Goal: Task Accomplishment & Management: Manage account settings

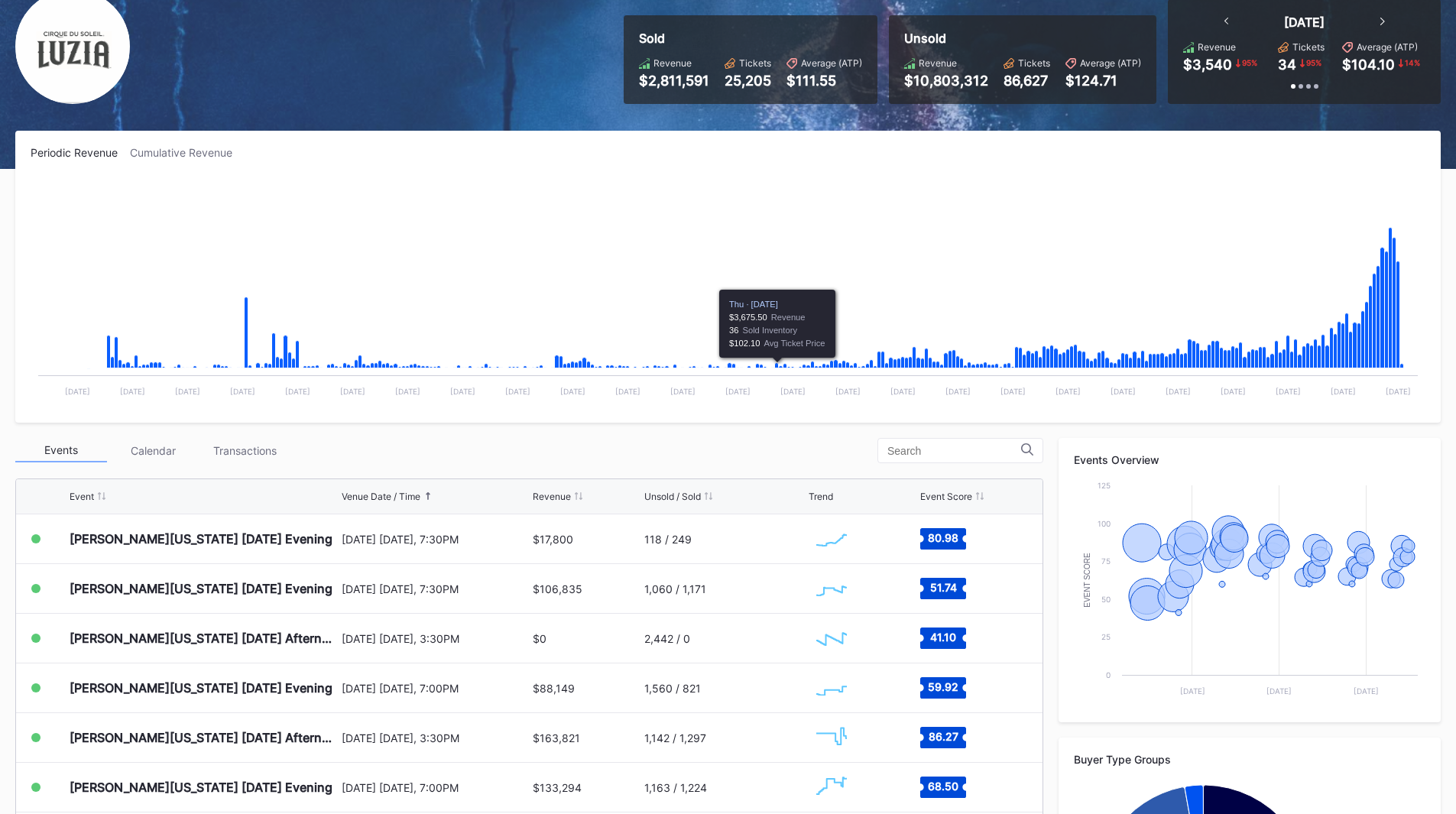
scroll to position [153, 0]
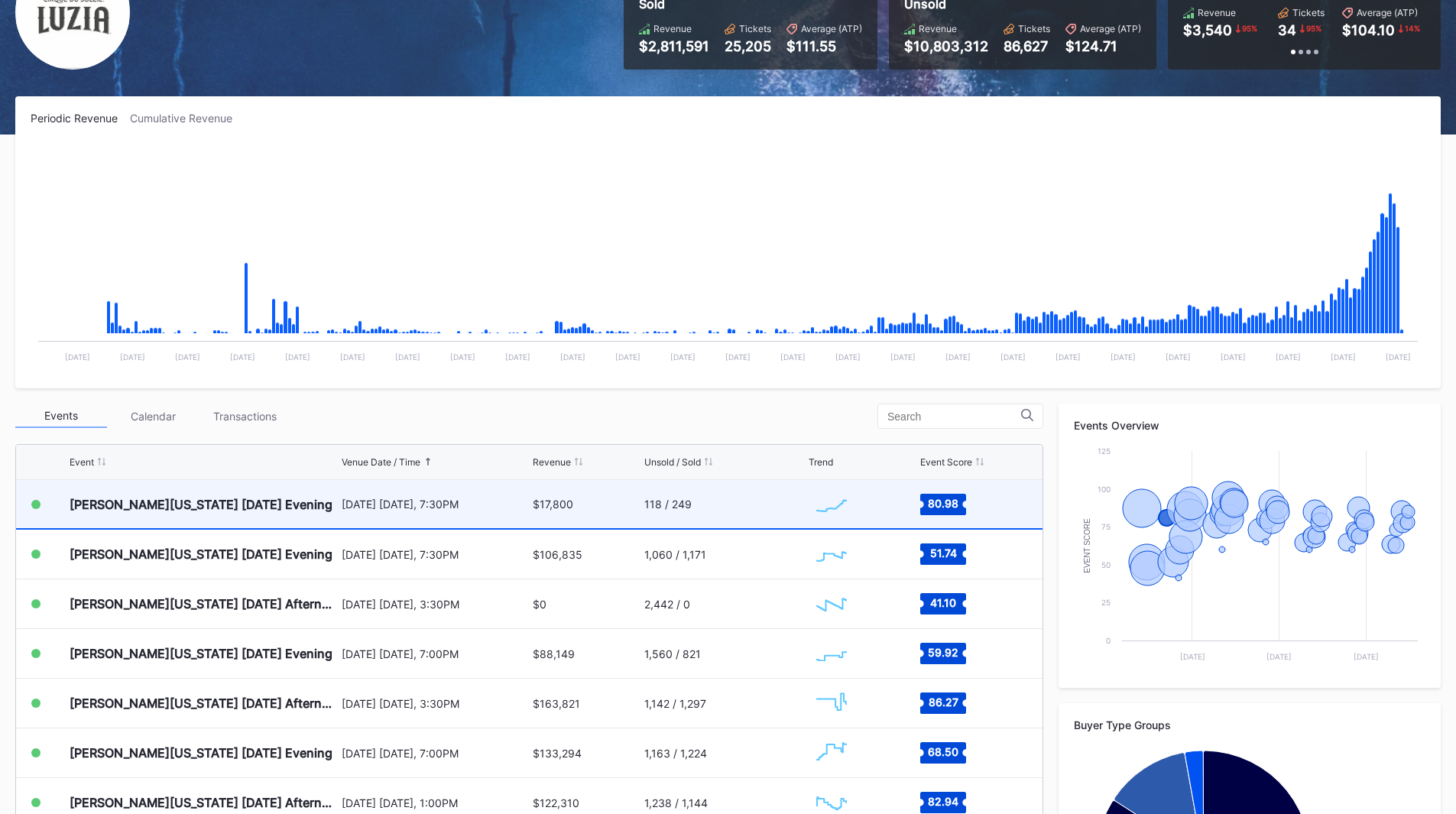
click at [578, 522] on div "$17,800" at bounding box center [587, 504] width 107 height 48
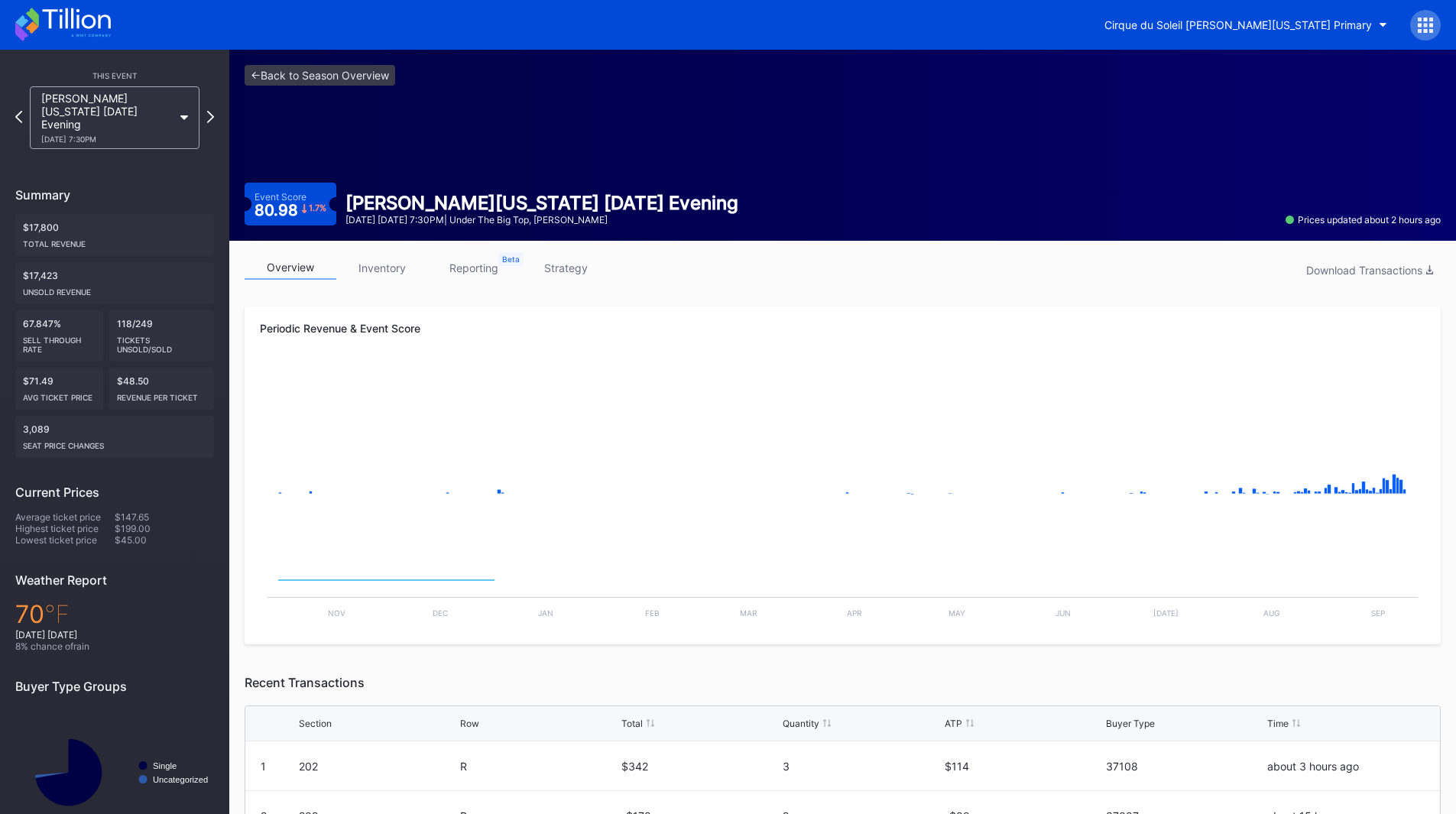
click at [482, 266] on link "reporting" at bounding box center [474, 267] width 92 height 23
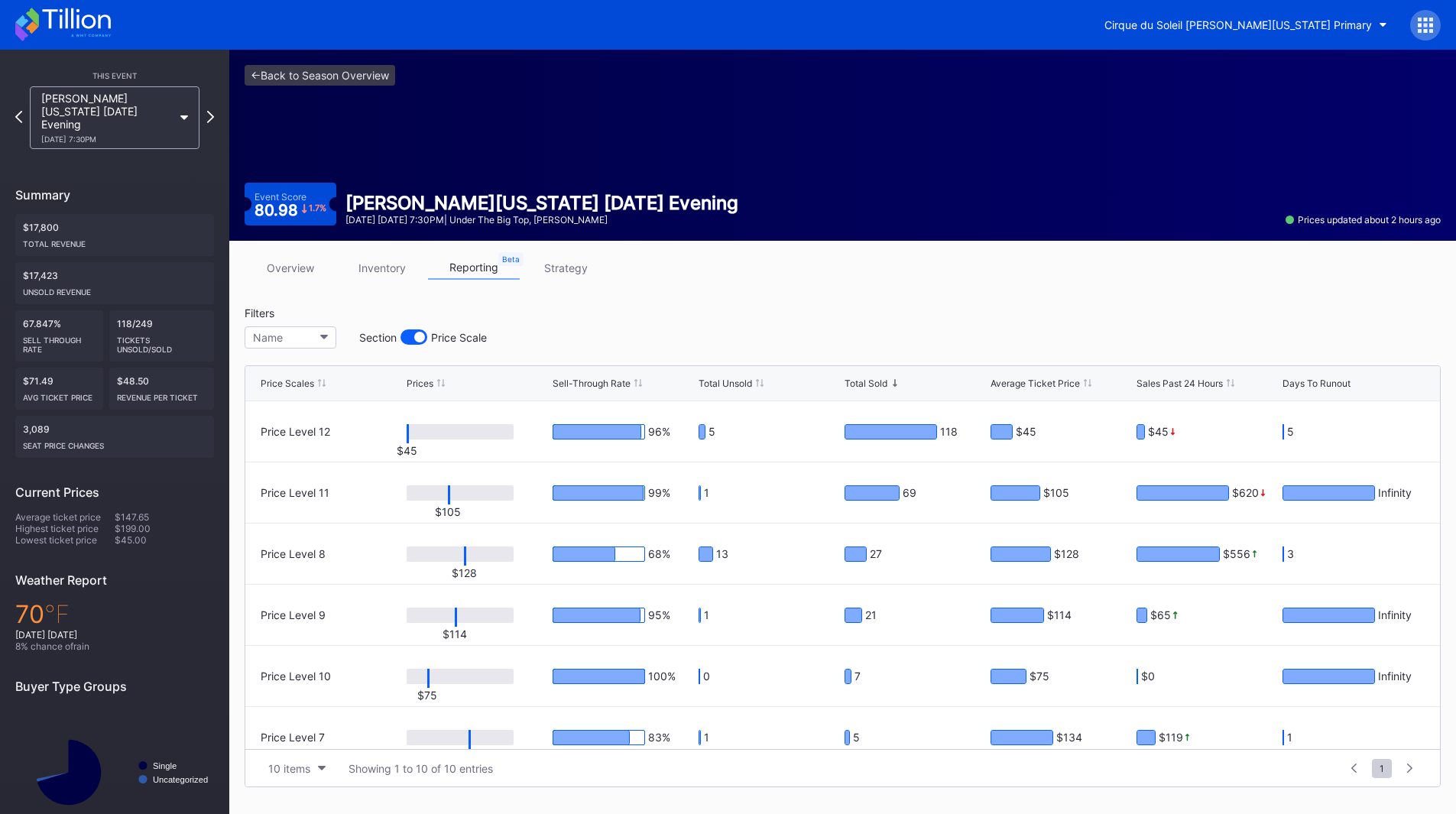
click at [580, 270] on link "strategy" at bounding box center [566, 267] width 92 height 23
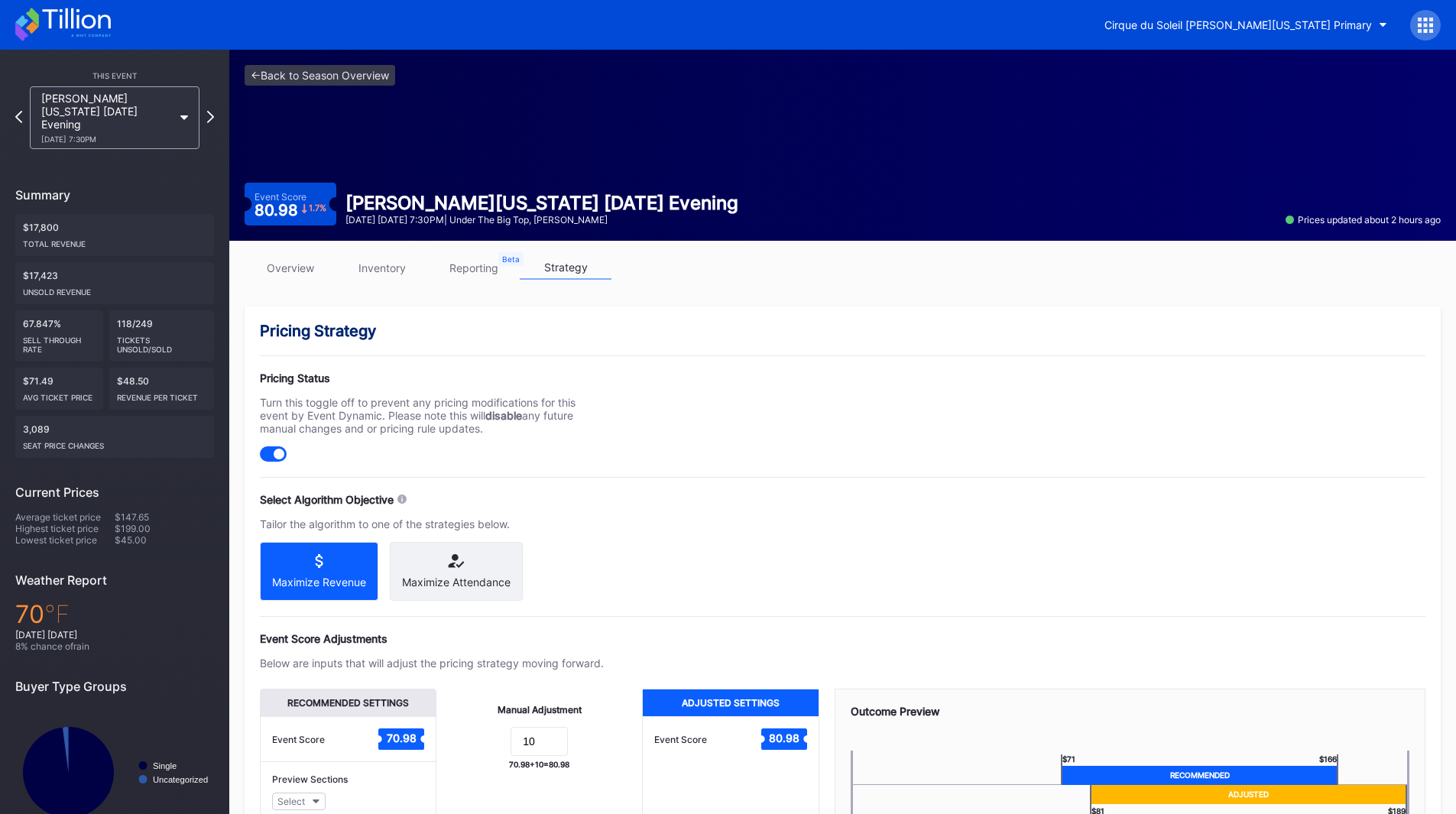
scroll to position [128, 0]
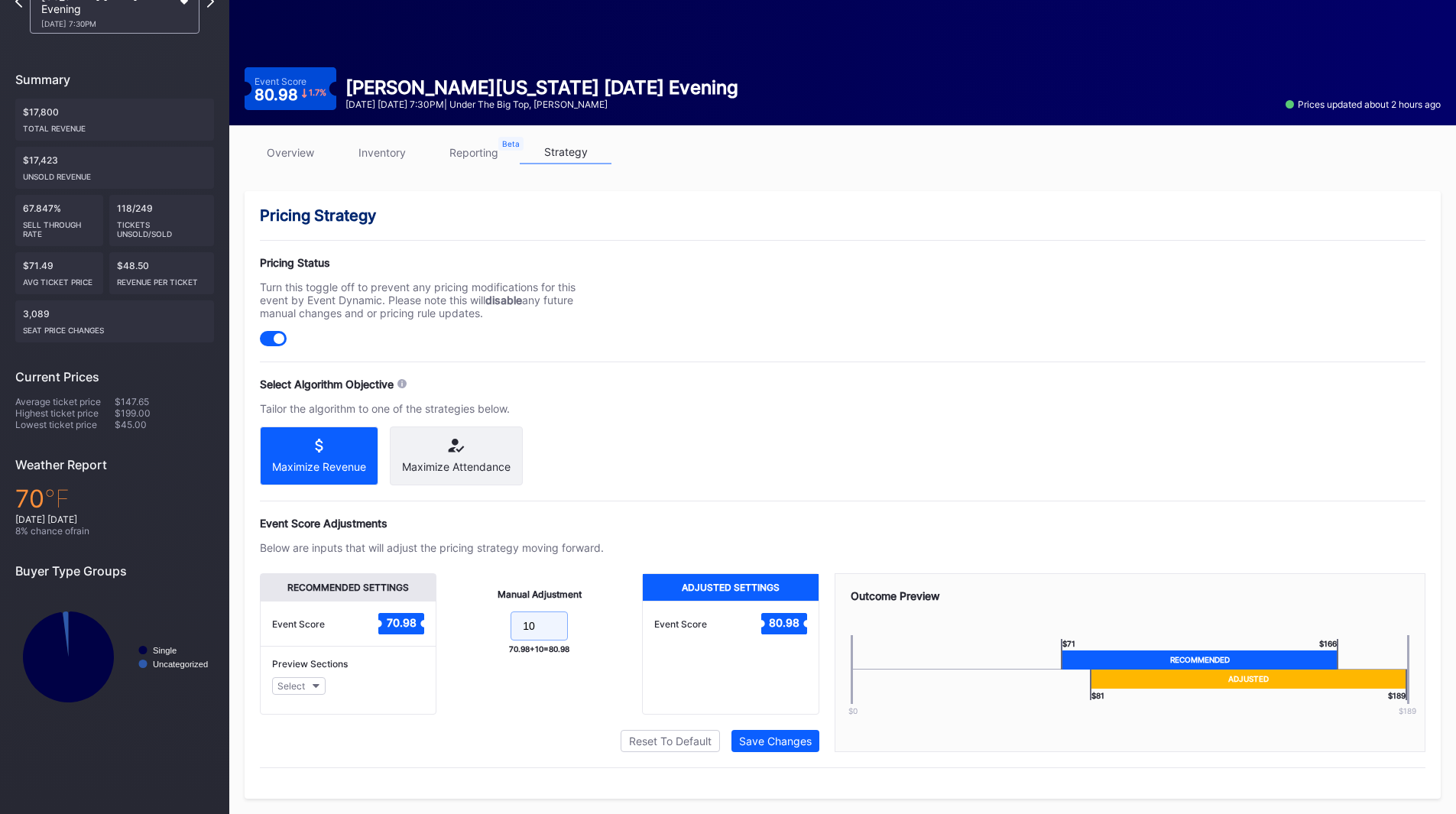
drag, startPoint x: 530, startPoint y: 633, endPoint x: 502, endPoint y: 633, distance: 28.0
click at [502, 633] on form "10" at bounding box center [539, 628] width 175 height 33
drag, startPoint x: 555, startPoint y: 633, endPoint x: 518, endPoint y: 633, distance: 37.0
click at [520, 633] on input "10" at bounding box center [539, 626] width 57 height 29
click at [703, 741] on div "Reset To Default" at bounding box center [670, 740] width 82 height 13
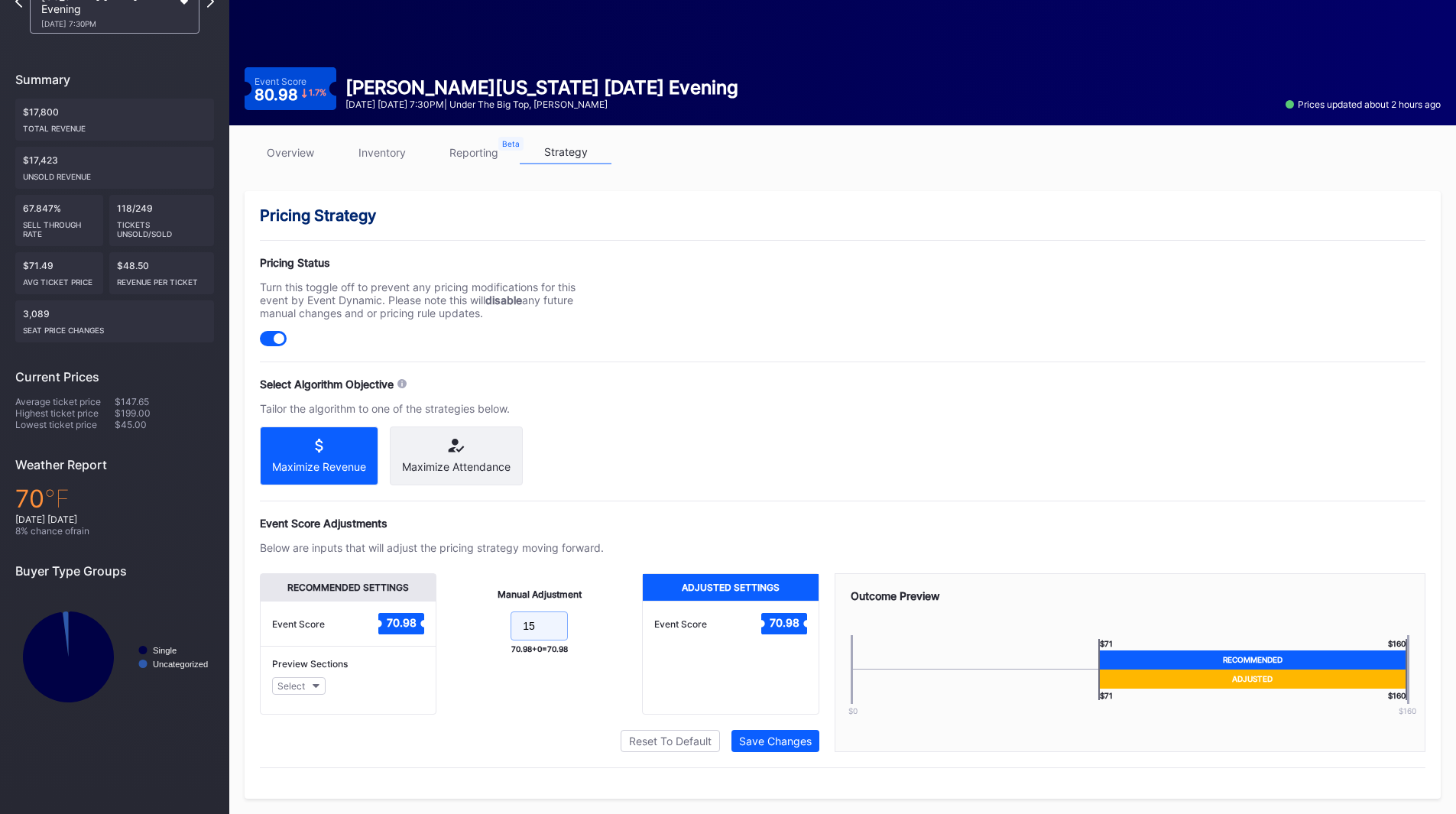
drag, startPoint x: 545, startPoint y: 622, endPoint x: 443, endPoint y: 623, distance: 102.0
click at [443, 623] on div "Manual Adjustment 15 70.98 + 0 = 70.98" at bounding box center [539, 644] width 206 height 141
type input "10"
click at [791, 745] on div "Save Changes" at bounding box center [775, 740] width 73 height 13
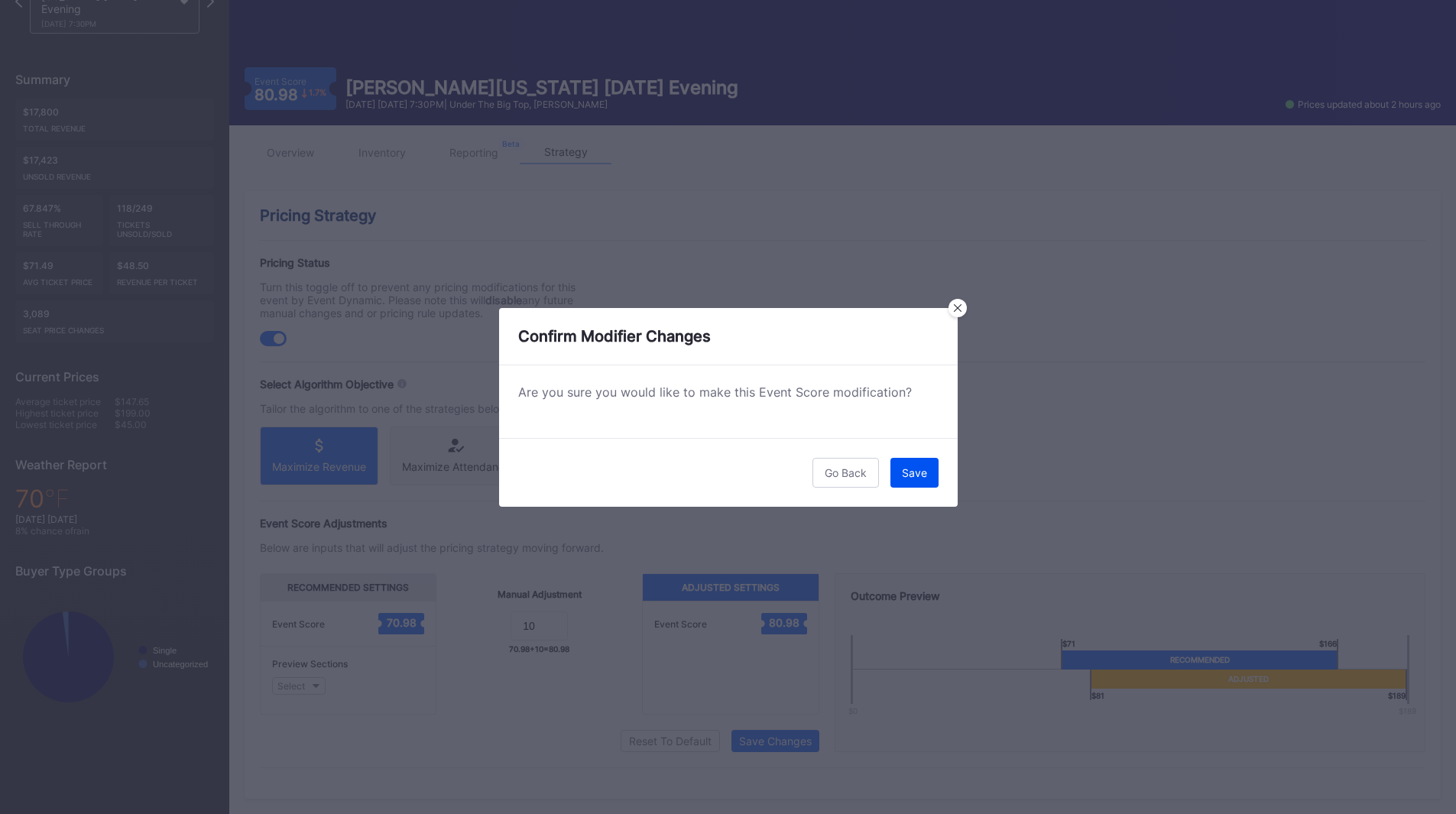
click at [905, 486] on button "Save" at bounding box center [914, 472] width 48 height 29
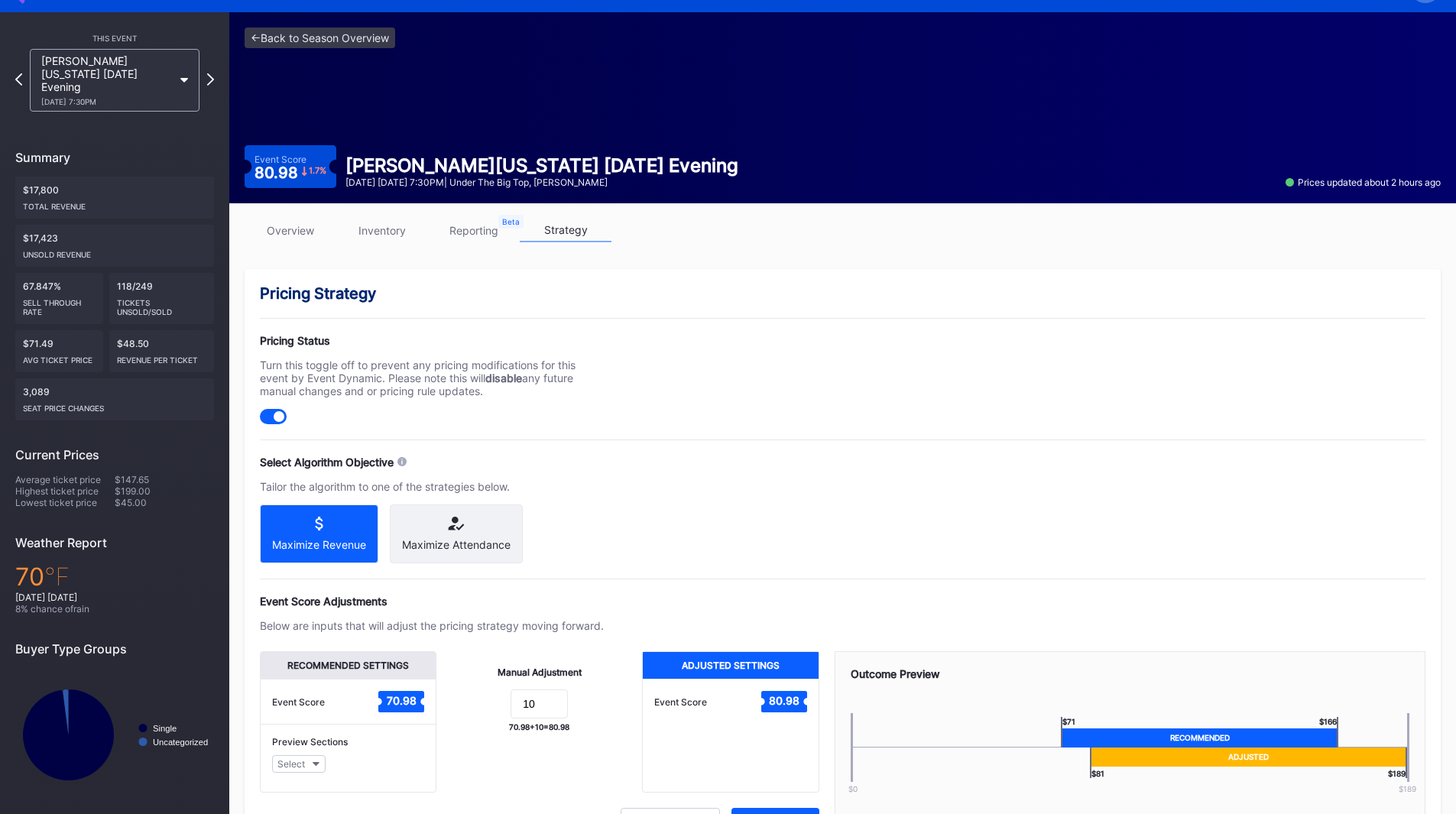
scroll to position [0, 0]
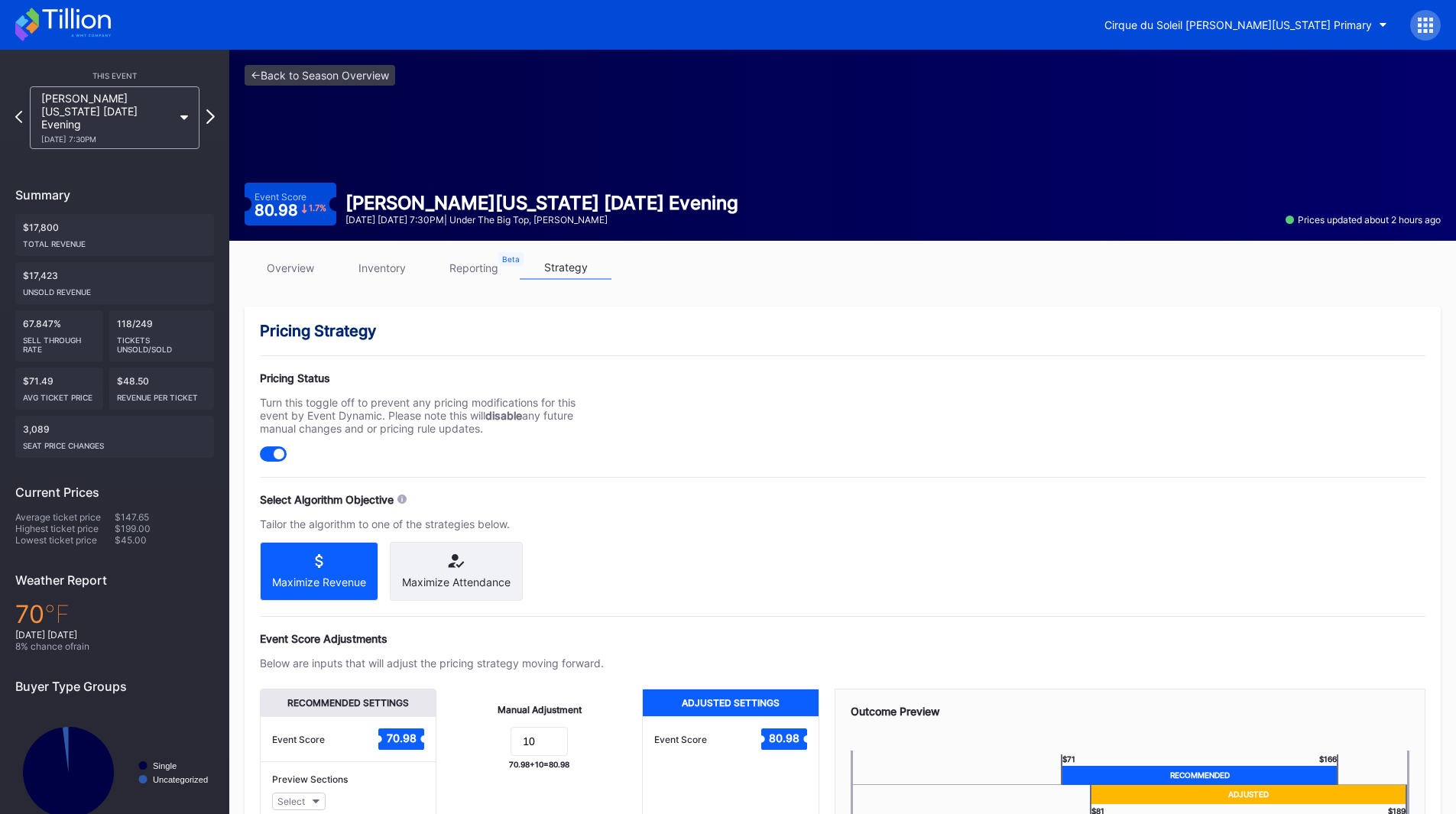
click at [213, 110] on icon at bounding box center [211, 116] width 9 height 15
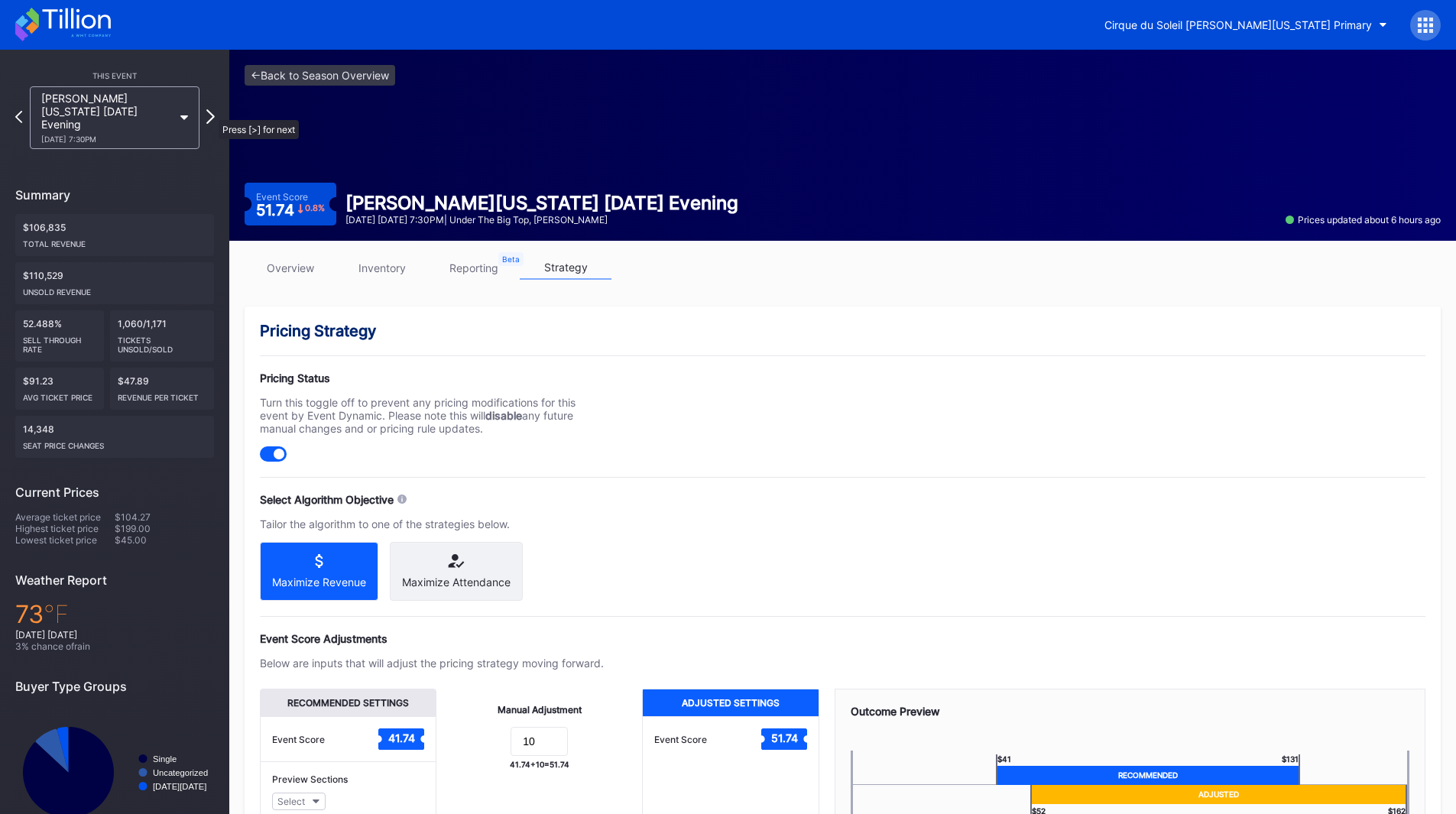
click at [211, 112] on icon at bounding box center [211, 116] width 9 height 15
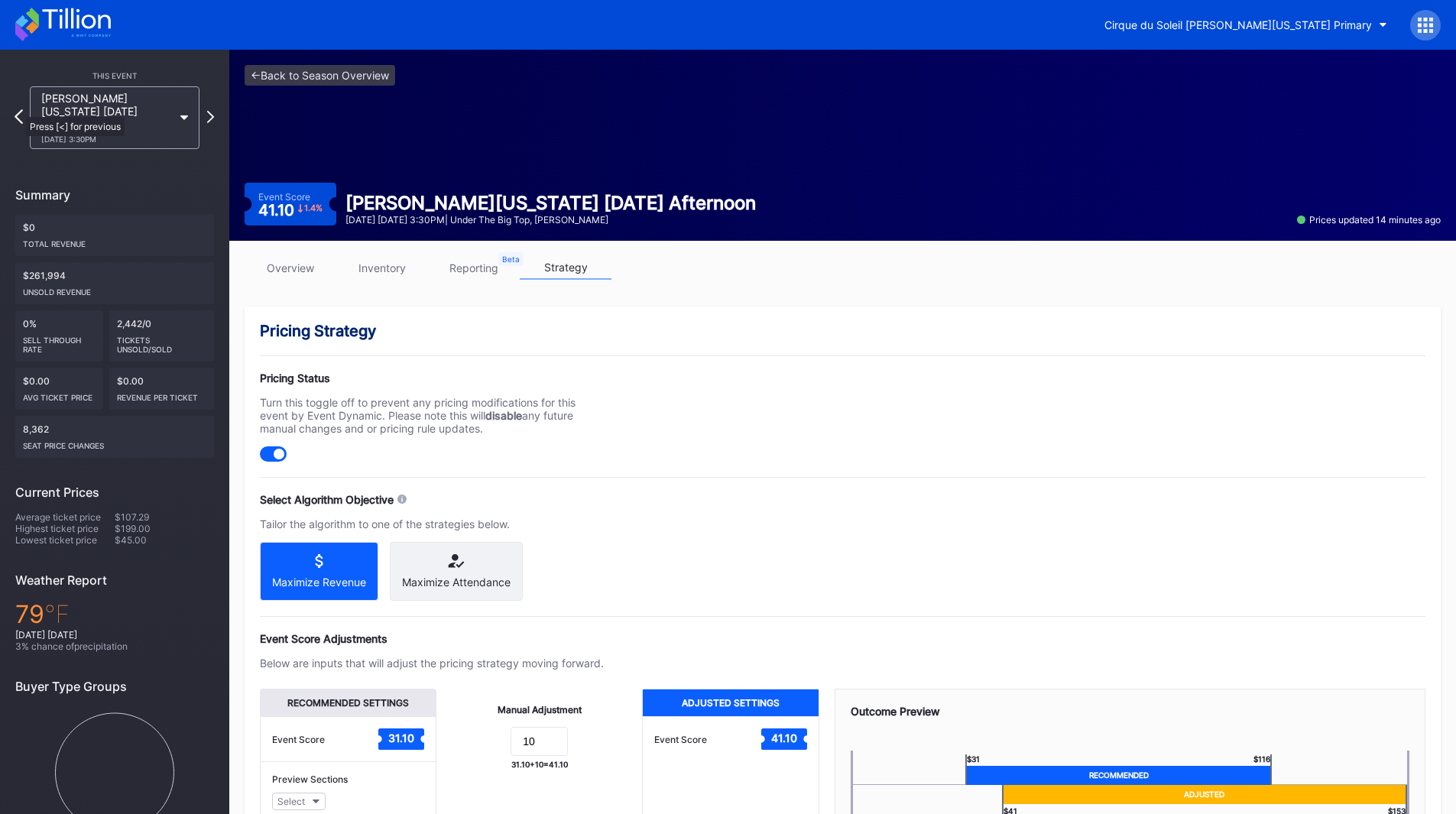
click at [18, 109] on icon at bounding box center [19, 116] width 9 height 15
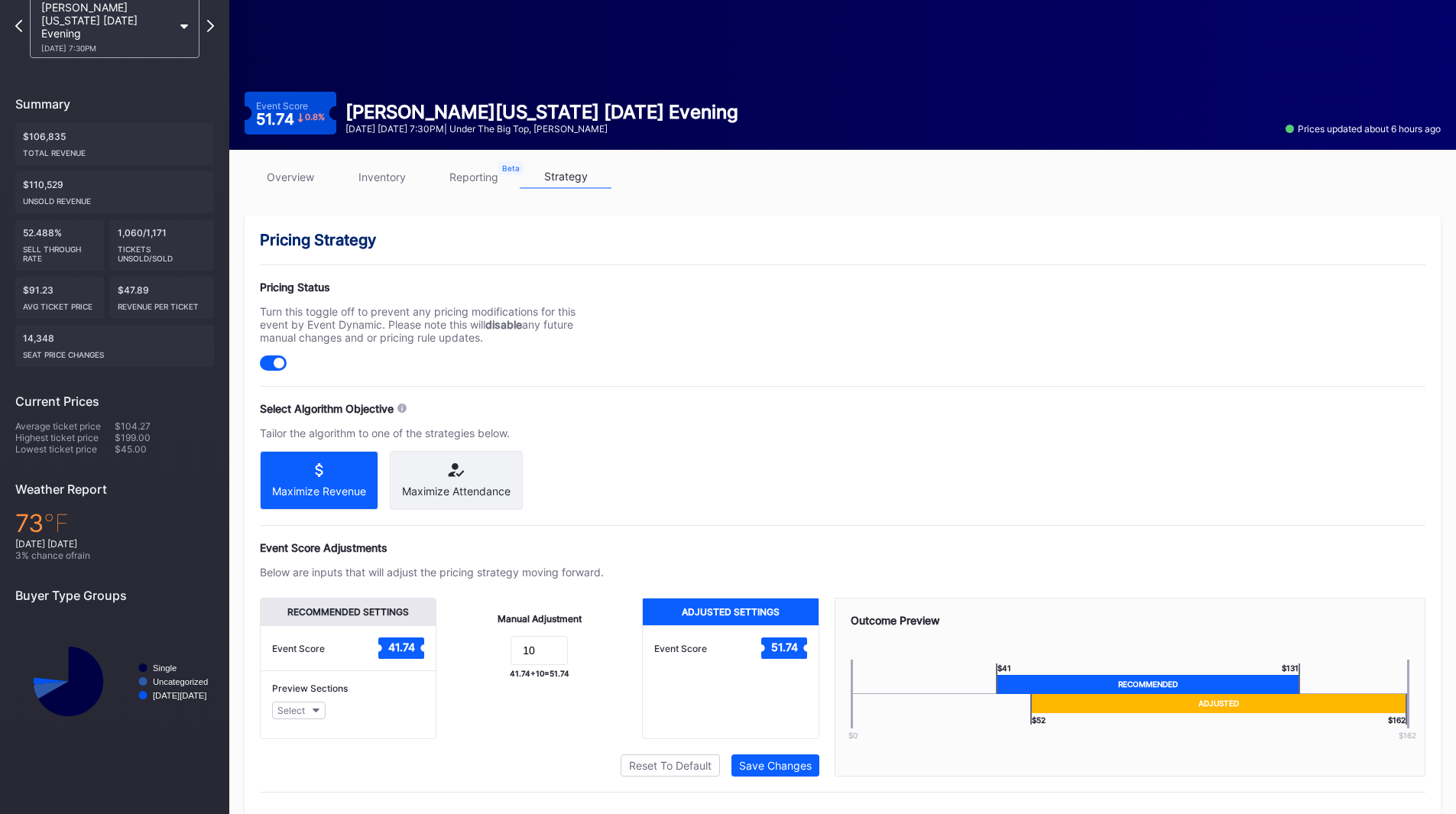
scroll to position [128, 0]
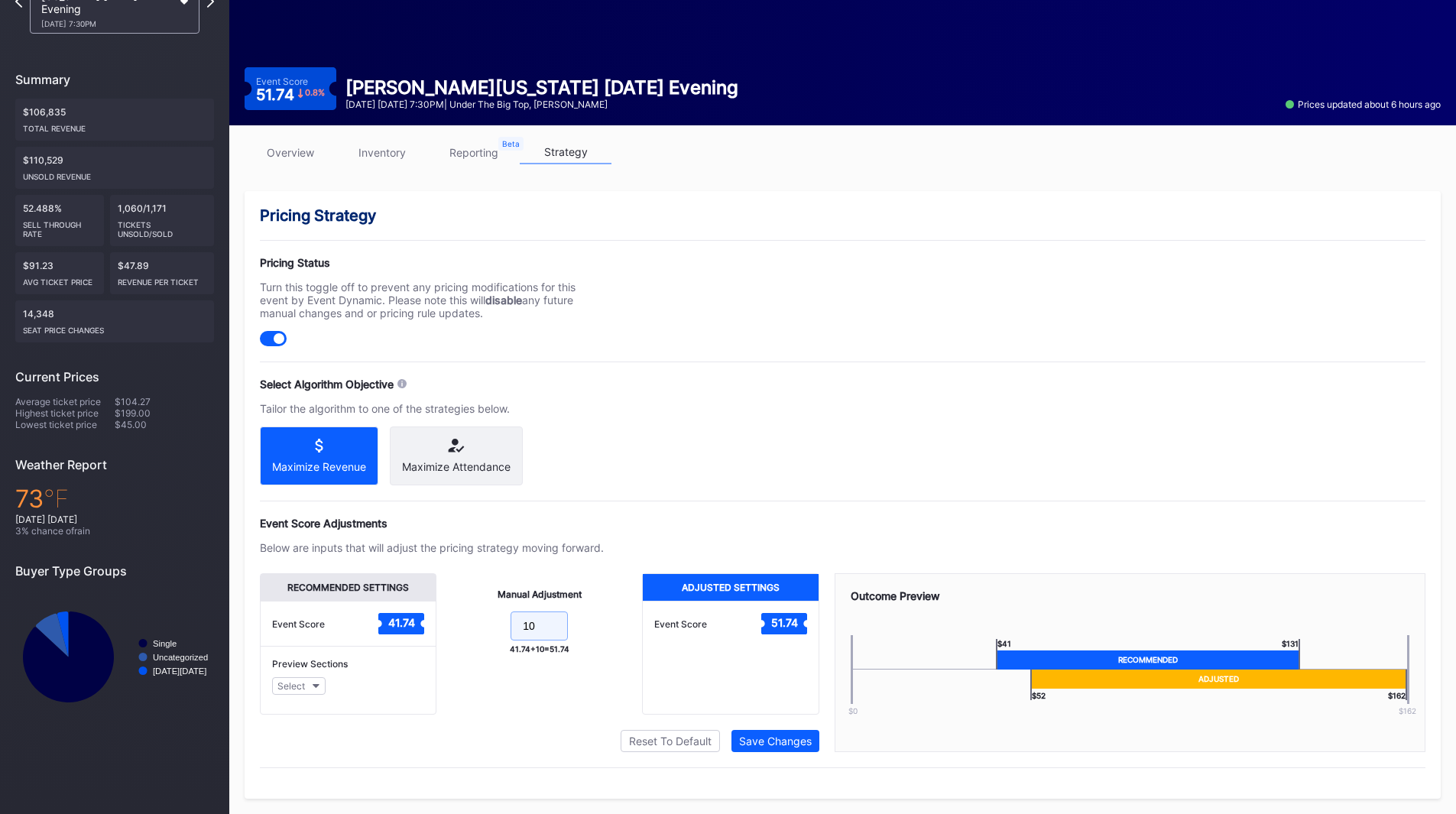
drag, startPoint x: 547, startPoint y: 625, endPoint x: 483, endPoint y: 623, distance: 64.0
click at [482, 625] on form "10" at bounding box center [539, 628] width 175 height 33
type input "20"
click at [763, 744] on div "Save Changes" at bounding box center [775, 740] width 73 height 13
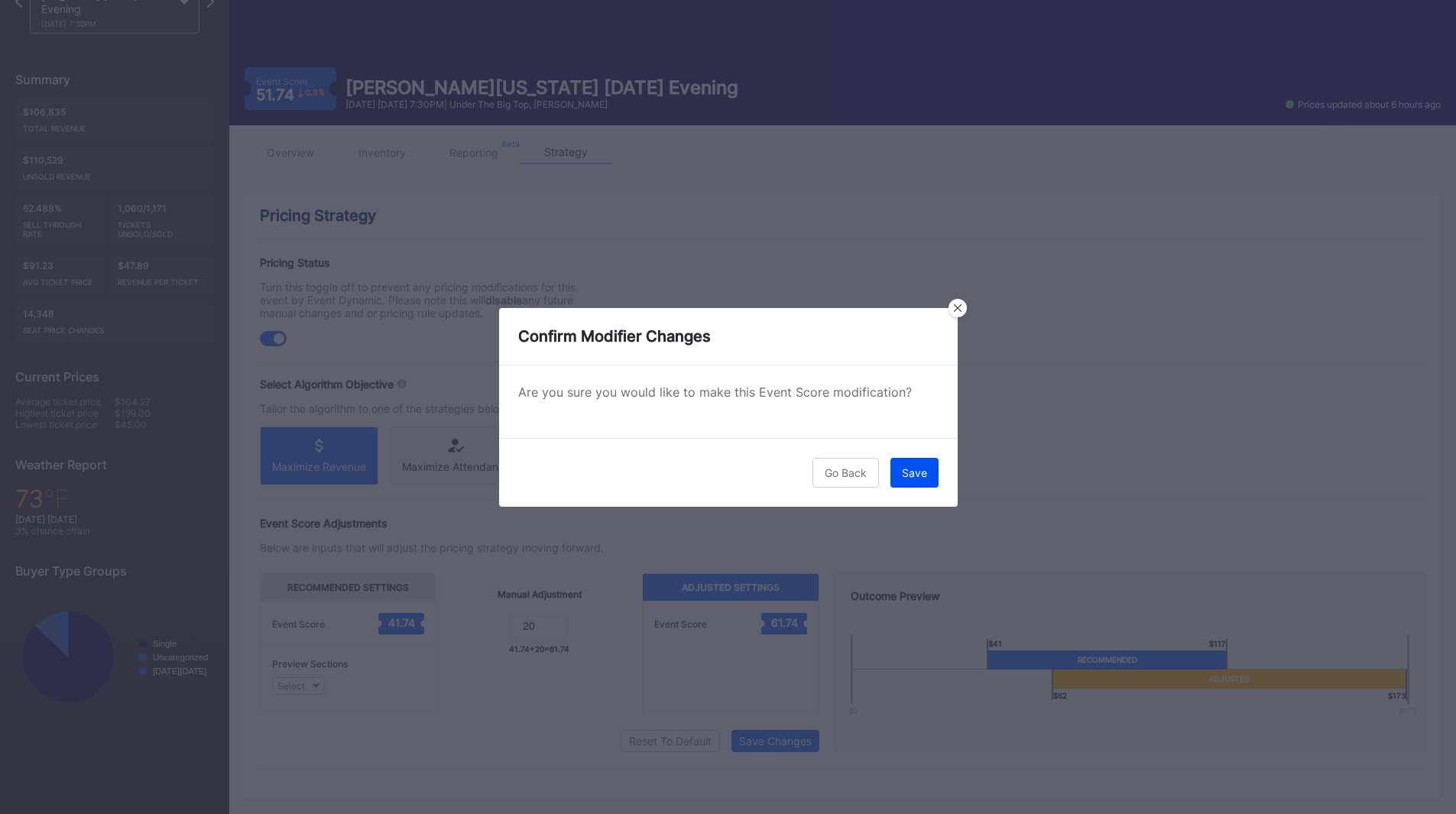
click at [921, 478] on div "Save" at bounding box center [914, 472] width 25 height 13
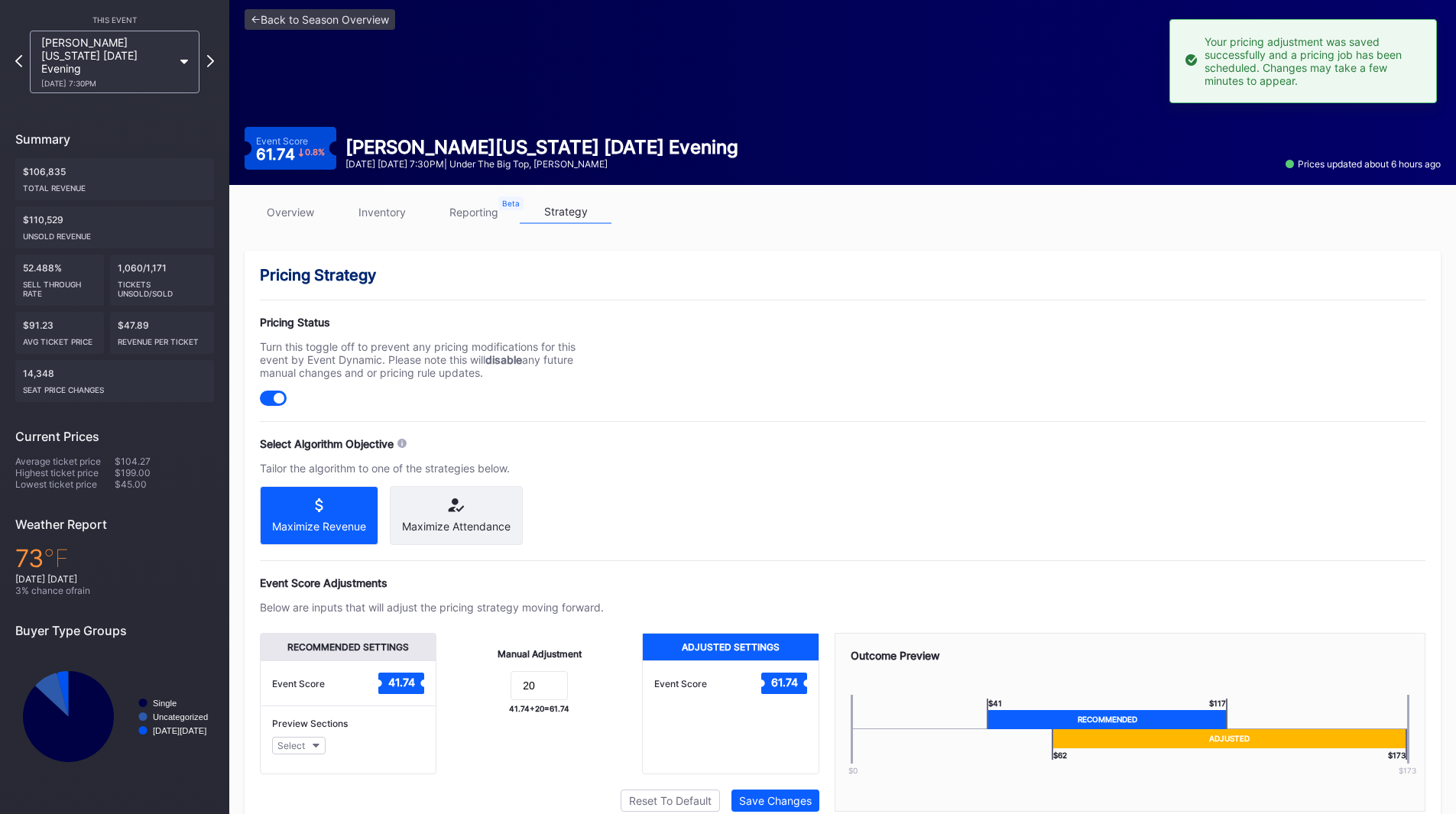
scroll to position [0, 0]
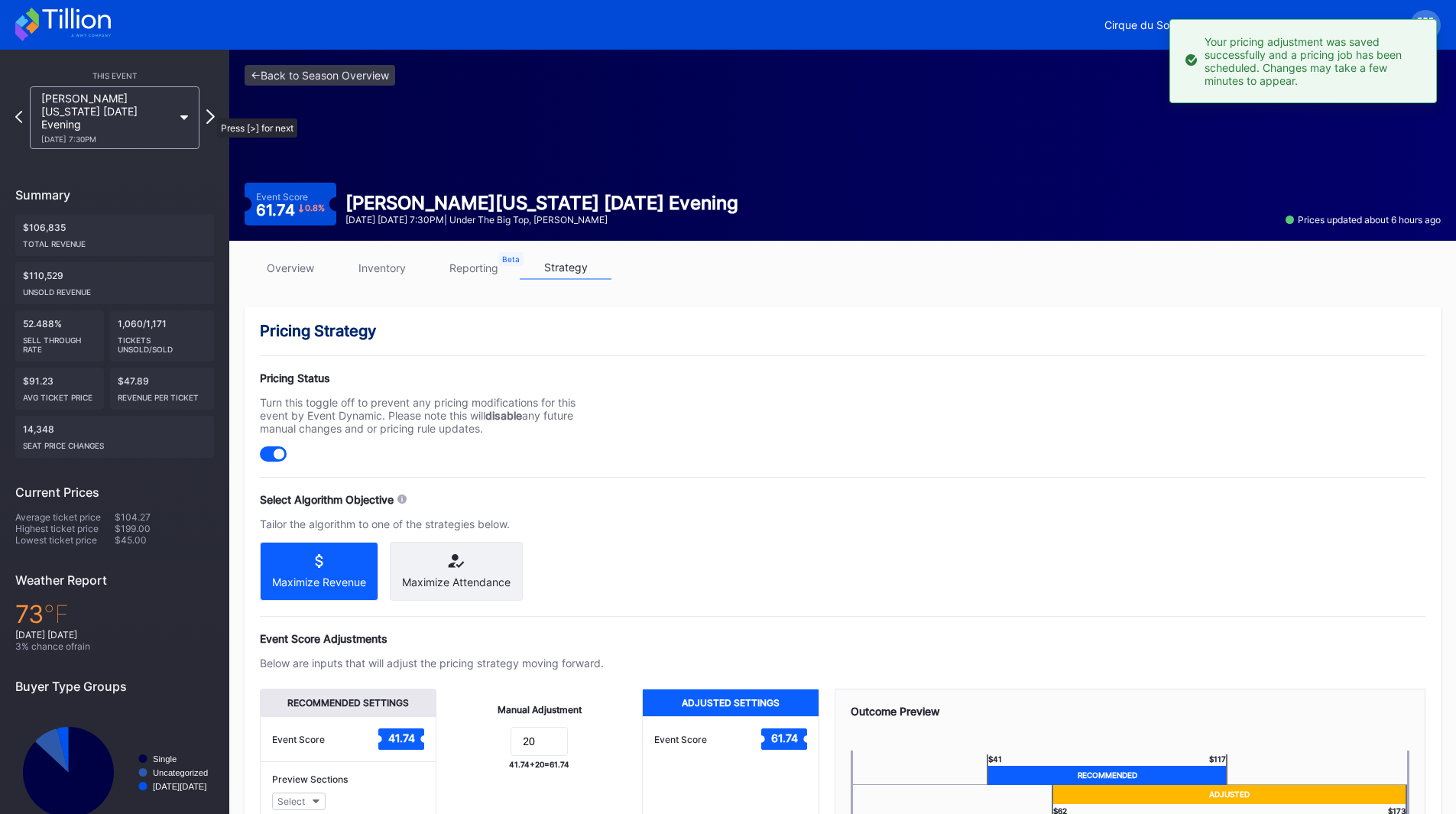
click at [209, 111] on icon at bounding box center [211, 116] width 9 height 15
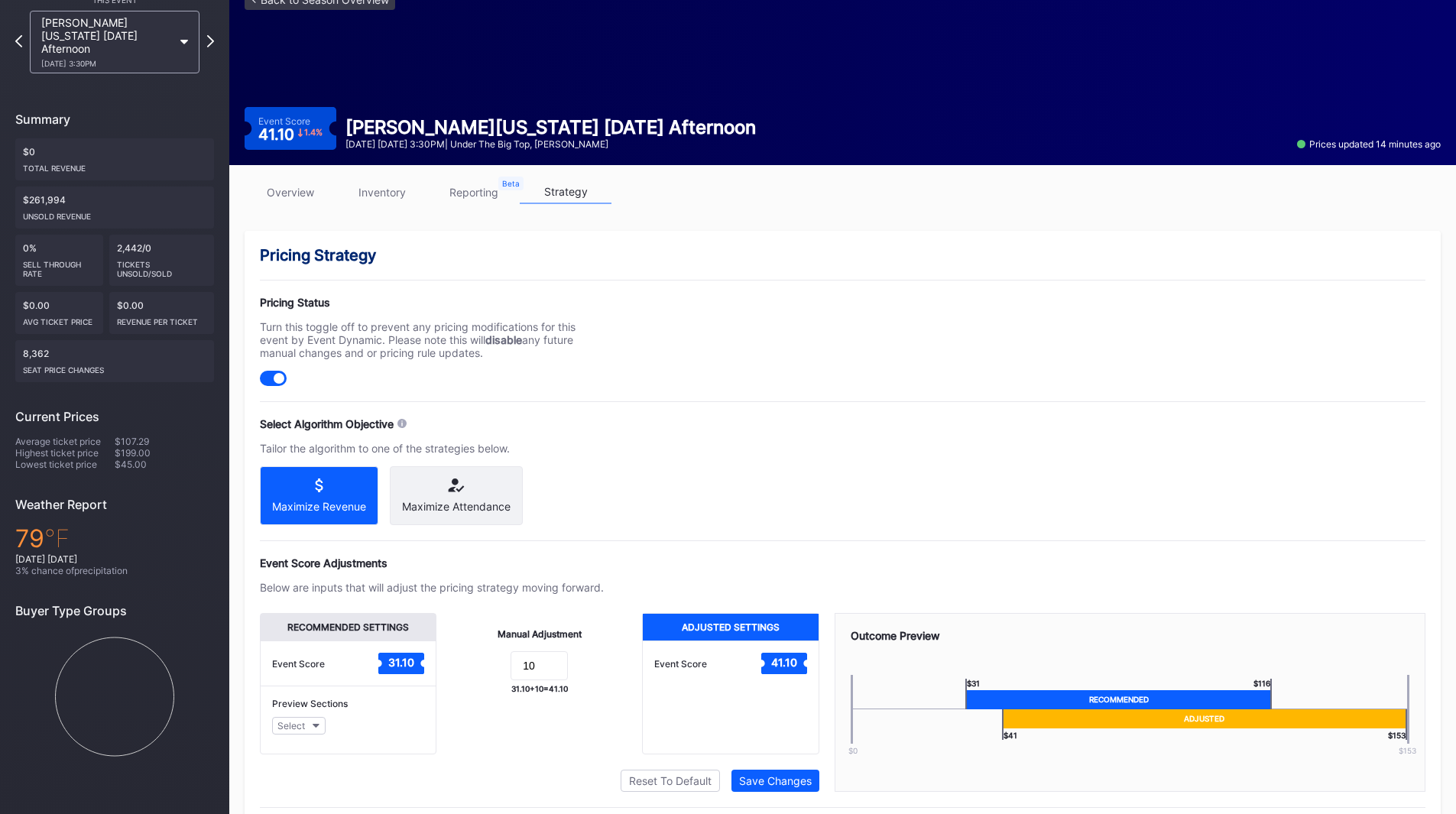
scroll to position [128, 0]
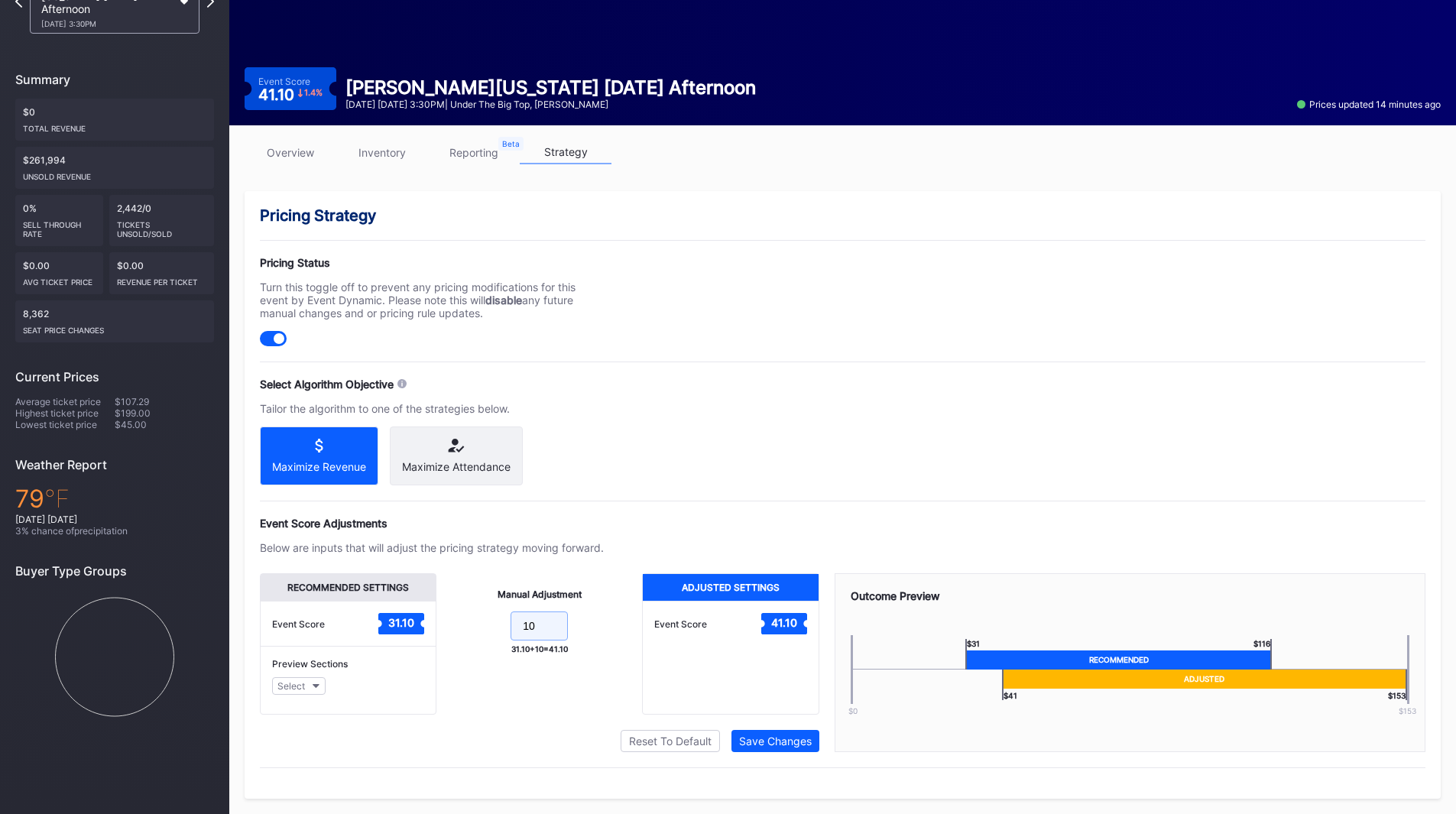
drag, startPoint x: 535, startPoint y: 620, endPoint x: 449, endPoint y: 596, distance: 89.3
click at [443, 613] on div "Manual Adjustment 10 31.10 + 10 = 41.10" at bounding box center [539, 644] width 206 height 141
type input "20"
click at [806, 747] on button "Save Changes" at bounding box center [776, 741] width 88 height 22
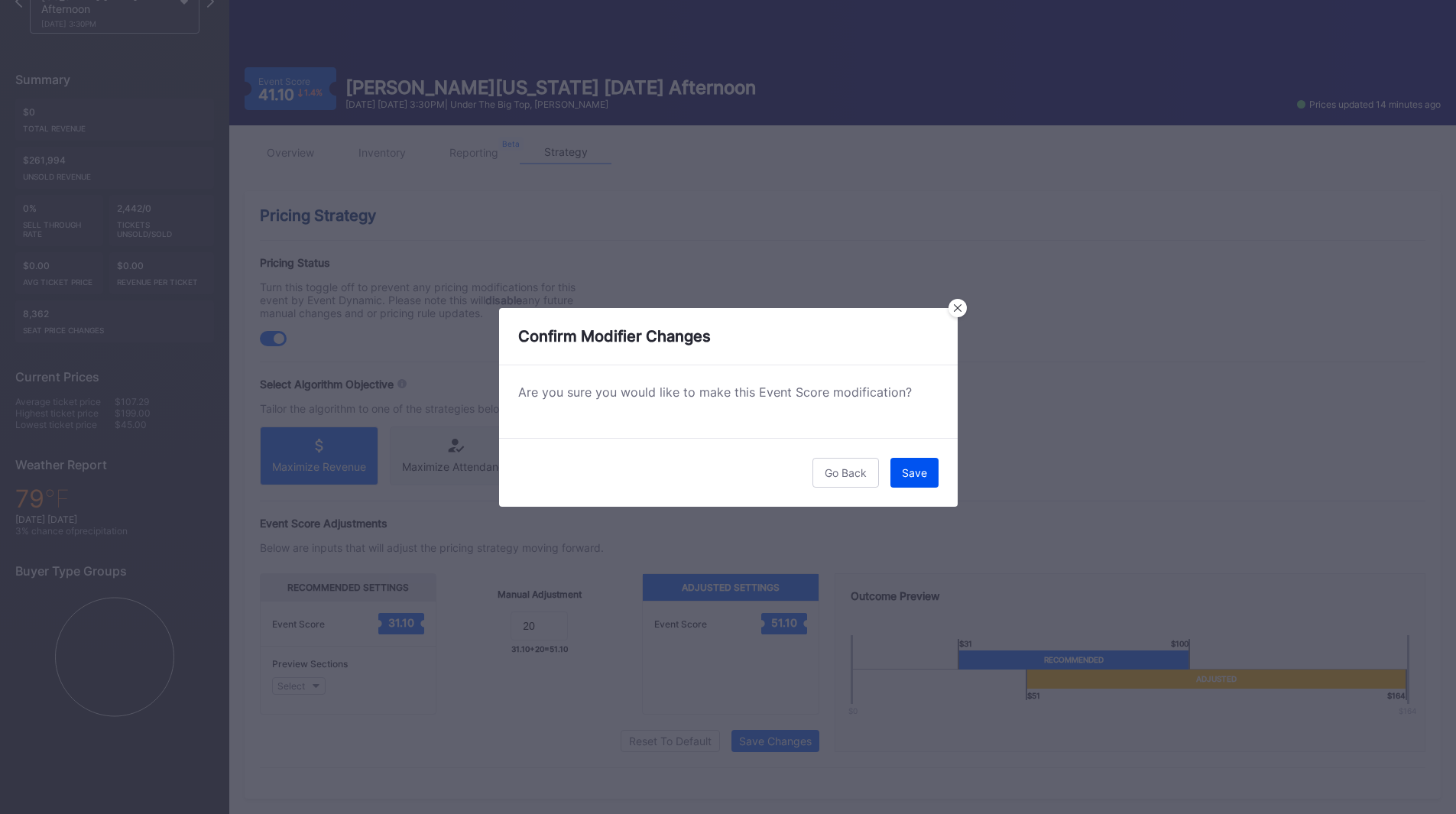
click at [919, 468] on div "Save" at bounding box center [914, 472] width 25 height 13
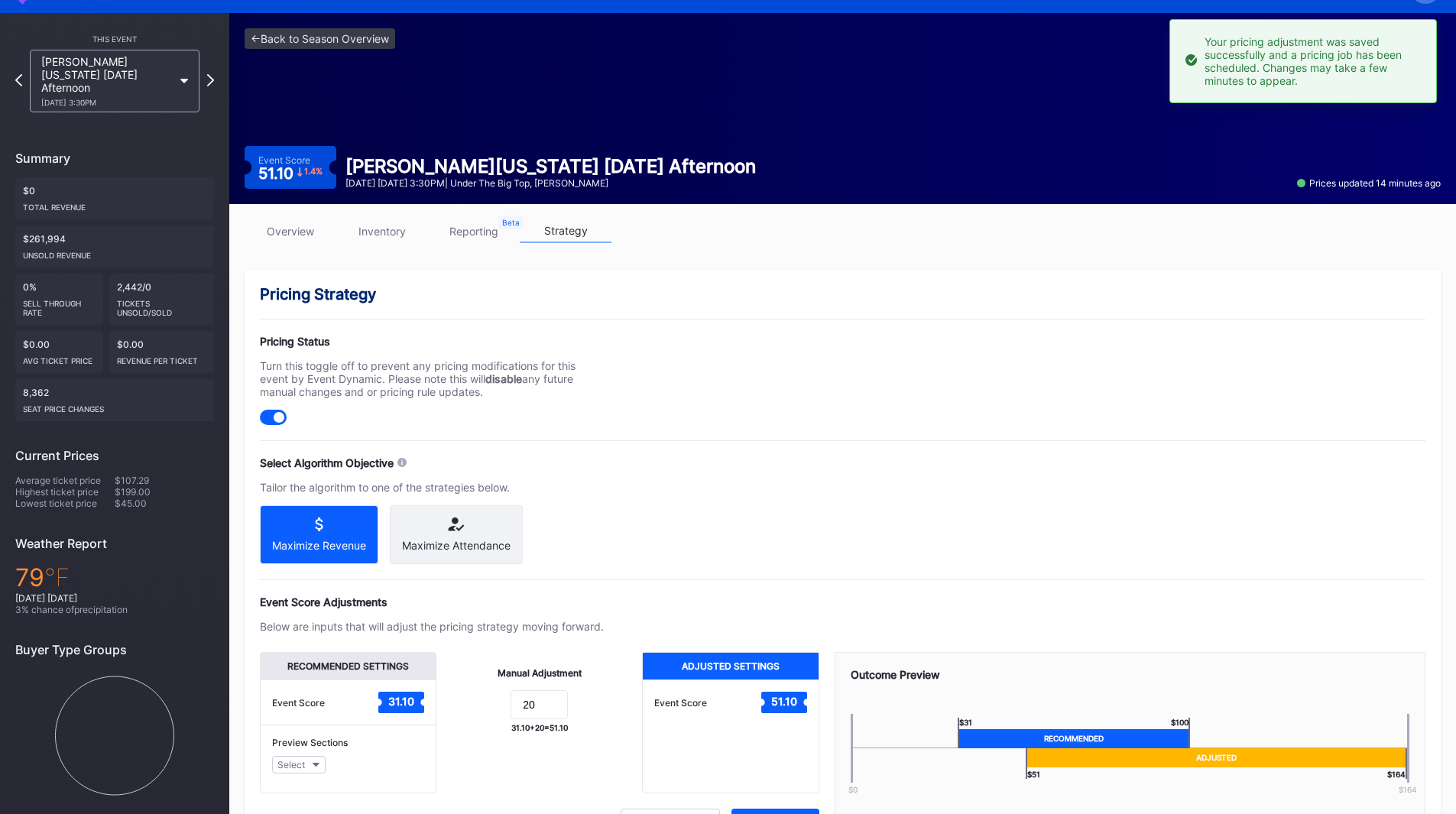
scroll to position [0, 0]
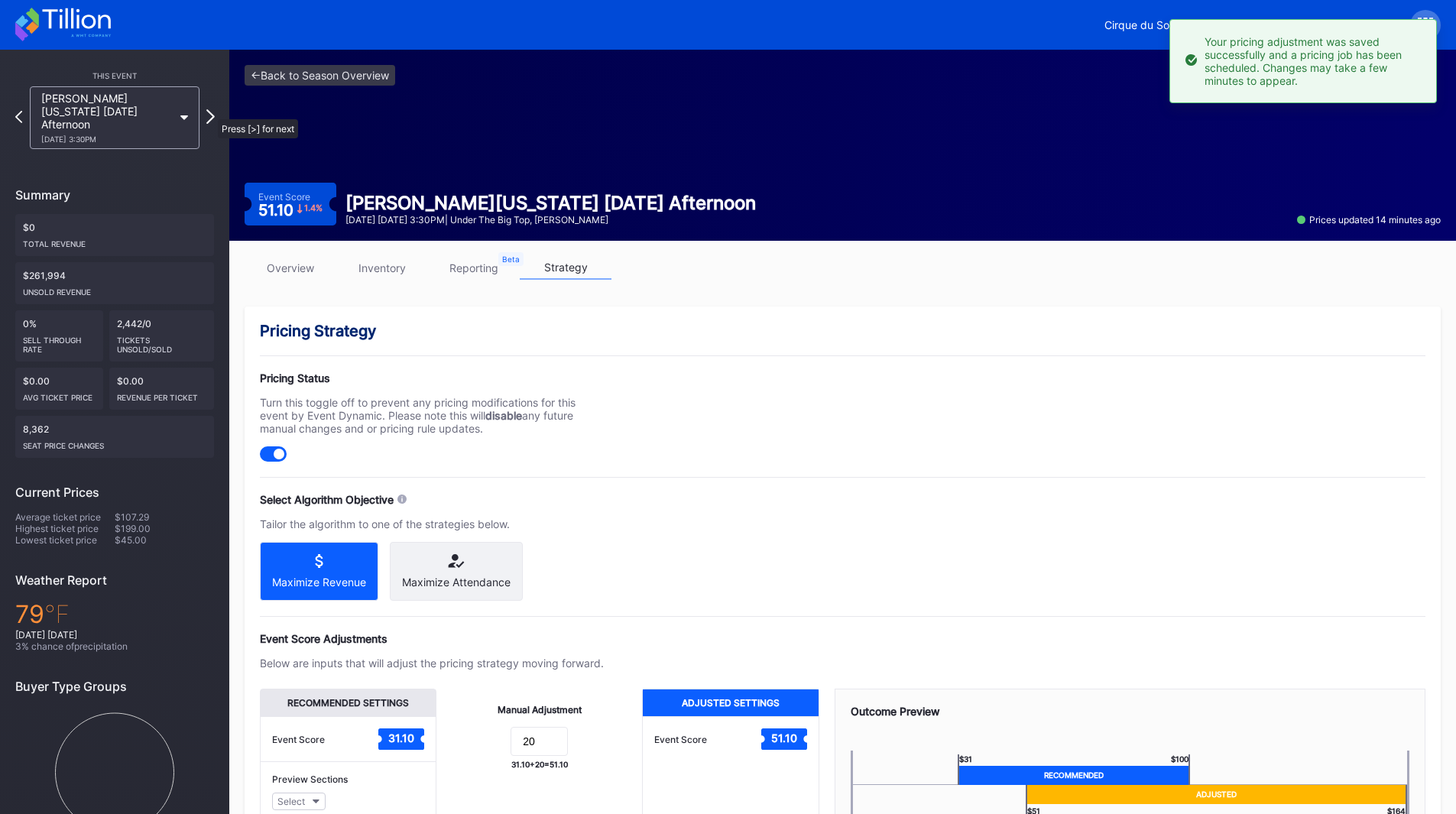
click at [210, 112] on icon at bounding box center [211, 116] width 9 height 15
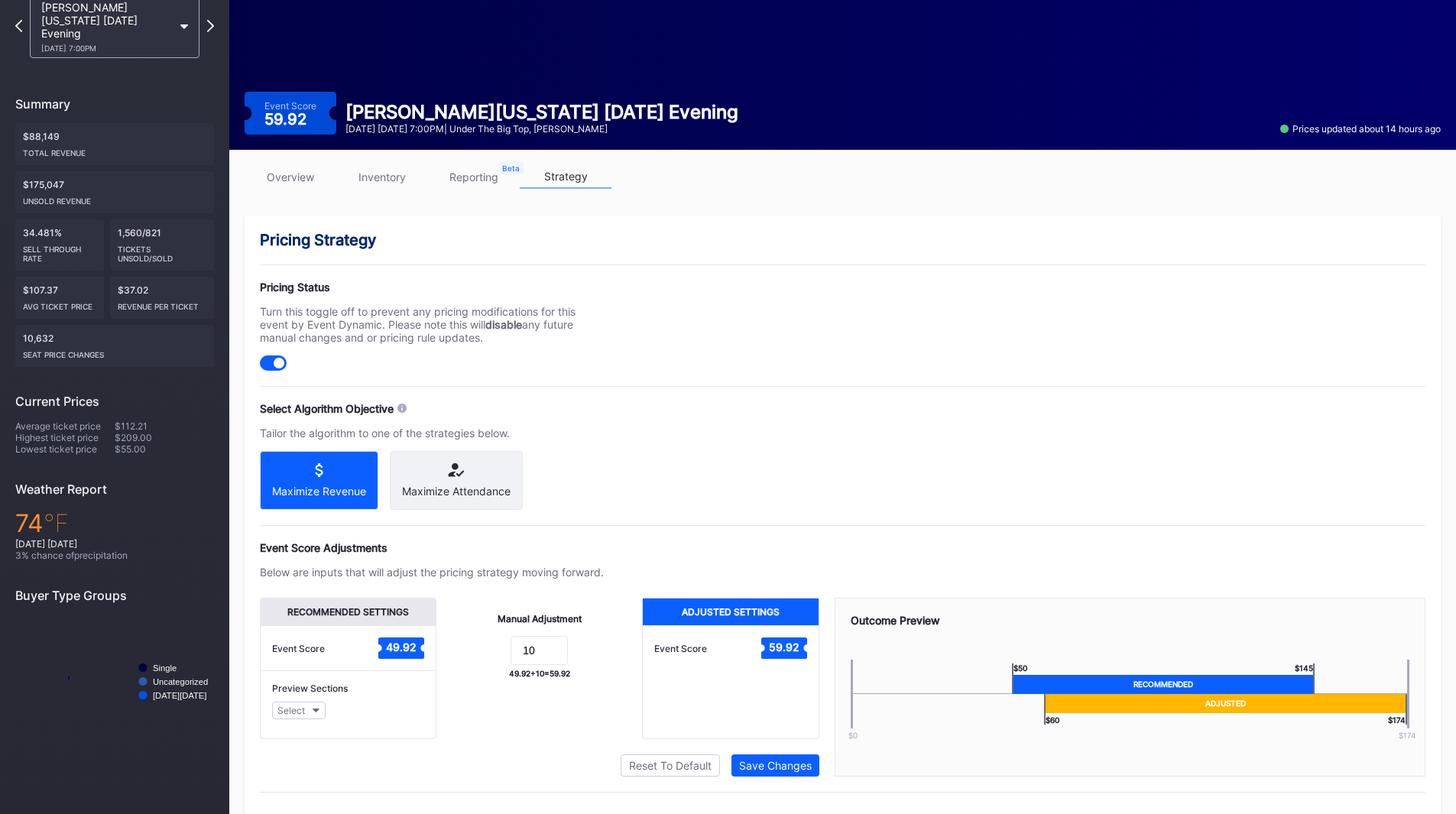
scroll to position [128, 0]
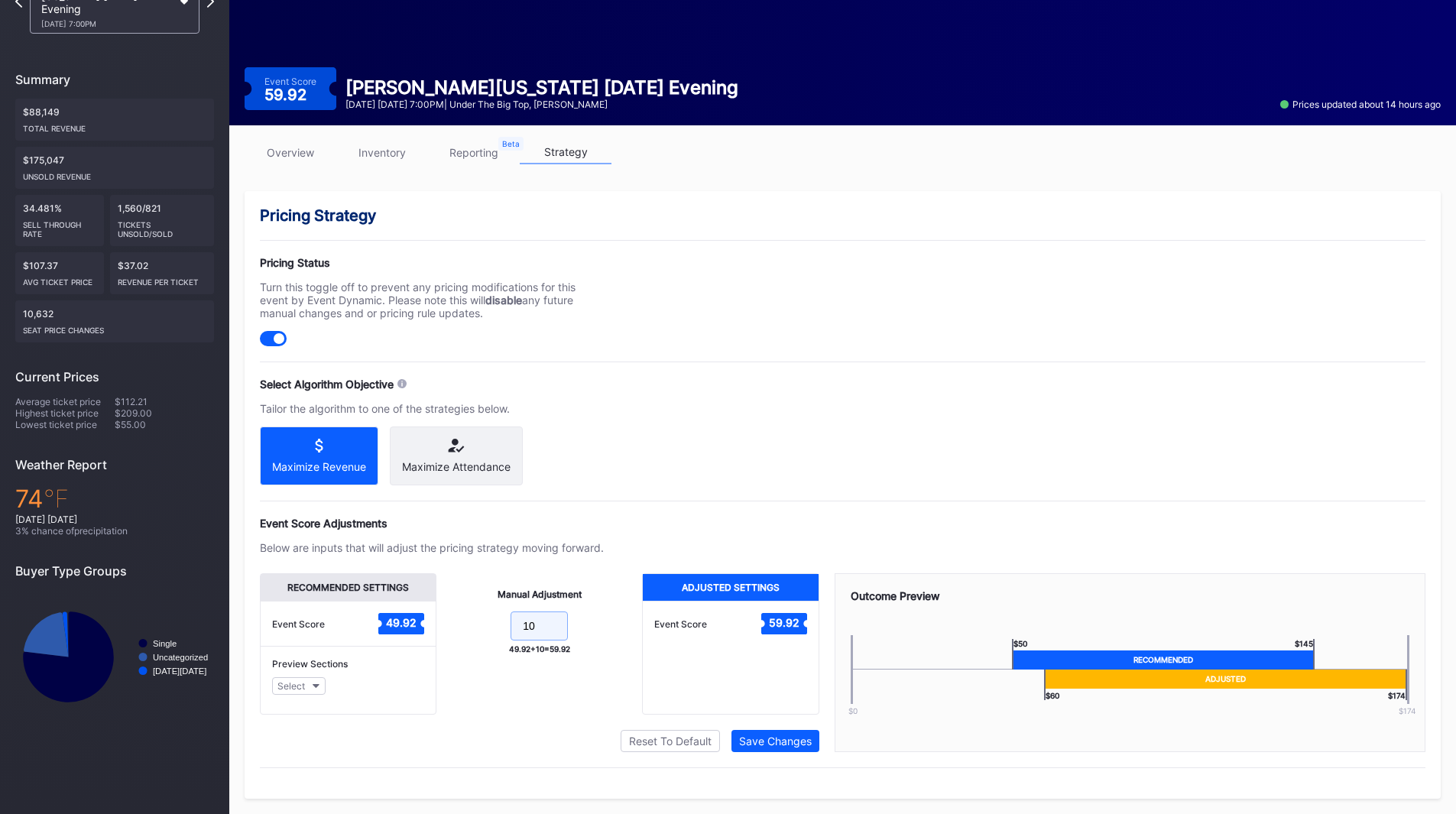
drag, startPoint x: 529, startPoint y: 621, endPoint x: 467, endPoint y: 620, distance: 62.0
click at [467, 620] on form "10" at bounding box center [539, 628] width 175 height 33
type input "20"
click at [769, 736] on div "Save Changes" at bounding box center [775, 740] width 73 height 13
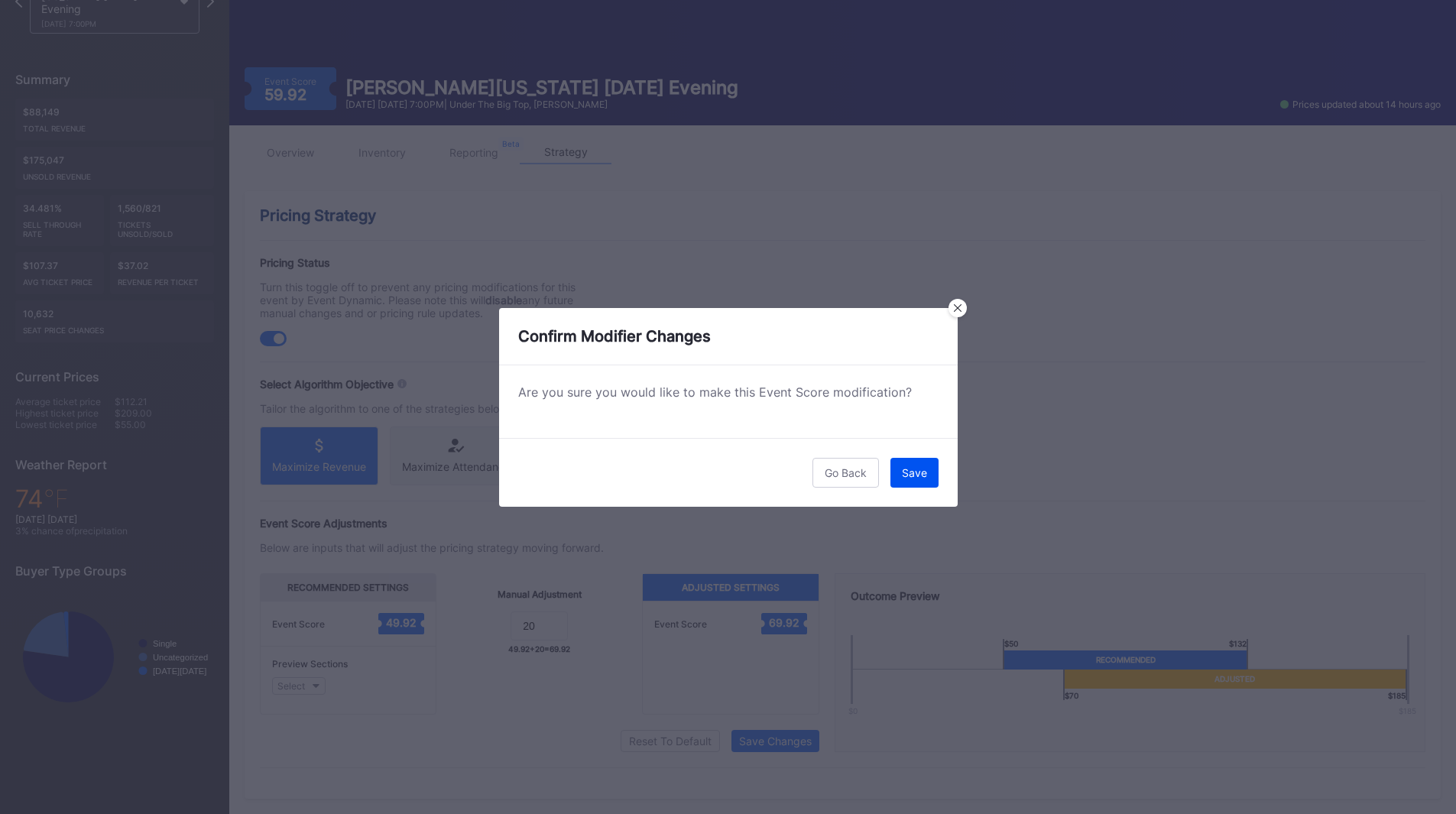
click at [922, 476] on div "Save" at bounding box center [914, 472] width 25 height 13
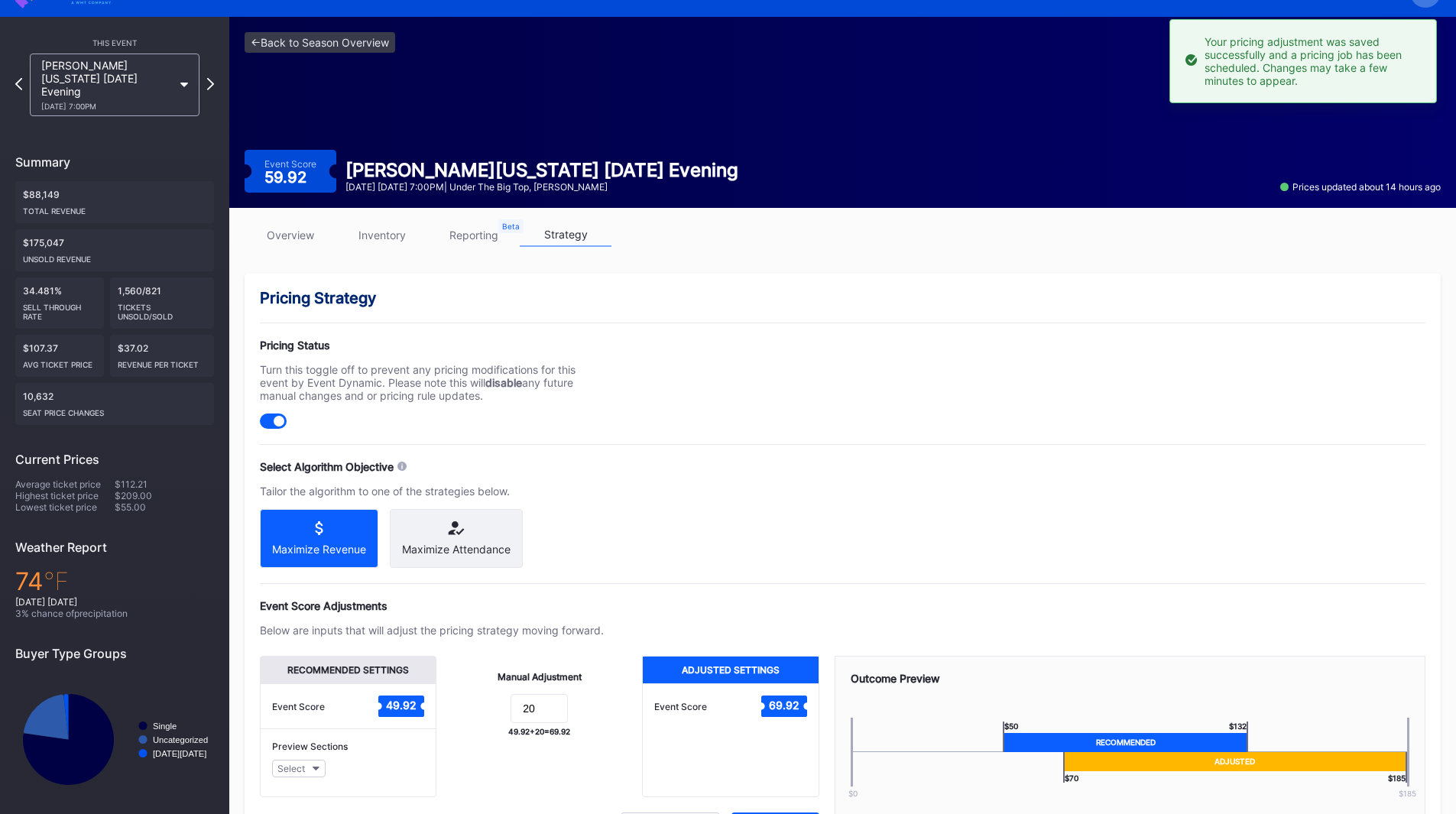
scroll to position [0, 0]
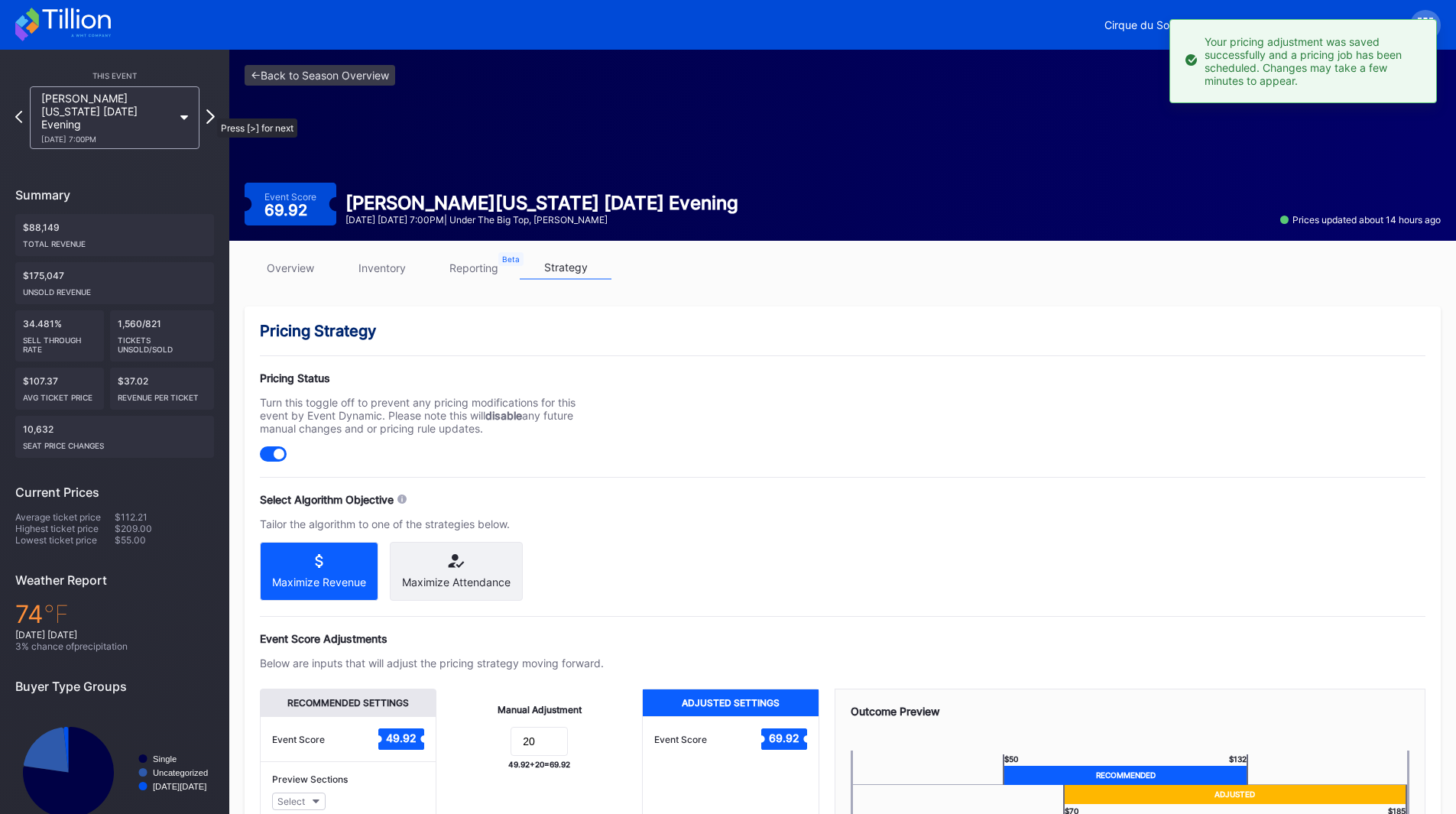
click at [210, 111] on icon at bounding box center [211, 116] width 9 height 15
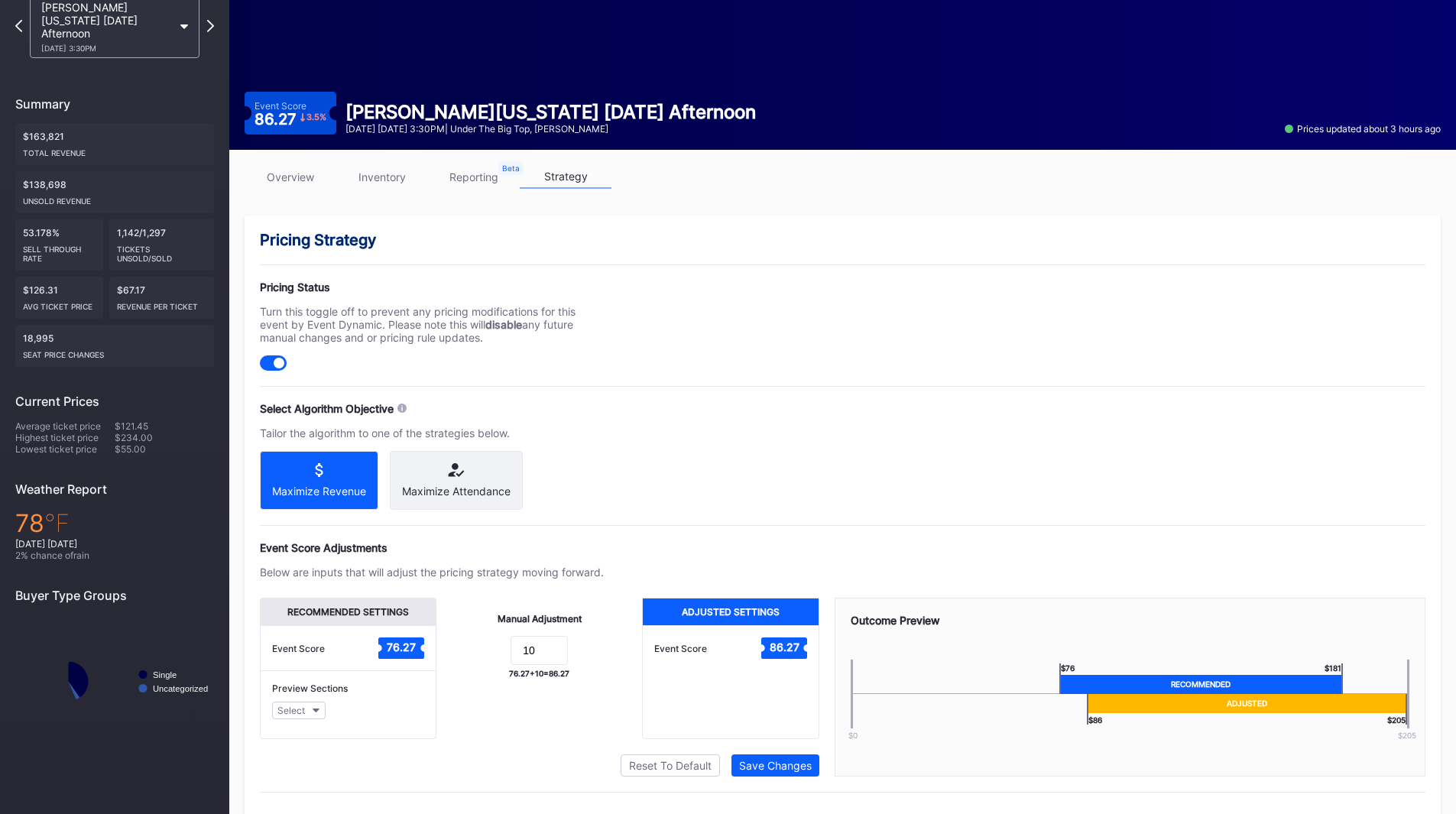
scroll to position [128, 0]
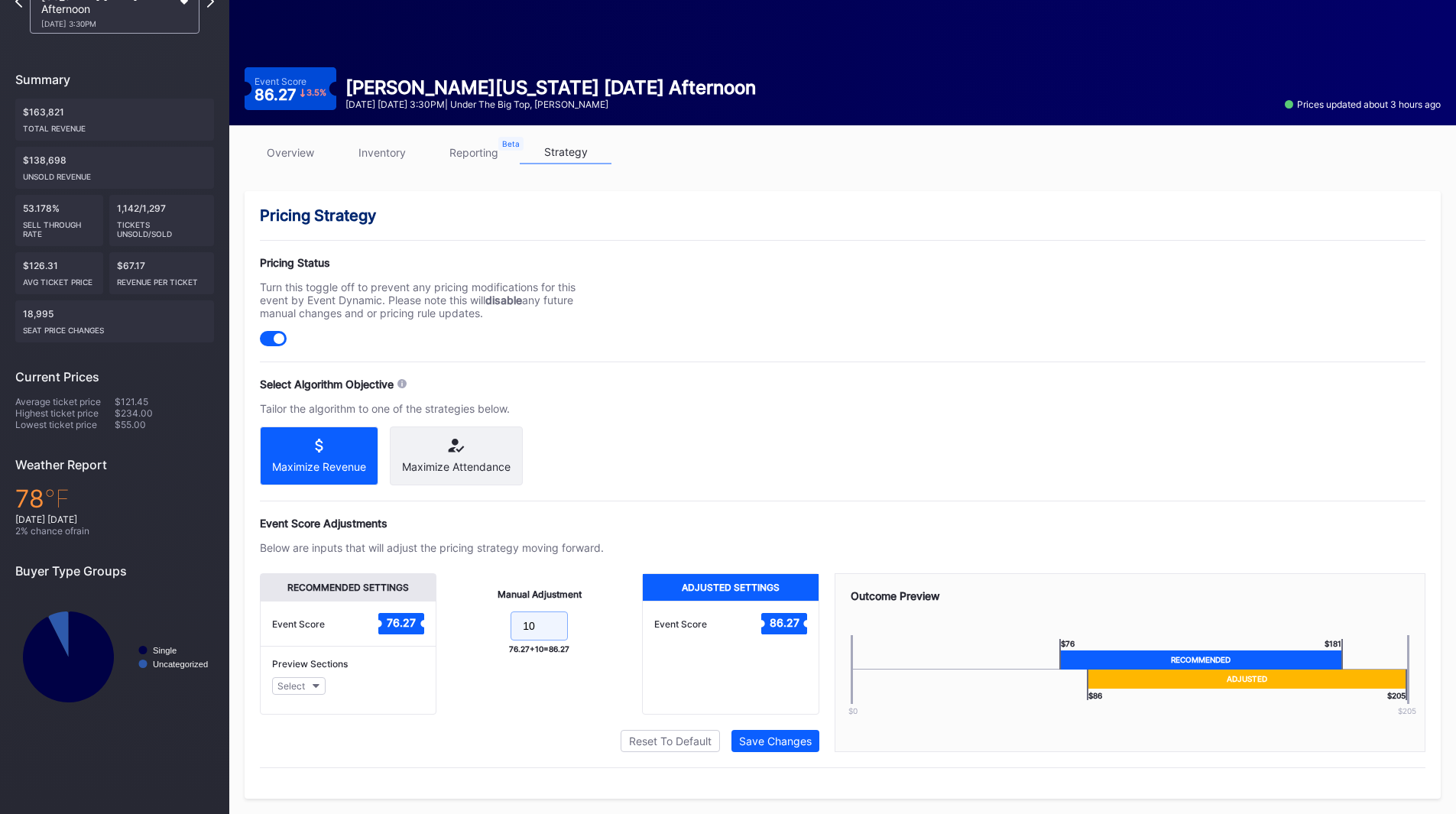
drag, startPoint x: 539, startPoint y: 629, endPoint x: 441, endPoint y: 623, distance: 98.2
click at [436, 623] on div "Manual Adjustment 10 76.27 + 10 = 86.27" at bounding box center [539, 644] width 206 height 141
type input "20"
click at [754, 732] on button "Save Changes" at bounding box center [776, 741] width 88 height 22
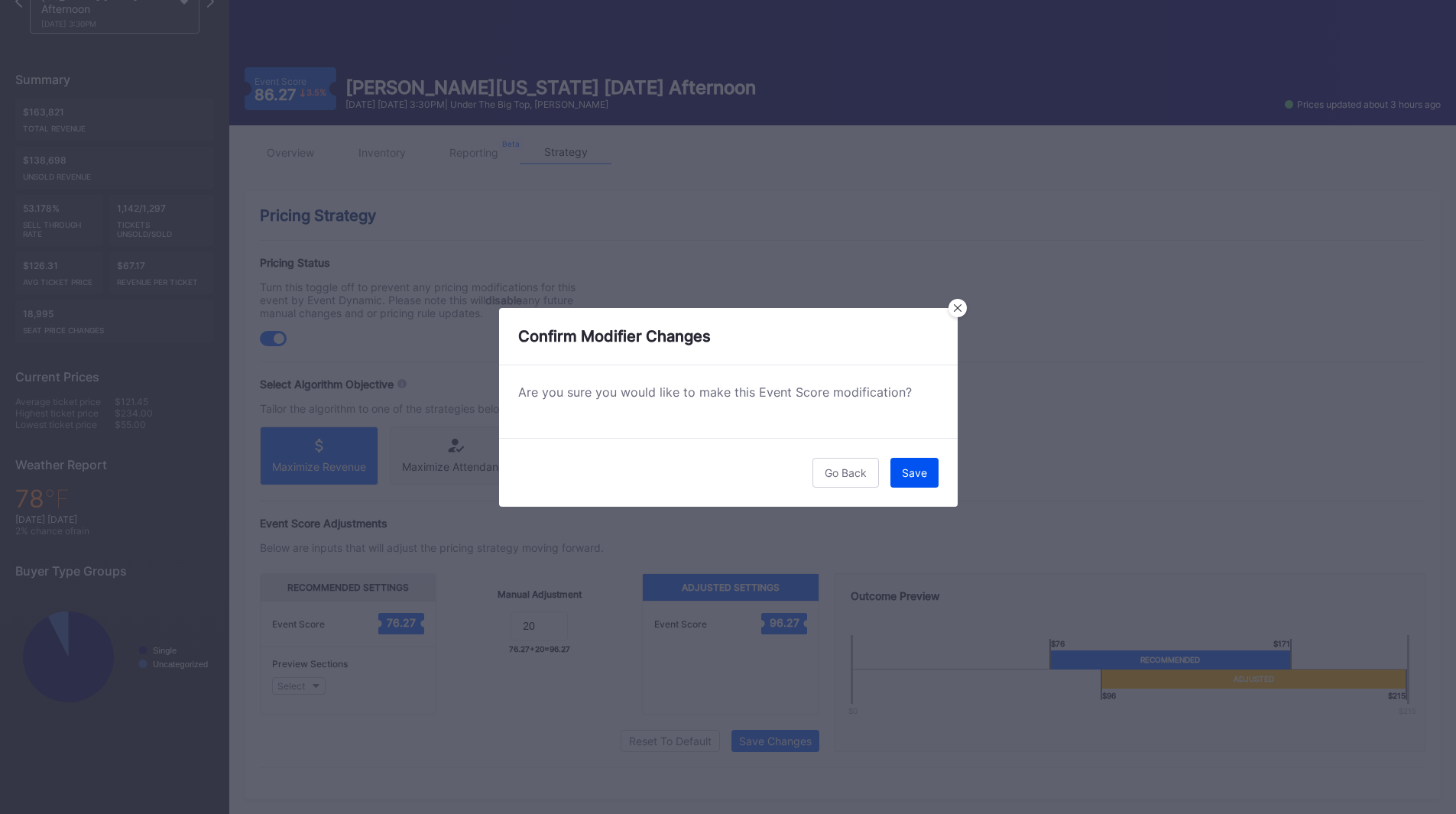
click at [914, 474] on div "Save" at bounding box center [914, 472] width 25 height 13
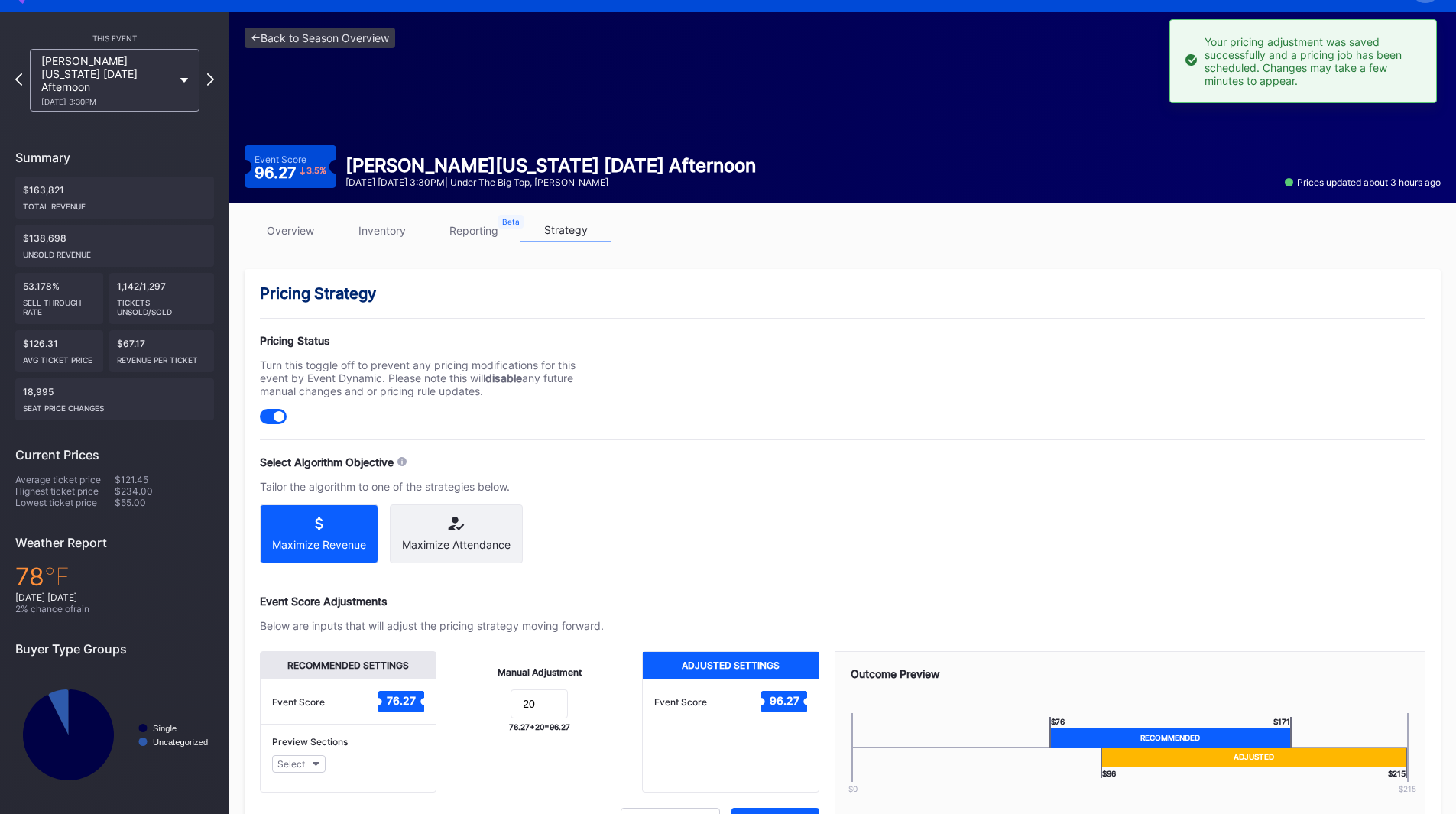
scroll to position [0, 0]
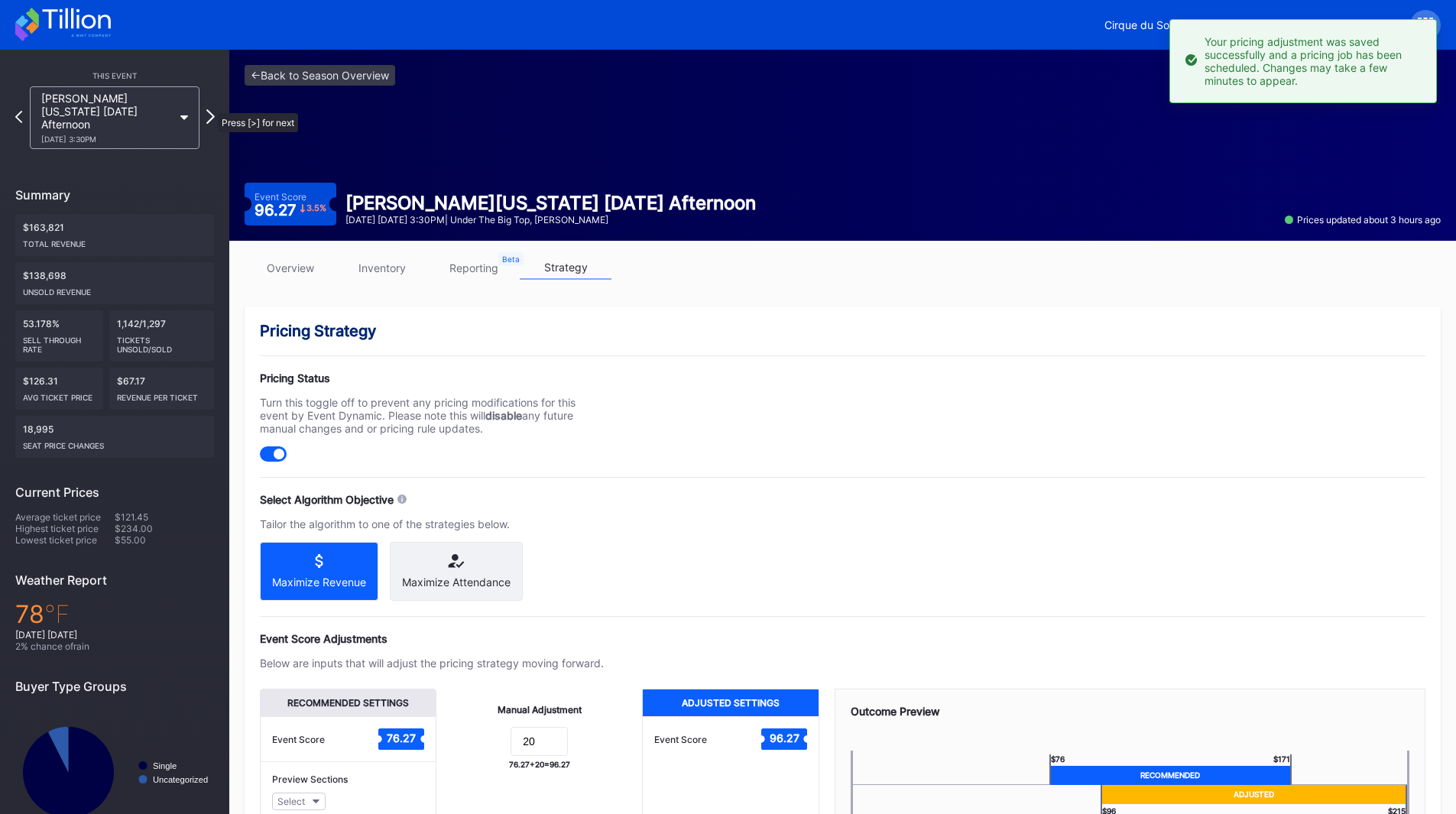
click at [210, 109] on icon at bounding box center [211, 116] width 9 height 15
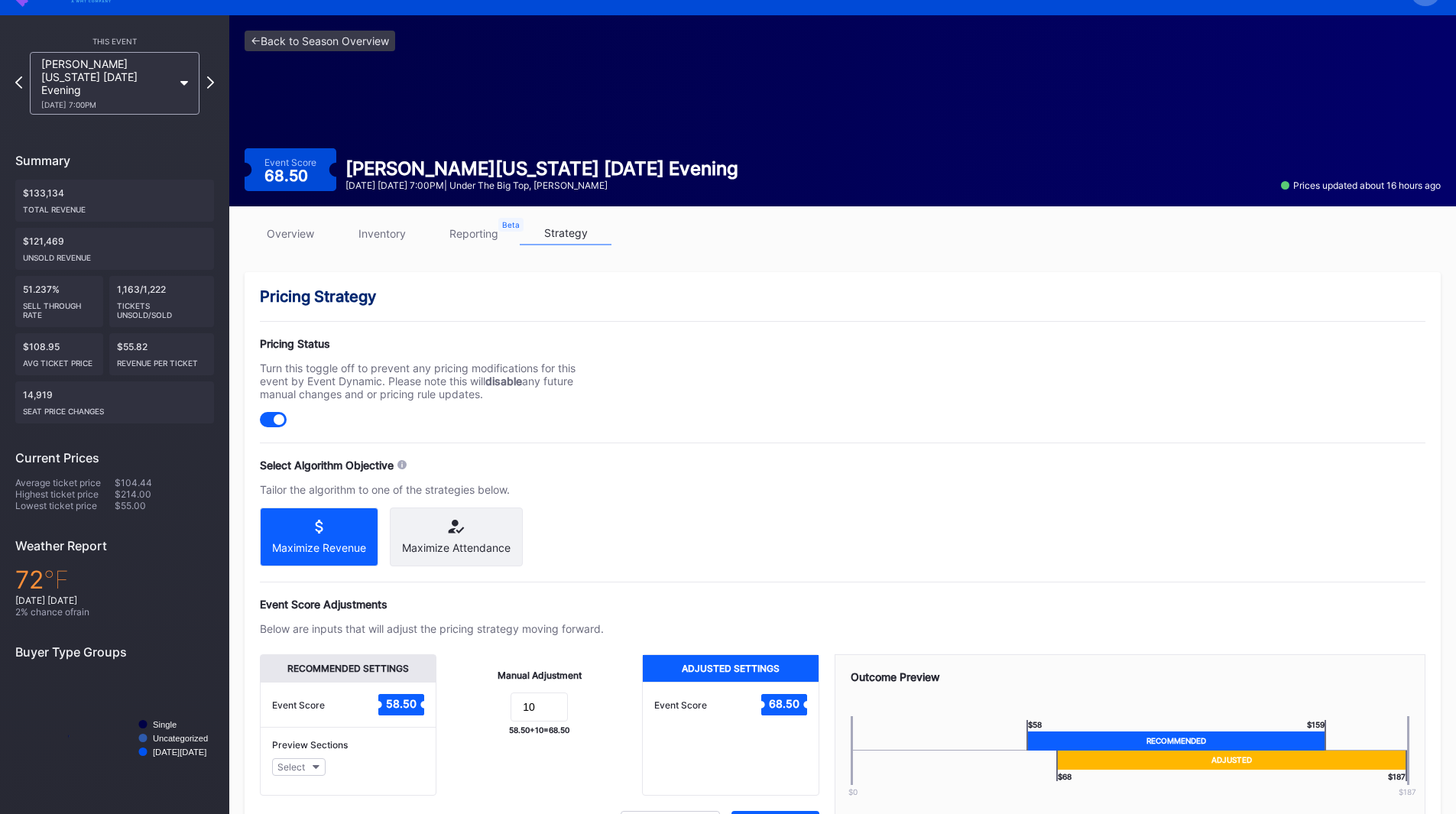
scroll to position [128, 0]
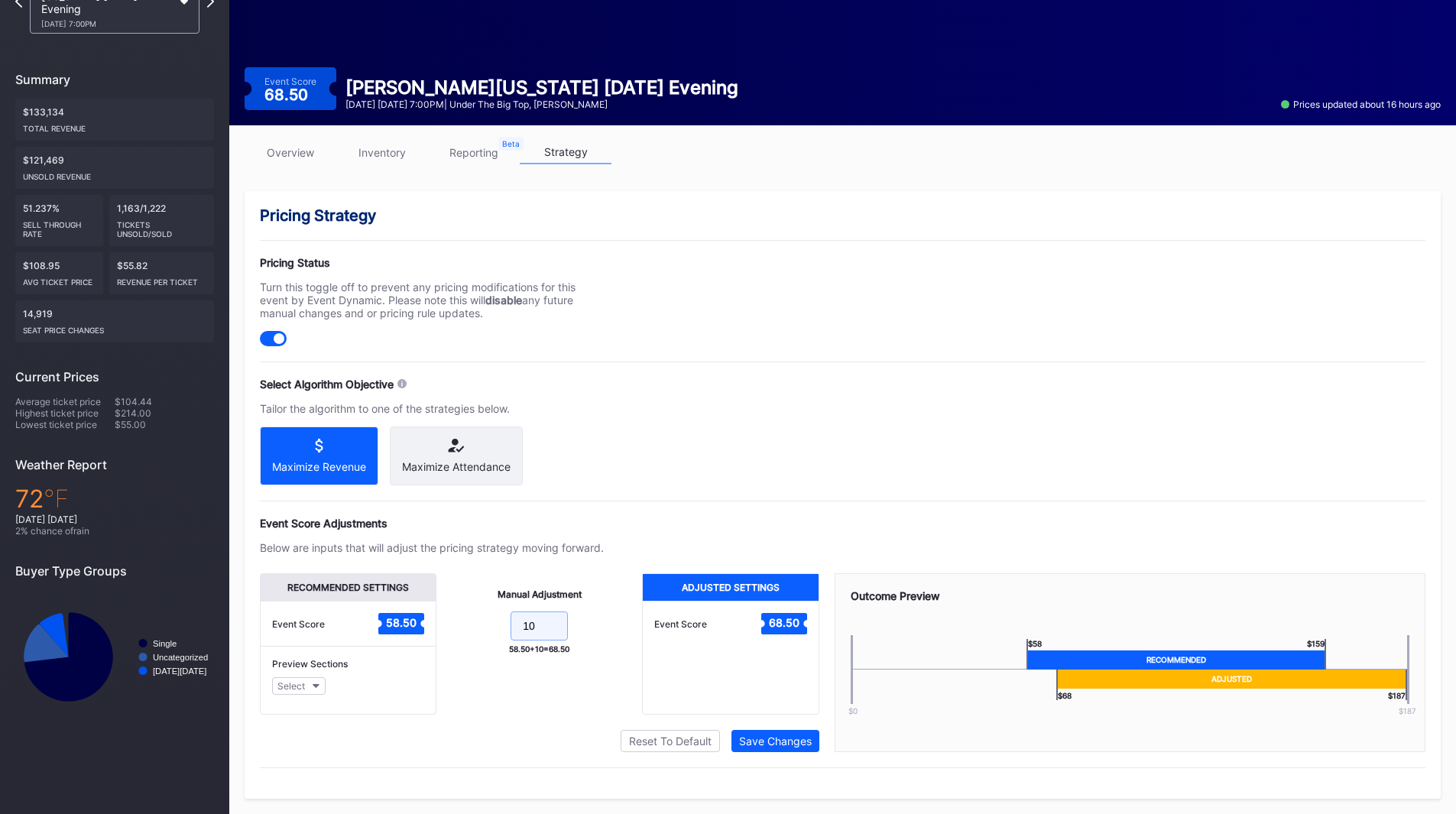
drag, startPoint x: 548, startPoint y: 619, endPoint x: 449, endPoint y: 619, distance: 99.0
click at [449, 619] on div "Manual Adjustment 10 58.50 + 10 = 68.50" at bounding box center [539, 644] width 206 height 141
type input "20"
click at [793, 734] on button "Save Changes" at bounding box center [776, 741] width 88 height 22
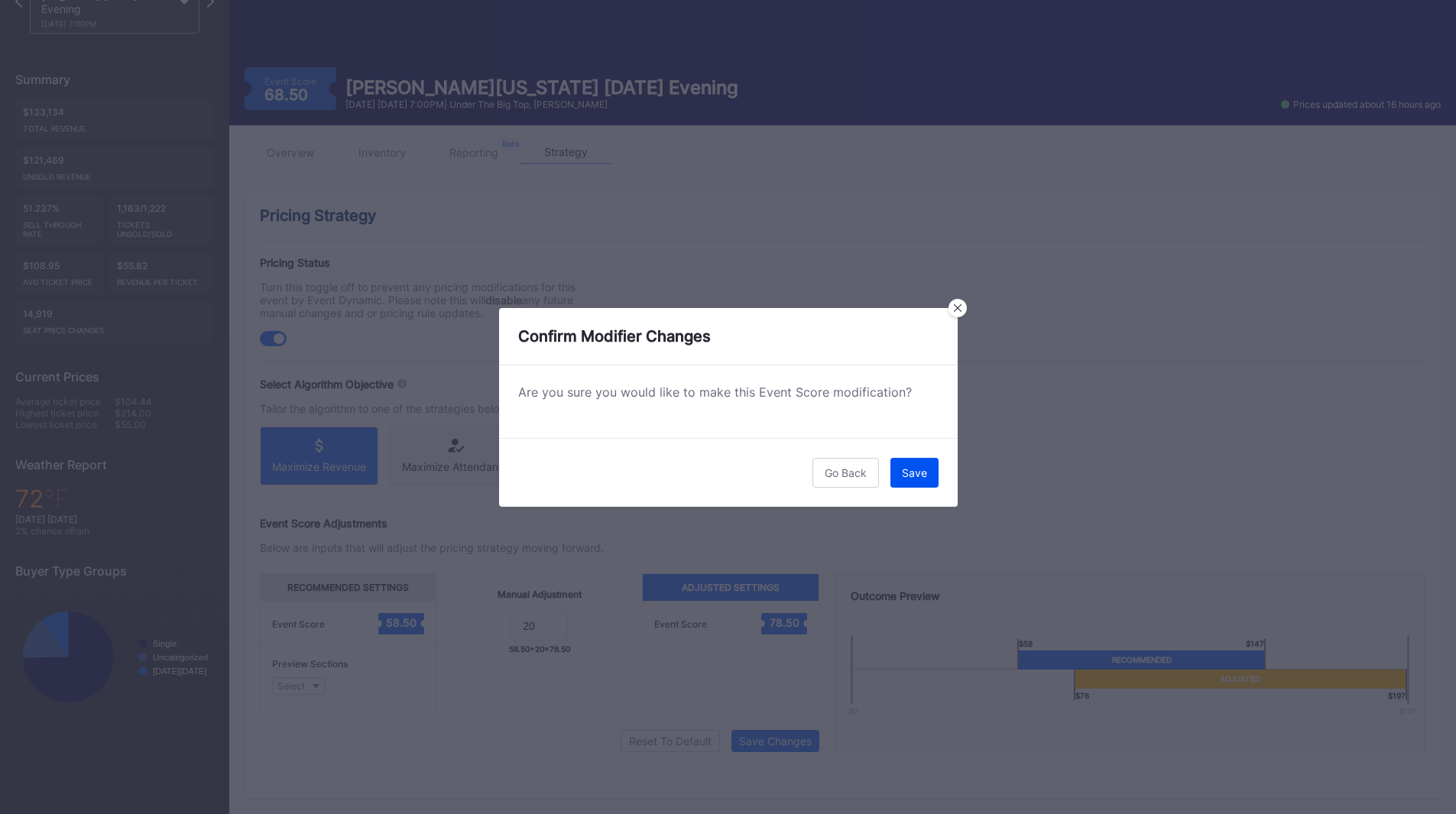
click at [911, 479] on button "Save" at bounding box center [914, 472] width 48 height 29
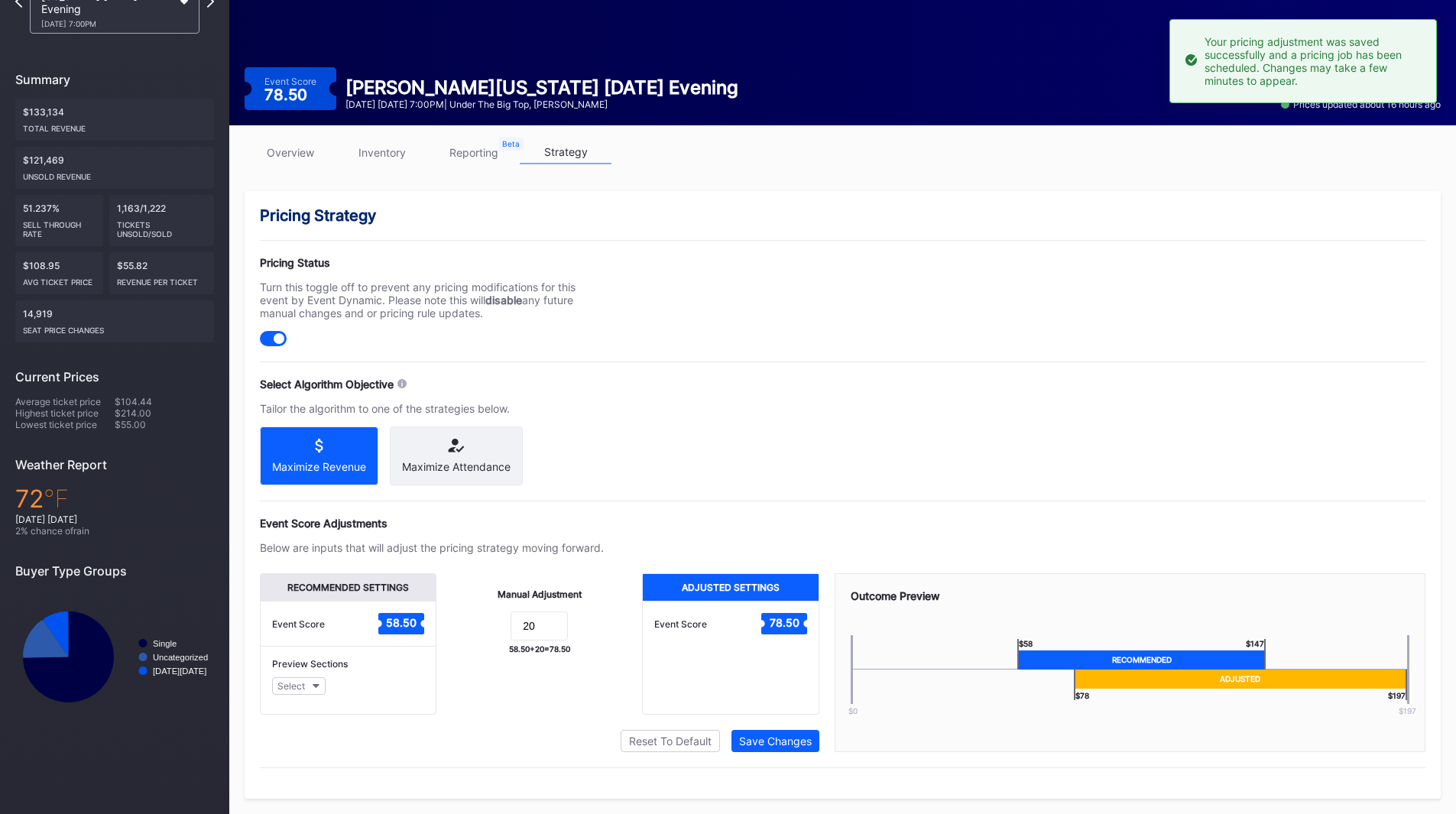
scroll to position [0, 0]
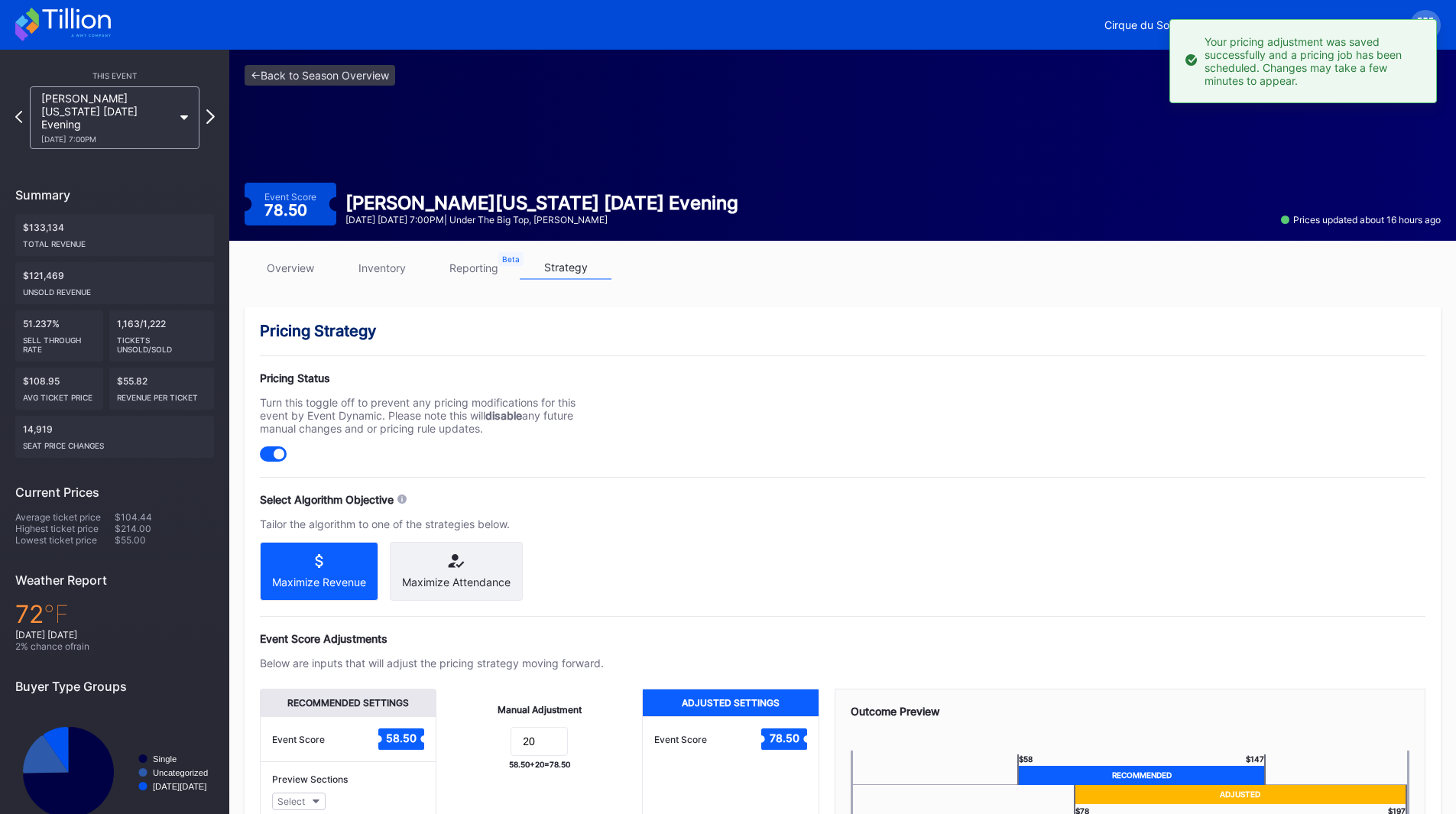
click at [213, 109] on icon at bounding box center [211, 116] width 9 height 15
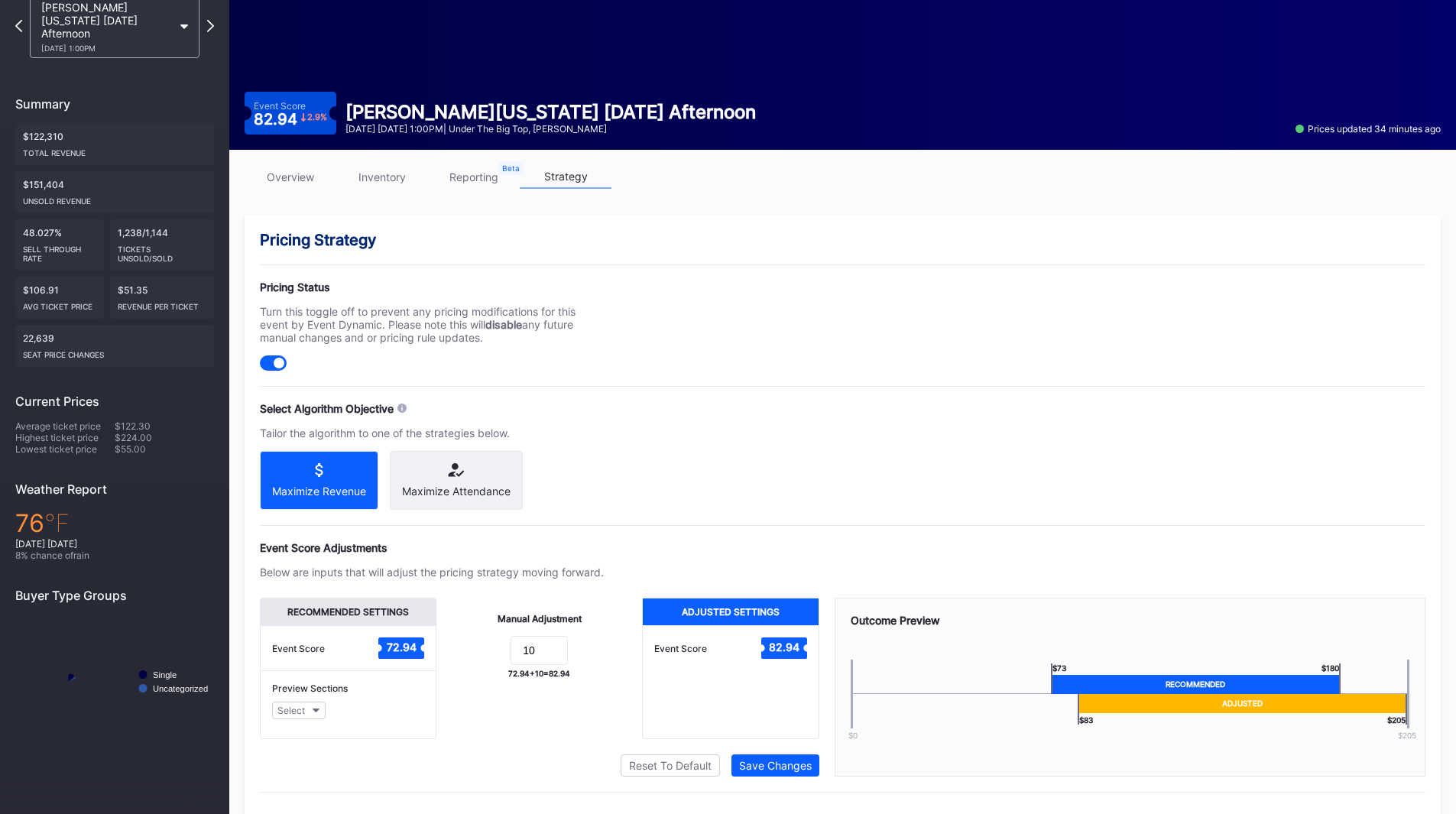
scroll to position [128, 0]
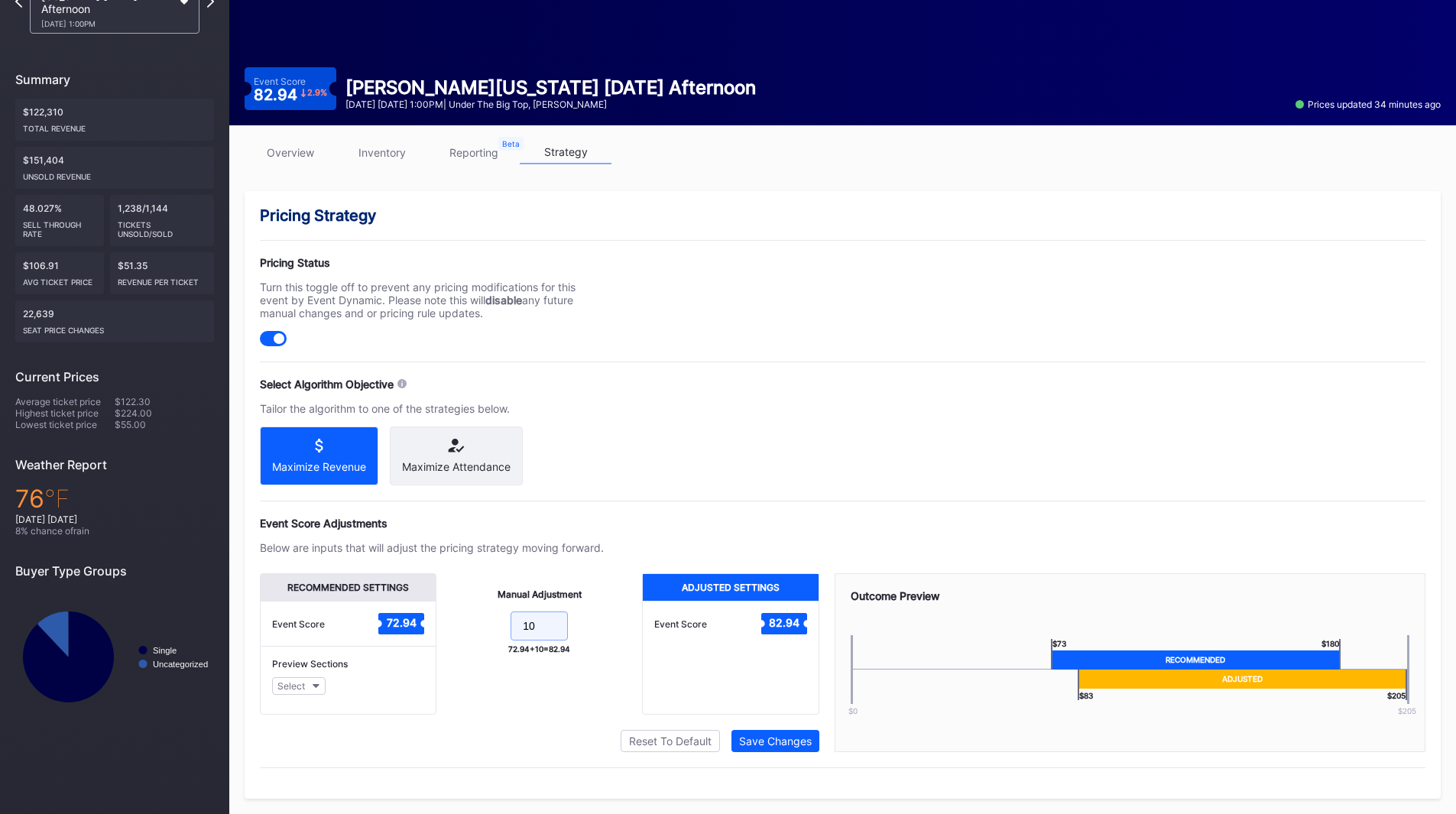
drag, startPoint x: 481, startPoint y: 620, endPoint x: 493, endPoint y: 598, distance: 25.1
click at [473, 619] on form "10" at bounding box center [539, 628] width 175 height 33
type input "20"
click at [771, 740] on div "Save Changes" at bounding box center [775, 740] width 73 height 13
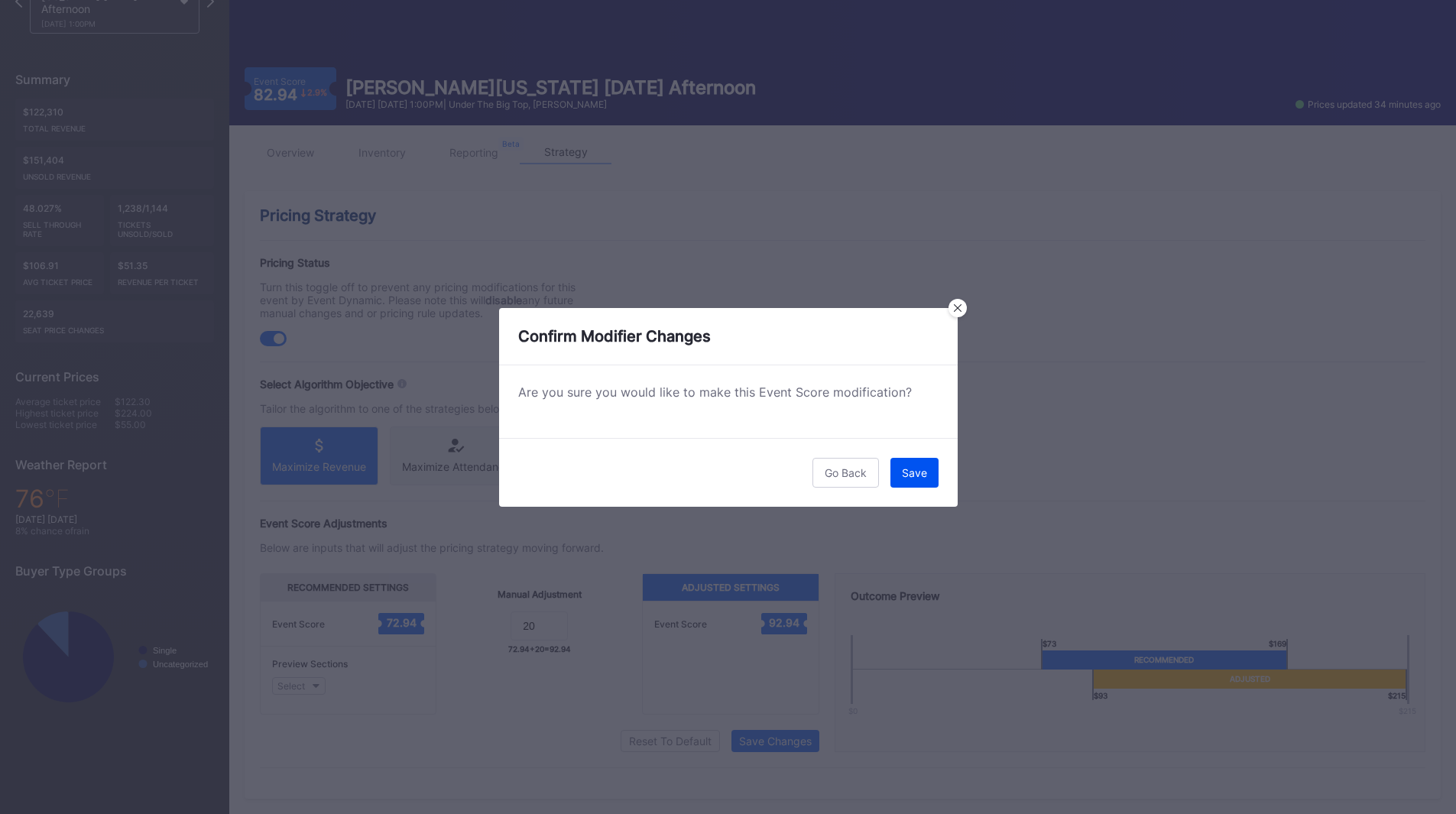
click at [909, 478] on div "Save" at bounding box center [914, 472] width 25 height 13
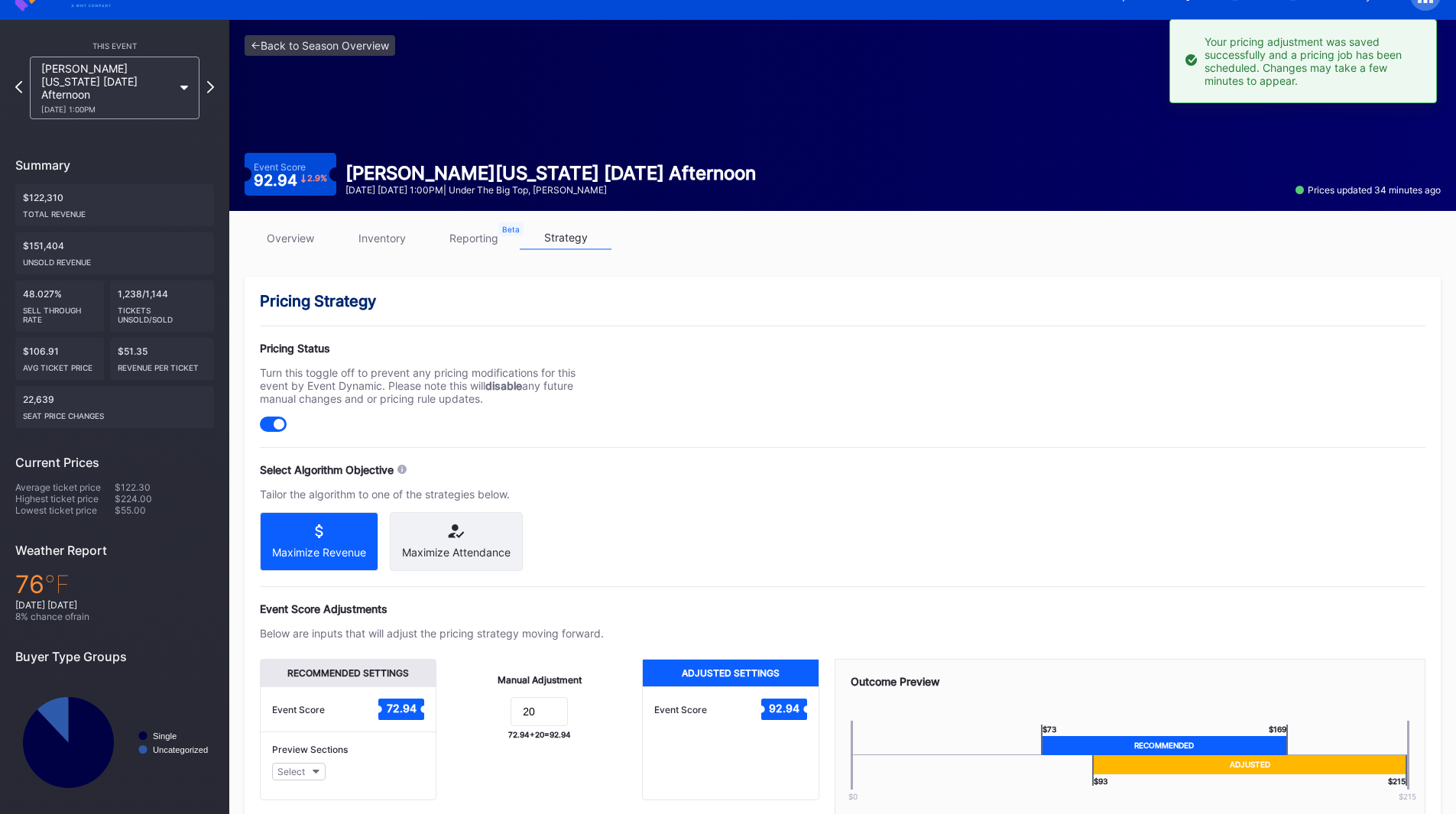
scroll to position [0, 0]
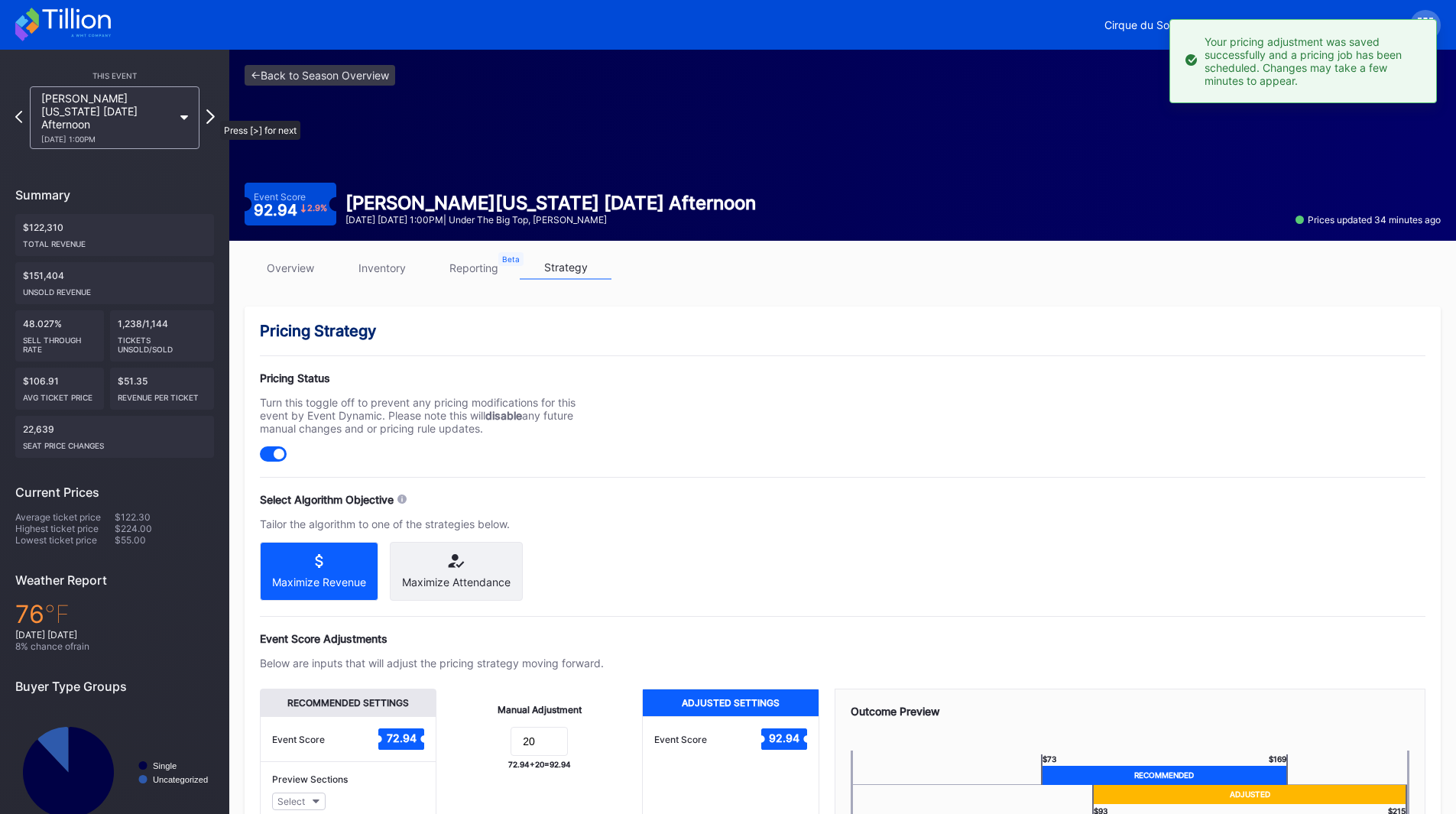
click at [213, 113] on icon at bounding box center [211, 116] width 9 height 15
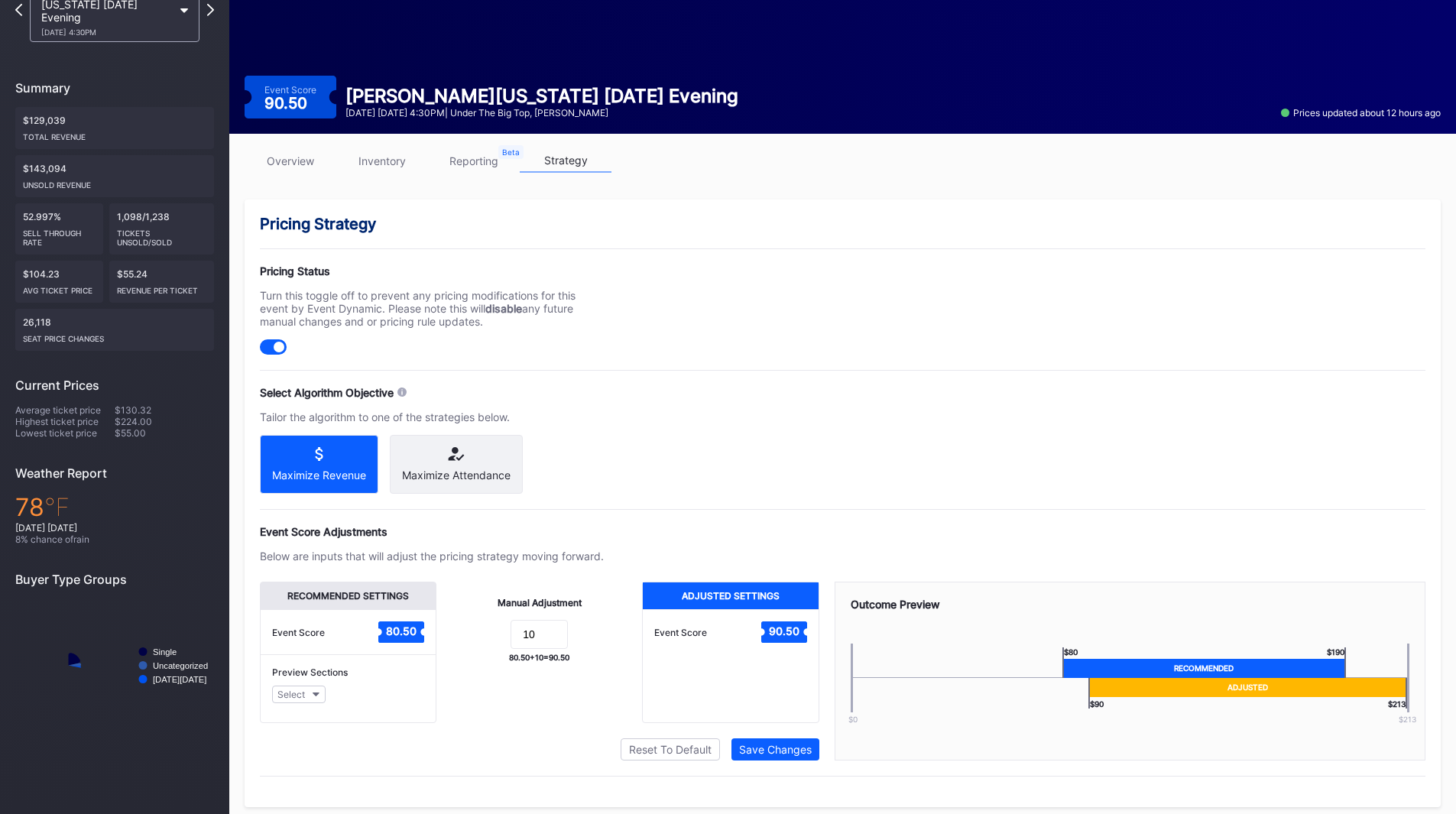
scroll to position [128, 0]
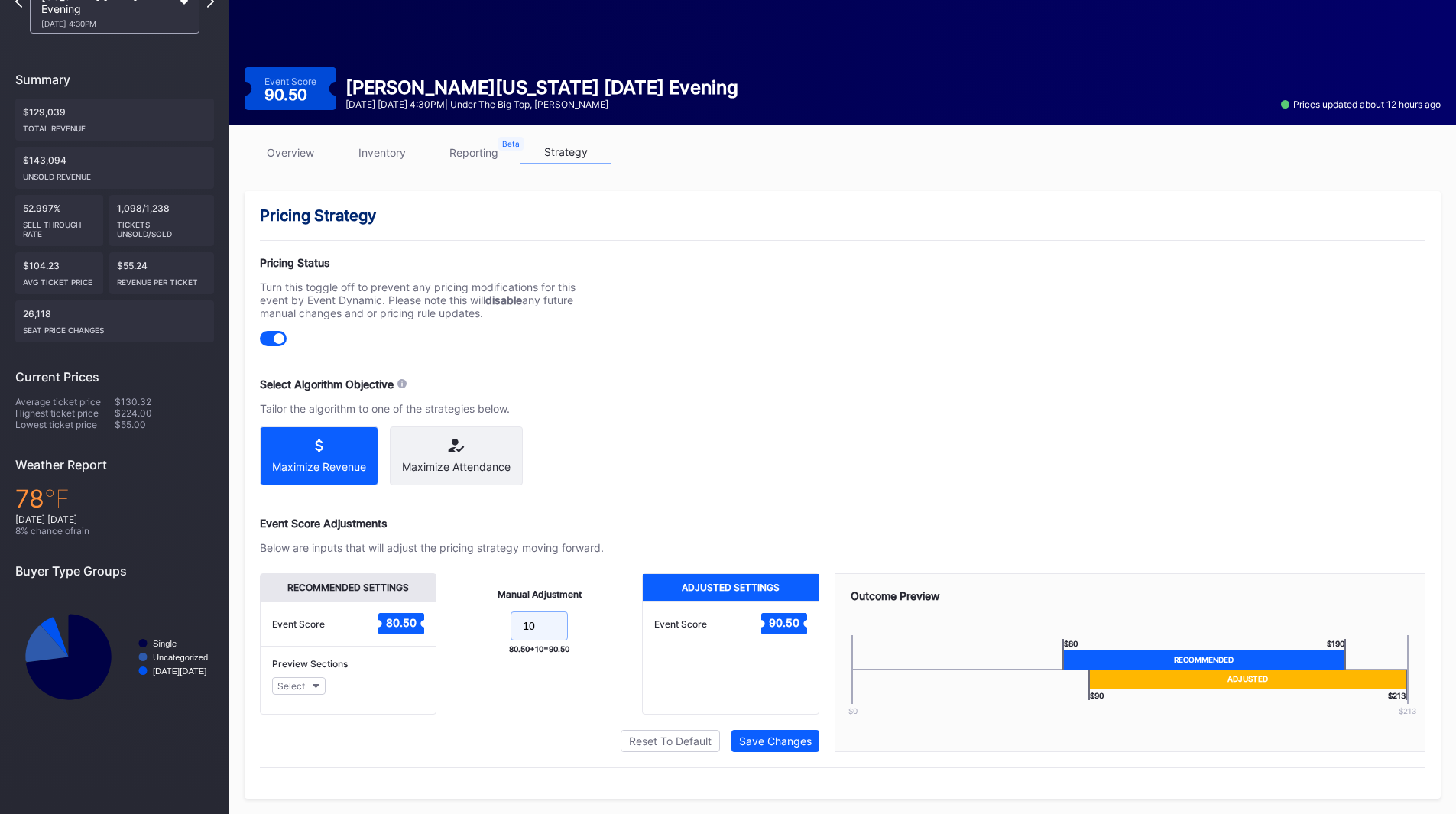
drag, startPoint x: 474, startPoint y: 620, endPoint x: 456, endPoint y: 618, distance: 18.1
click at [459, 619] on form "10" at bounding box center [539, 628] width 175 height 33
type input "20"
click at [773, 738] on div "Save Changes" at bounding box center [775, 740] width 73 height 13
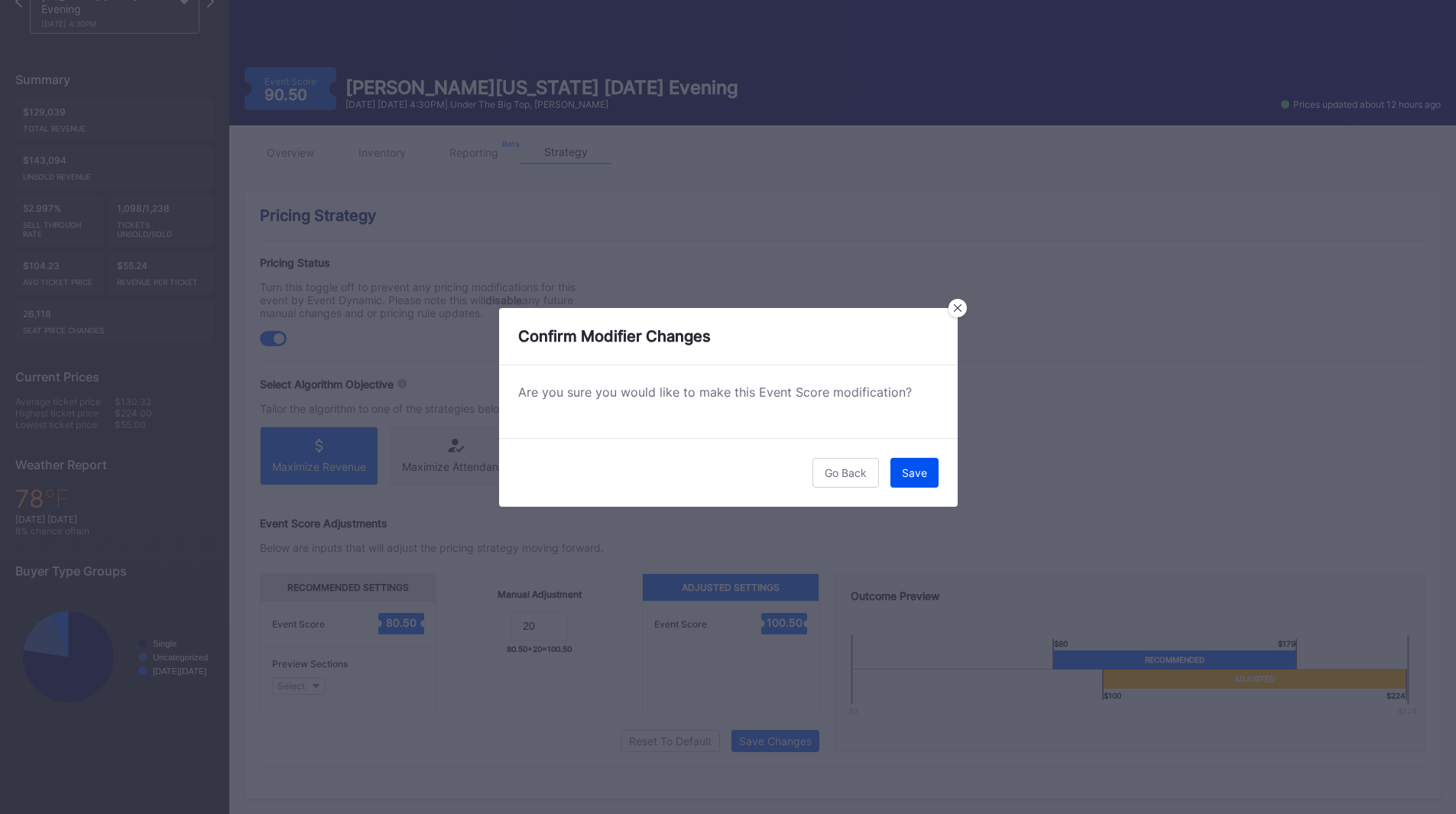
click at [931, 473] on button "Save" at bounding box center [914, 472] width 48 height 29
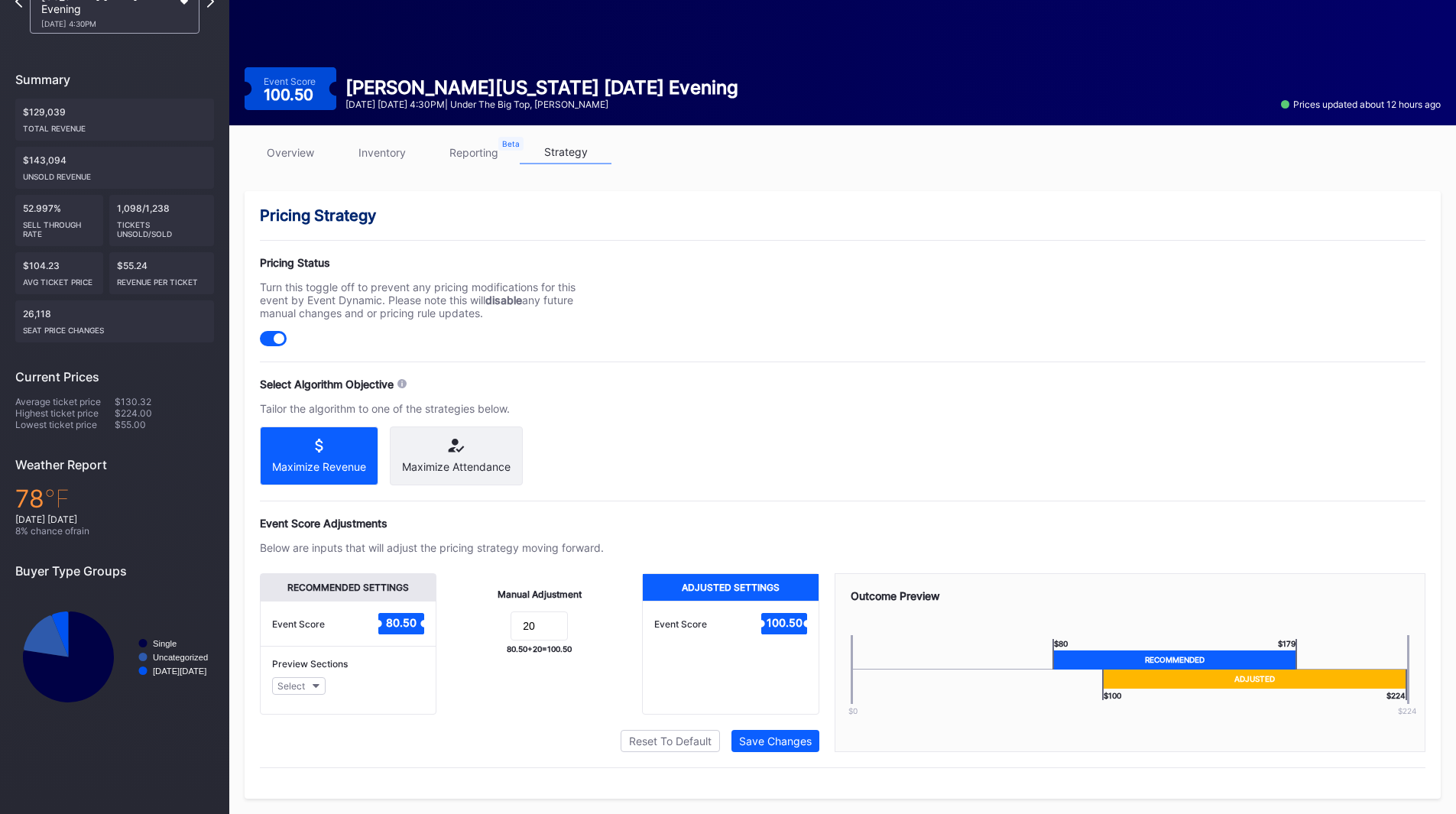
click at [1164, 341] on div "Pricing Strategy Pricing Status Turn this toggle off to prevent any pricing mod…" at bounding box center [843, 495] width 1196 height 607
drag, startPoint x: 959, startPoint y: 456, endPoint x: 958, endPoint y: 465, distance: 9.1
click at [959, 456] on div "Pricing Strategy Pricing Status Turn this toggle off to prevent any pricing mod…" at bounding box center [843, 495] width 1196 height 607
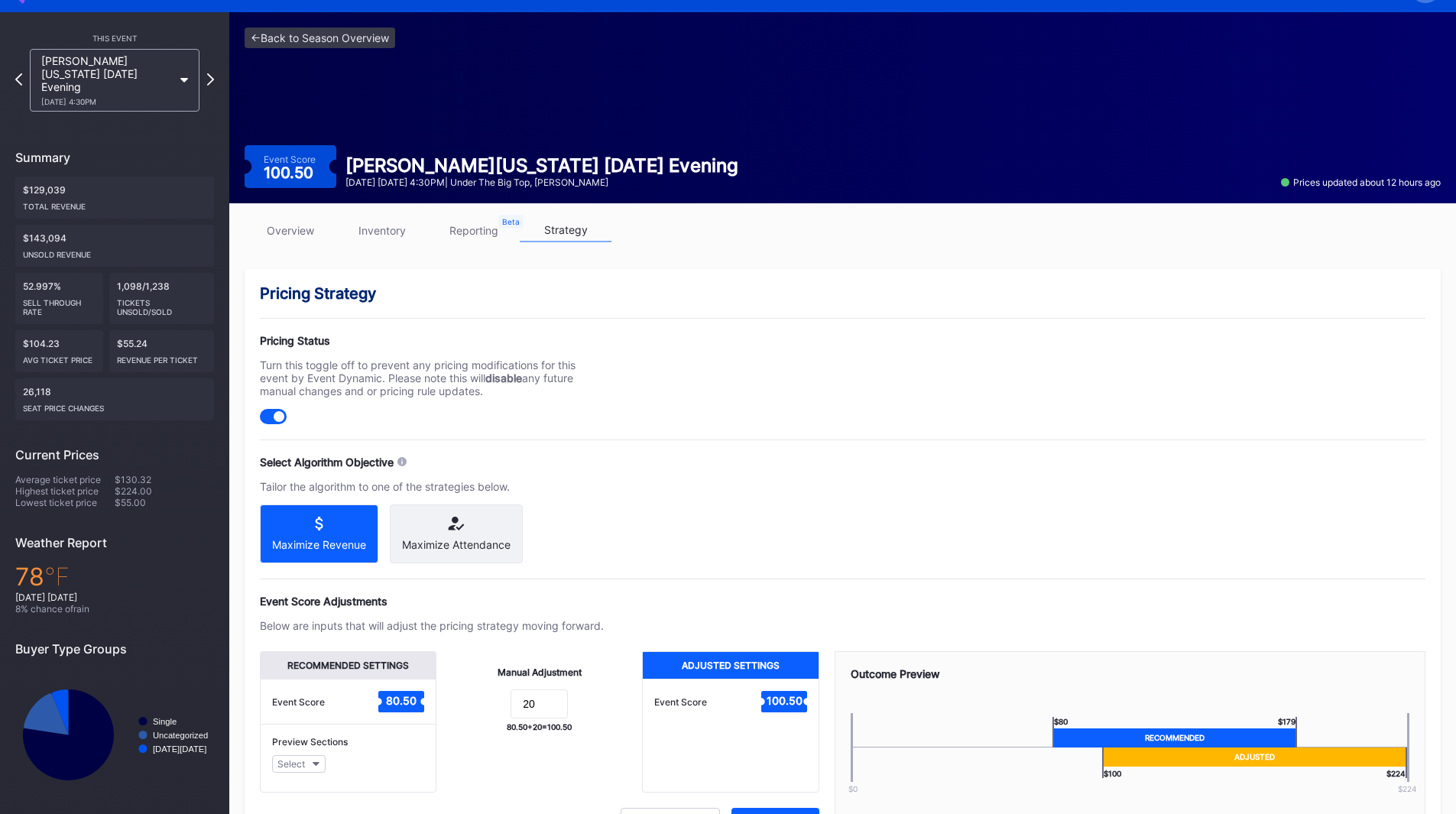
scroll to position [0, 0]
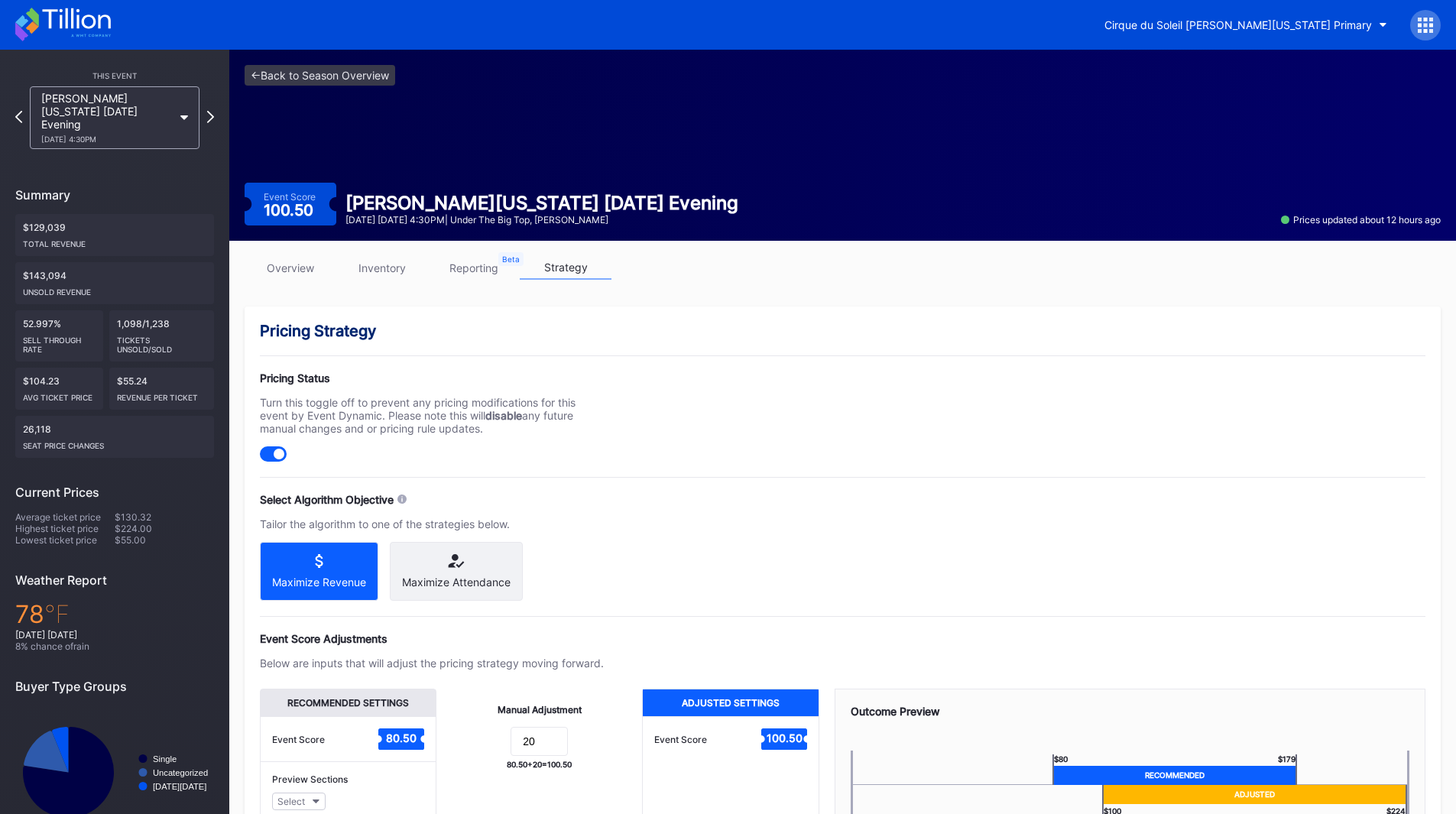
click at [215, 108] on div "This Event [PERSON_NAME][US_STATE] [DATE] Evening [DATE] 4:30PM Summary $129,03…" at bounding box center [114, 452] width 229 height 804
click at [212, 109] on icon at bounding box center [211, 116] width 9 height 15
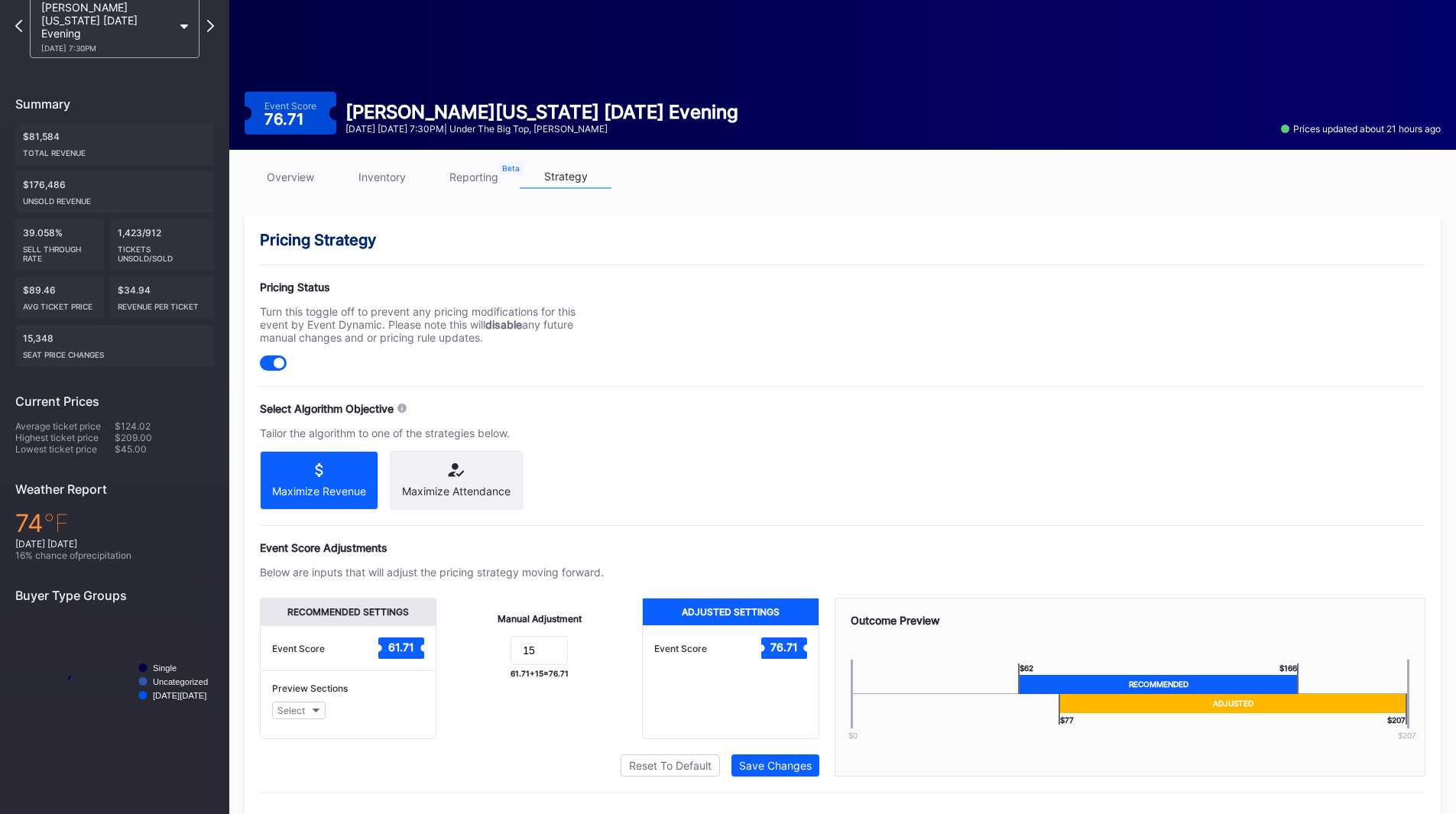
scroll to position [128, 0]
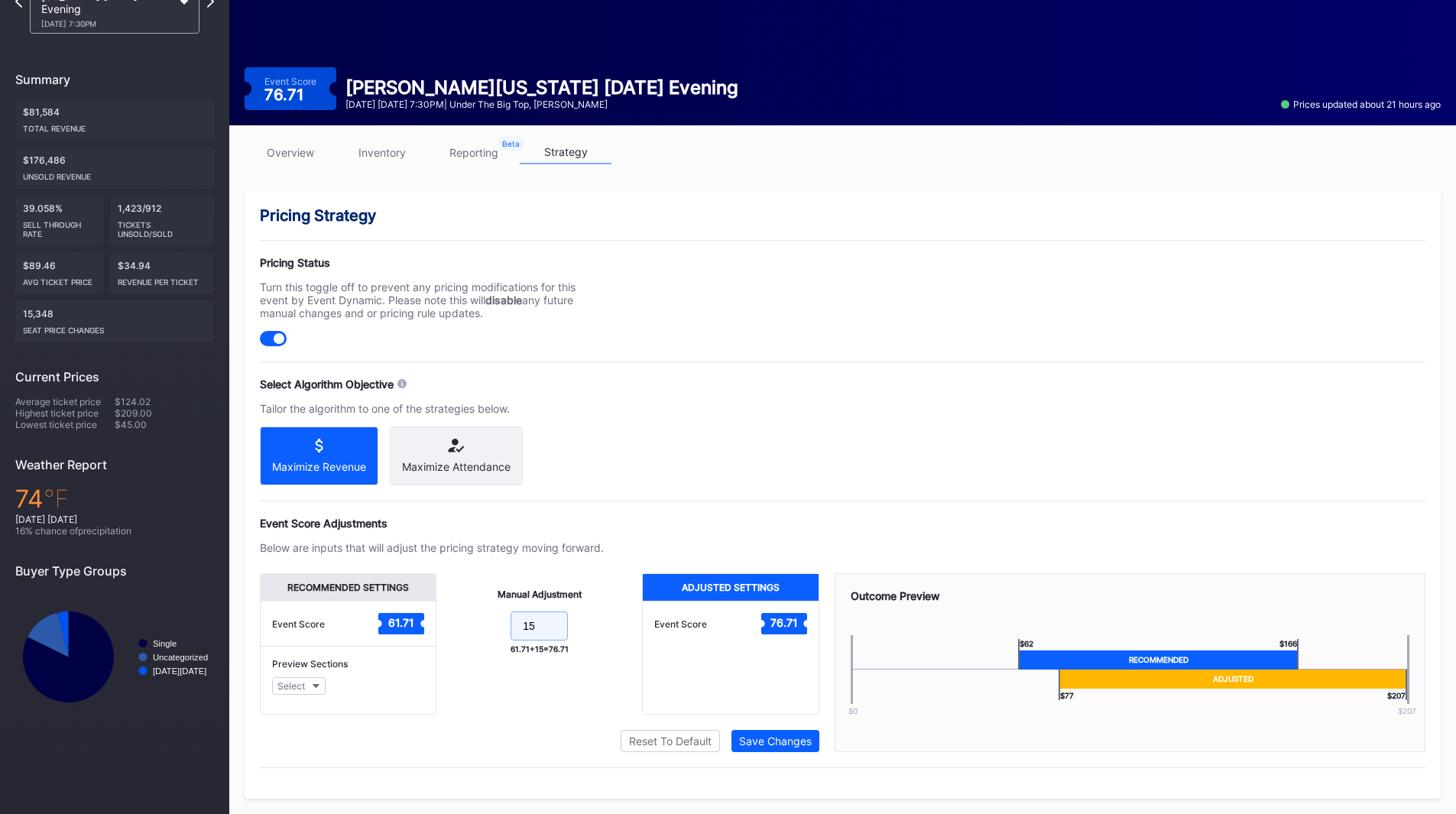
drag, startPoint x: 538, startPoint y: 622, endPoint x: 488, endPoint y: 622, distance: 50.0
click at [488, 622] on form "15" at bounding box center [539, 628] width 175 height 33
type input "20"
click at [755, 738] on div "Save Changes" at bounding box center [775, 740] width 73 height 13
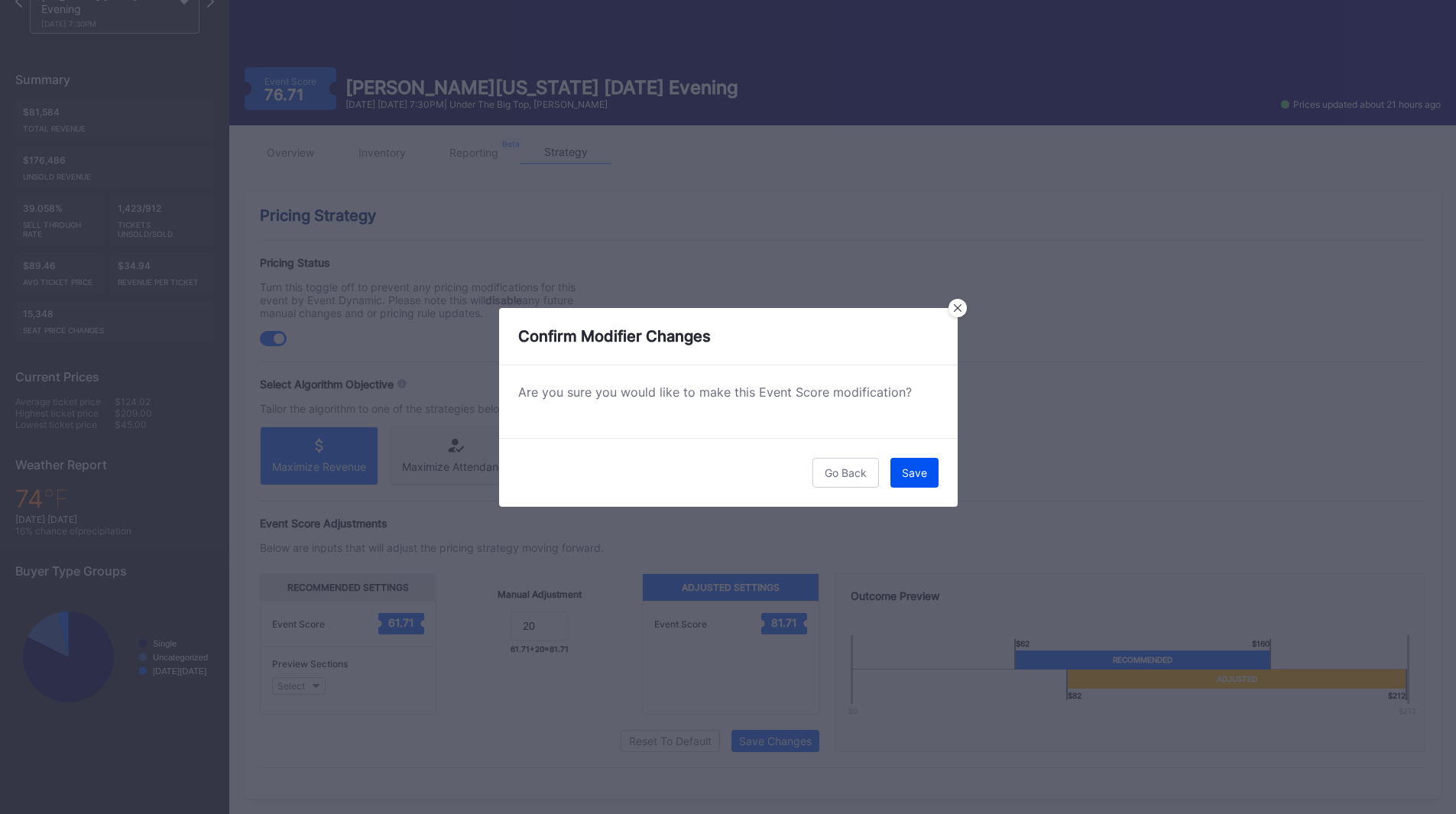
click at [911, 463] on button "Save" at bounding box center [914, 472] width 48 height 29
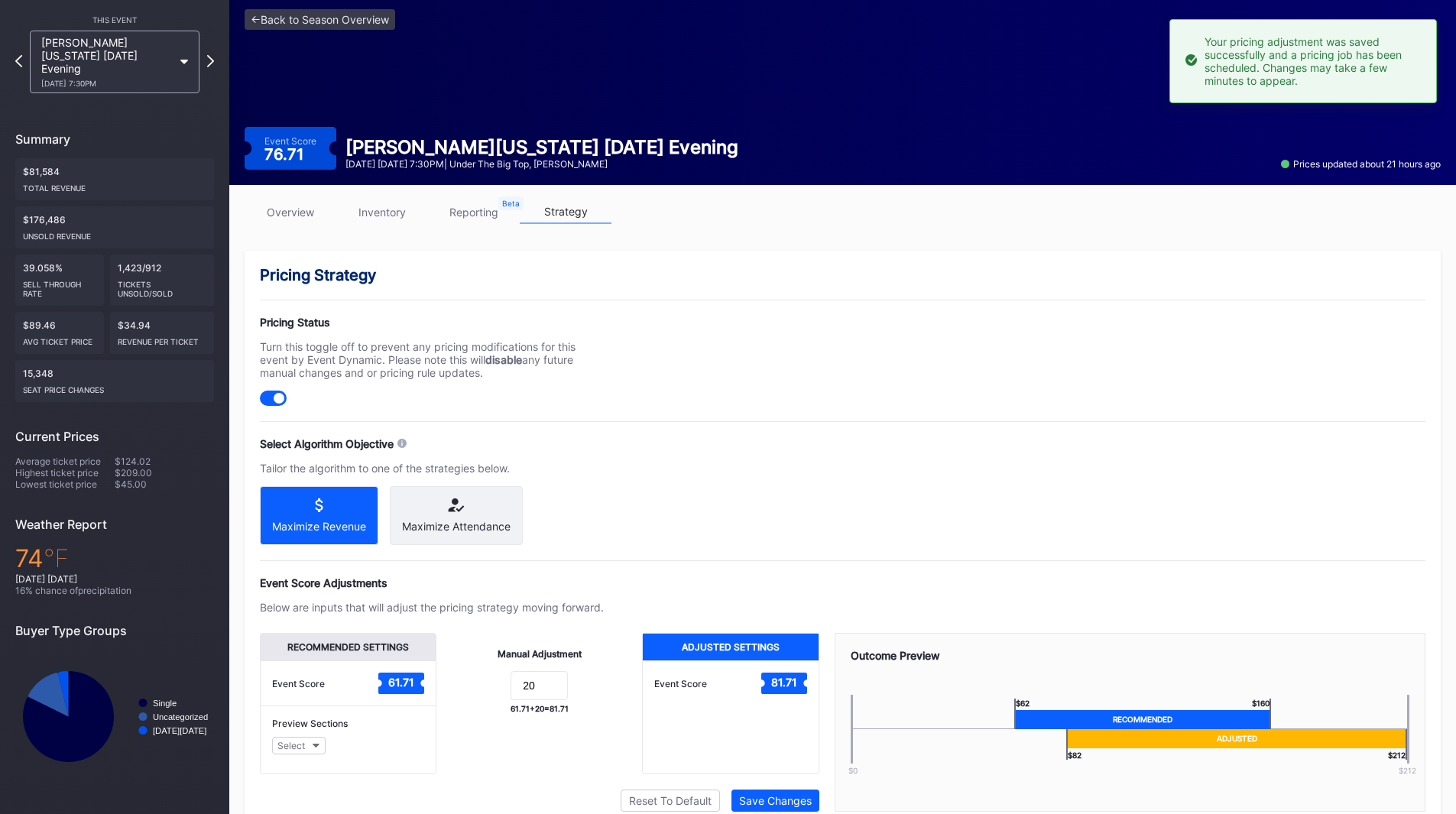
scroll to position [0, 0]
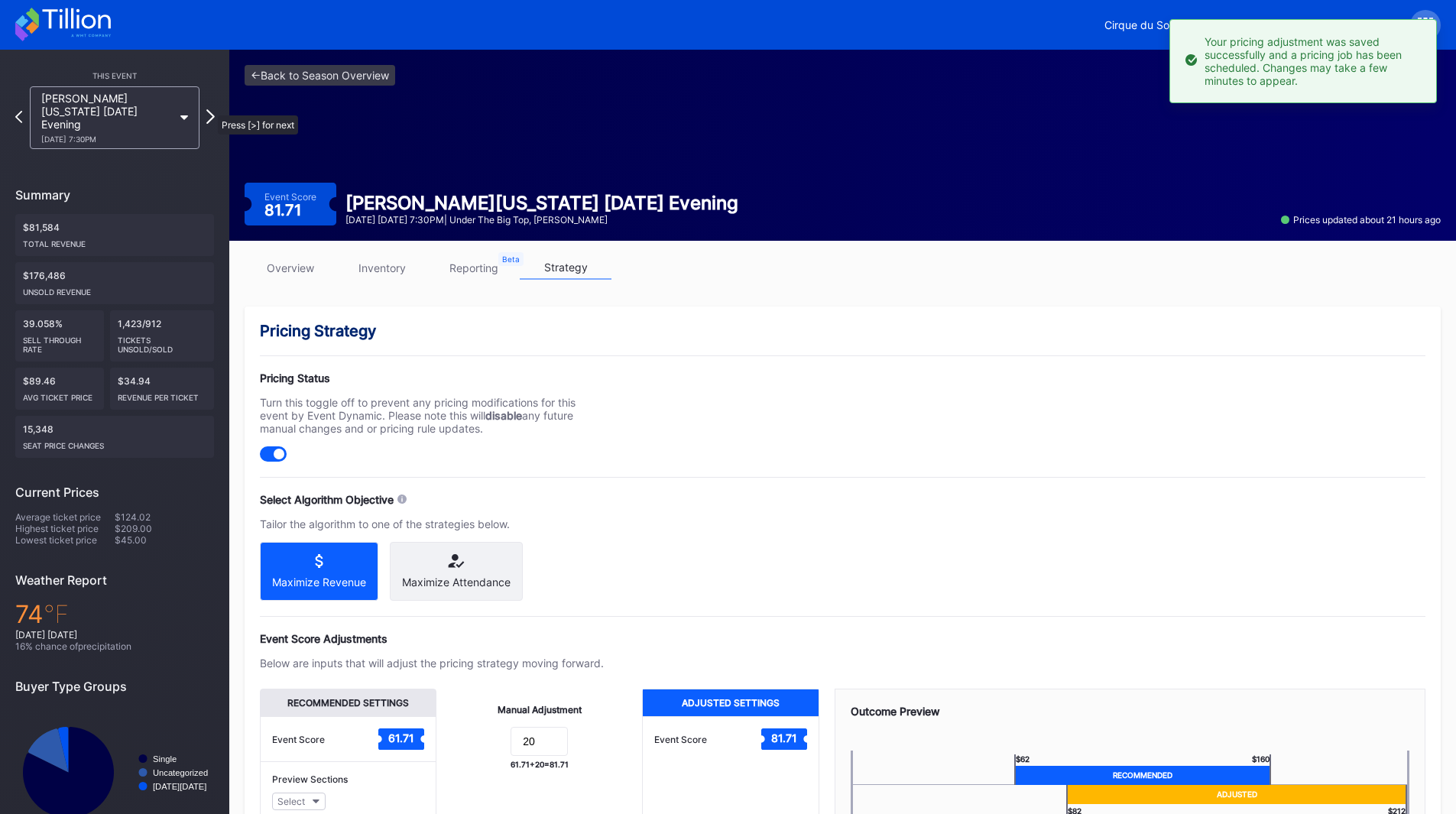
click at [210, 109] on icon at bounding box center [211, 116] width 9 height 15
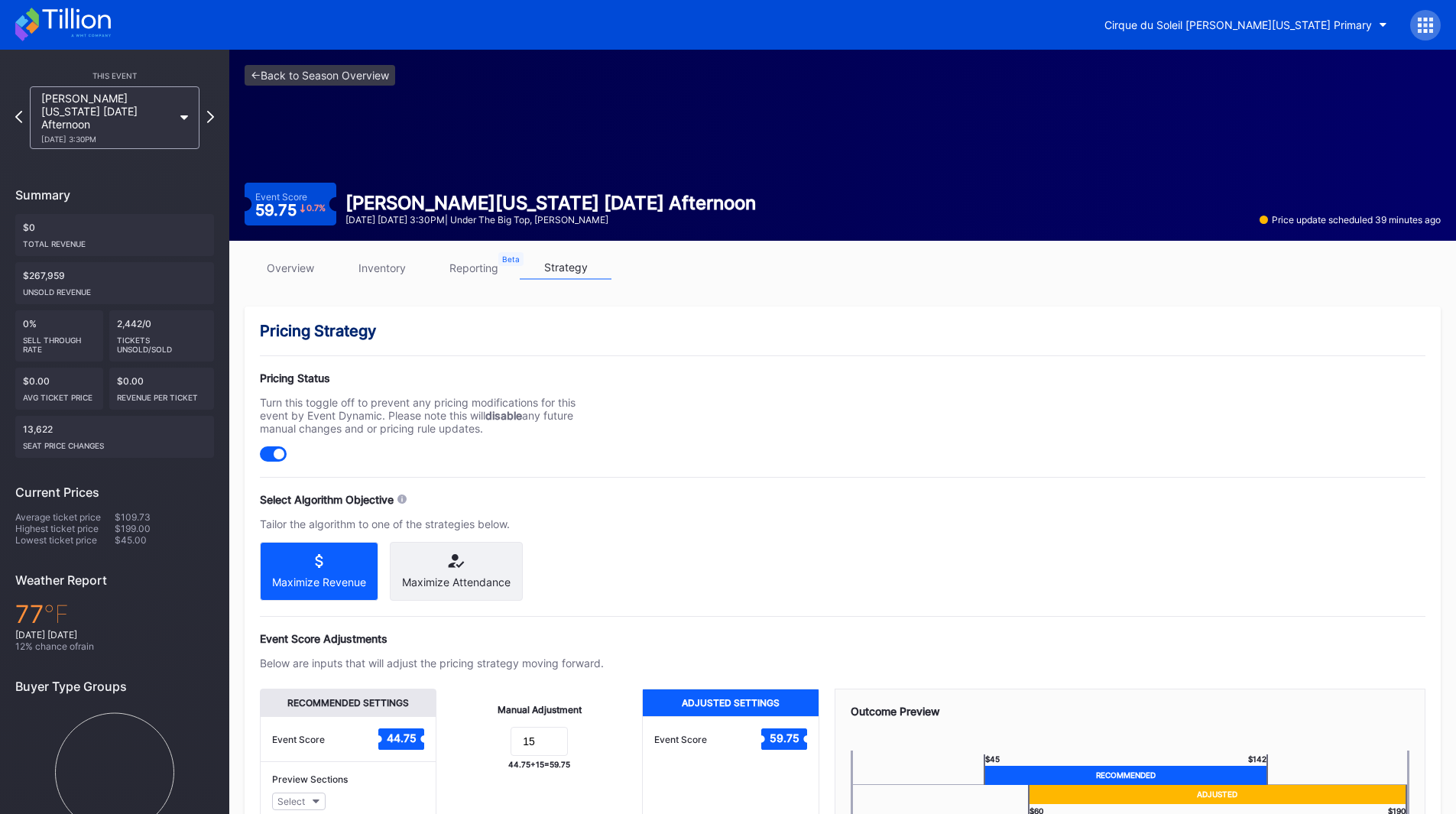
scroll to position [128, 0]
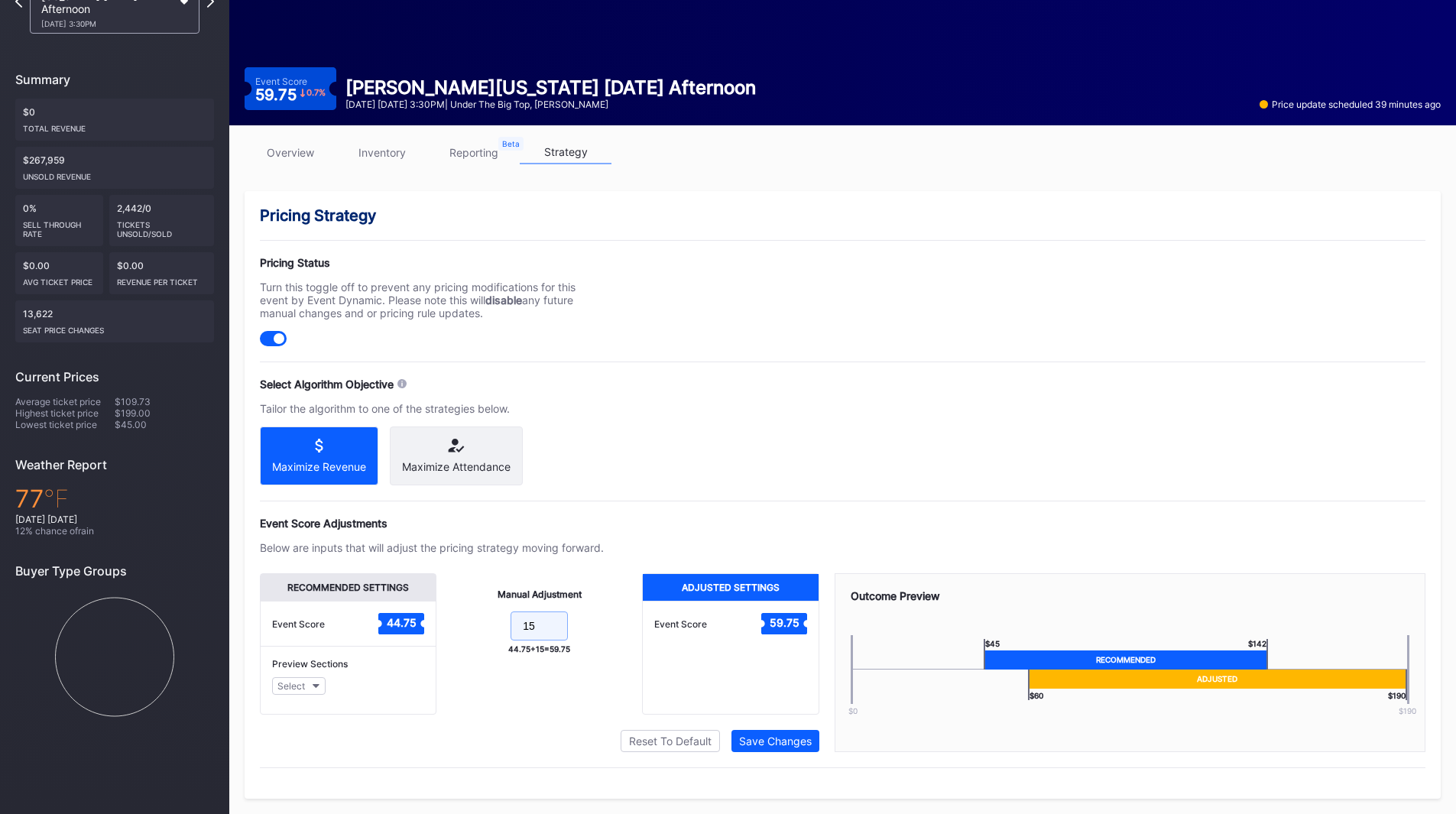
drag, startPoint x: 555, startPoint y: 627, endPoint x: 446, endPoint y: 613, distance: 109.9
click at [446, 614] on div "Manual Adjustment 15 44.75 + 15 = 59.75" at bounding box center [539, 644] width 206 height 141
type input "20"
click at [804, 740] on div "Save Changes" at bounding box center [775, 740] width 73 height 13
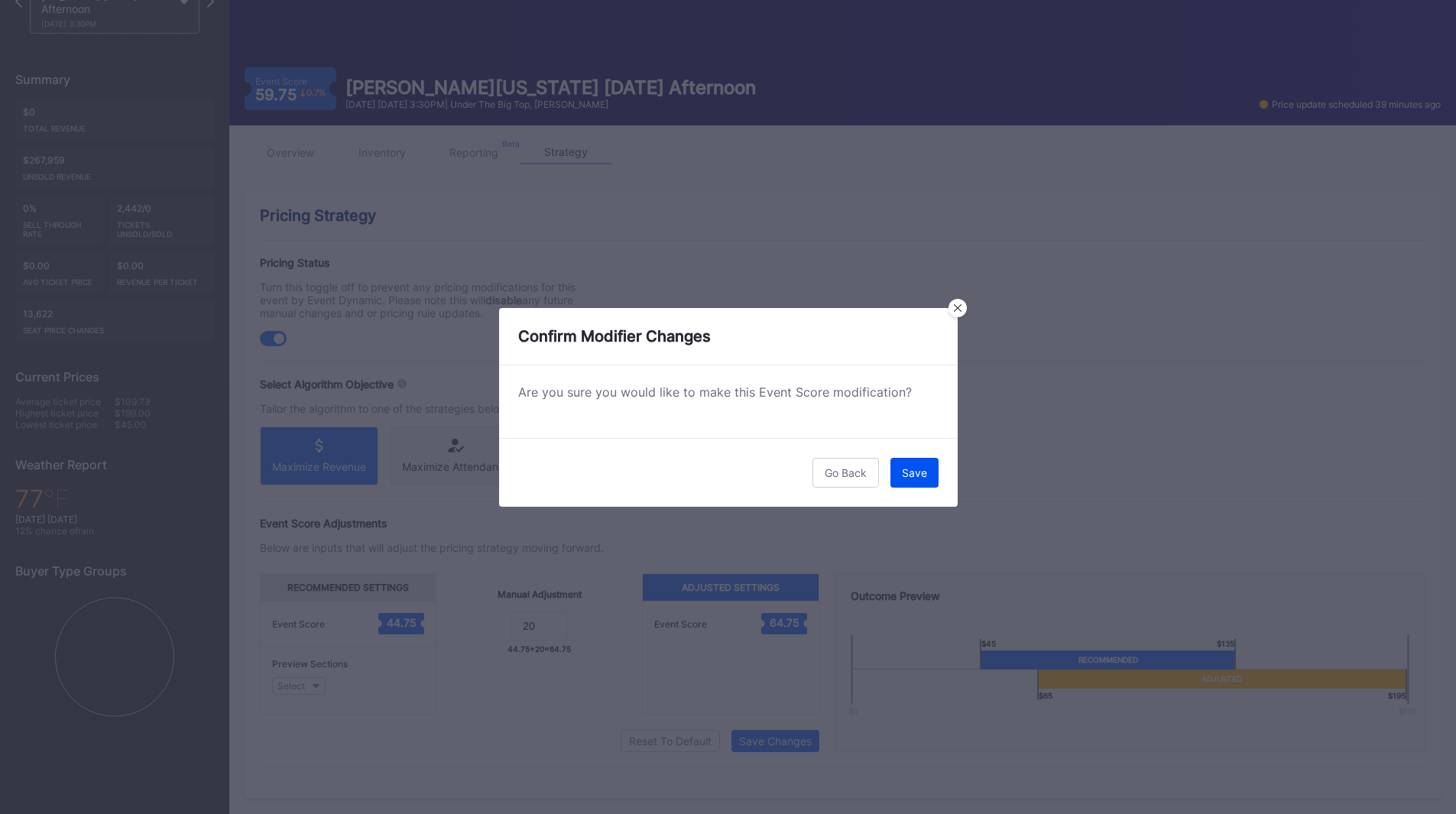
click at [922, 458] on button "Save" at bounding box center [914, 472] width 48 height 29
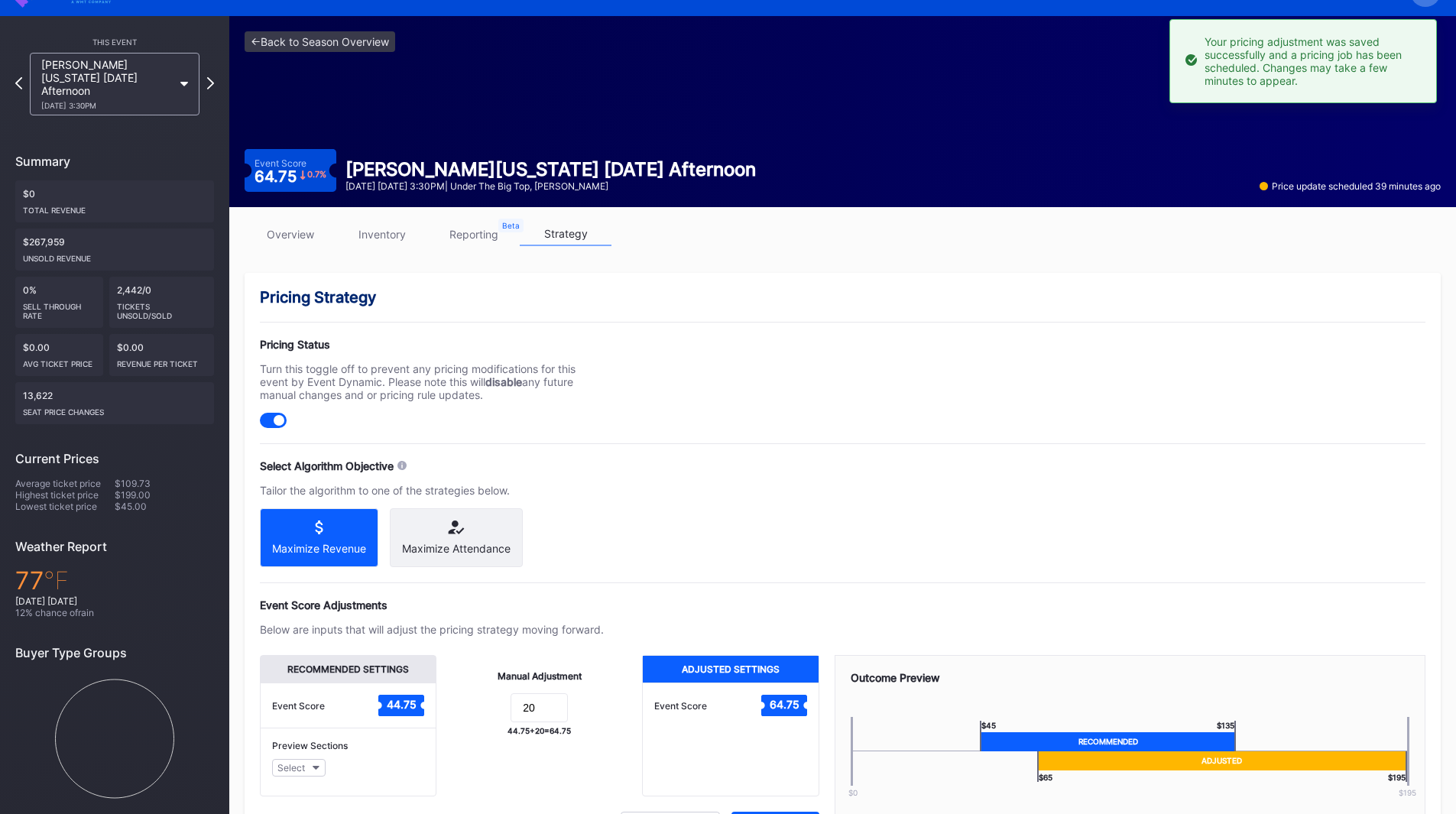
scroll to position [0, 0]
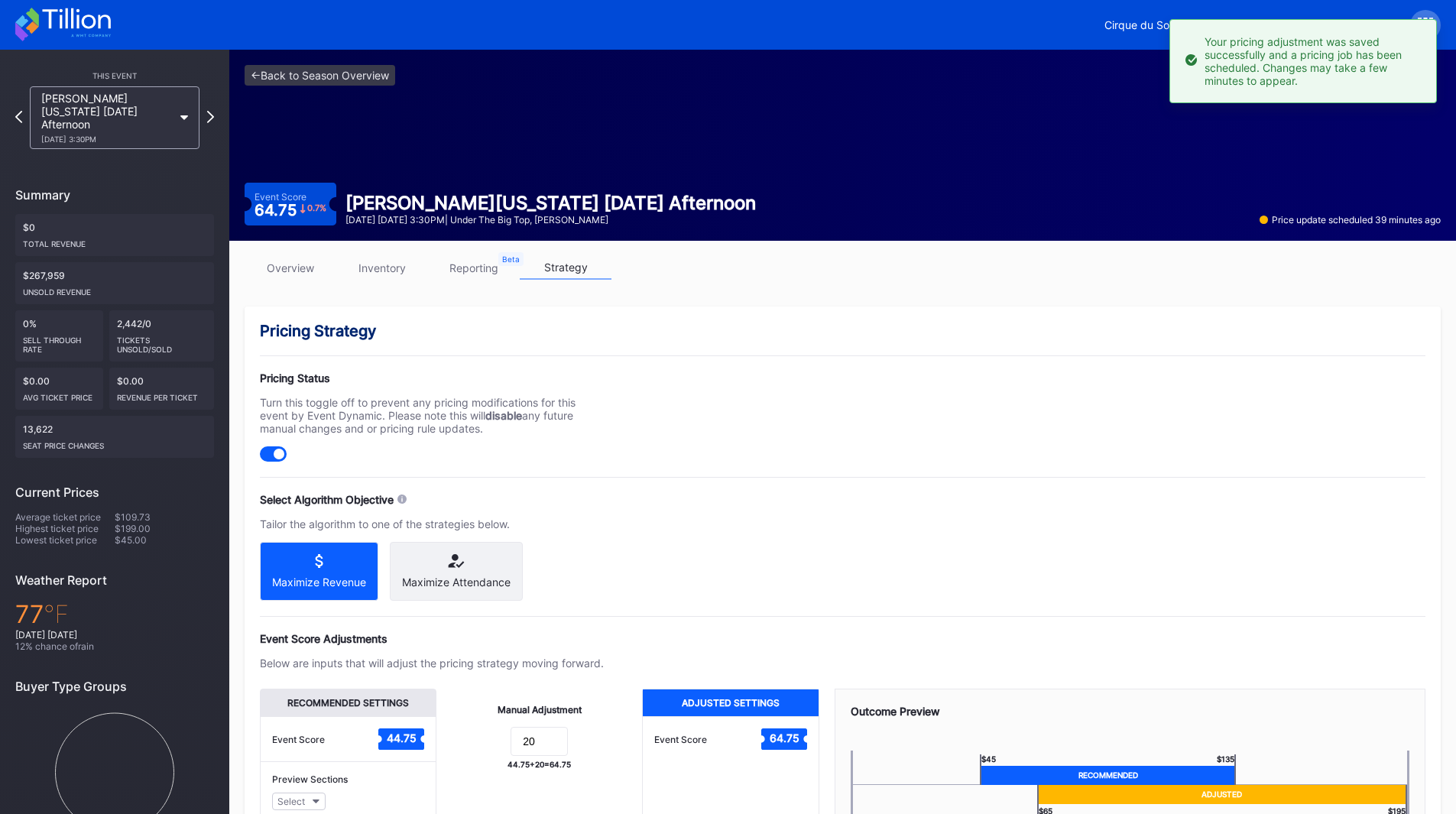
click at [214, 108] on div "This Event [PERSON_NAME][US_STATE] [DATE] Afternoon [DATE] 3:30PM Summary $0 To…" at bounding box center [114, 452] width 229 height 804
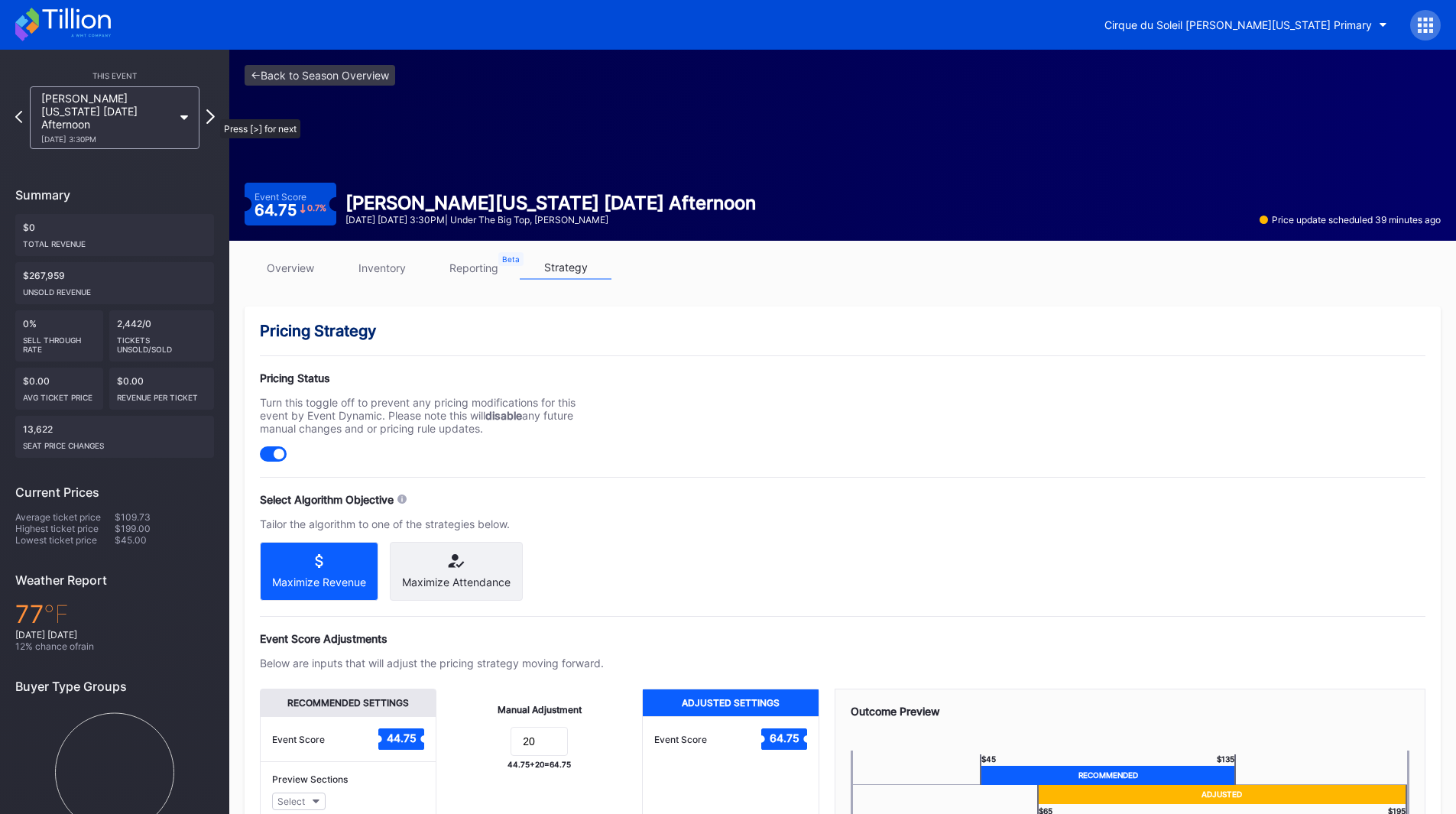
click at [213, 112] on icon at bounding box center [211, 116] width 9 height 15
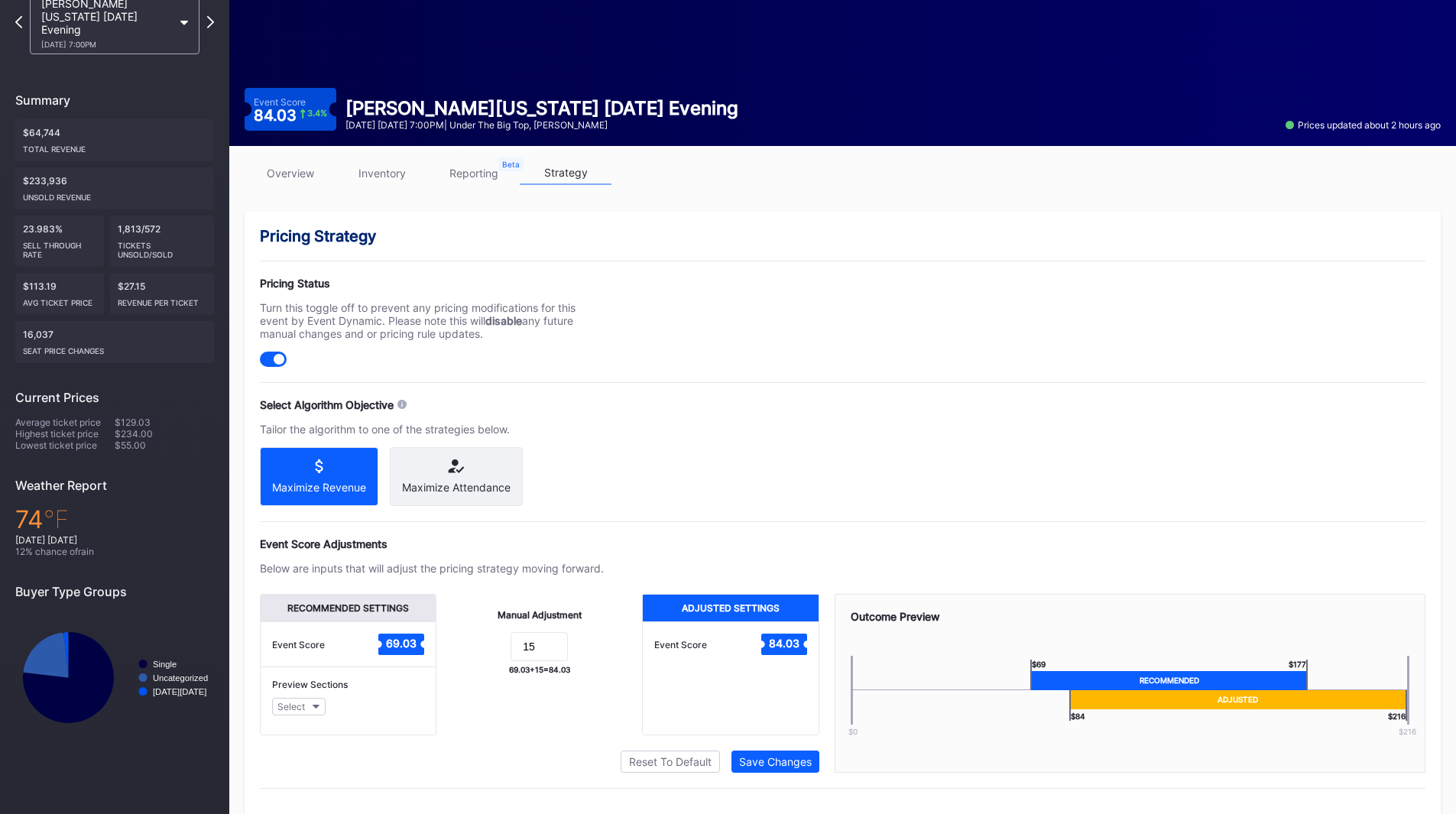
scroll to position [128, 0]
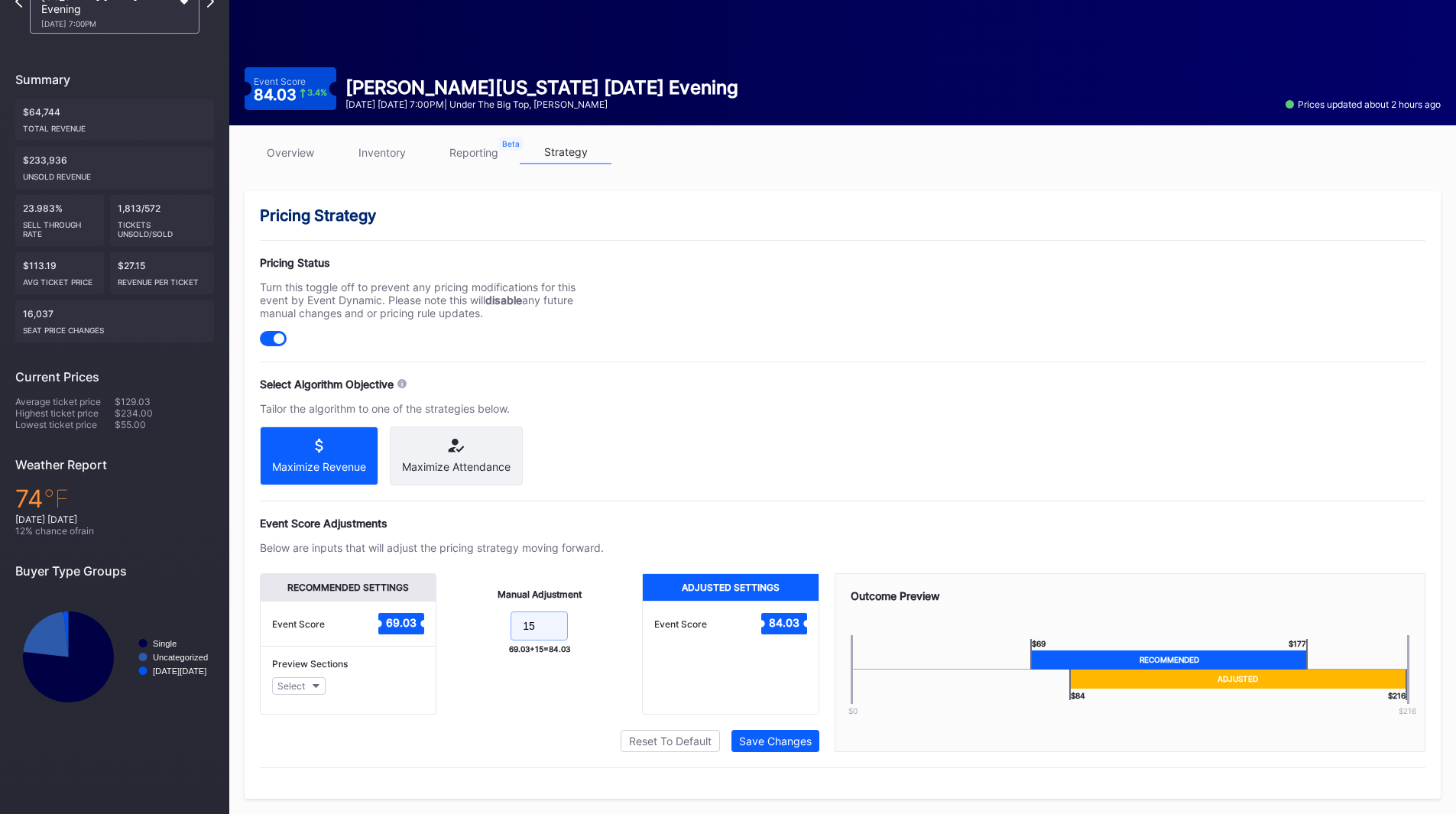
drag, startPoint x: 540, startPoint y: 626, endPoint x: 436, endPoint y: 617, distance: 104.4
click at [436, 617] on div "Recommended Settings Event Score 69.03 Preview Sections Select Manual Adjustmen…" at bounding box center [539, 644] width 560 height 141
type input "20"
click at [800, 736] on div "Save Changes" at bounding box center [775, 740] width 73 height 13
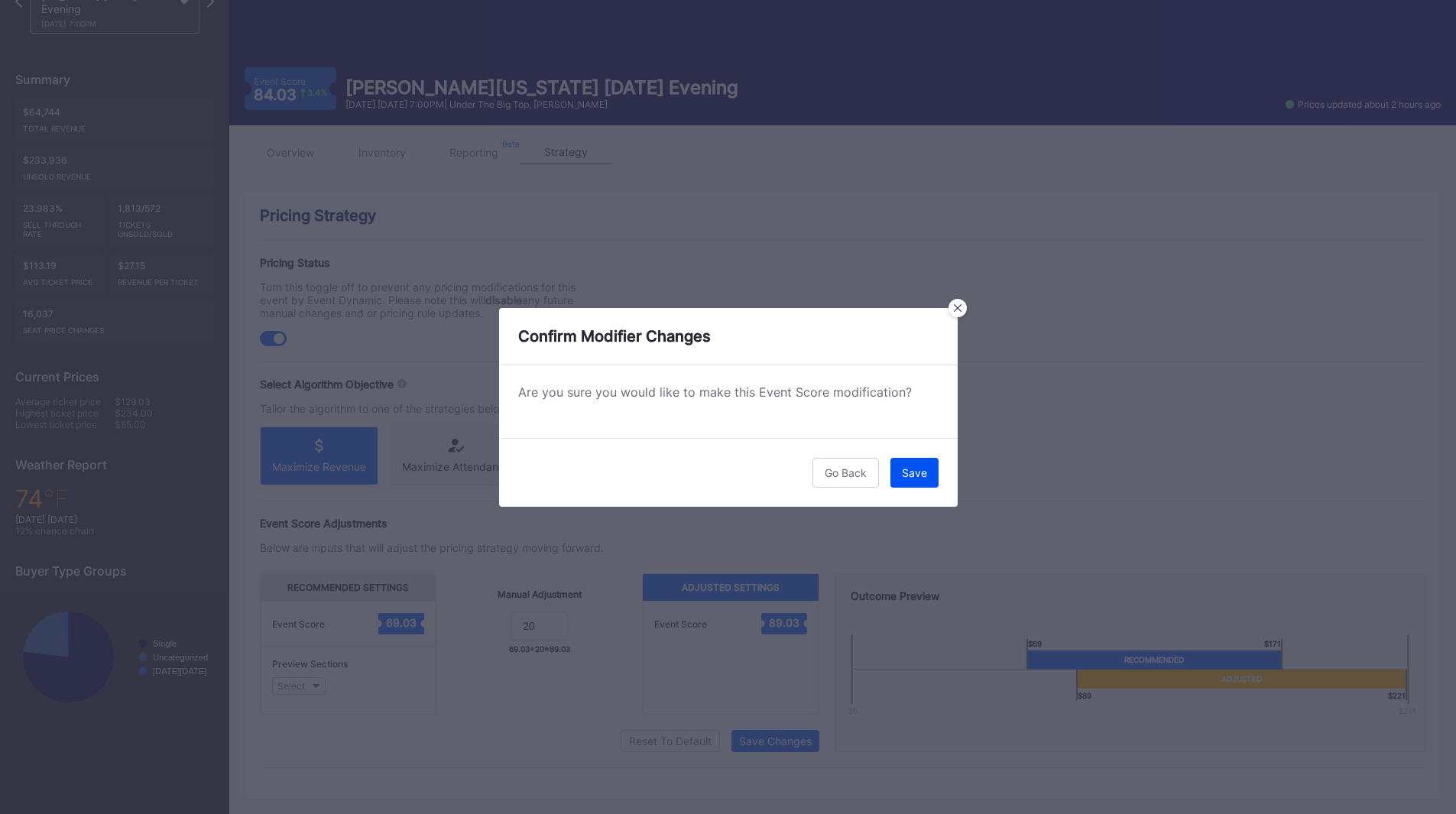
click at [902, 476] on div "Save" at bounding box center [914, 472] width 25 height 13
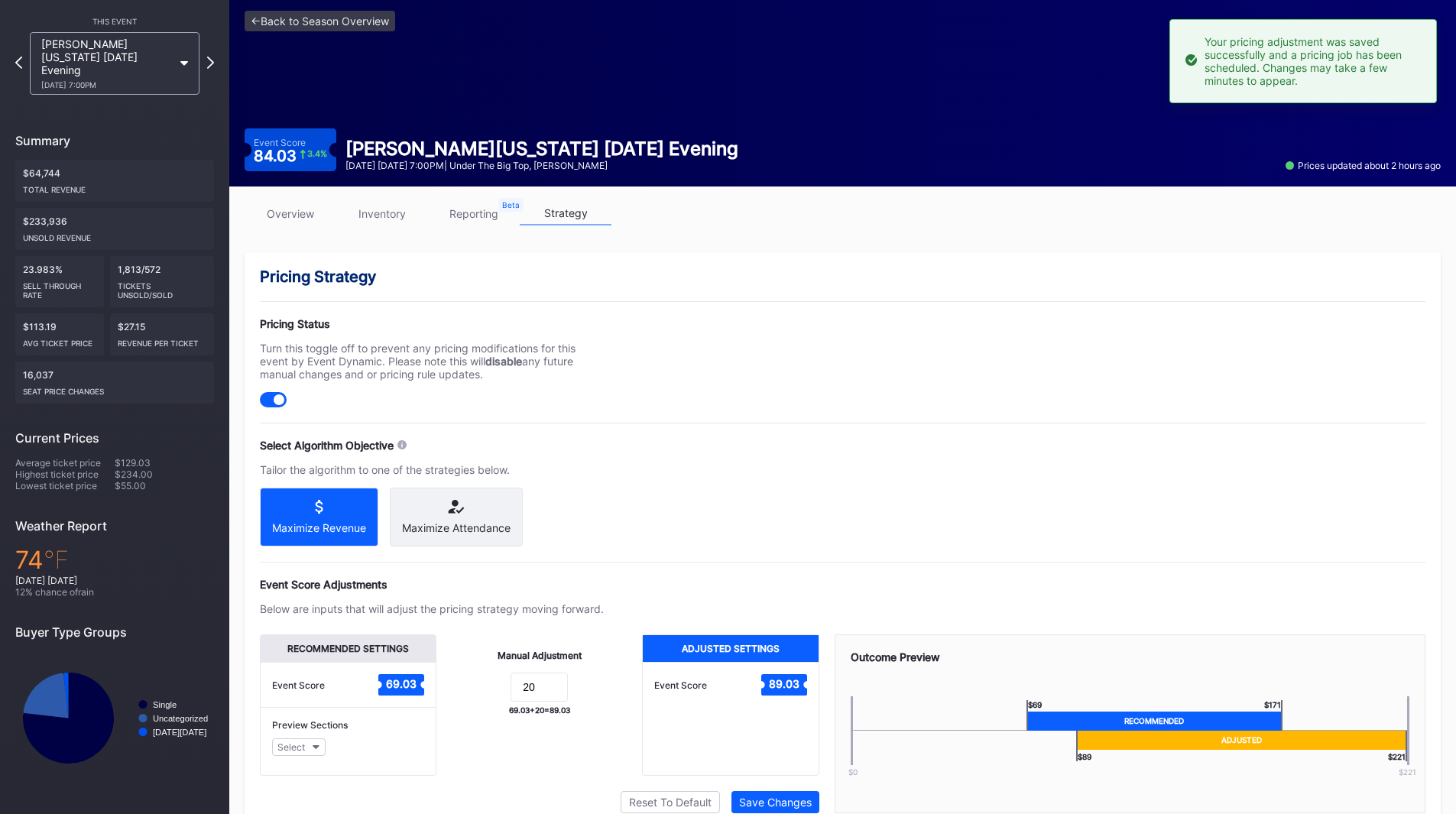
scroll to position [0, 0]
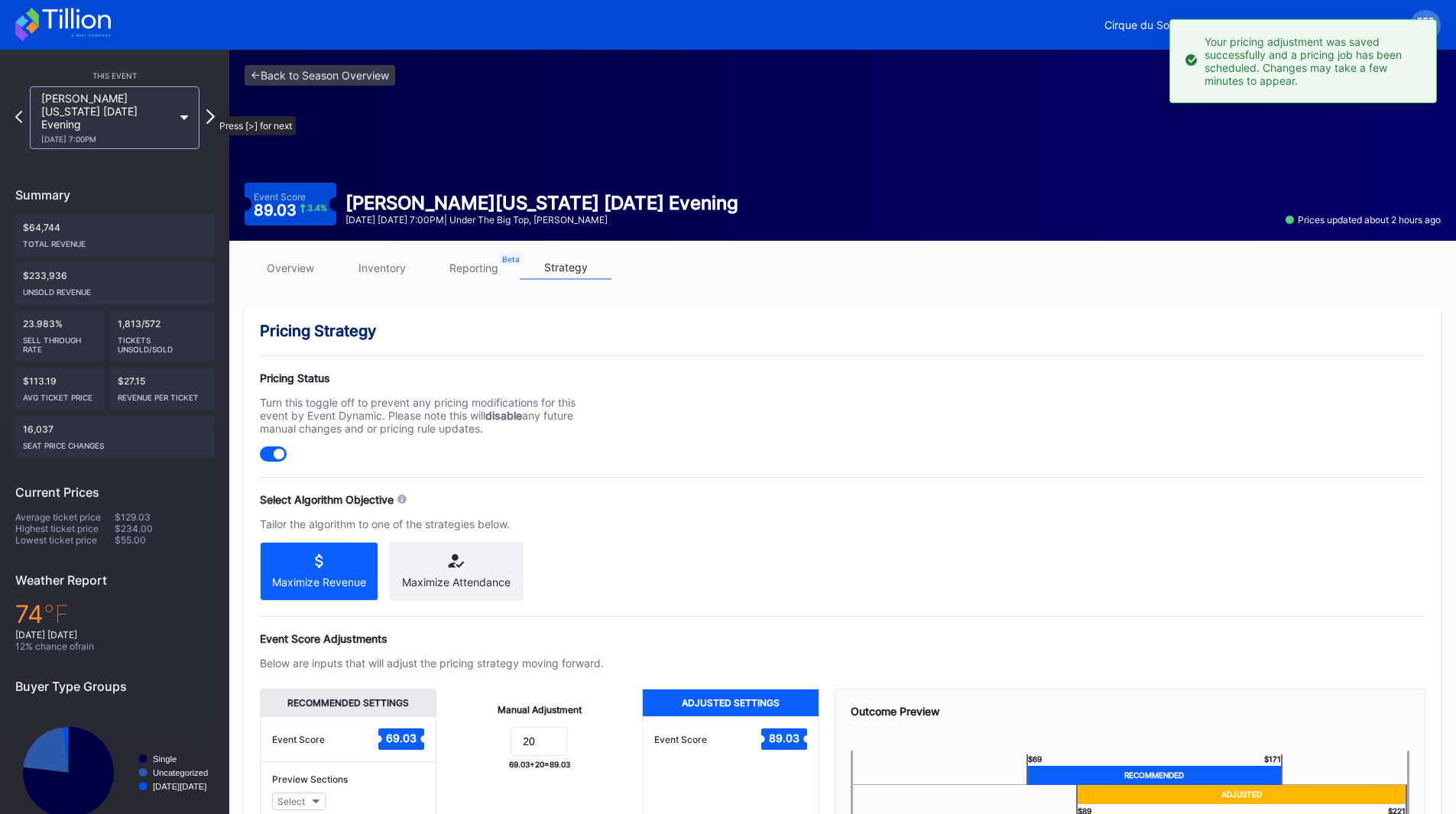
click at [208, 109] on icon at bounding box center [211, 116] width 9 height 15
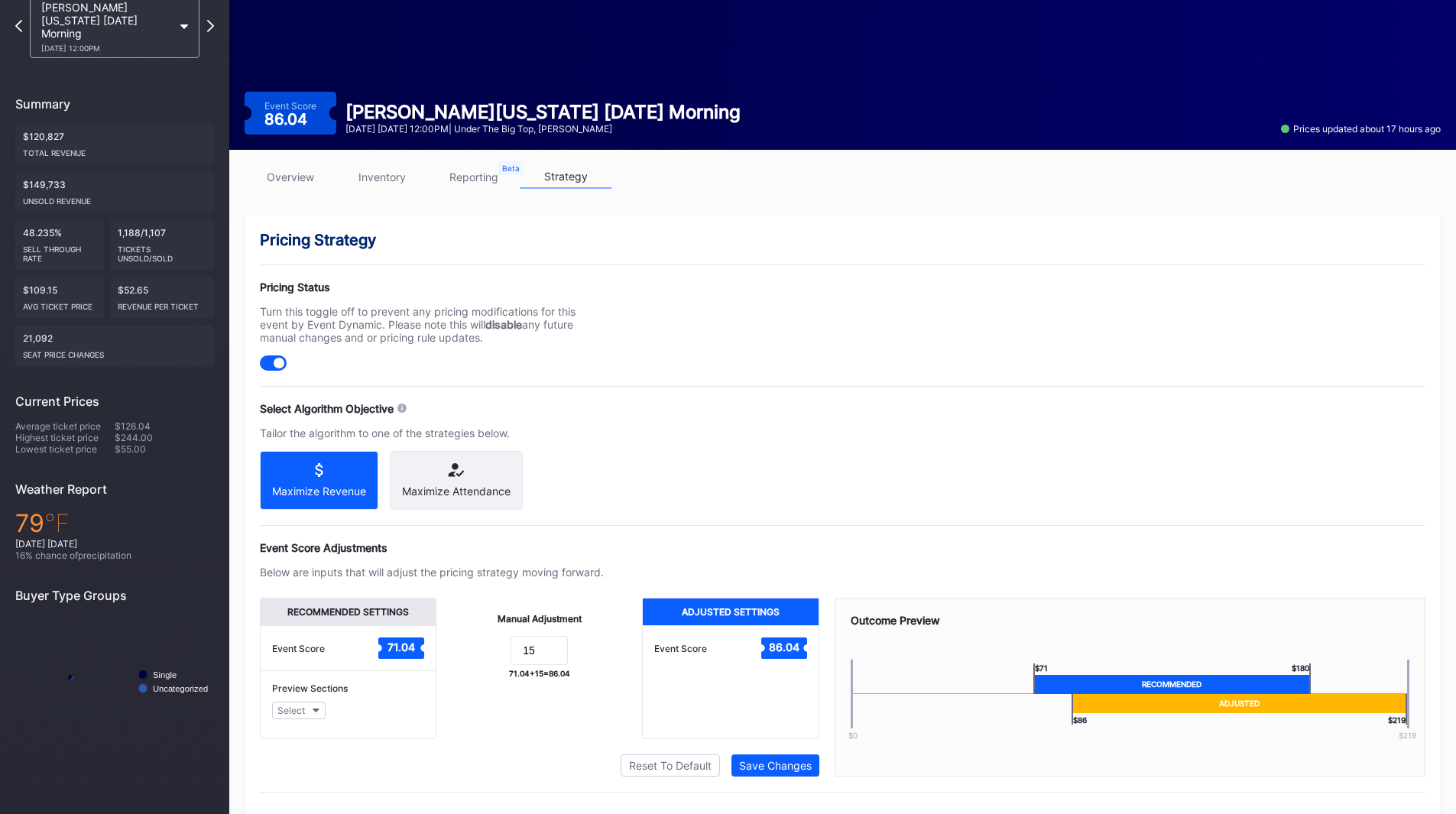
scroll to position [128, 0]
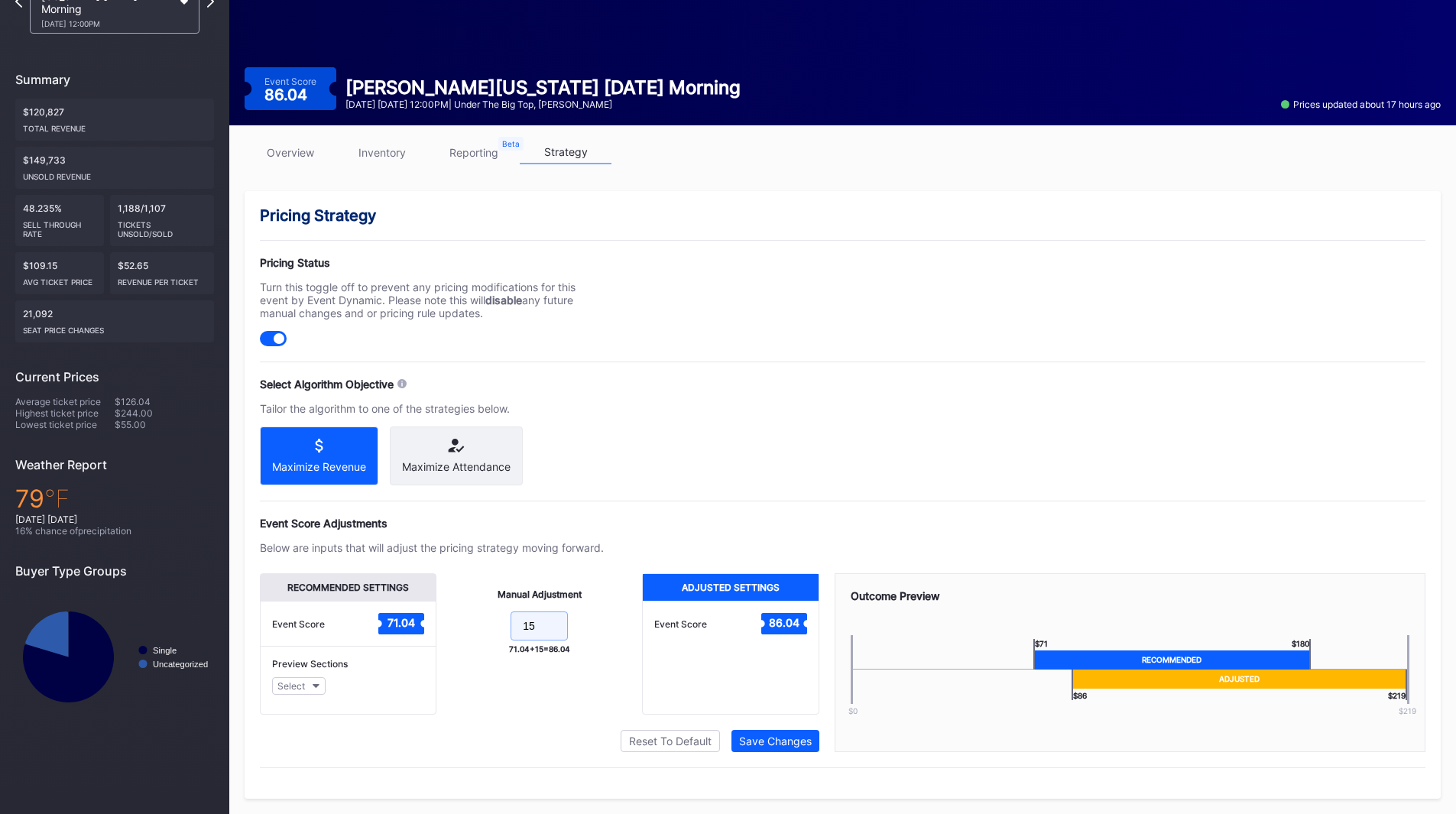
drag, startPoint x: 521, startPoint y: 627, endPoint x: 463, endPoint y: 619, distance: 58.5
click at [463, 619] on form "15" at bounding box center [539, 628] width 175 height 33
type input "20"
click at [797, 743] on div "Save Changes" at bounding box center [775, 740] width 73 height 13
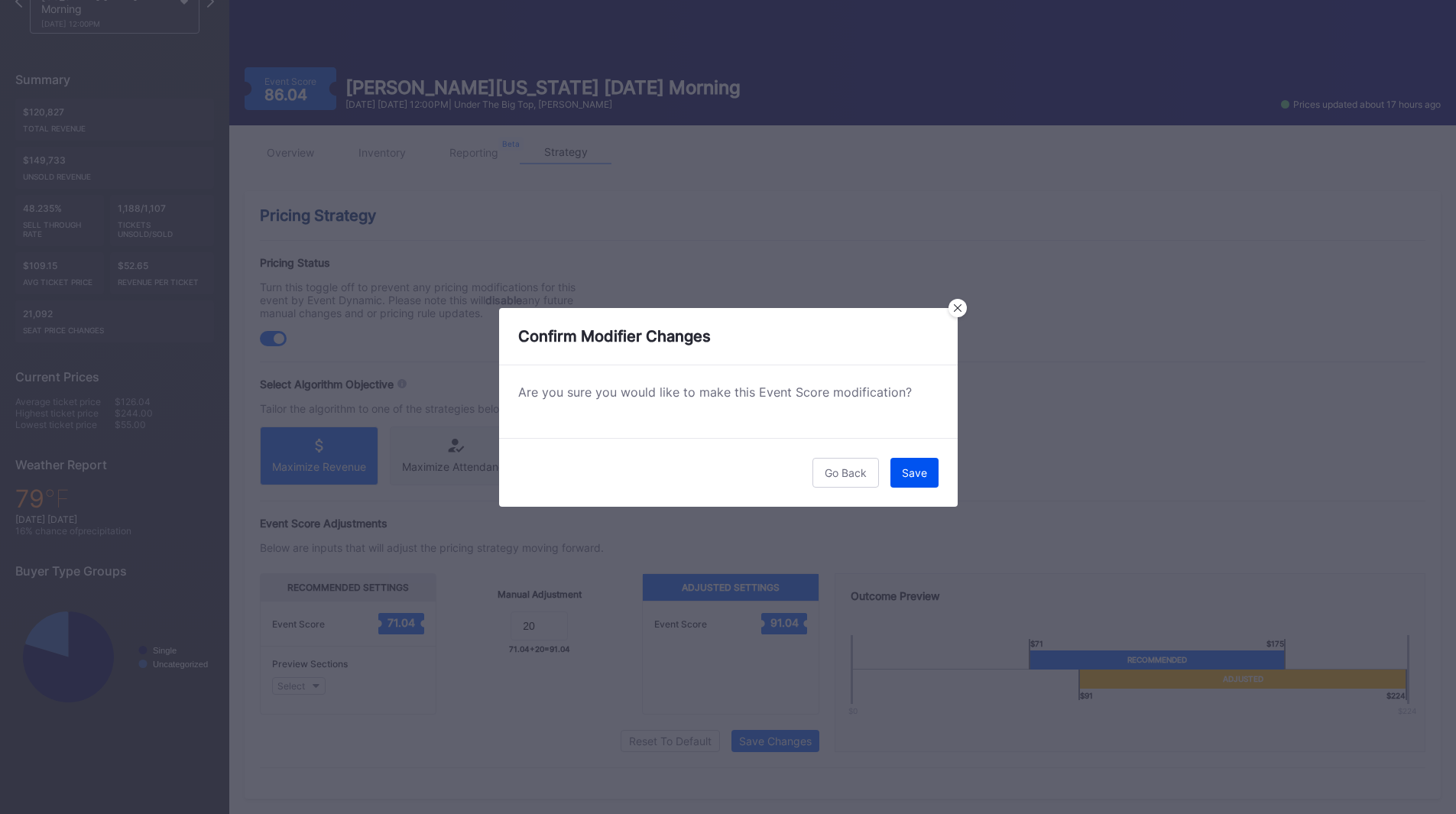
click at [905, 467] on div "Save" at bounding box center [914, 472] width 25 height 13
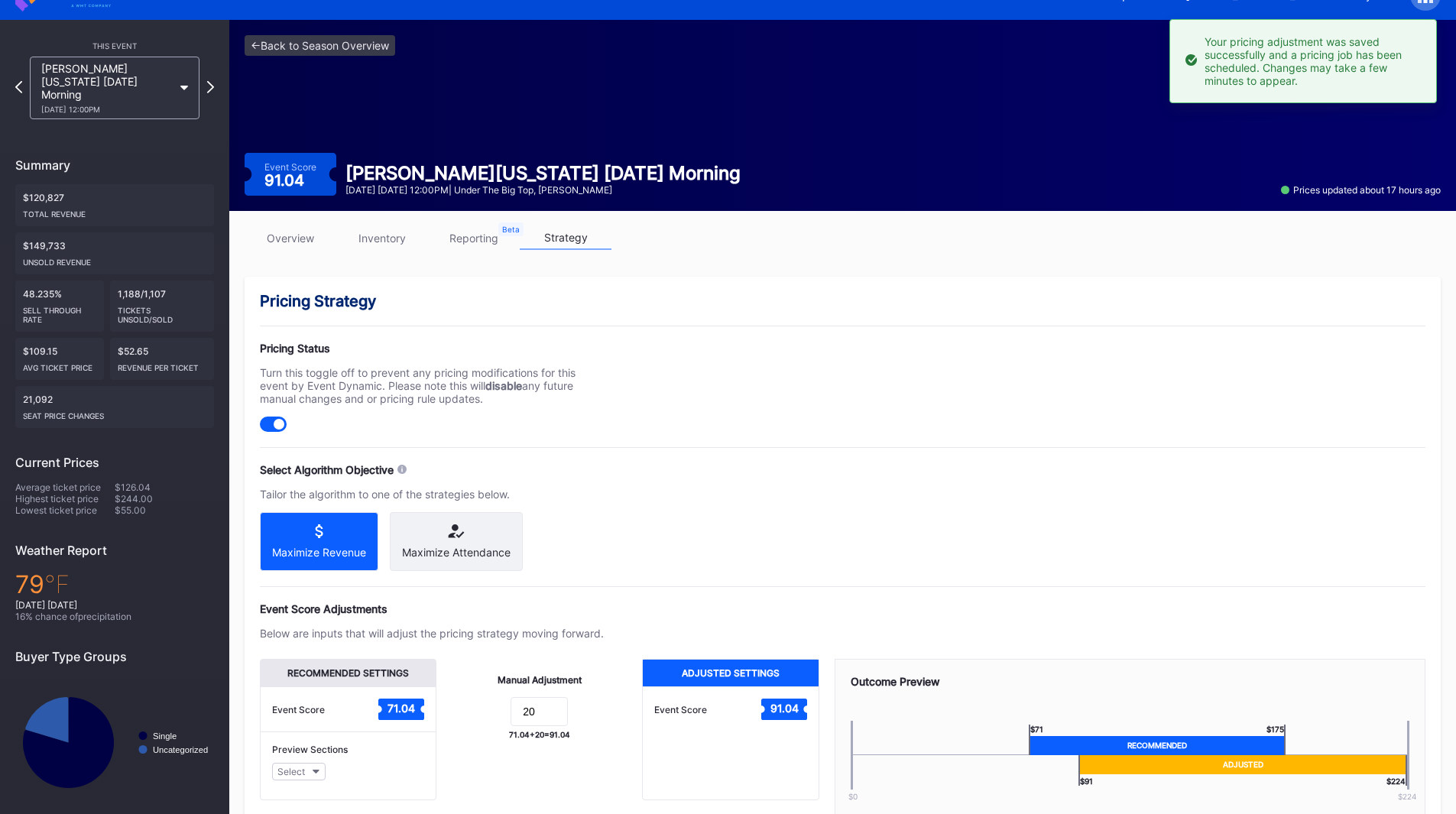
scroll to position [0, 0]
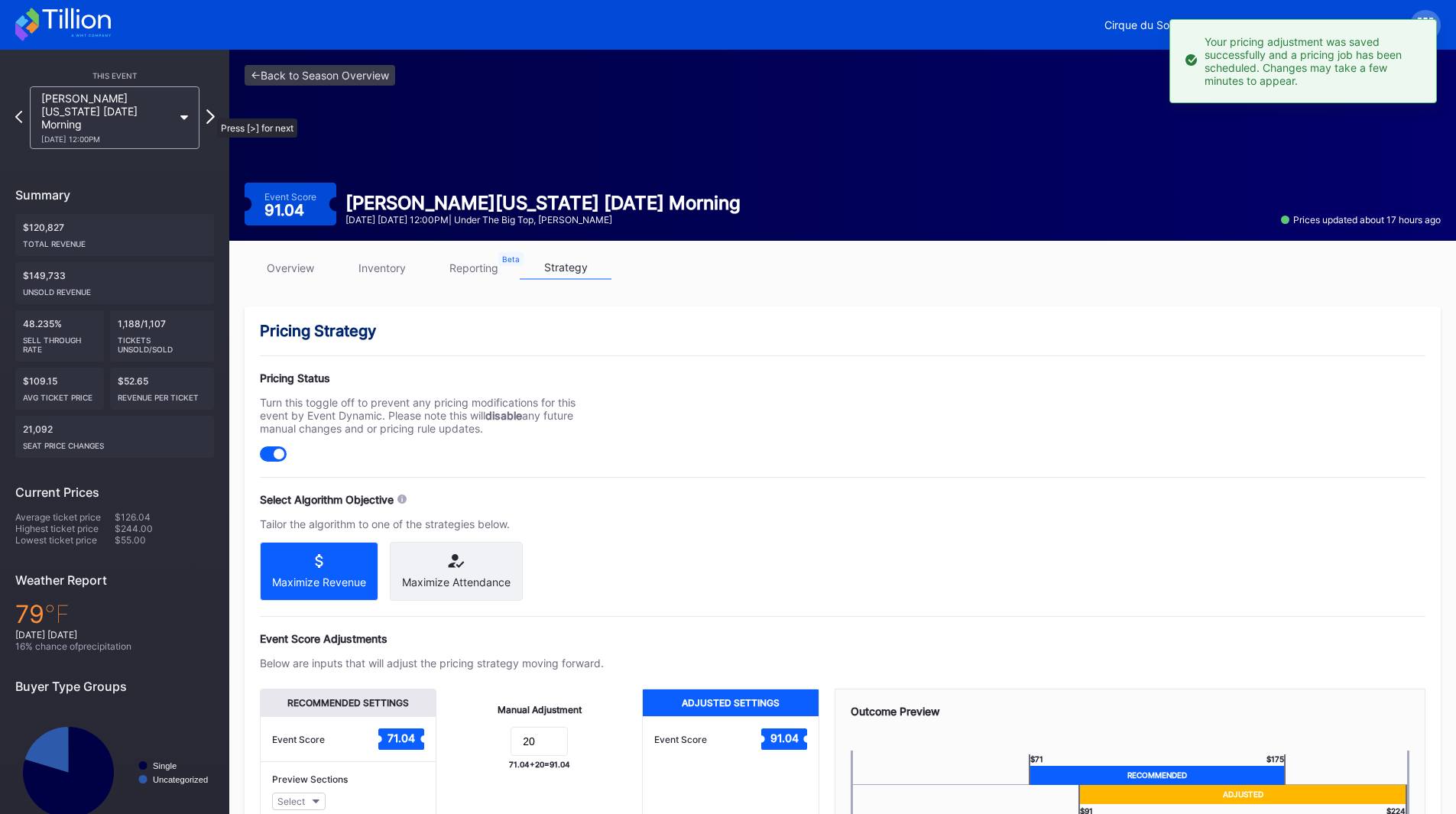
click at [209, 111] on icon at bounding box center [211, 116] width 9 height 15
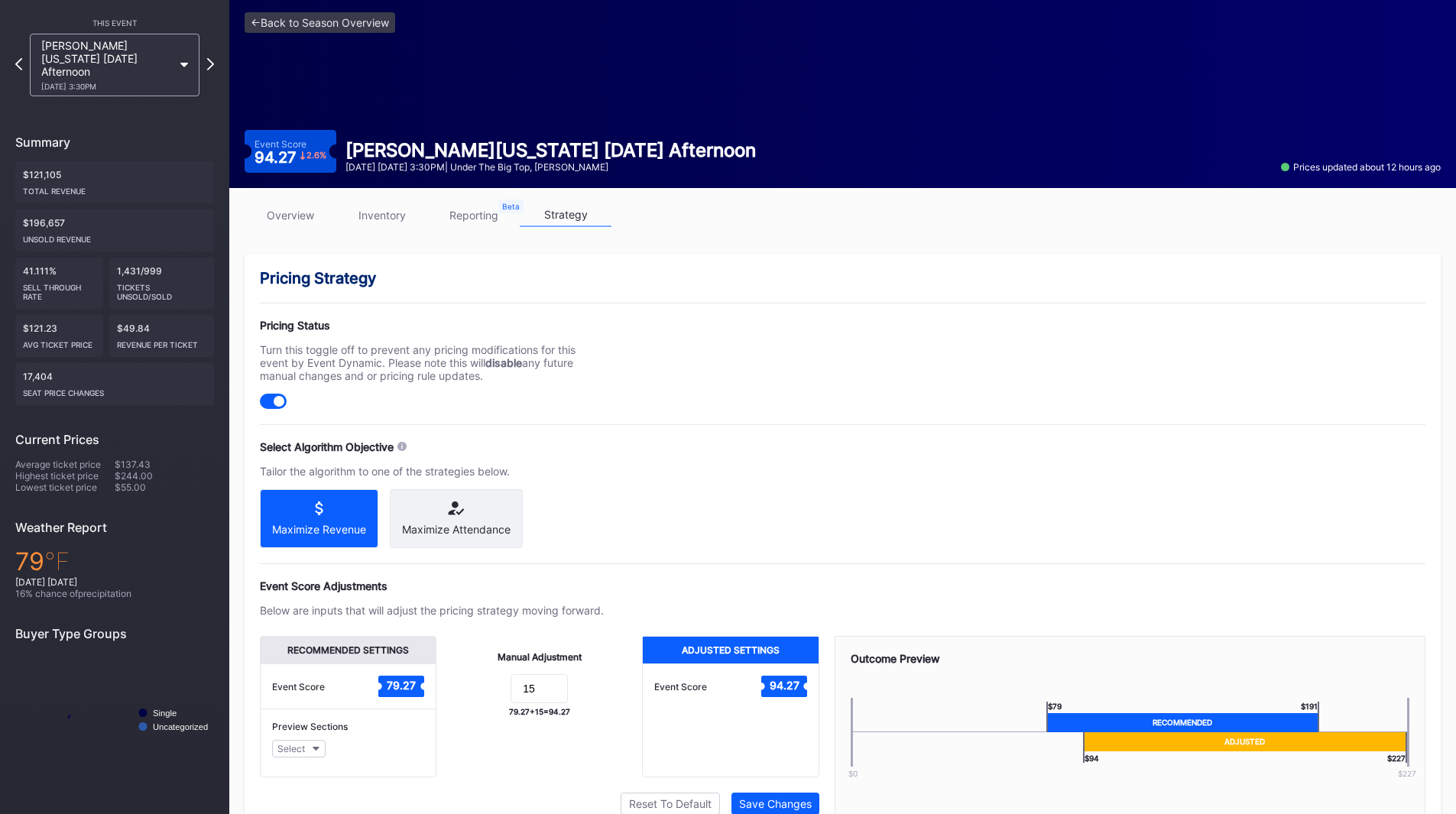
scroll to position [128, 0]
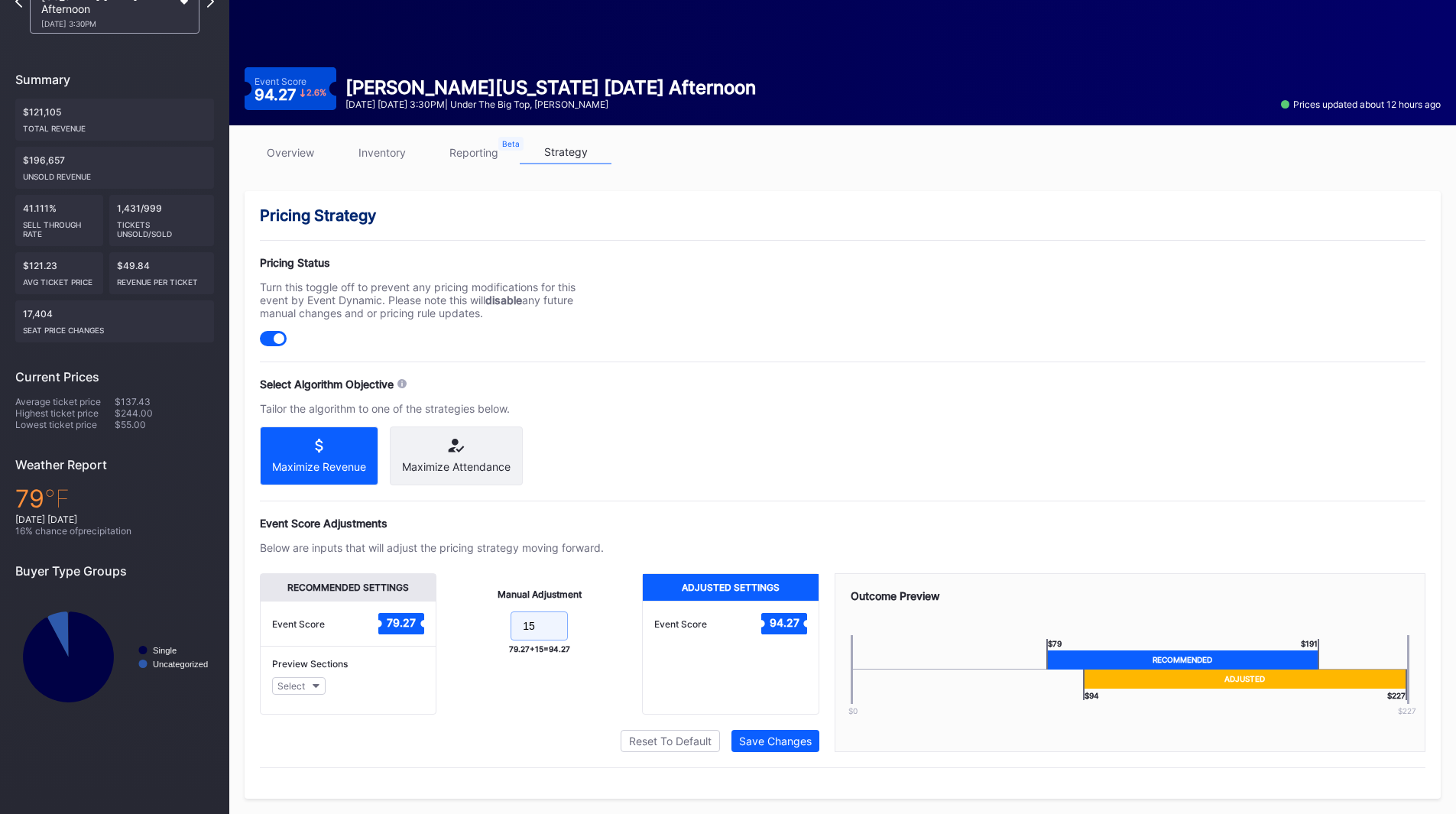
drag, startPoint x: 542, startPoint y: 626, endPoint x: 437, endPoint y: 595, distance: 109.5
click at [432, 613] on div "Recommended Settings Event Score 79.27 Preview Sections Select Manual Adjustmen…" at bounding box center [539, 644] width 560 height 141
type input "20"
click at [760, 732] on button "Save Changes" at bounding box center [776, 741] width 88 height 22
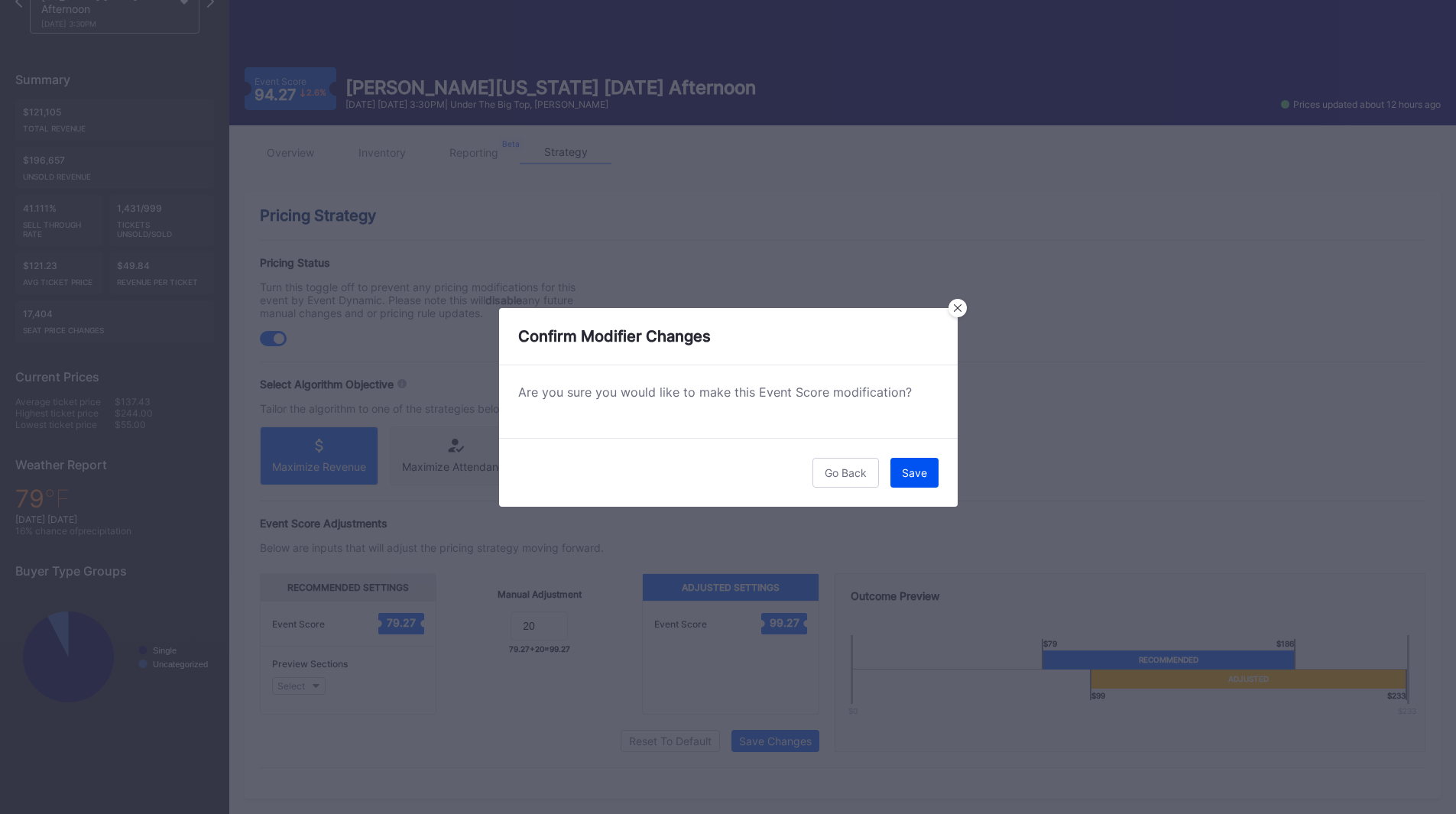
click at [926, 473] on div "Save" at bounding box center [914, 472] width 25 height 13
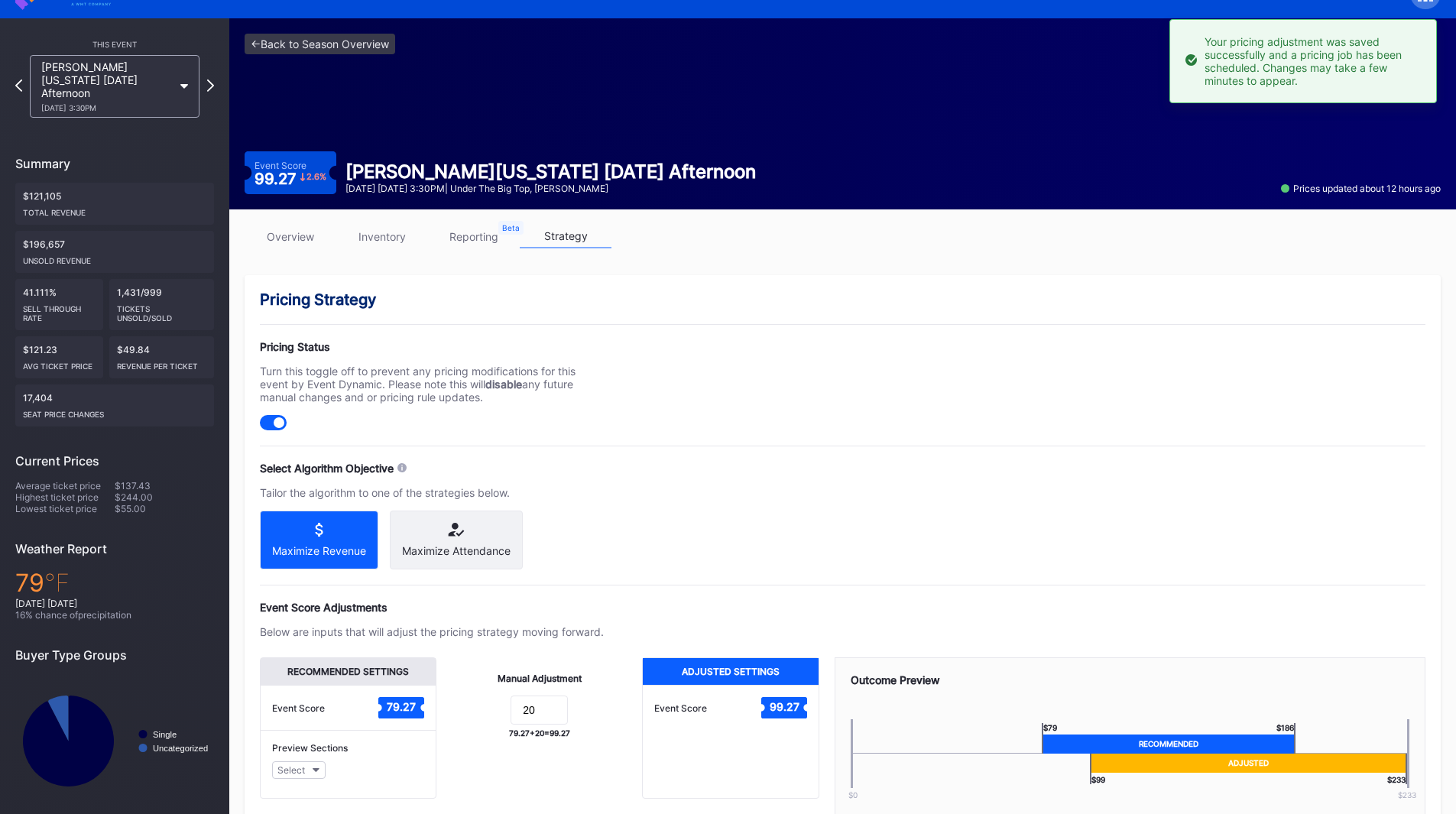
scroll to position [0, 0]
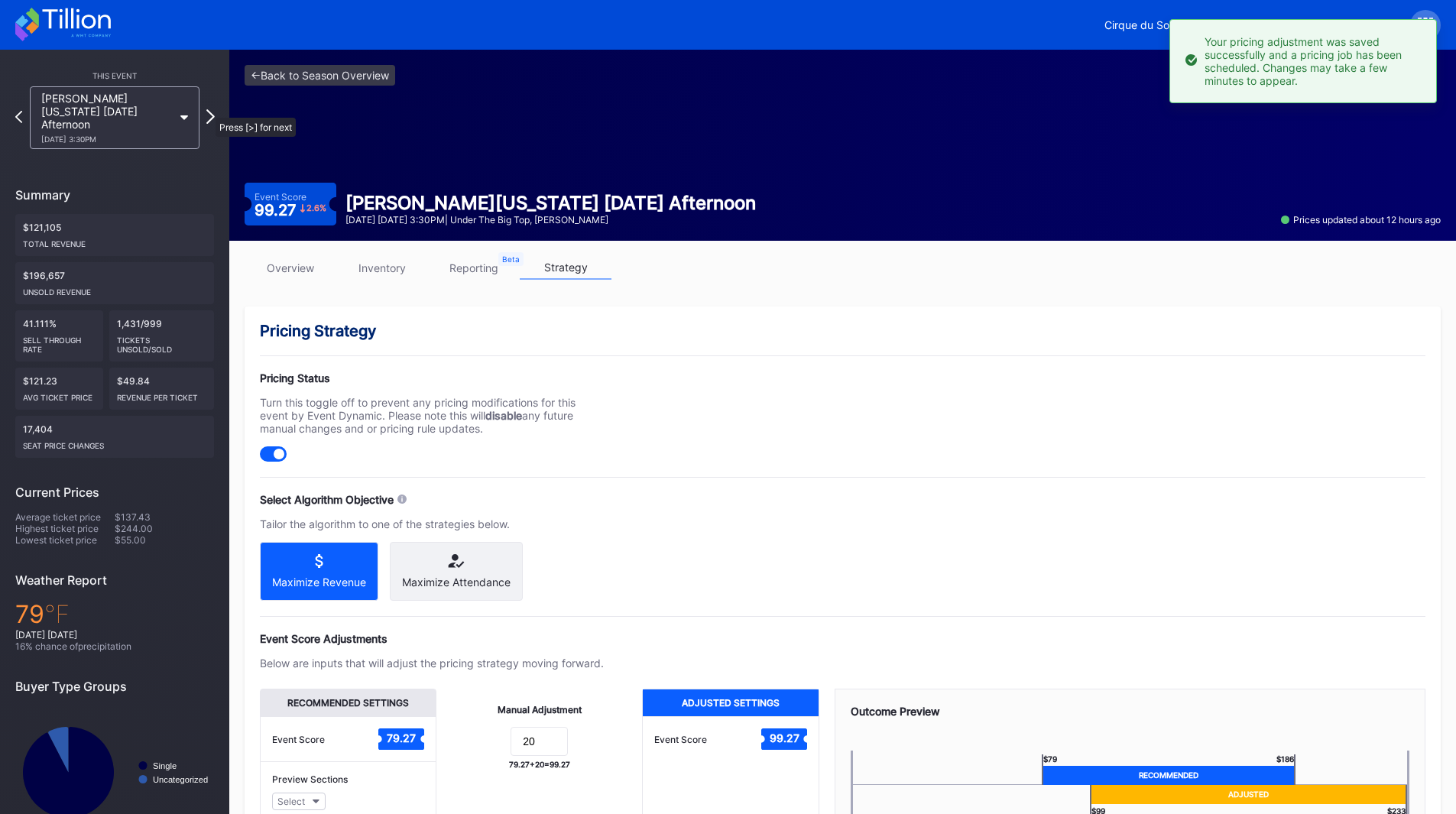
click at [208, 110] on icon at bounding box center [211, 116] width 9 height 15
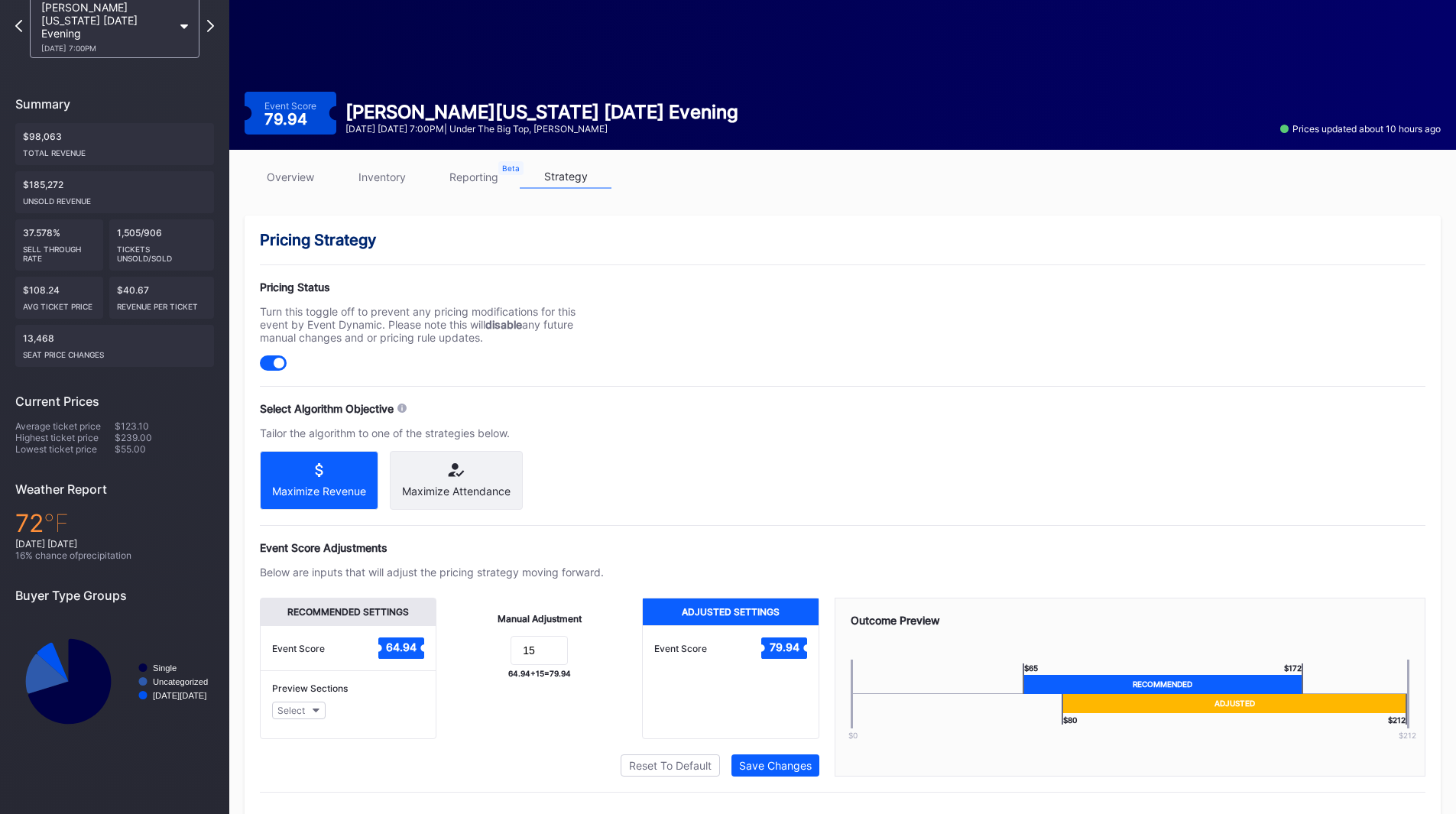
scroll to position [128, 0]
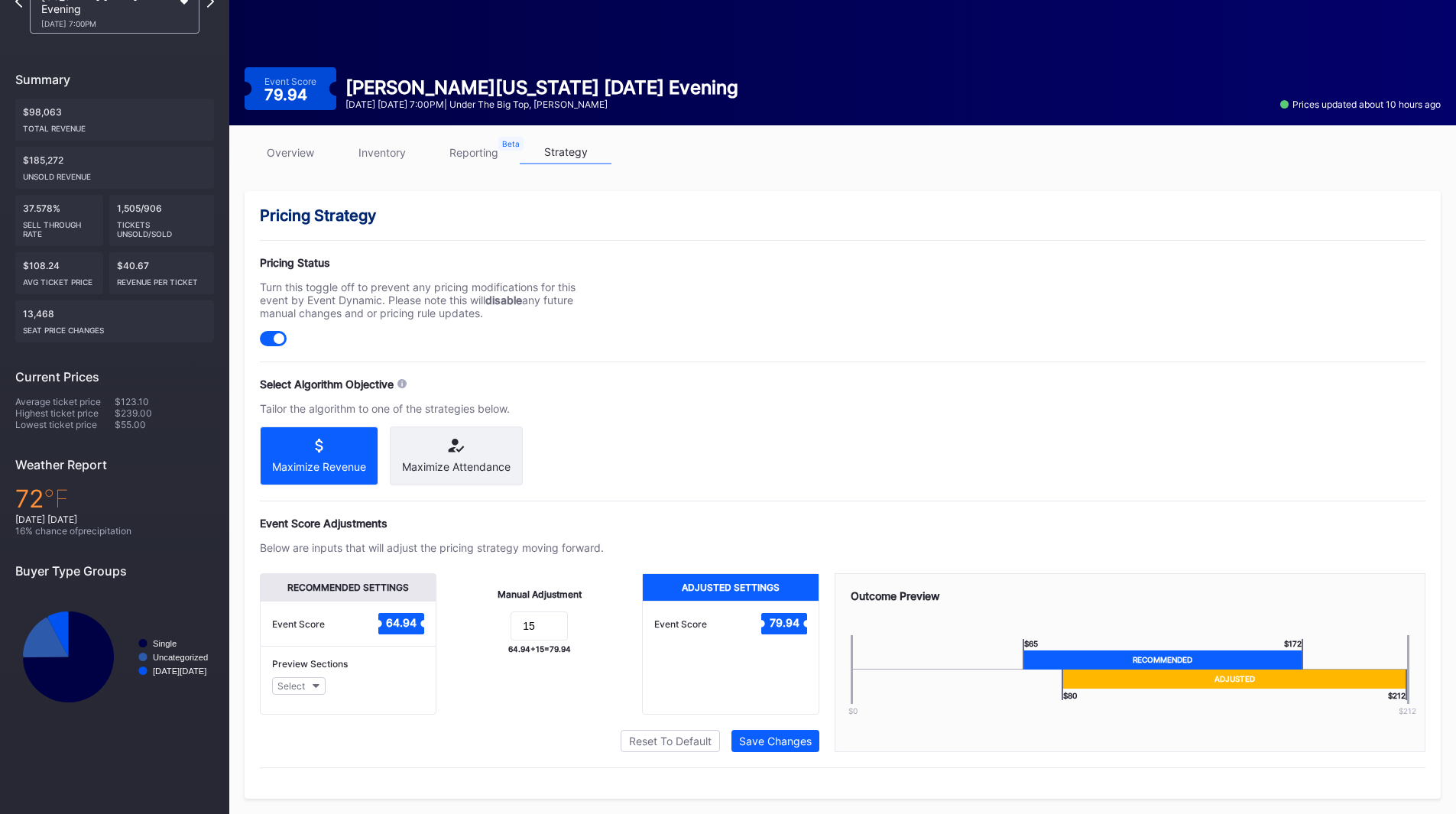
click at [542, 641] on form "15" at bounding box center [539, 628] width 175 height 33
drag, startPoint x: 542, startPoint y: 641, endPoint x: 544, endPoint y: 628, distance: 13.2
click at [542, 639] on form "15" at bounding box center [539, 628] width 175 height 33
drag, startPoint x: 544, startPoint y: 628, endPoint x: 480, endPoint y: 622, distance: 64.3
click at [476, 622] on form "15" at bounding box center [539, 628] width 175 height 33
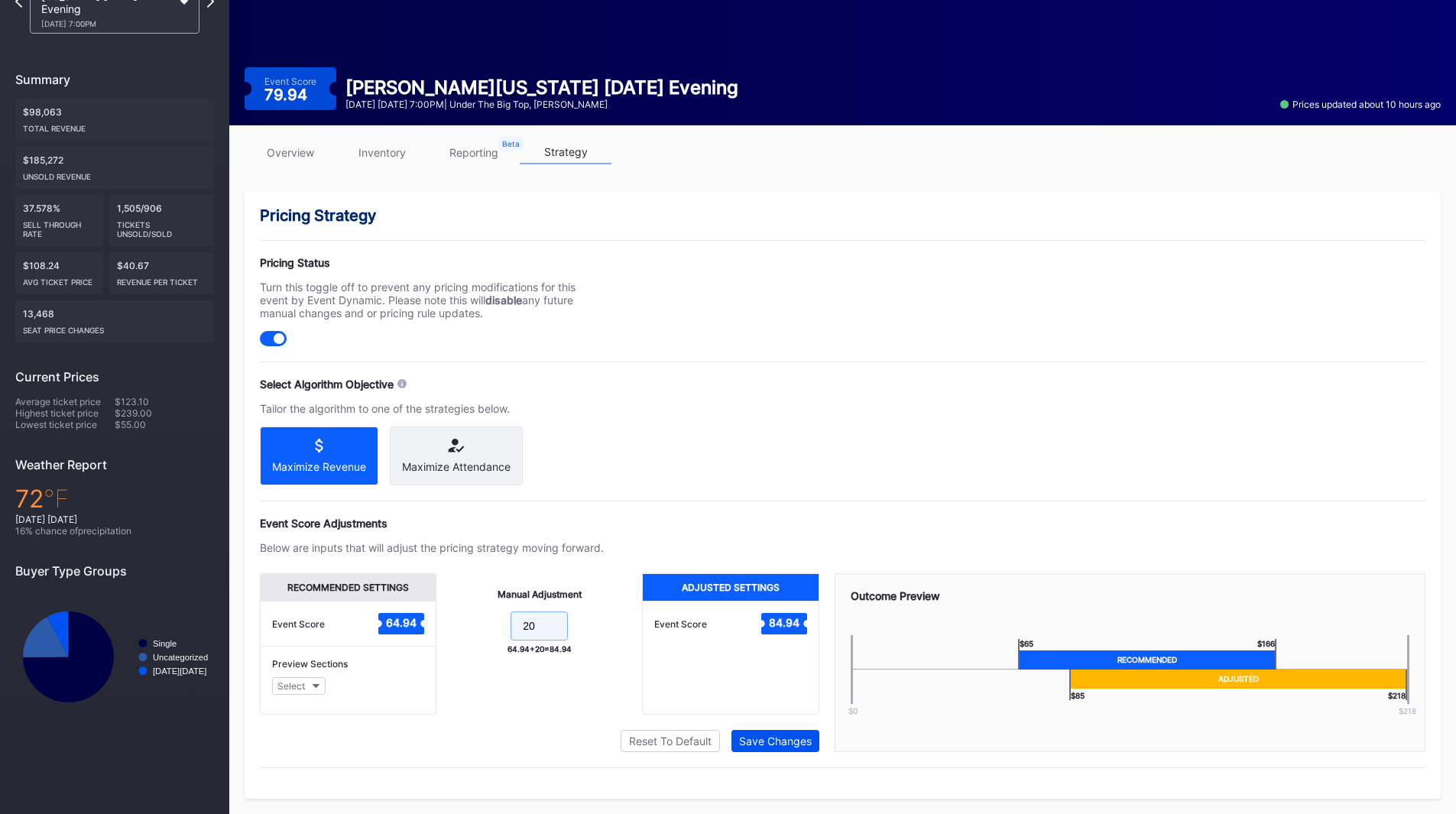
type input "20"
click at [752, 741] on div "Save Changes" at bounding box center [775, 740] width 73 height 13
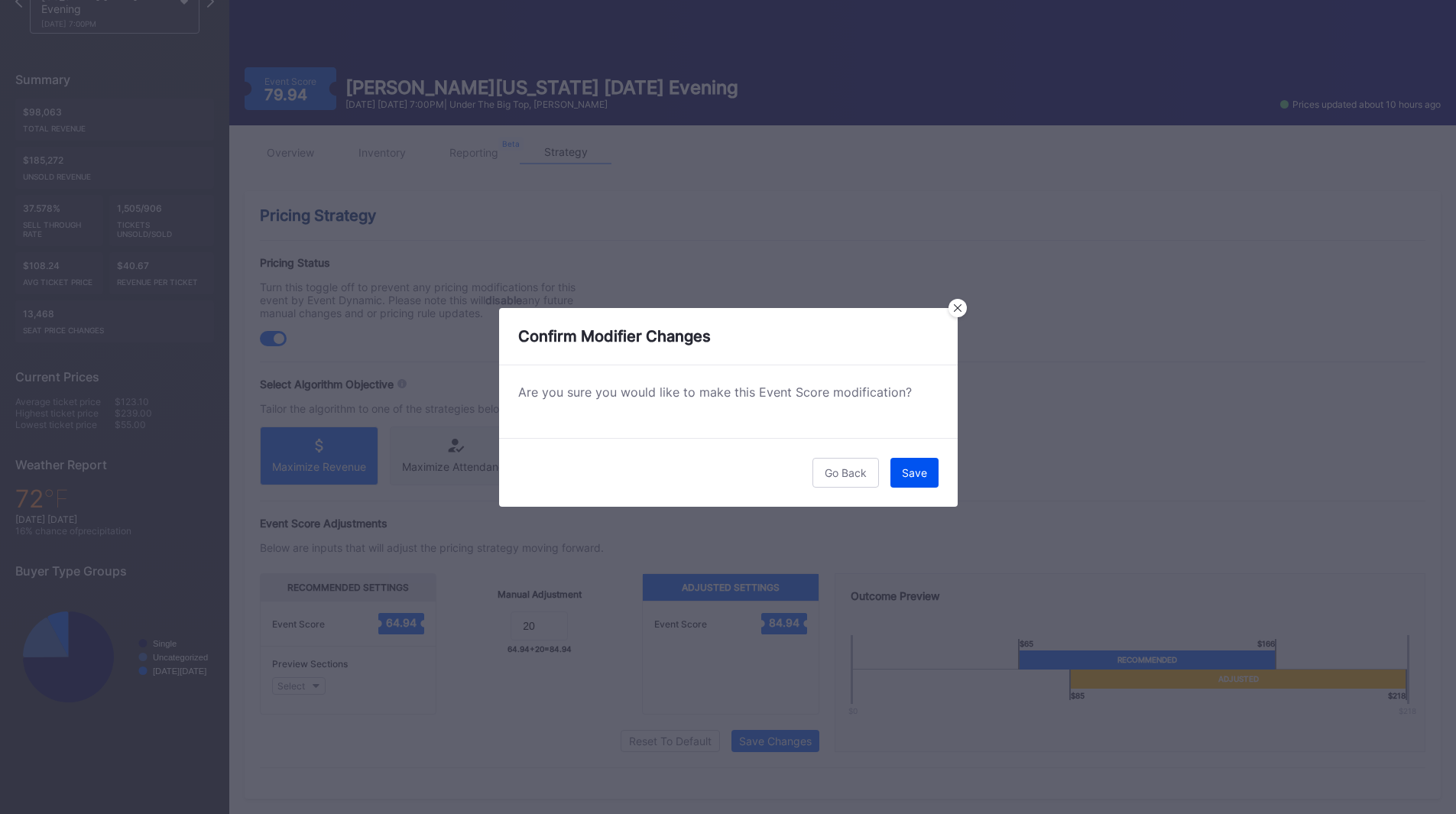
click at [924, 472] on div "Save" at bounding box center [914, 472] width 25 height 13
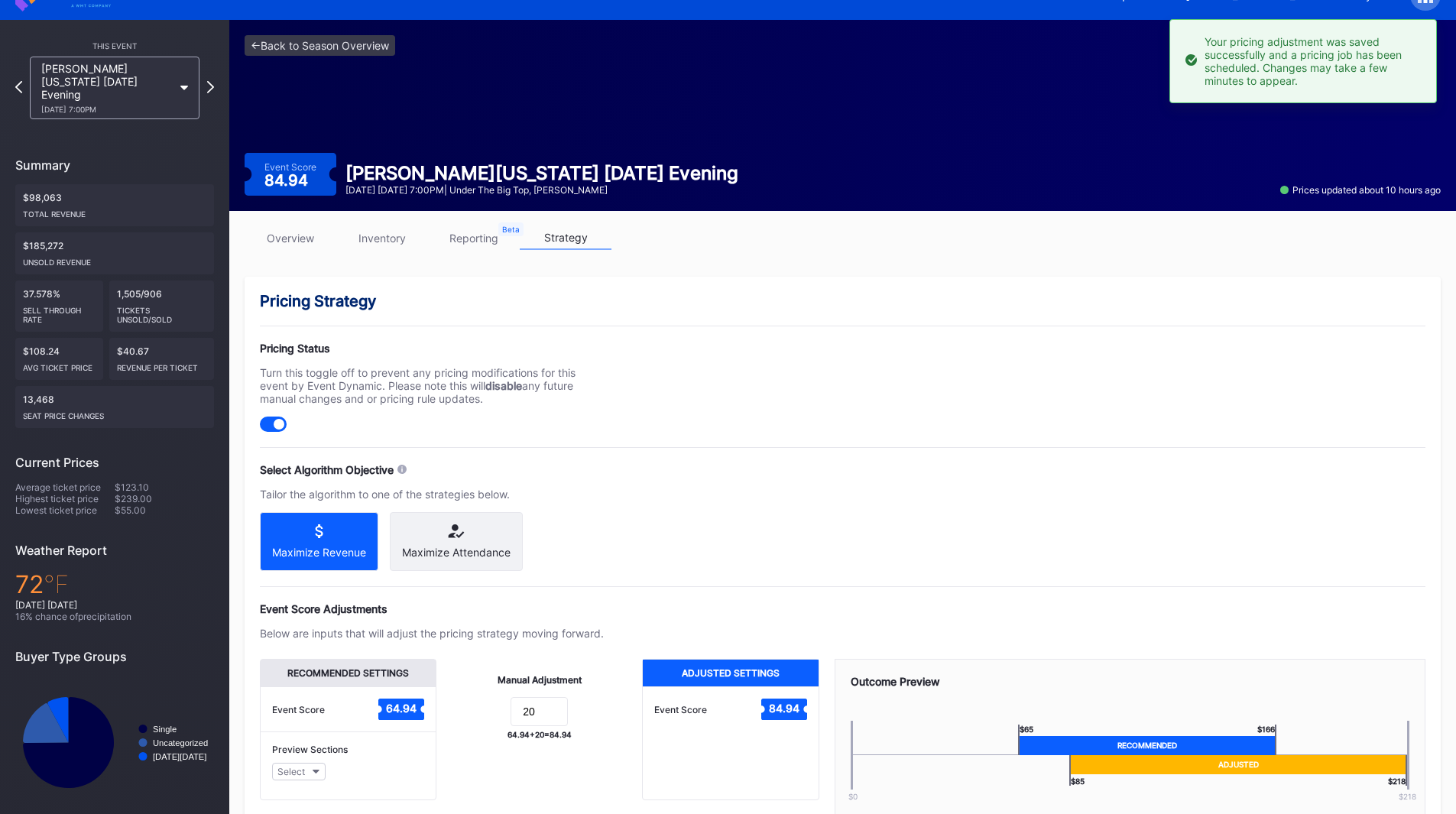
scroll to position [0, 0]
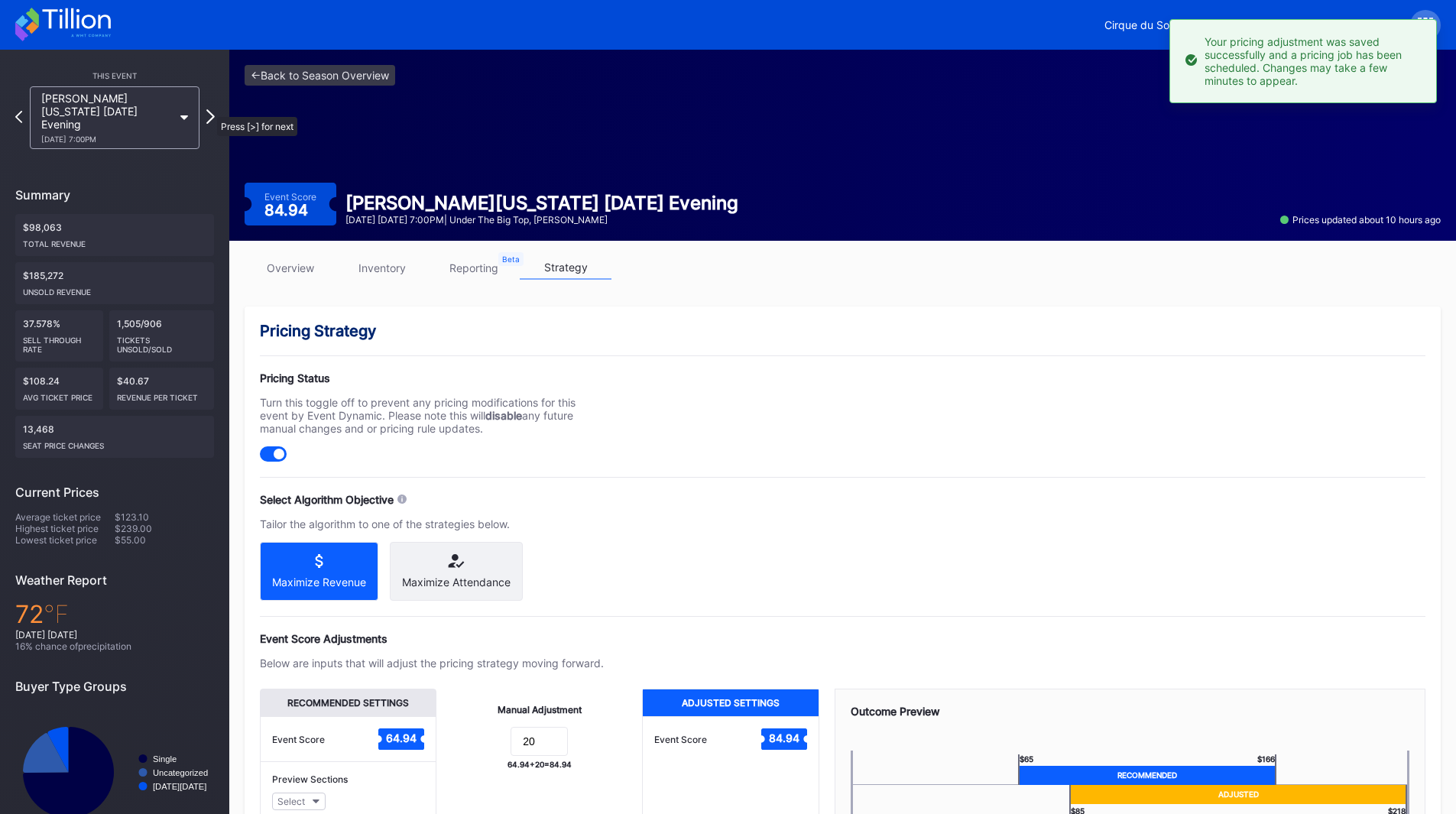
click at [209, 109] on icon at bounding box center [211, 116] width 9 height 15
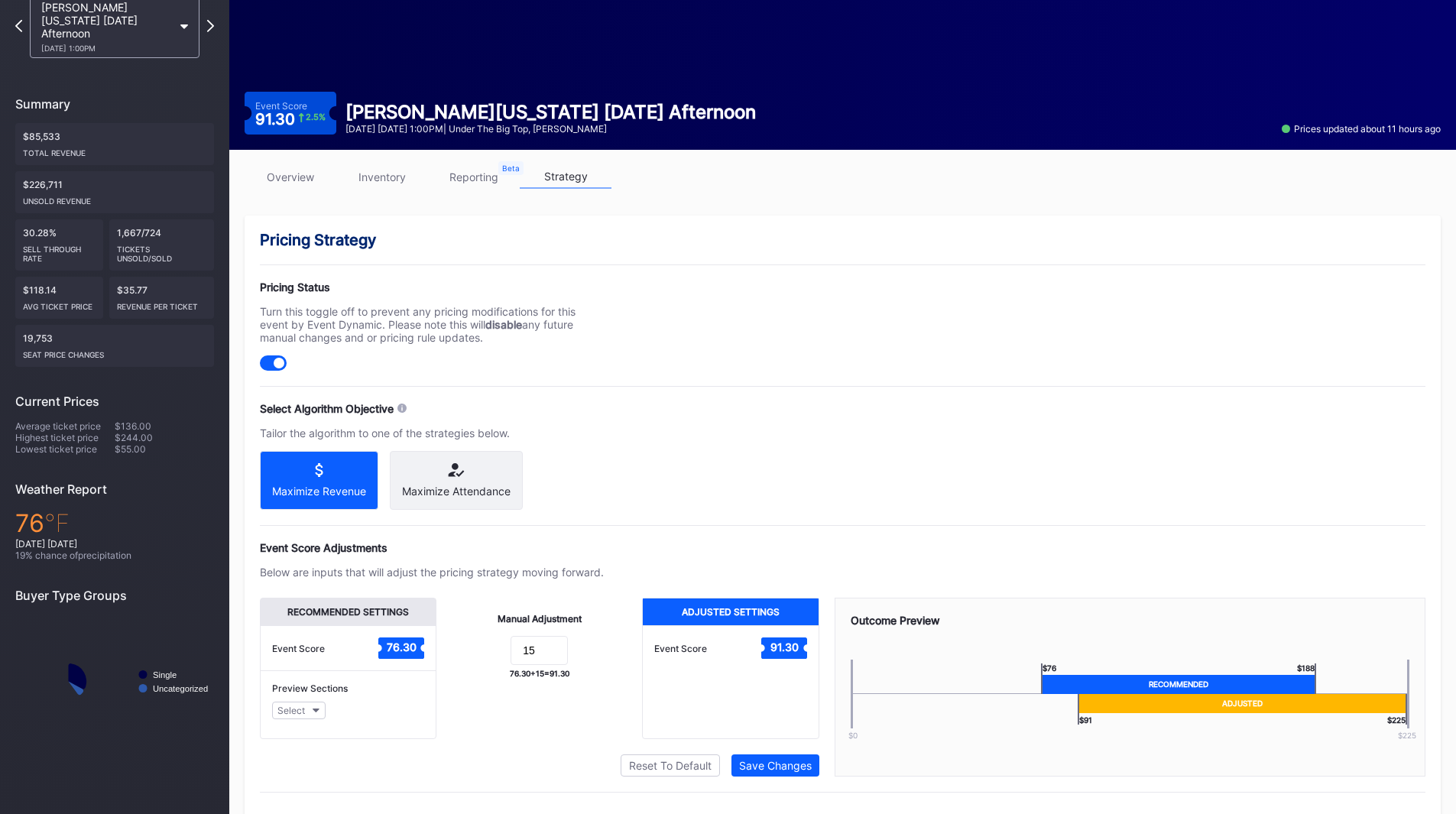
scroll to position [128, 0]
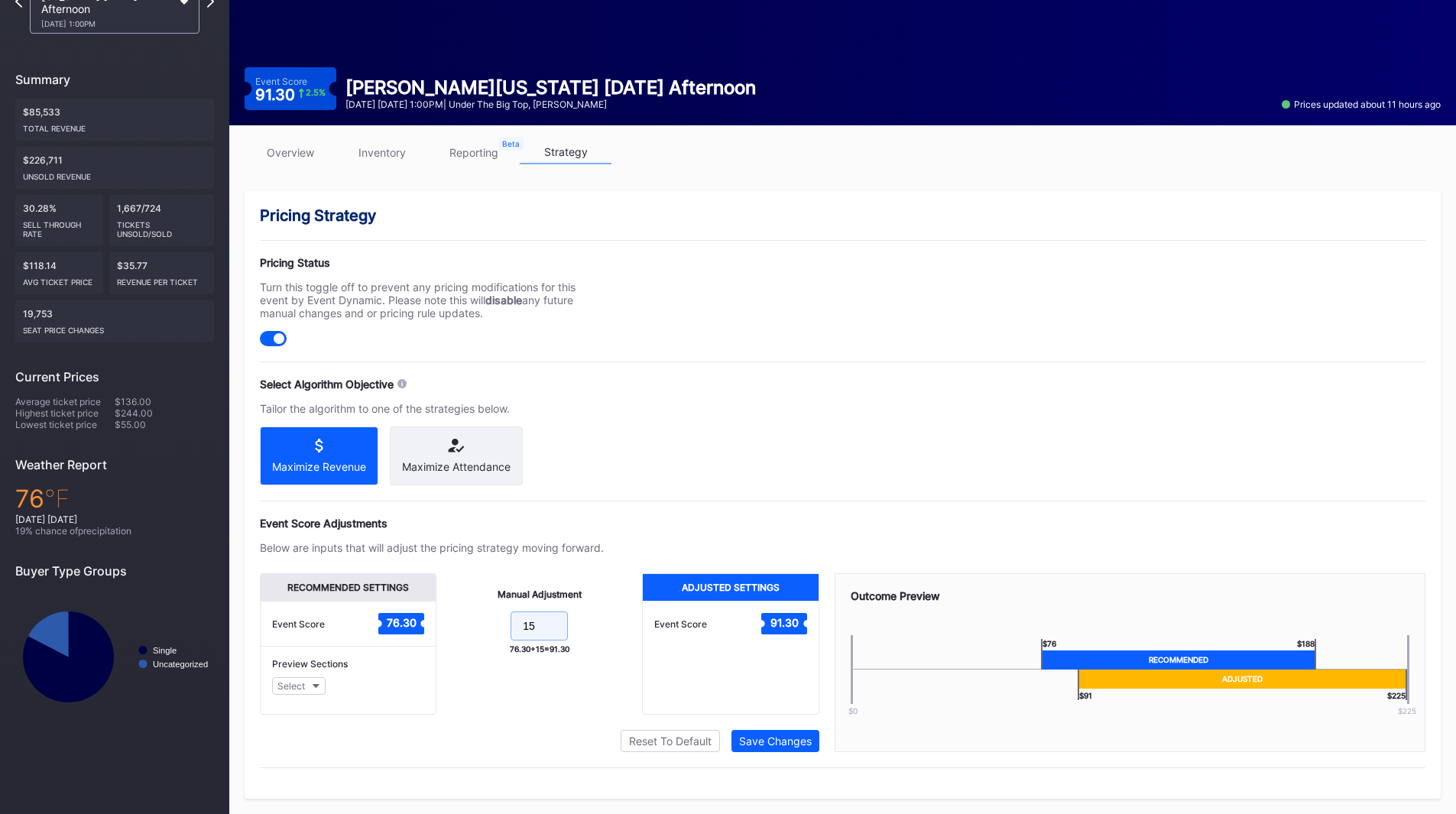
drag, startPoint x: 555, startPoint y: 627, endPoint x: 471, endPoint y: 630, distance: 84.1
click at [471, 630] on form "15" at bounding box center [539, 628] width 175 height 33
type input "20"
click at [777, 744] on div "Save Changes" at bounding box center [775, 740] width 73 height 13
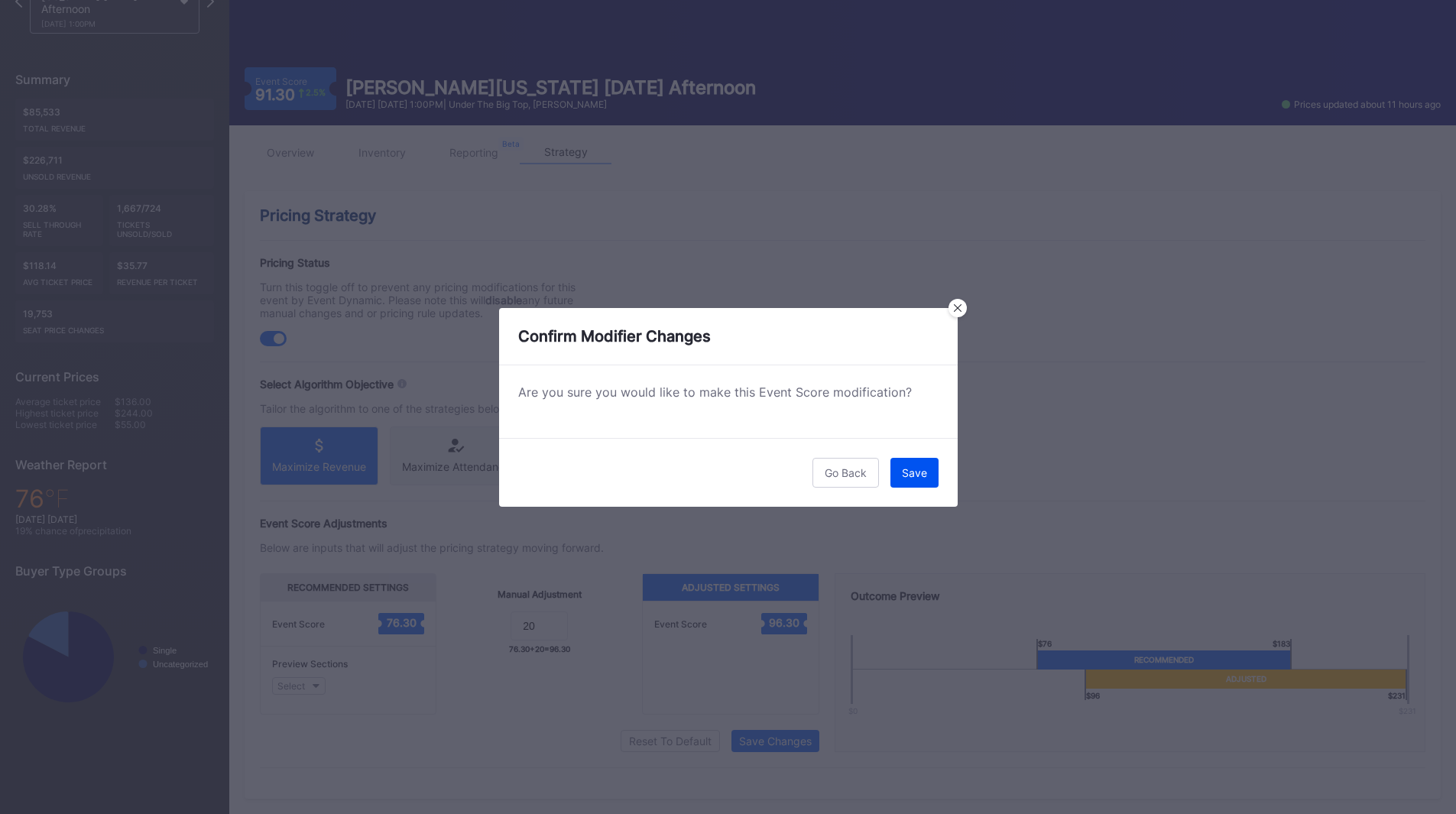
click at [908, 480] on button "Save" at bounding box center [914, 472] width 48 height 29
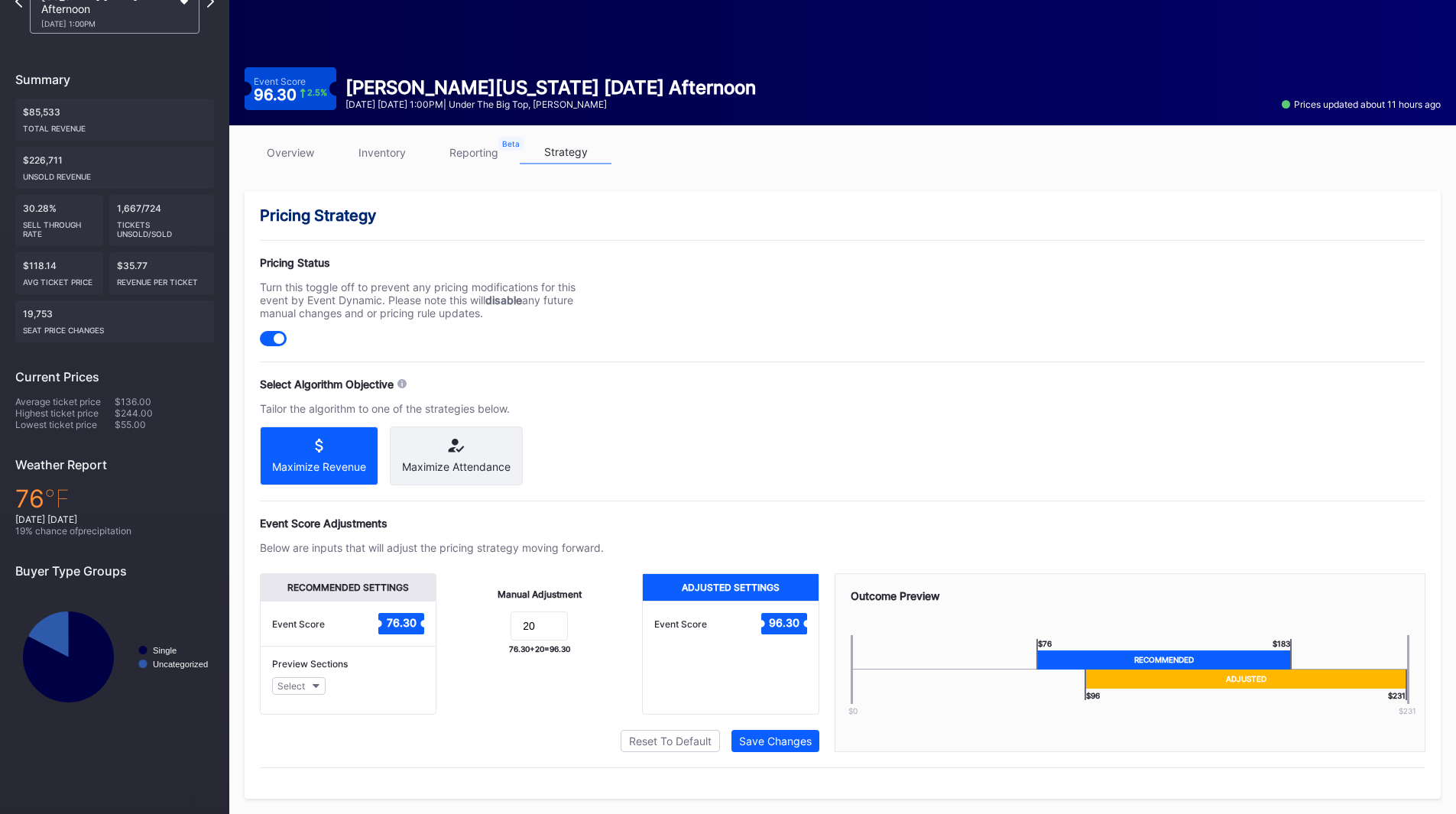
click at [727, 420] on div "Pricing Strategy Pricing Status Turn this toggle off to prevent any pricing mod…" at bounding box center [843, 495] width 1196 height 607
click at [778, 744] on div "Save Changes" at bounding box center [775, 740] width 73 height 13
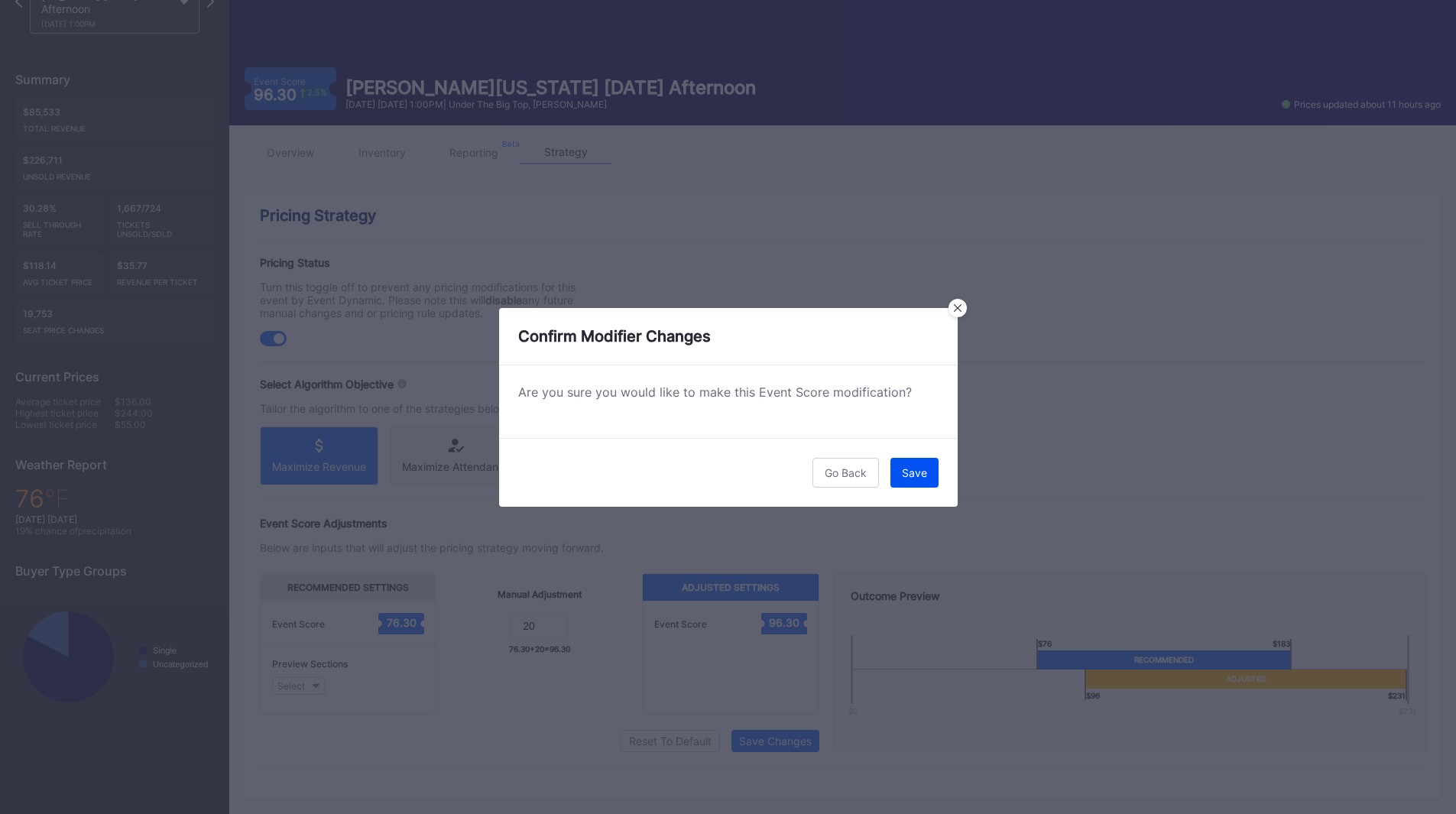
click at [903, 480] on button "Save" at bounding box center [914, 472] width 48 height 29
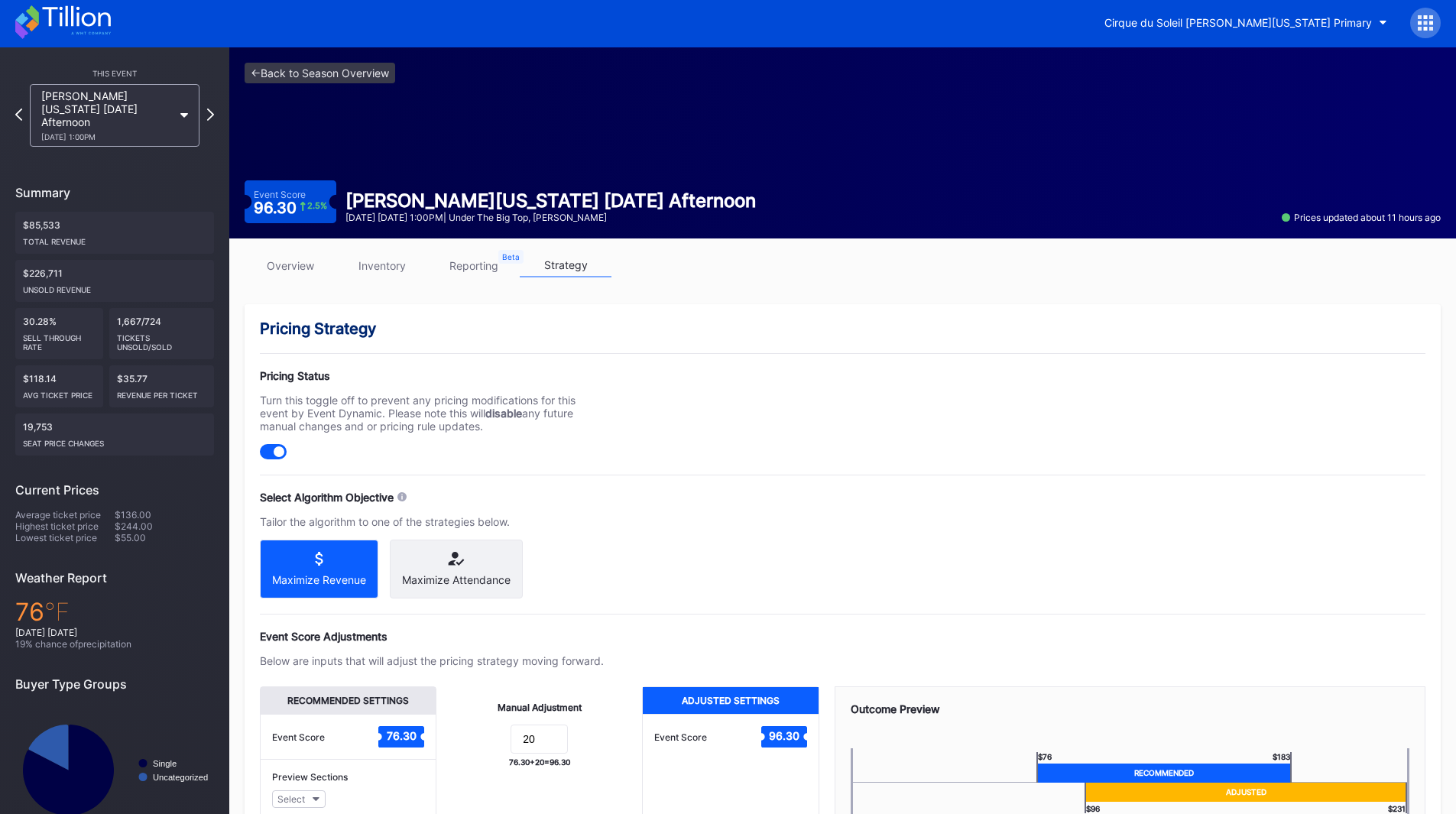
scroll to position [0, 0]
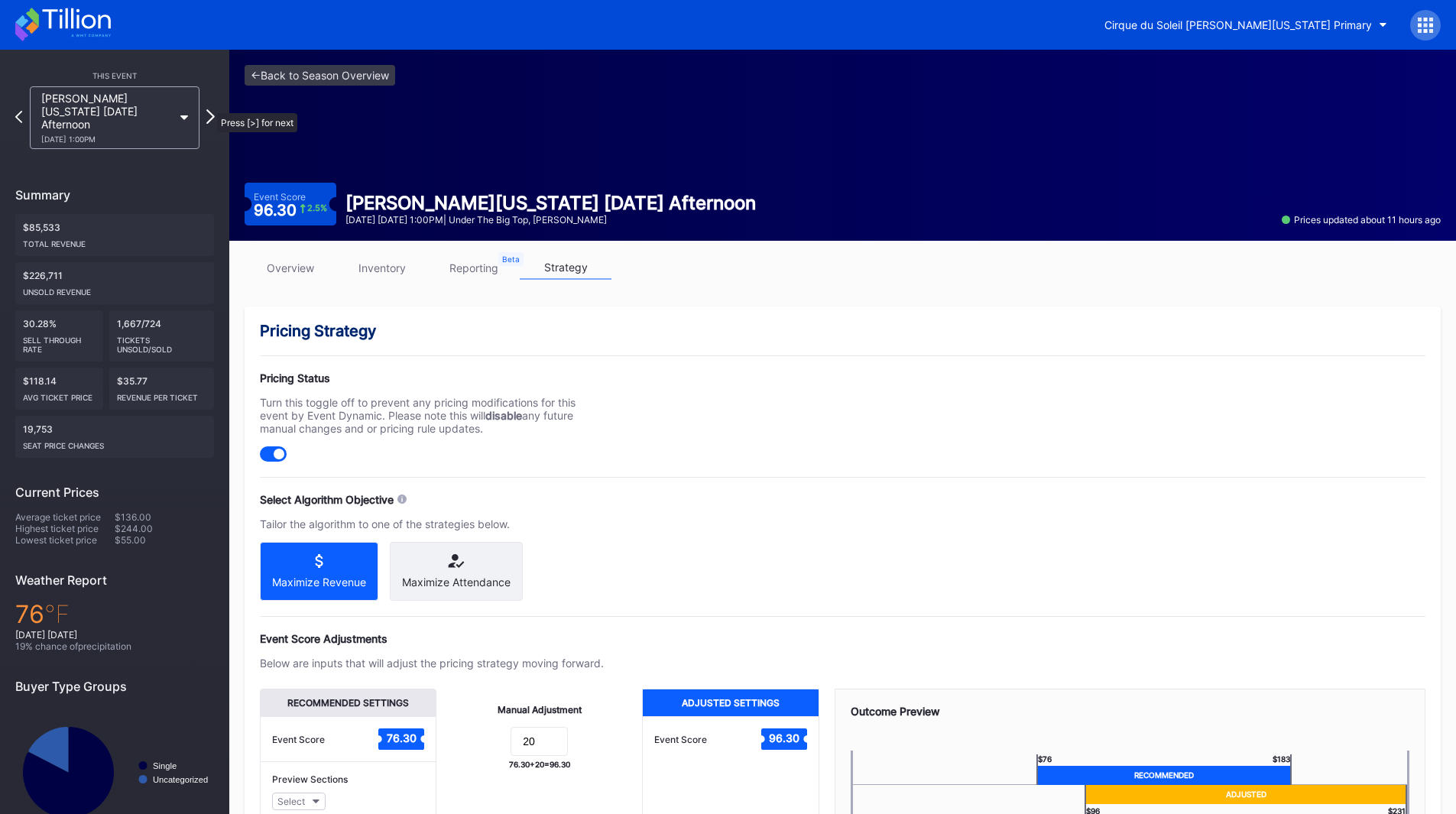
click at [209, 109] on icon at bounding box center [211, 116] width 9 height 15
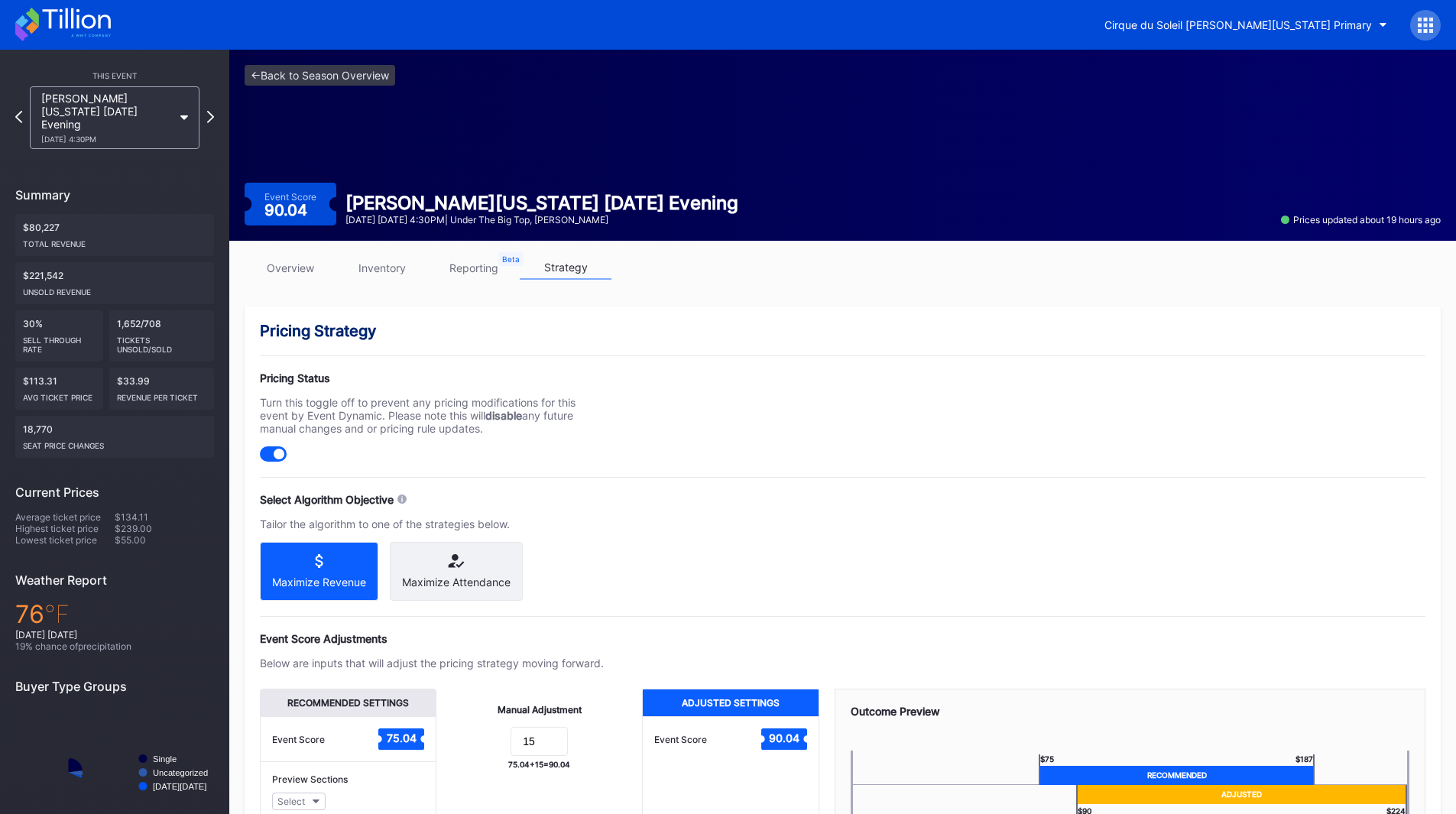
scroll to position [128, 0]
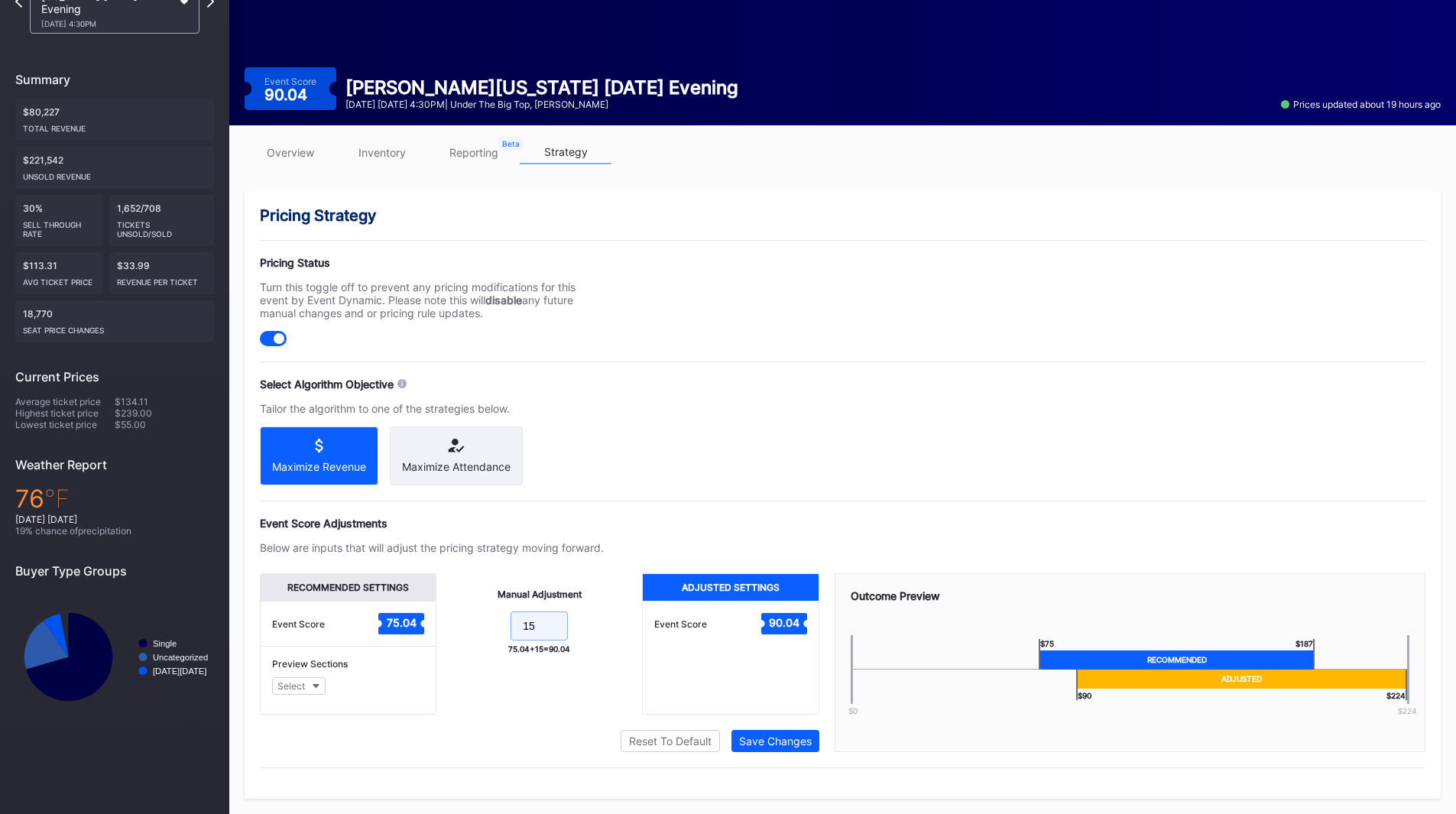
drag, startPoint x: 539, startPoint y: 617, endPoint x: 439, endPoint y: 604, distance: 100.8
click at [439, 604] on div "Manual Adjustment 15 75.04 + 15 = 90.04" at bounding box center [539, 644] width 206 height 141
type input "20"
click at [784, 748] on button "Save Changes" at bounding box center [776, 741] width 88 height 22
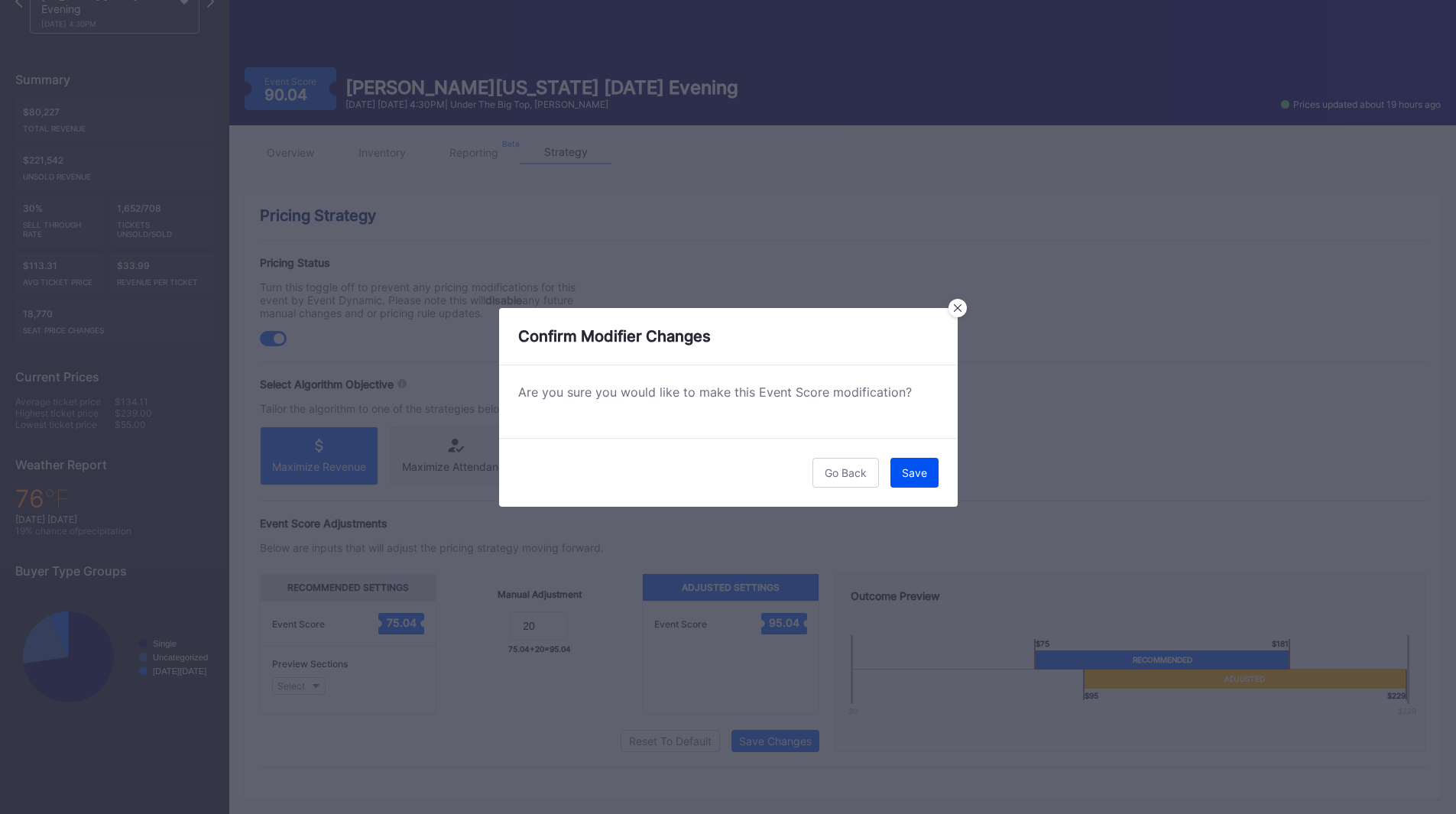
click at [896, 474] on button "Save" at bounding box center [914, 472] width 48 height 29
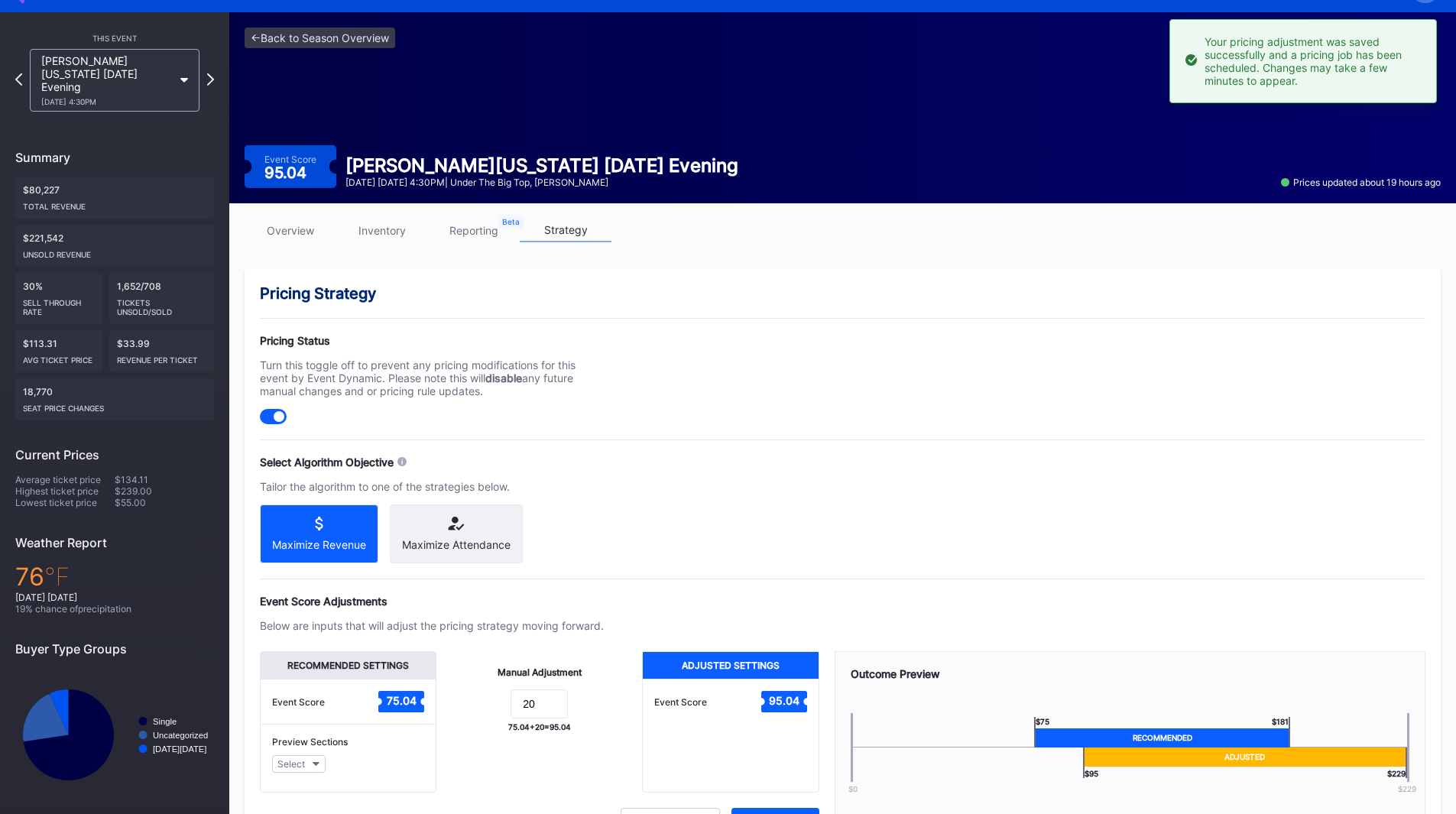
scroll to position [0, 0]
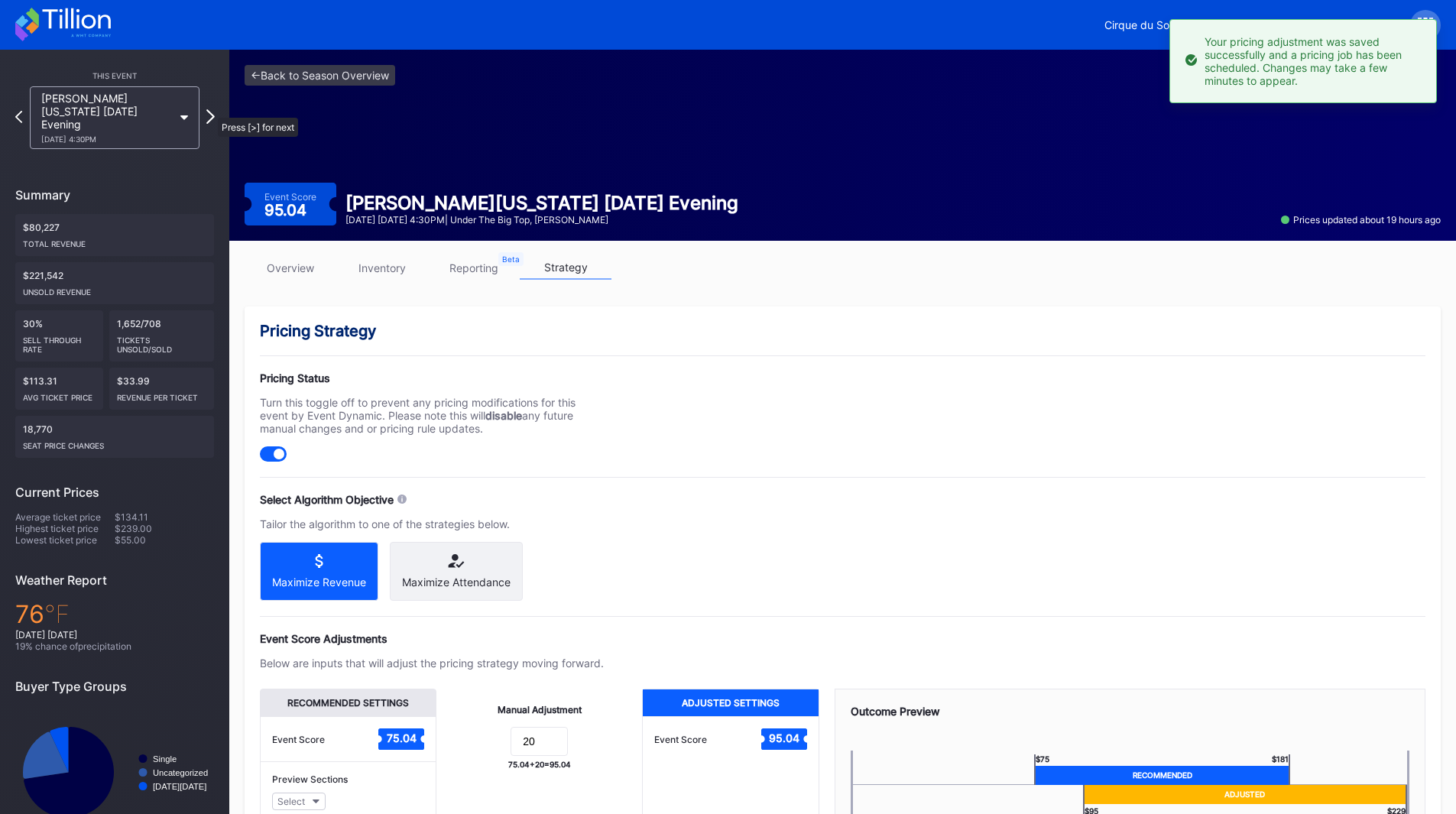
click at [210, 110] on icon at bounding box center [211, 116] width 9 height 15
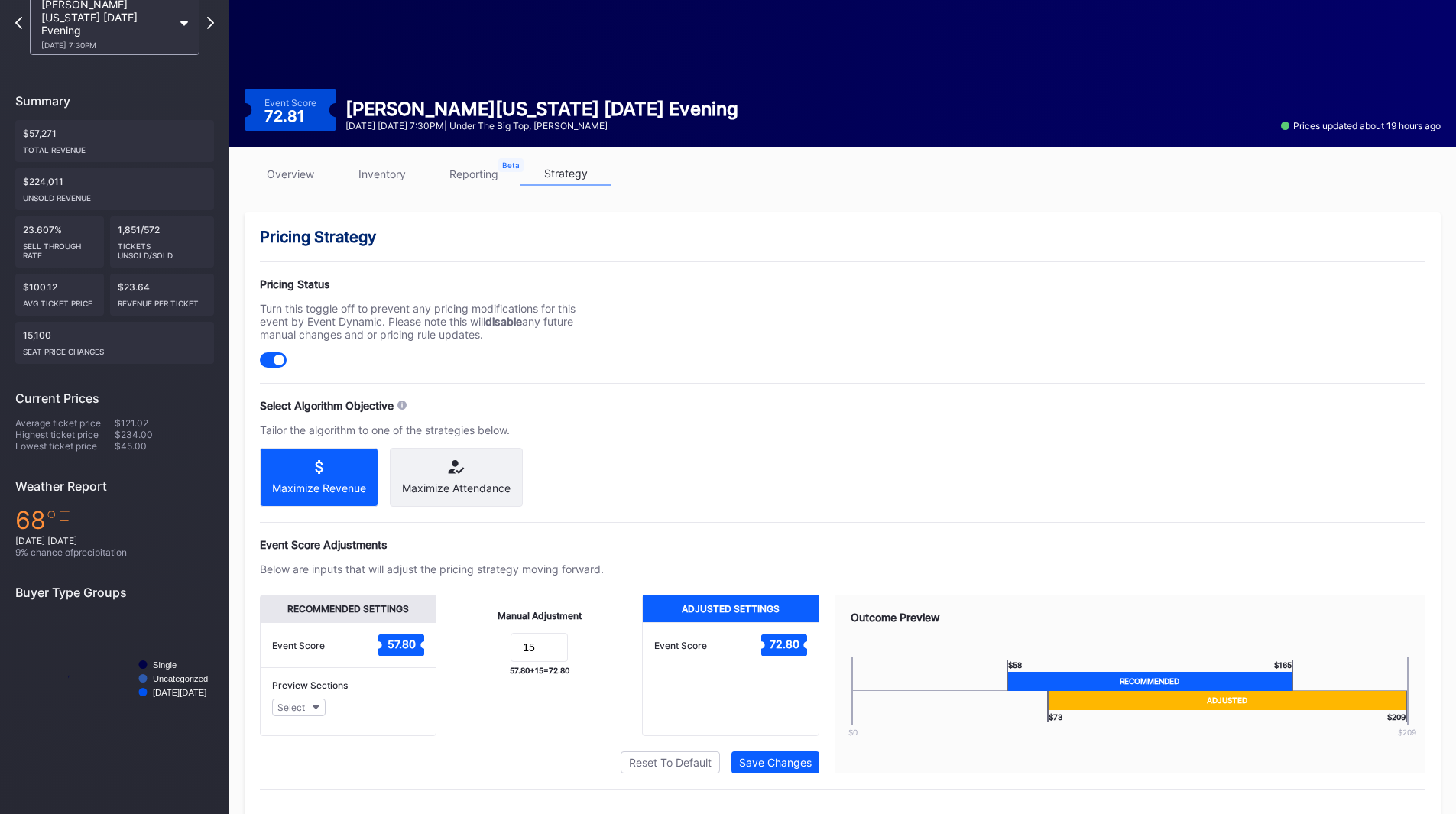
scroll to position [128, 0]
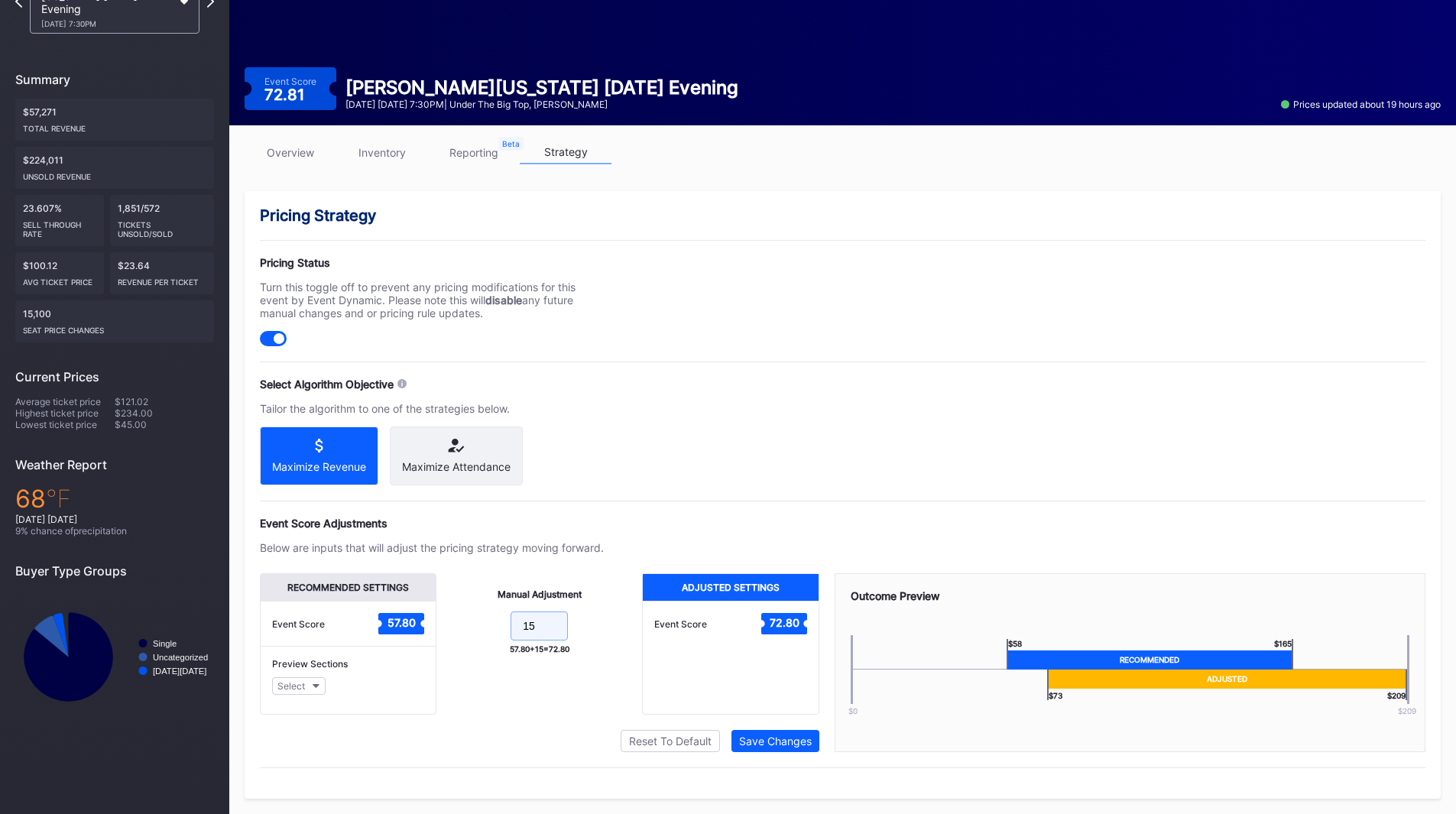
drag, startPoint x: 548, startPoint y: 626, endPoint x: 463, endPoint y: 625, distance: 85.0
click at [463, 625] on form "15" at bounding box center [539, 628] width 175 height 33
type input "20"
click at [799, 747] on div "Save Changes" at bounding box center [775, 740] width 73 height 13
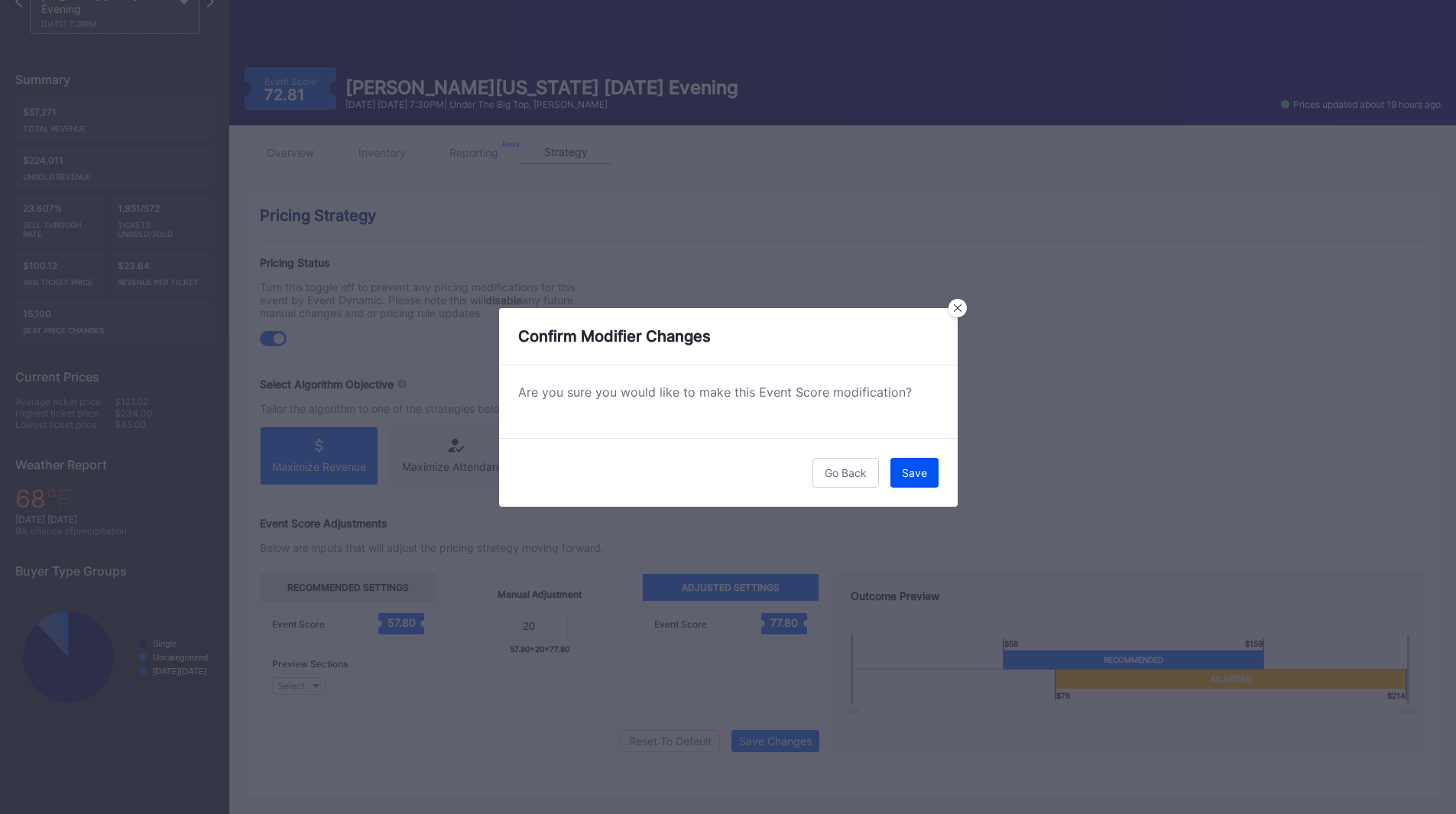
click at [908, 481] on button "Save" at bounding box center [914, 472] width 48 height 29
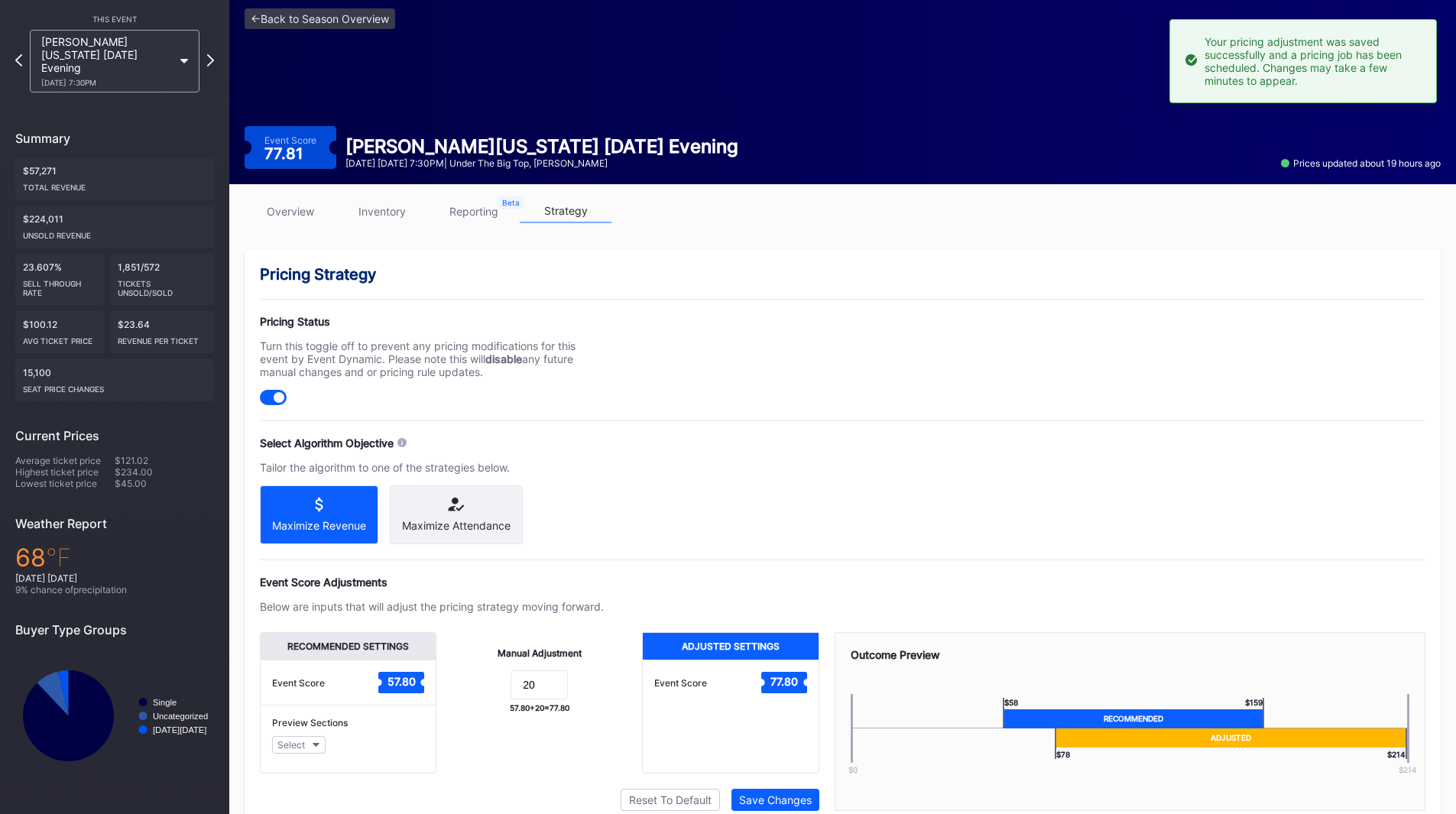
scroll to position [0, 0]
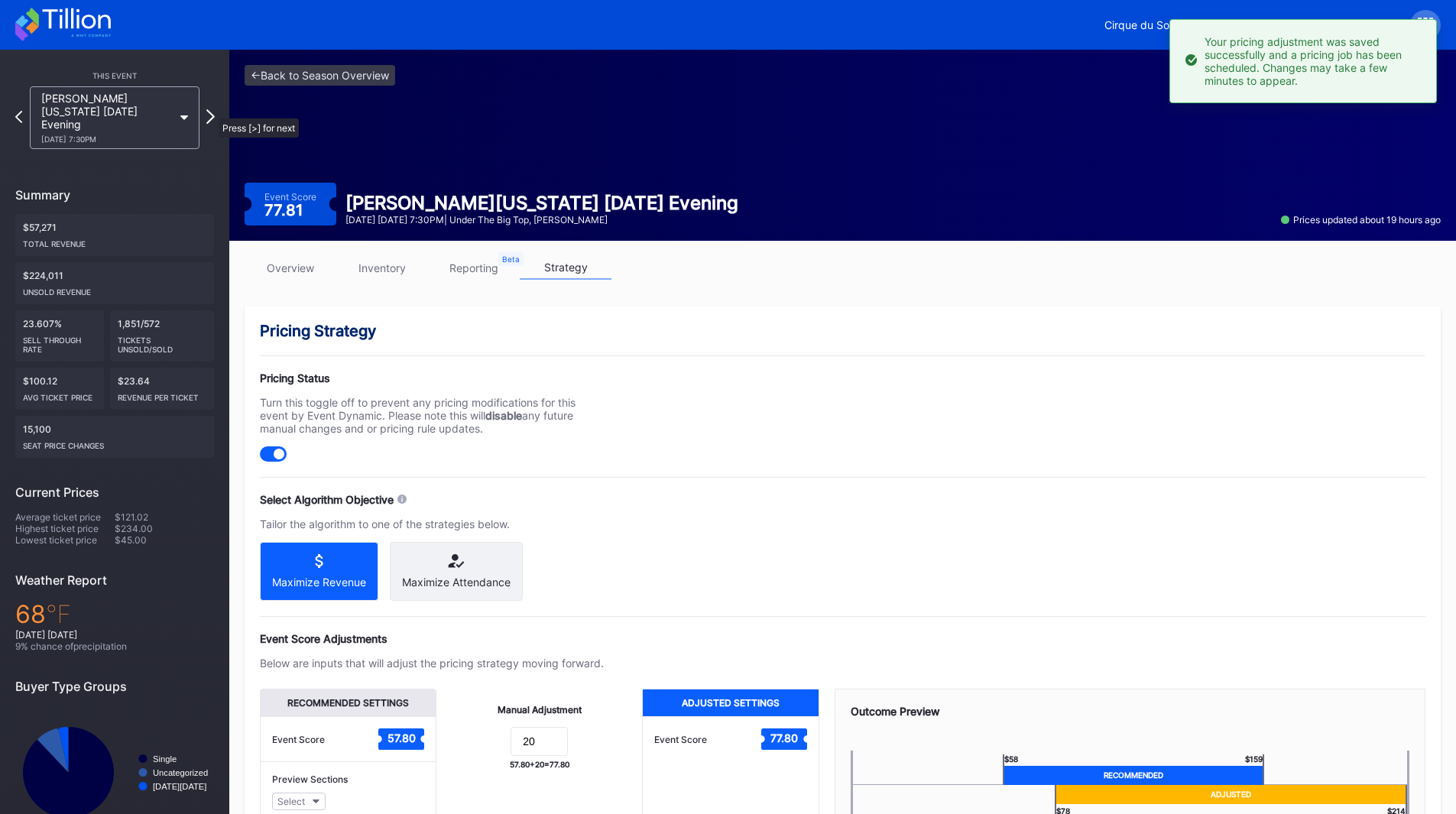
click at [211, 111] on icon at bounding box center [211, 116] width 9 height 15
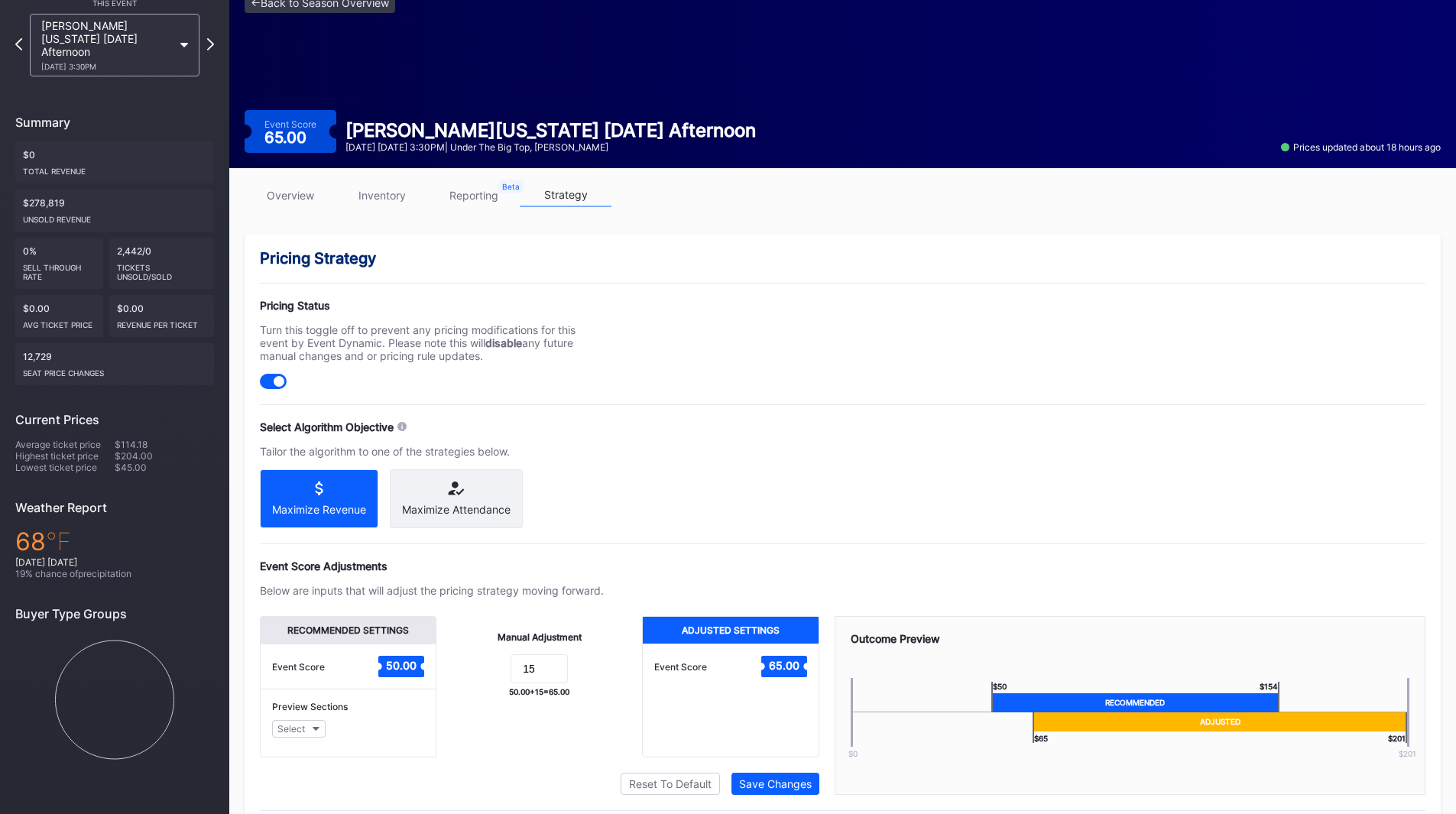
scroll to position [128, 0]
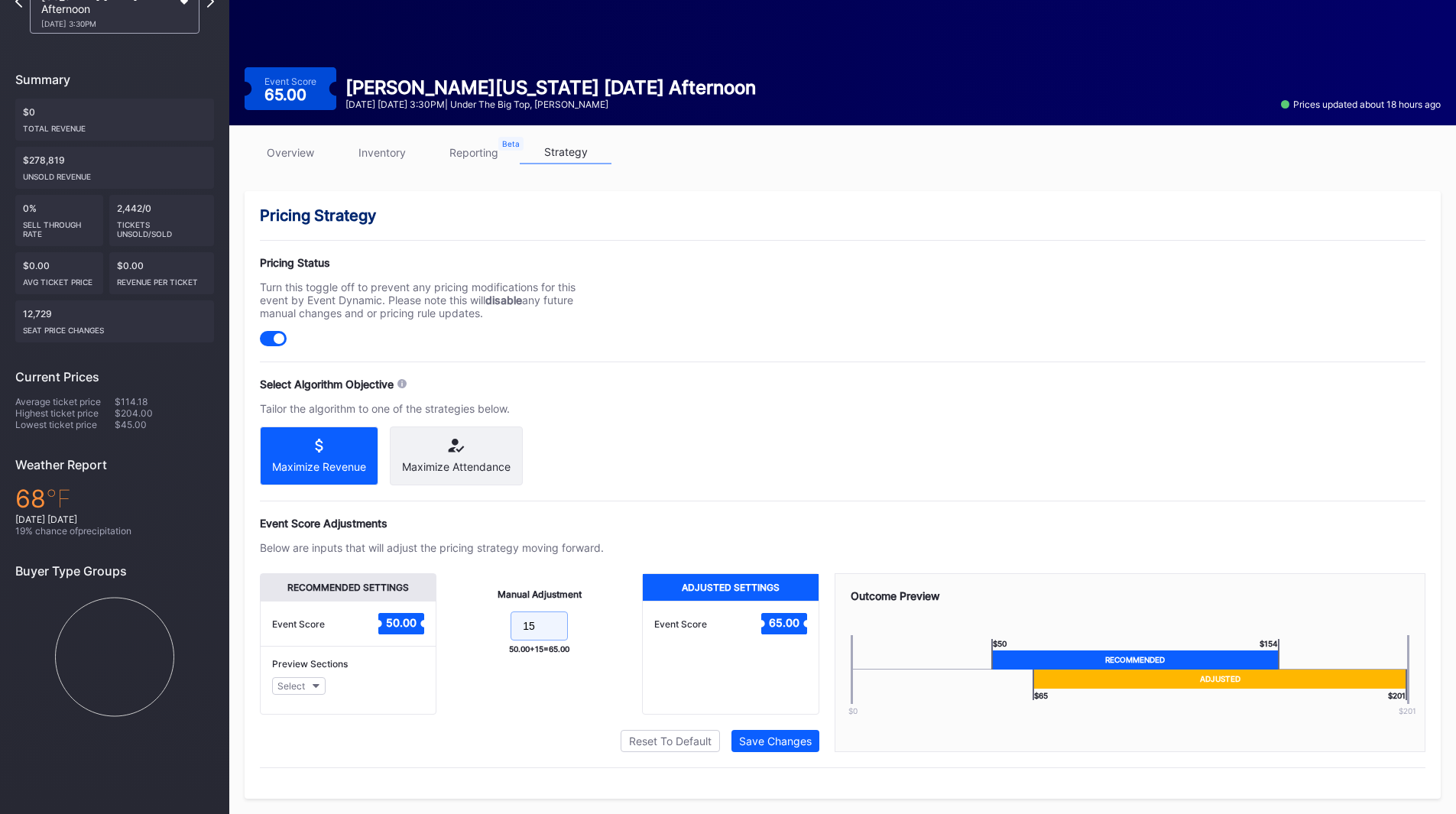
drag, startPoint x: 530, startPoint y: 624, endPoint x: 410, endPoint y: 606, distance: 121.3
click at [410, 606] on div "Recommended Settings Event Score 50.00 Preview Sections Select Manual Adjustmen…" at bounding box center [539, 644] width 560 height 141
drag, startPoint x: 539, startPoint y: 624, endPoint x: 457, endPoint y: 619, distance: 82.2
click at [457, 619] on form "15" at bounding box center [539, 628] width 175 height 33
type input "20"
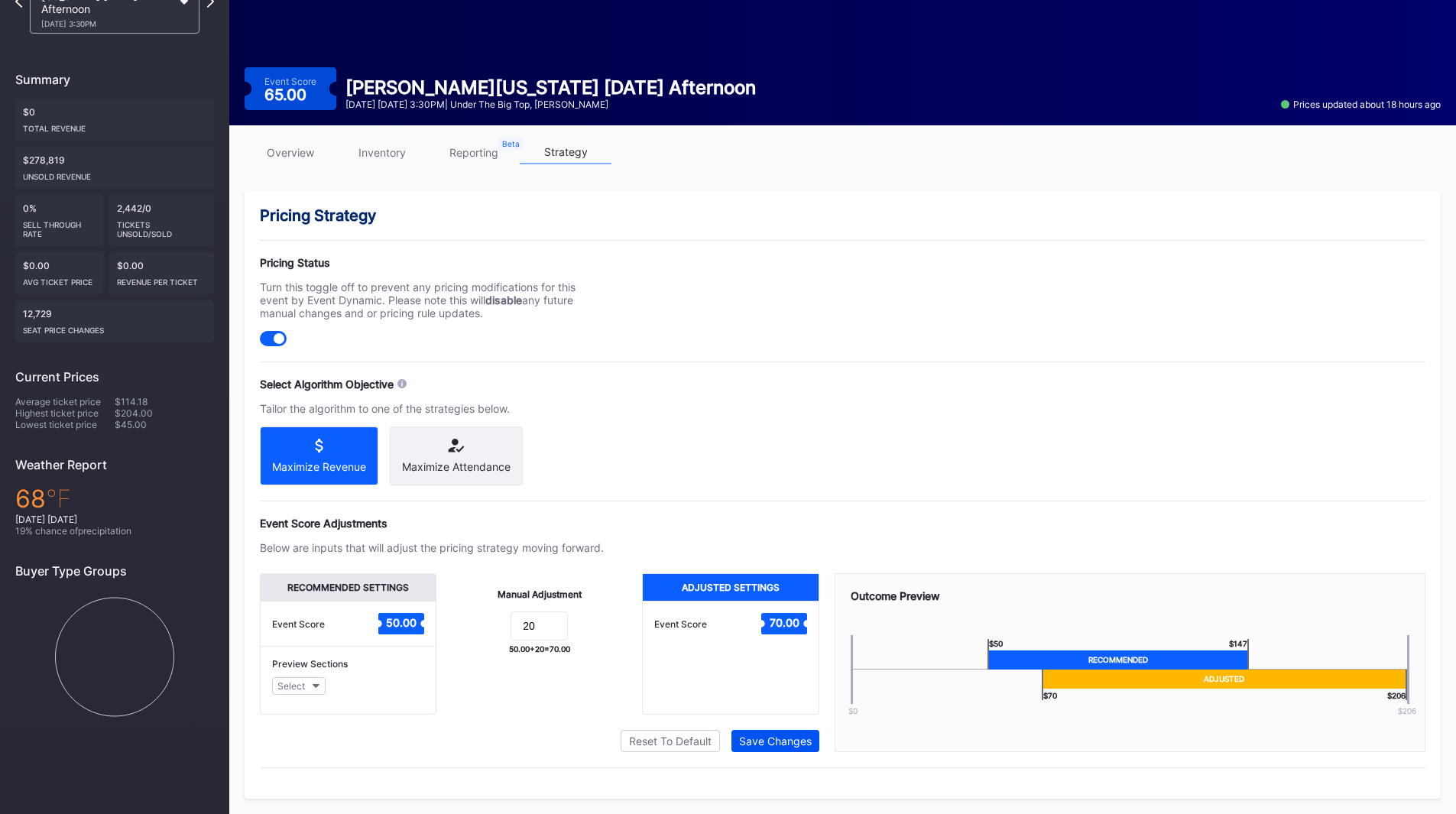
click at [792, 746] on div "Save Changes" at bounding box center [775, 740] width 73 height 13
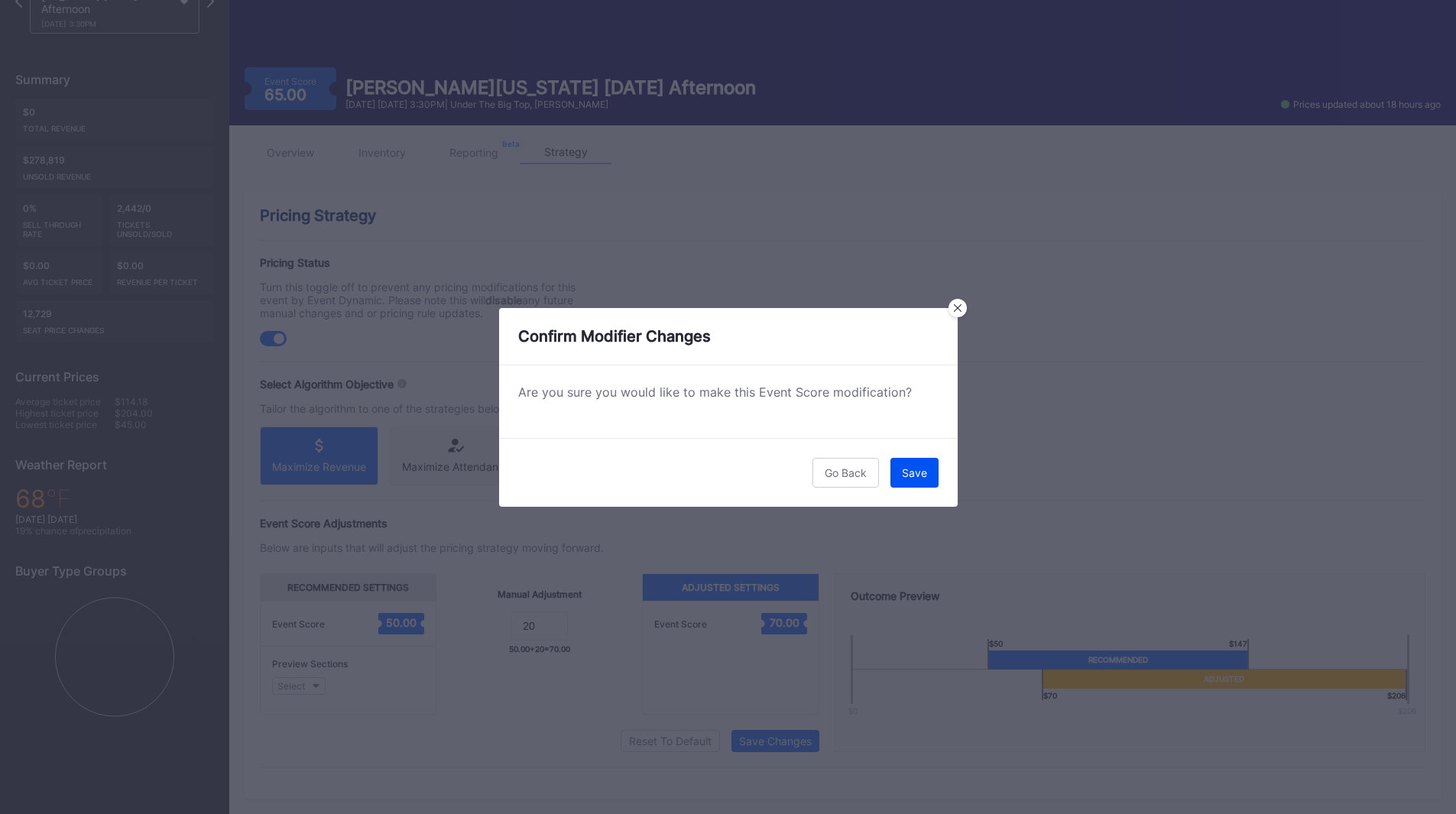
click at [923, 472] on div "Save" at bounding box center [914, 472] width 25 height 13
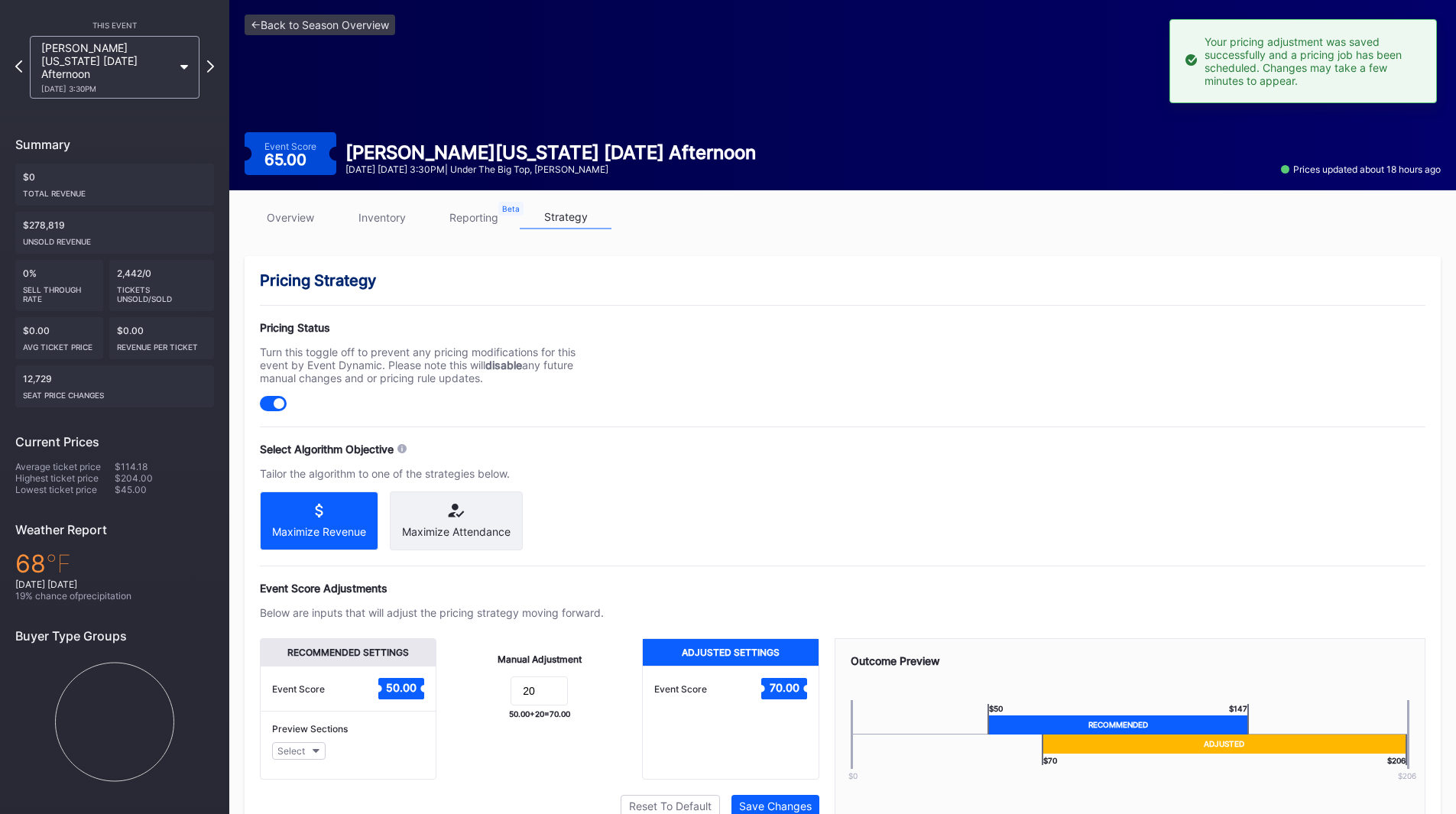
scroll to position [0, 0]
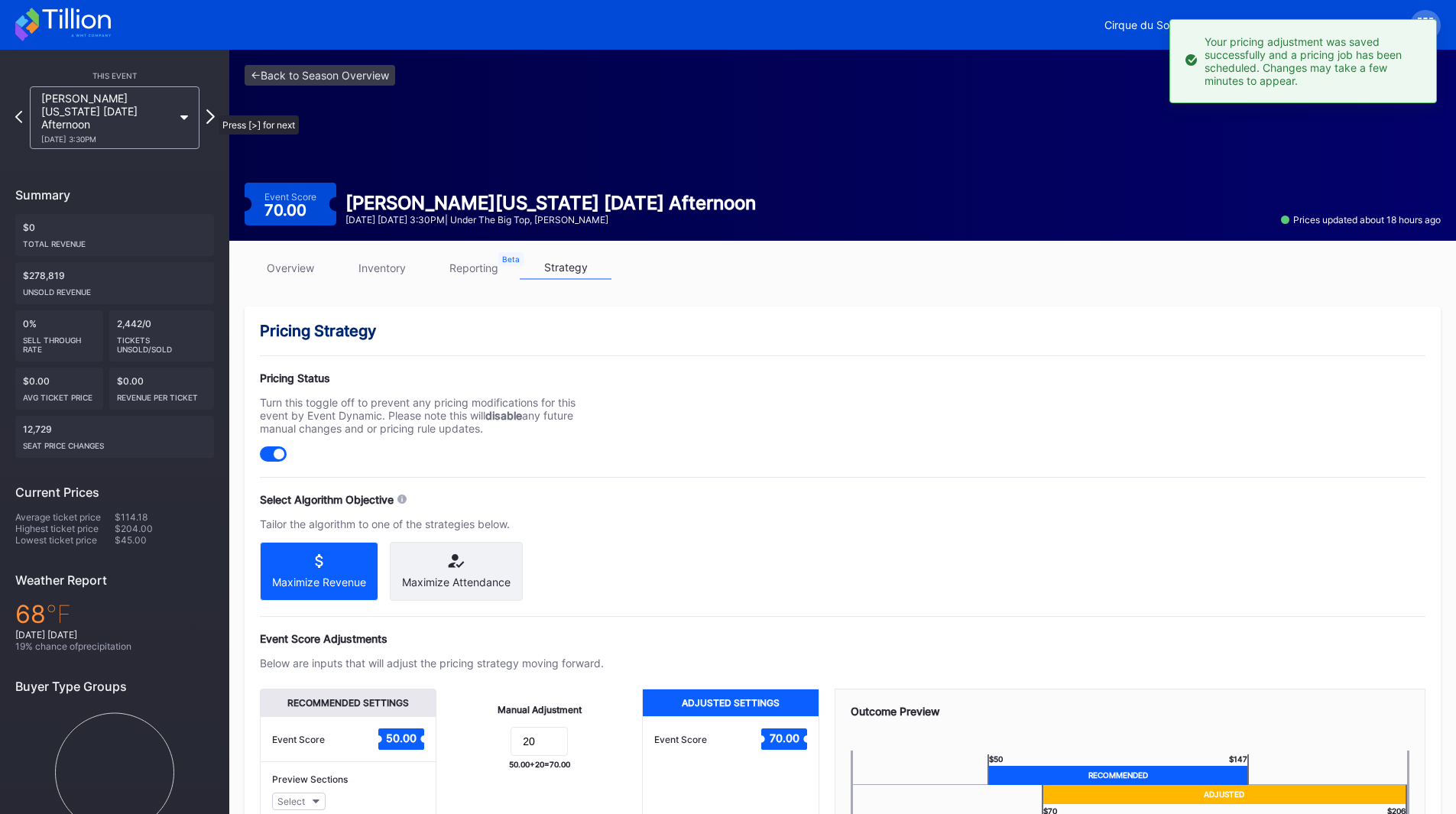
click at [211, 109] on icon at bounding box center [211, 116] width 9 height 15
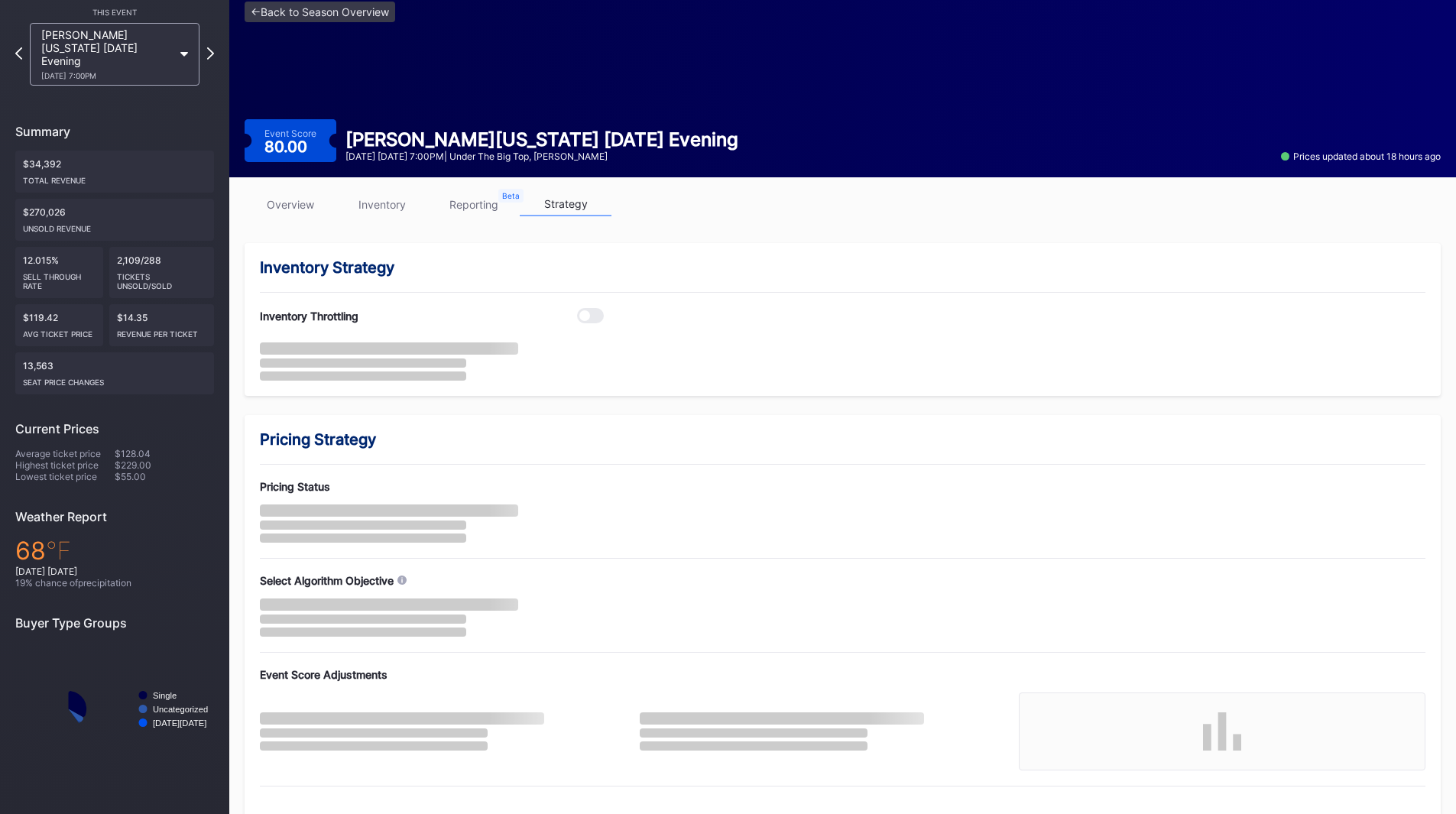
scroll to position [82, 0]
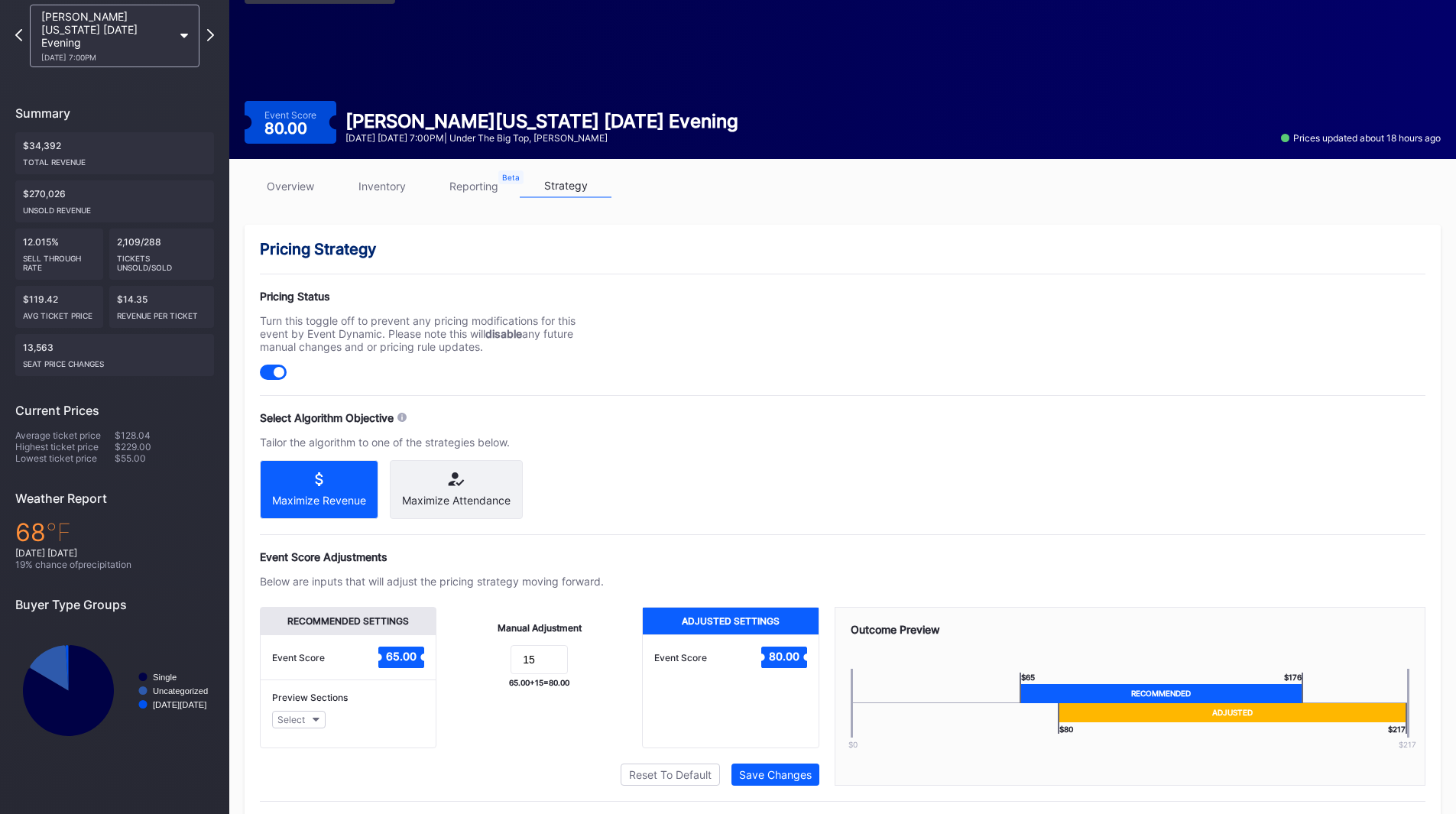
click at [607, 477] on div "Pricing Strategy Pricing Status Turn this toggle off to prevent any pricing mod…" at bounding box center [843, 529] width 1196 height 607
drag, startPoint x: 541, startPoint y: 683, endPoint x: 503, endPoint y: 672, distance: 39.6
click at [494, 676] on form "15" at bounding box center [539, 662] width 175 height 33
type input "20"
click at [799, 533] on div "Pricing Strategy Pricing Status Turn this toggle off to prevent any pricing mod…" at bounding box center [843, 529] width 1196 height 607
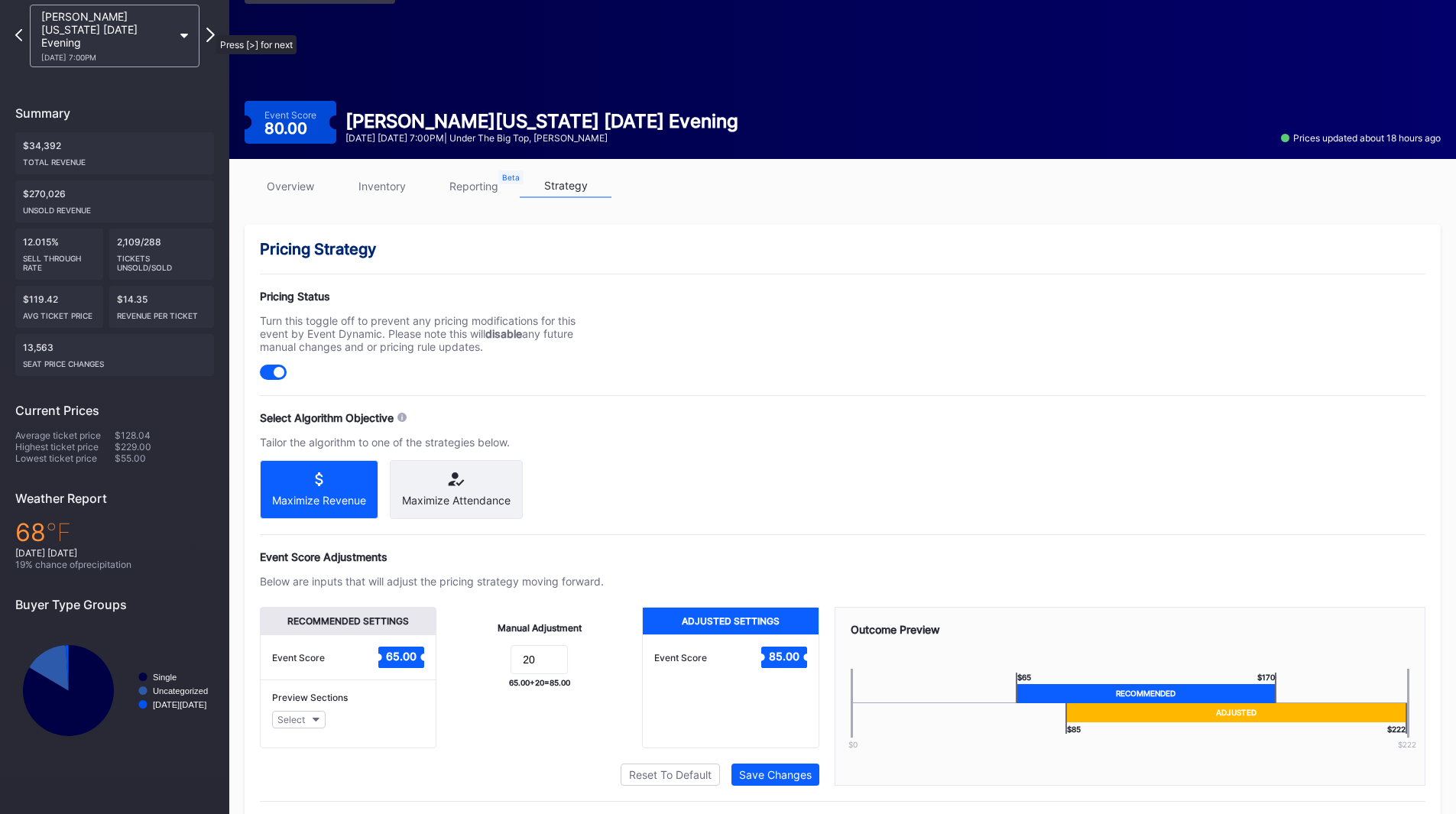
click at [208, 28] on icon at bounding box center [211, 35] width 9 height 15
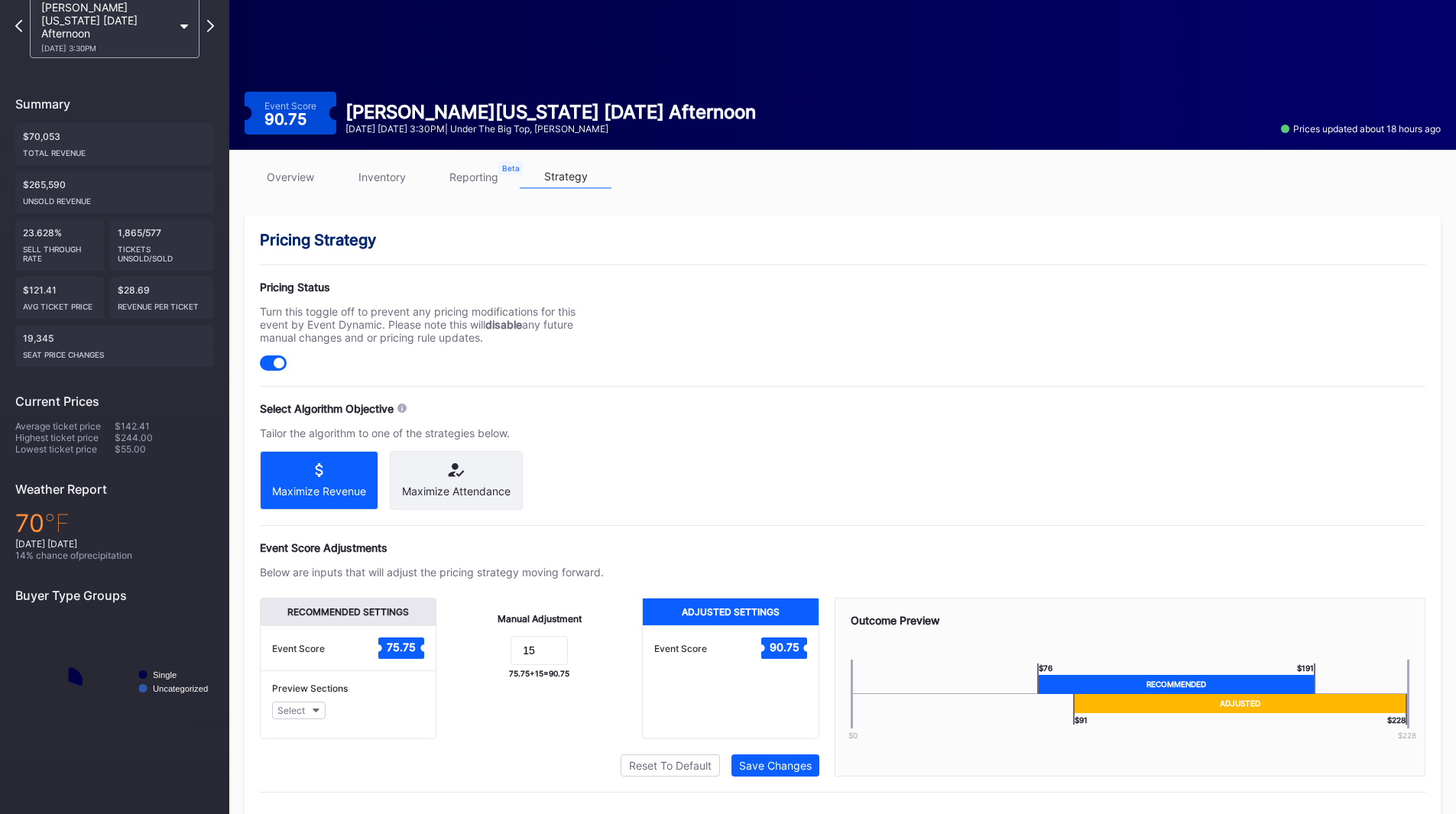
scroll to position [128, 0]
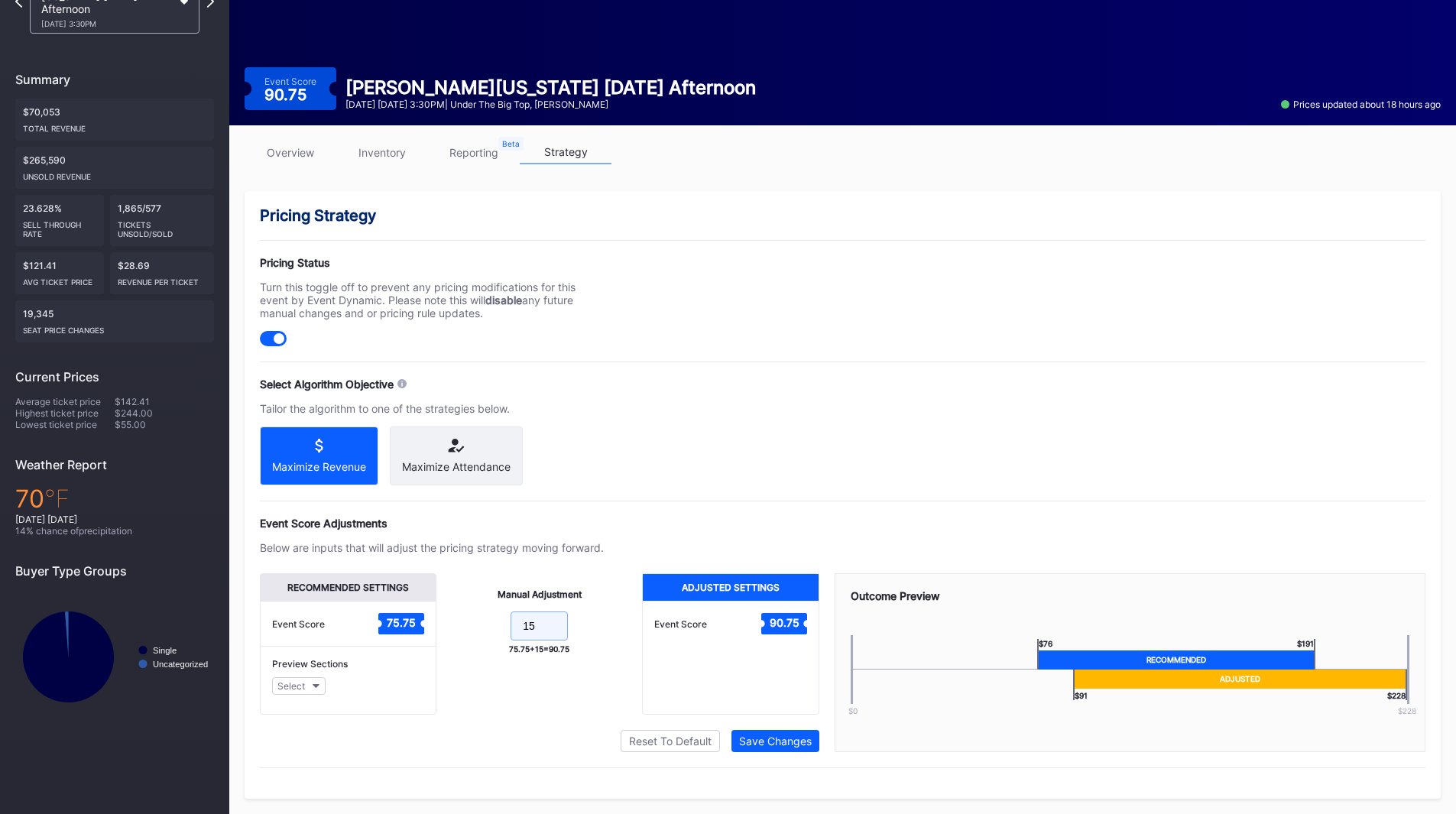
drag, startPoint x: 542, startPoint y: 624, endPoint x: 472, endPoint y: 617, distance: 70.3
click at [472, 618] on form "15" at bounding box center [539, 628] width 175 height 33
type input "20"
click at [764, 739] on div "Save Changes" at bounding box center [775, 740] width 73 height 13
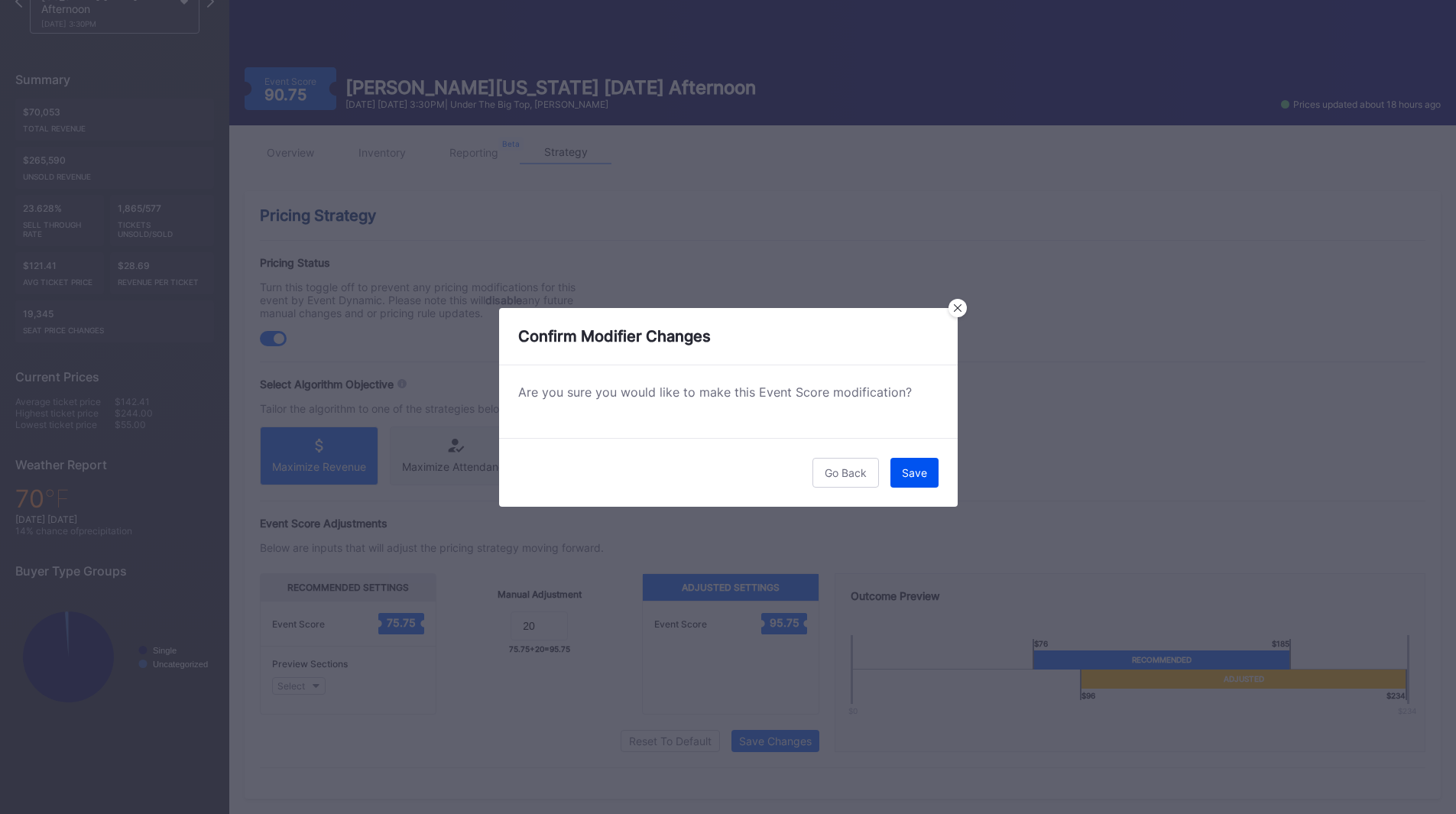
click at [902, 466] on div "Save" at bounding box center [914, 472] width 25 height 13
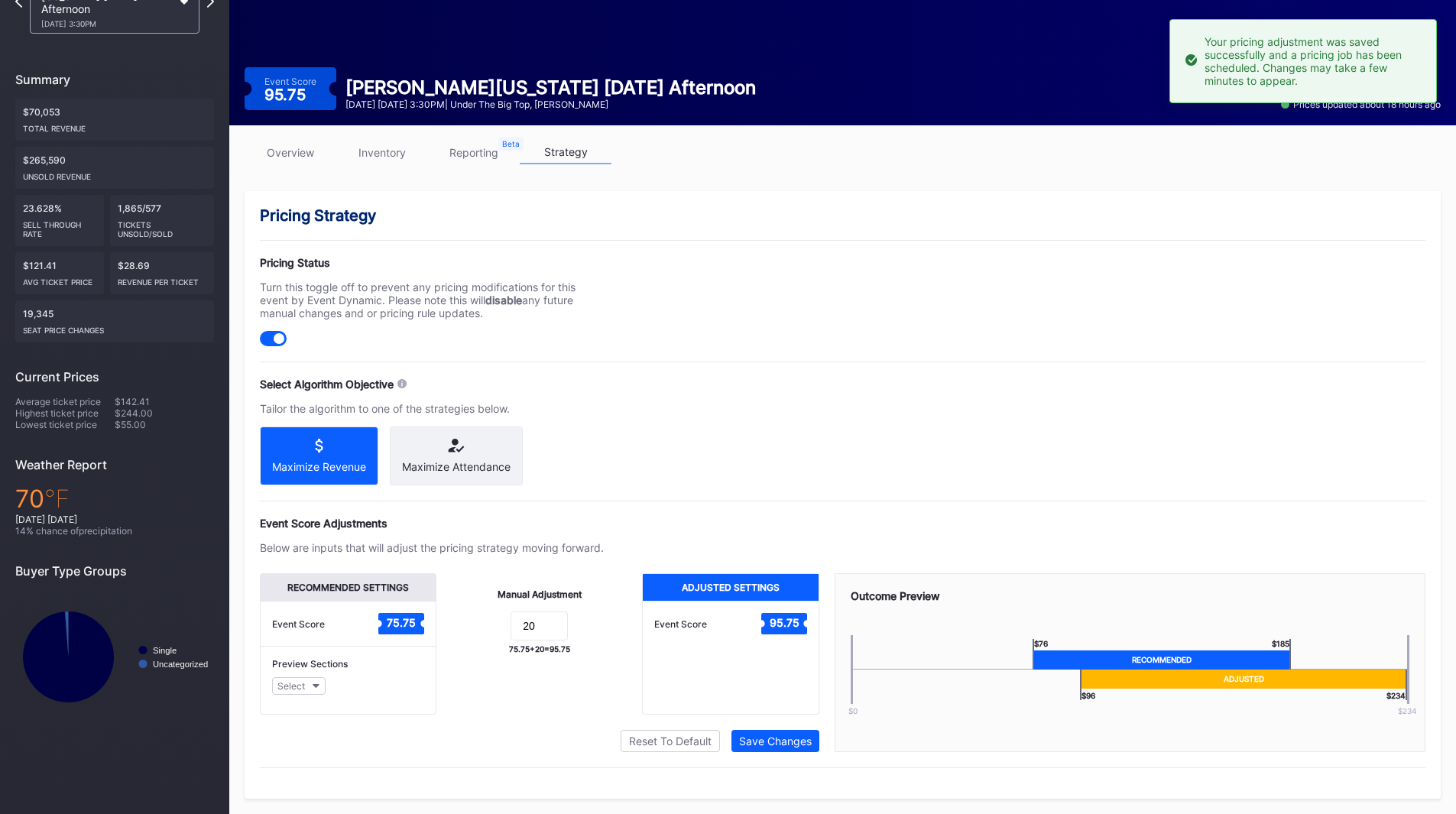
scroll to position [0, 0]
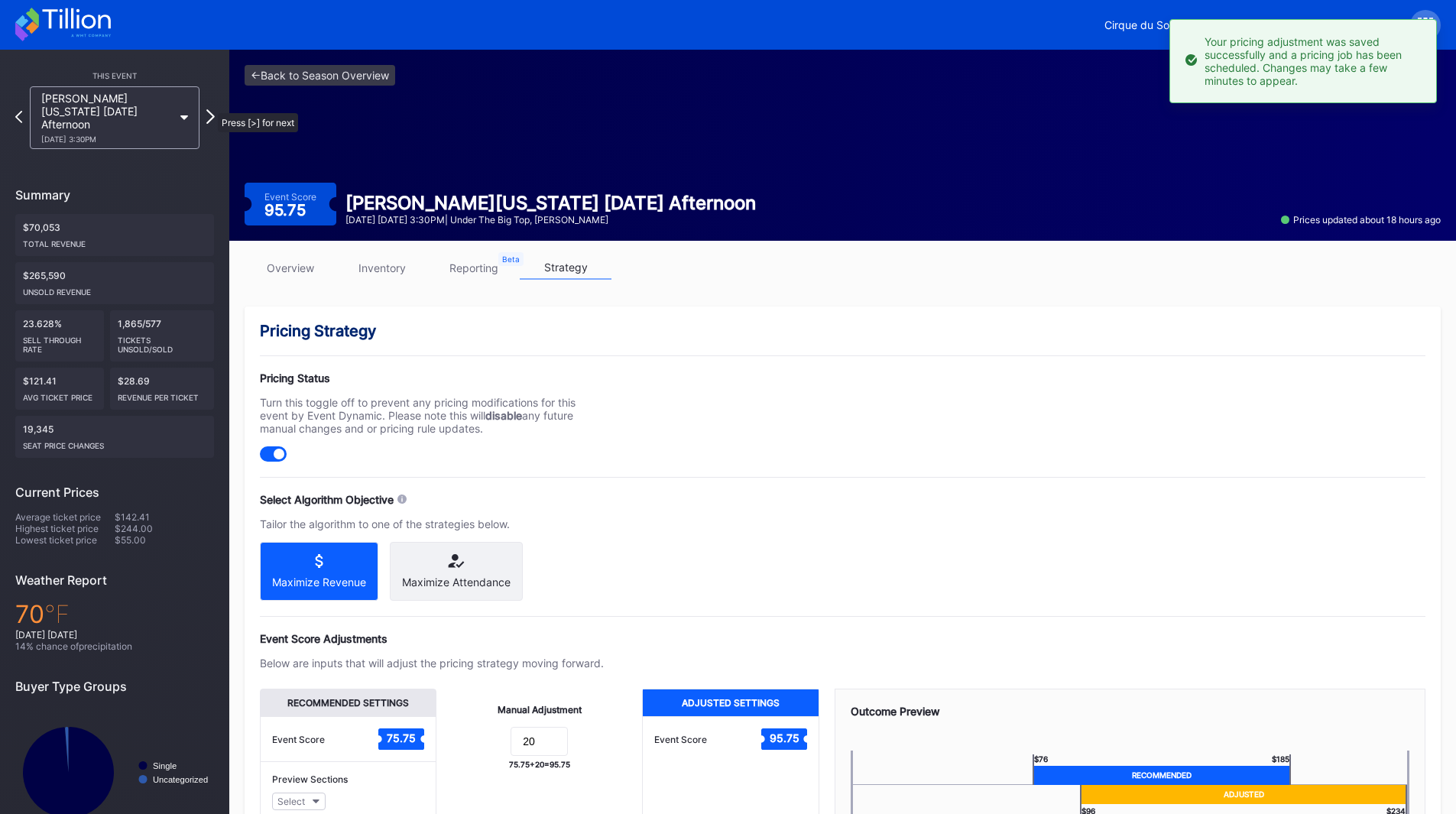
click at [210, 109] on icon at bounding box center [211, 116] width 9 height 15
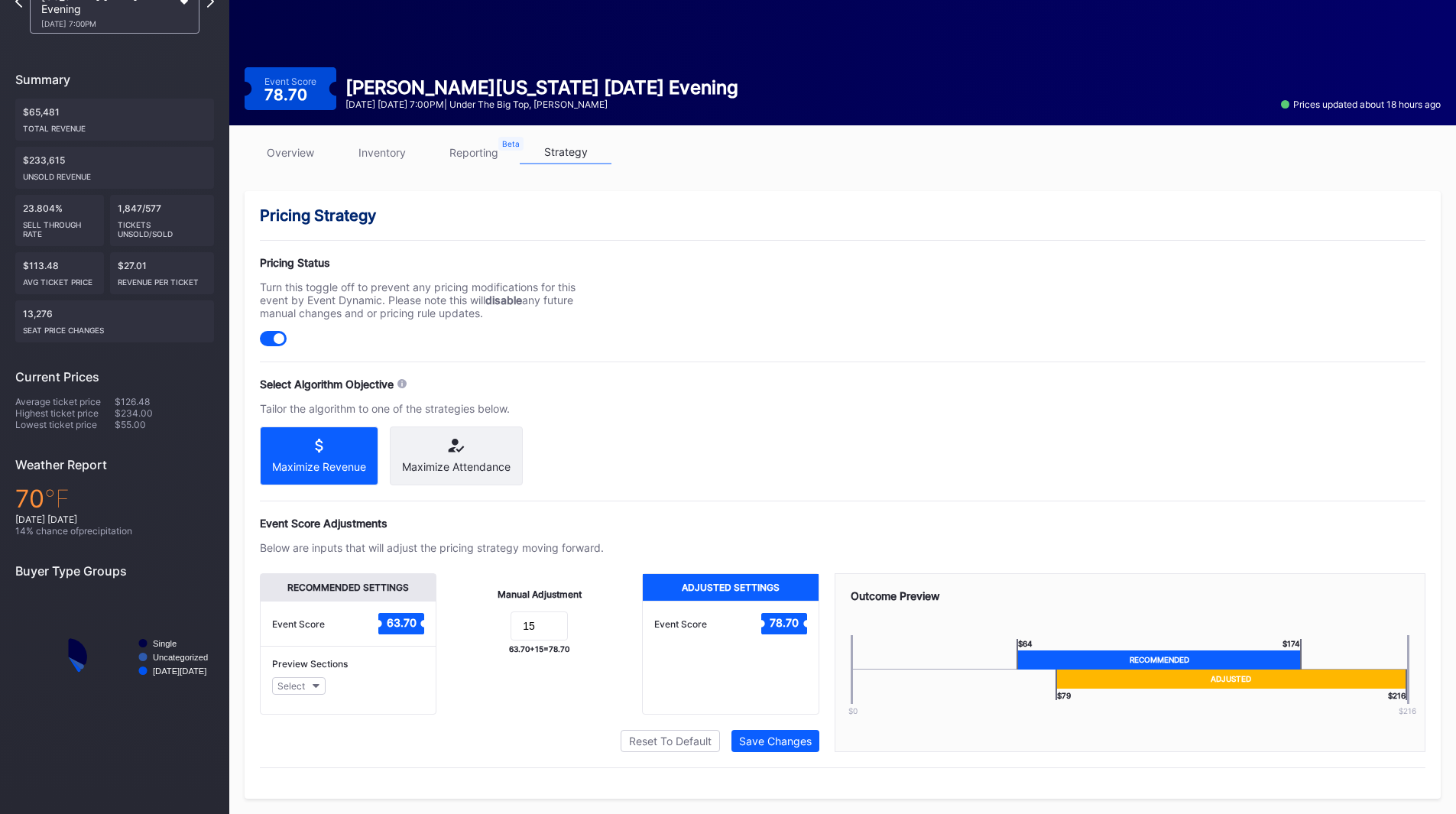
scroll to position [128, 0]
drag, startPoint x: 529, startPoint y: 628, endPoint x: 402, endPoint y: 622, distance: 127.1
click at [404, 622] on div "Recommended Settings Event Score 63.70 Preview Sections Select Manual Adjustmen…" at bounding box center [539, 644] width 560 height 141
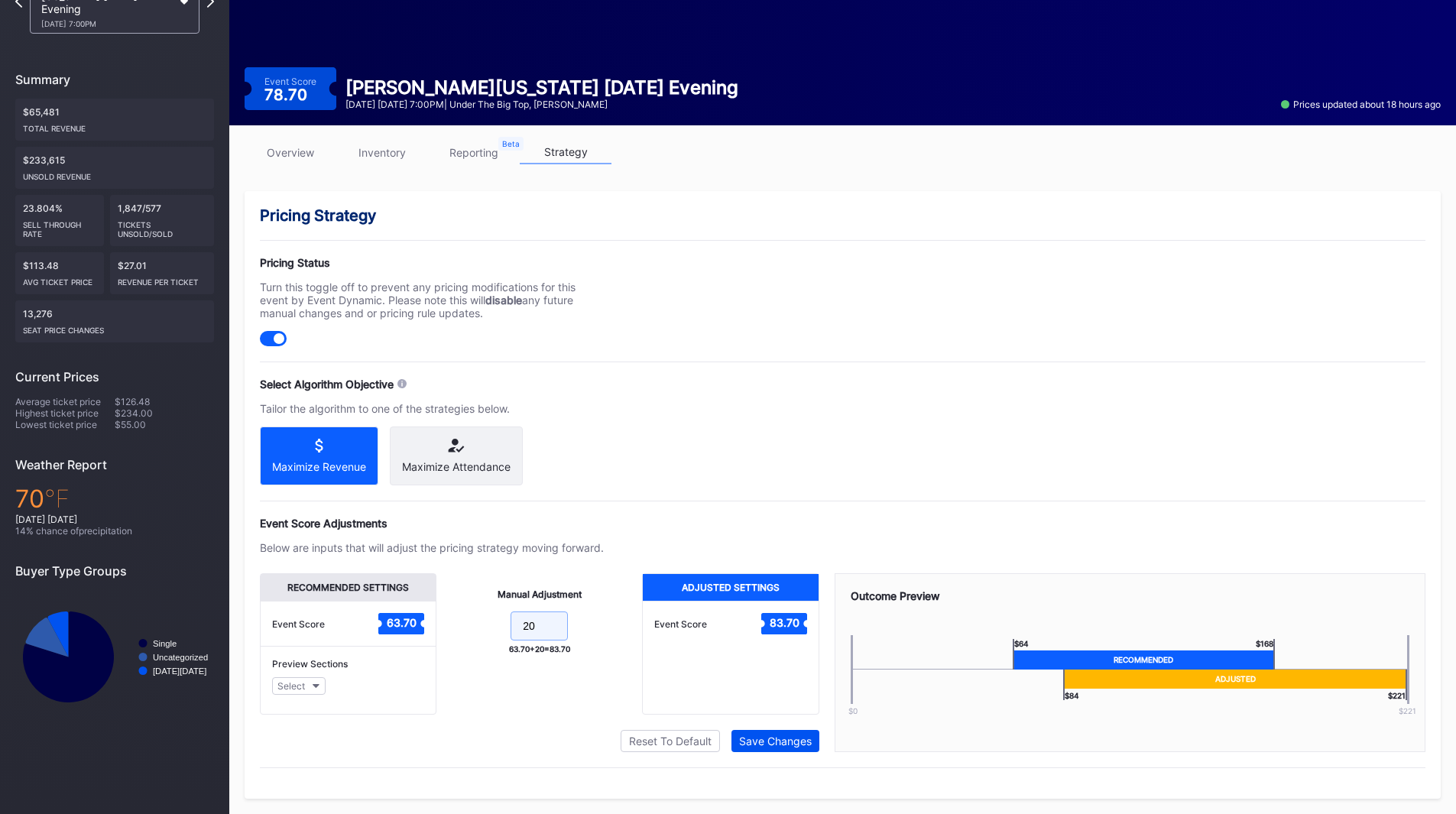
type input "20"
click at [761, 740] on div "Save Changes" at bounding box center [775, 740] width 73 height 13
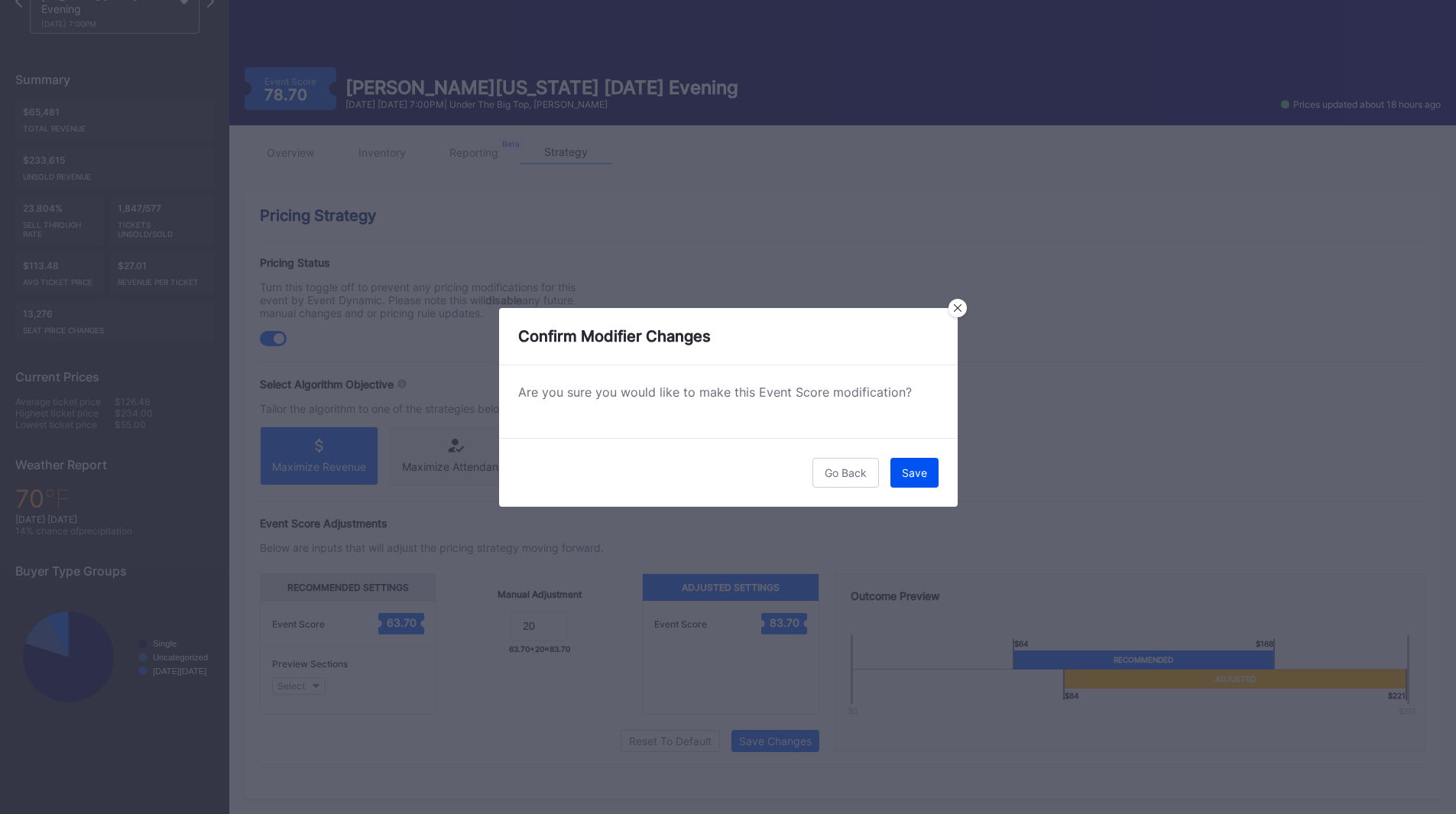
click at [899, 483] on button "Save" at bounding box center [914, 472] width 48 height 29
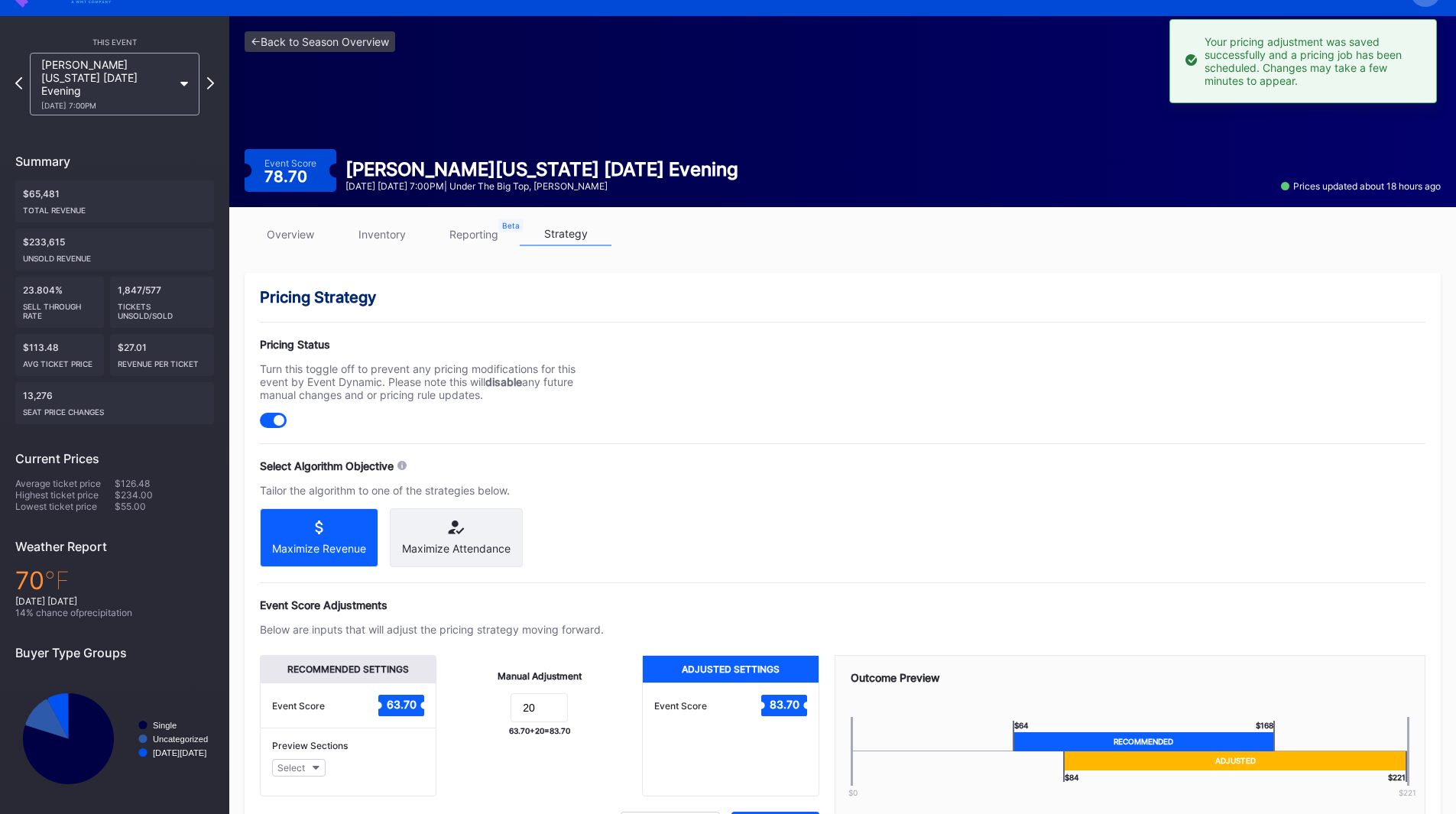
scroll to position [0, 0]
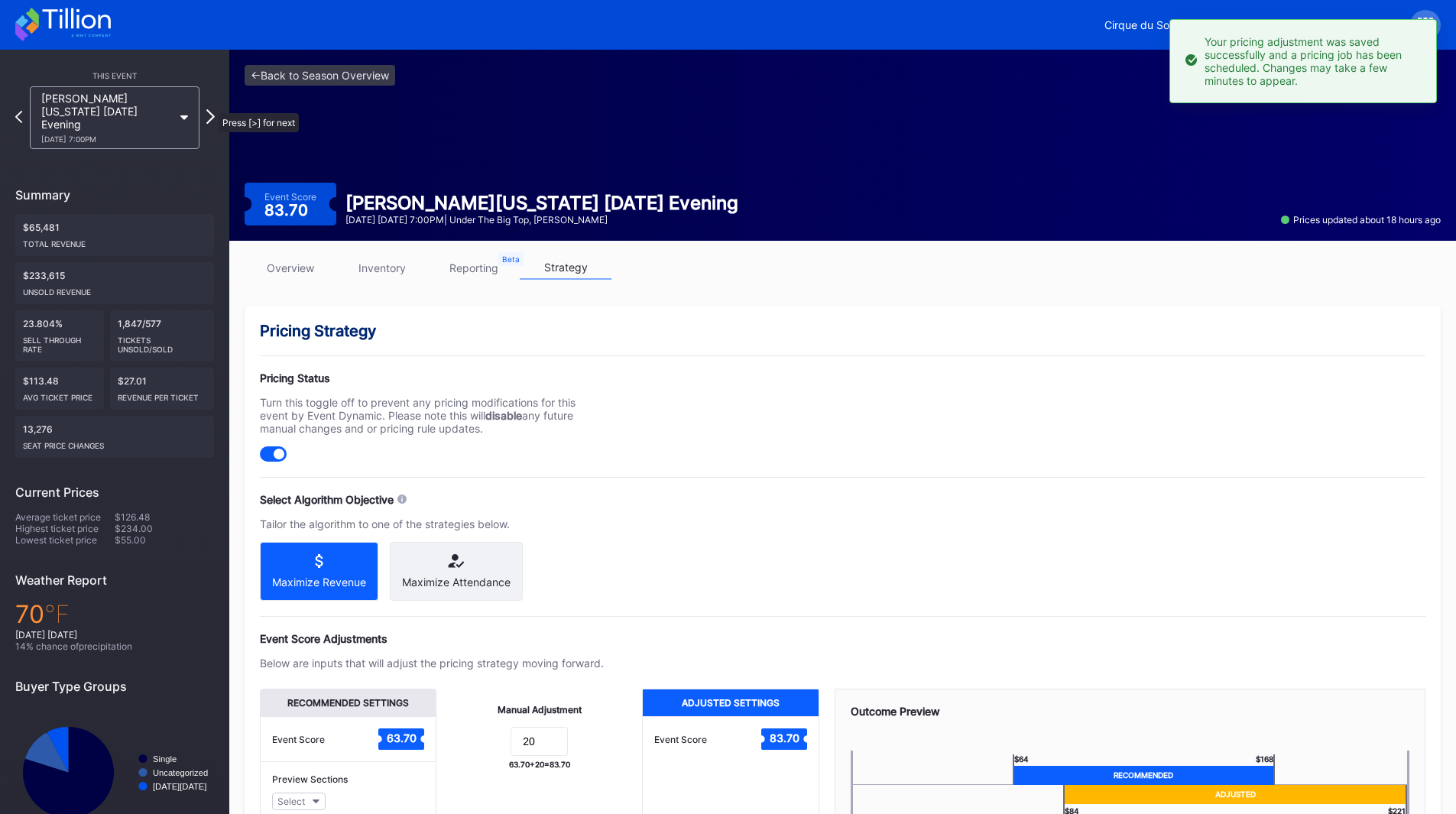
click at [211, 109] on icon at bounding box center [211, 116] width 9 height 15
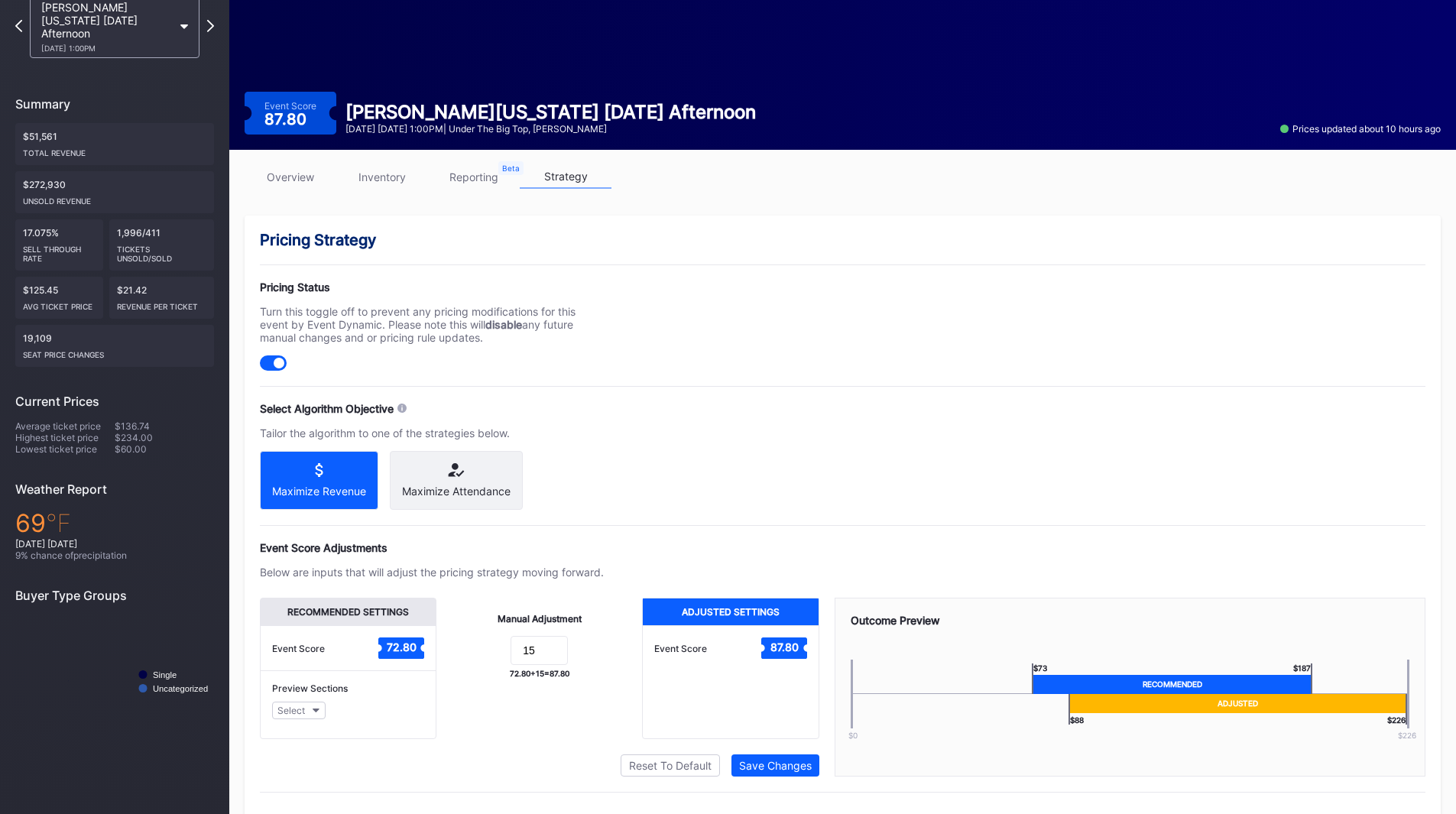
scroll to position [128, 0]
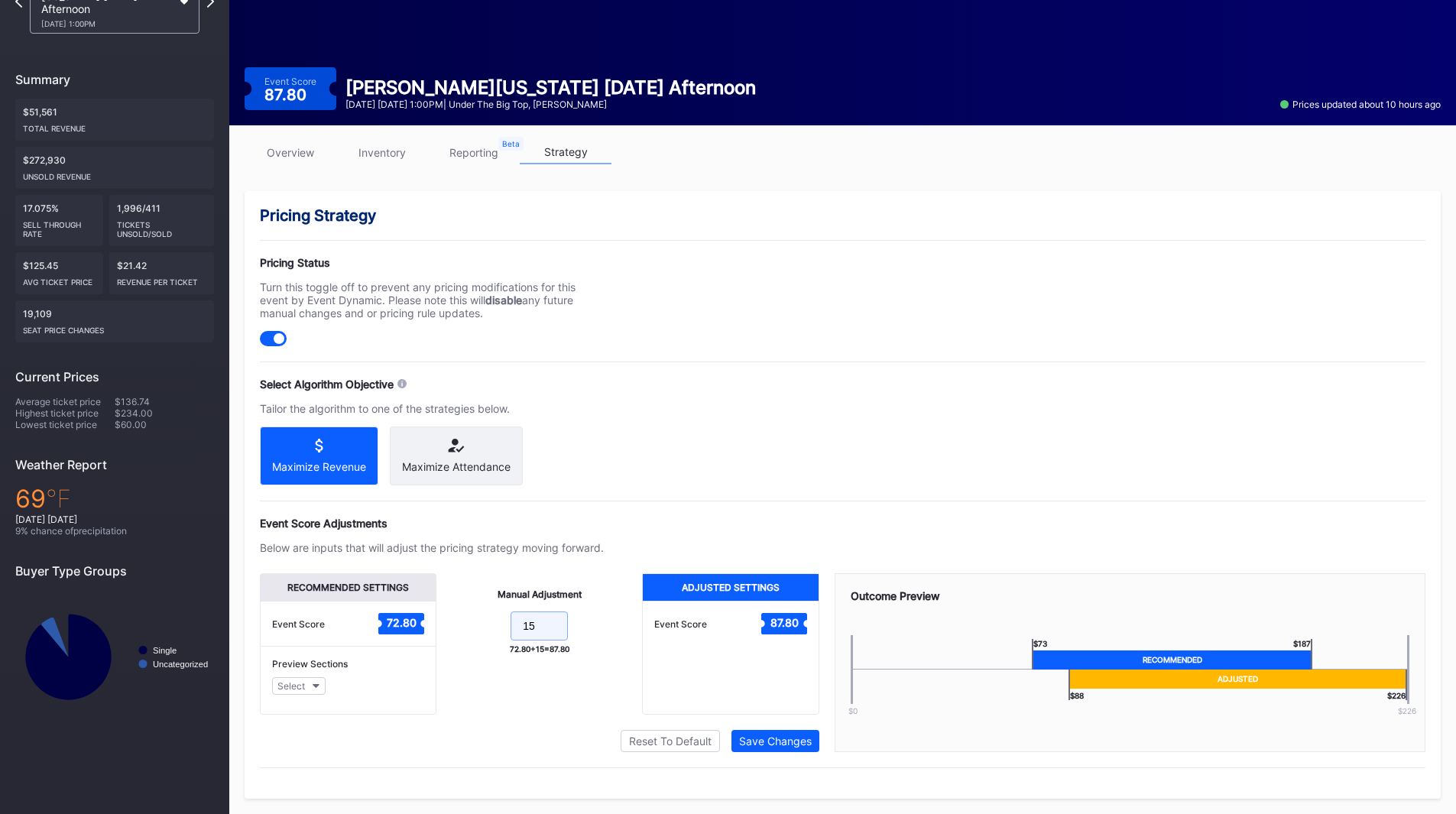
drag, startPoint x: 552, startPoint y: 627, endPoint x: 469, endPoint y: 594, distance: 89.3
click at [469, 620] on form "15" at bounding box center [539, 628] width 175 height 33
type input "20"
click at [732, 742] on button "Save Changes" at bounding box center [776, 741] width 88 height 22
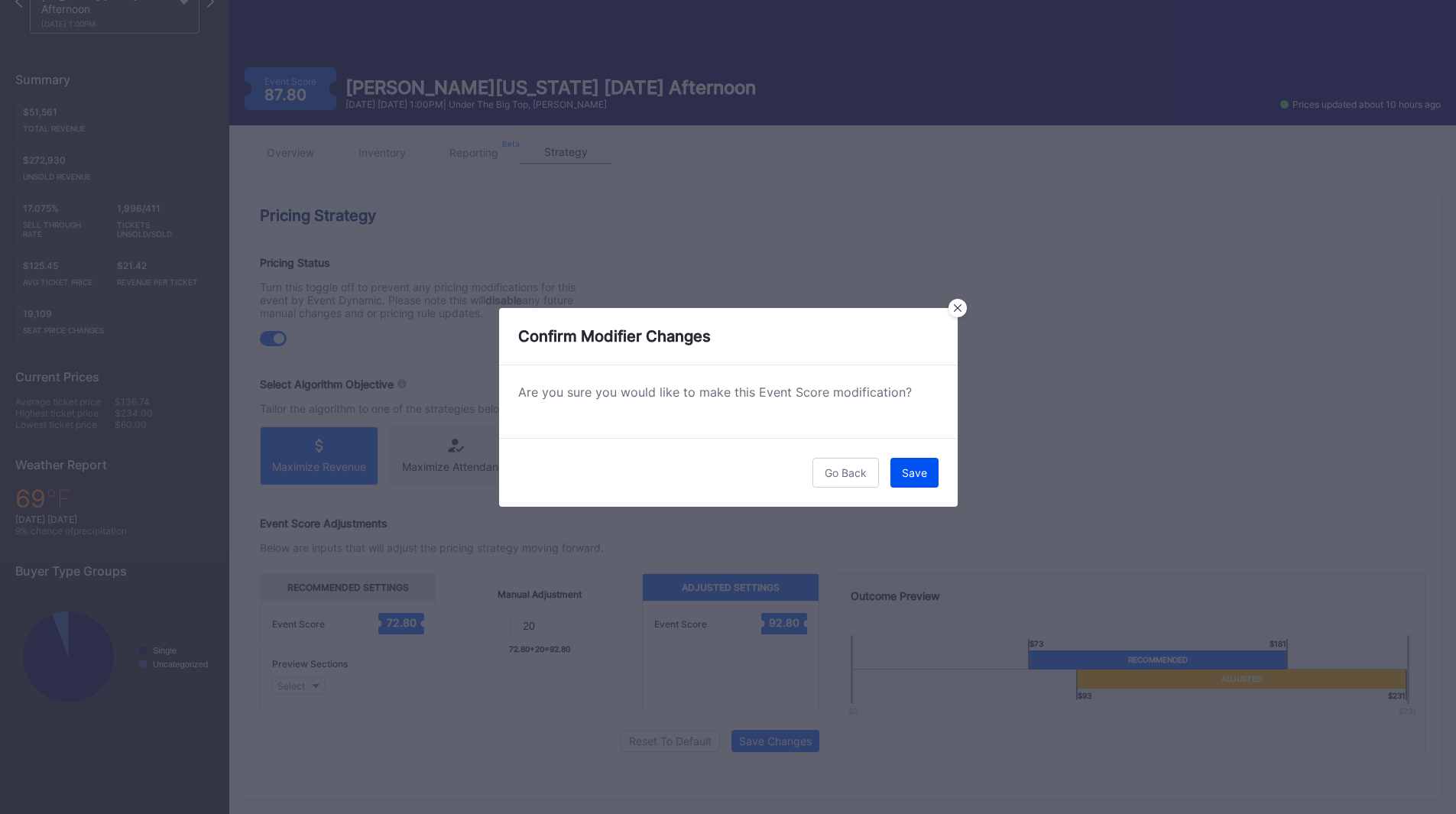
click at [902, 460] on button "Save" at bounding box center [914, 472] width 48 height 29
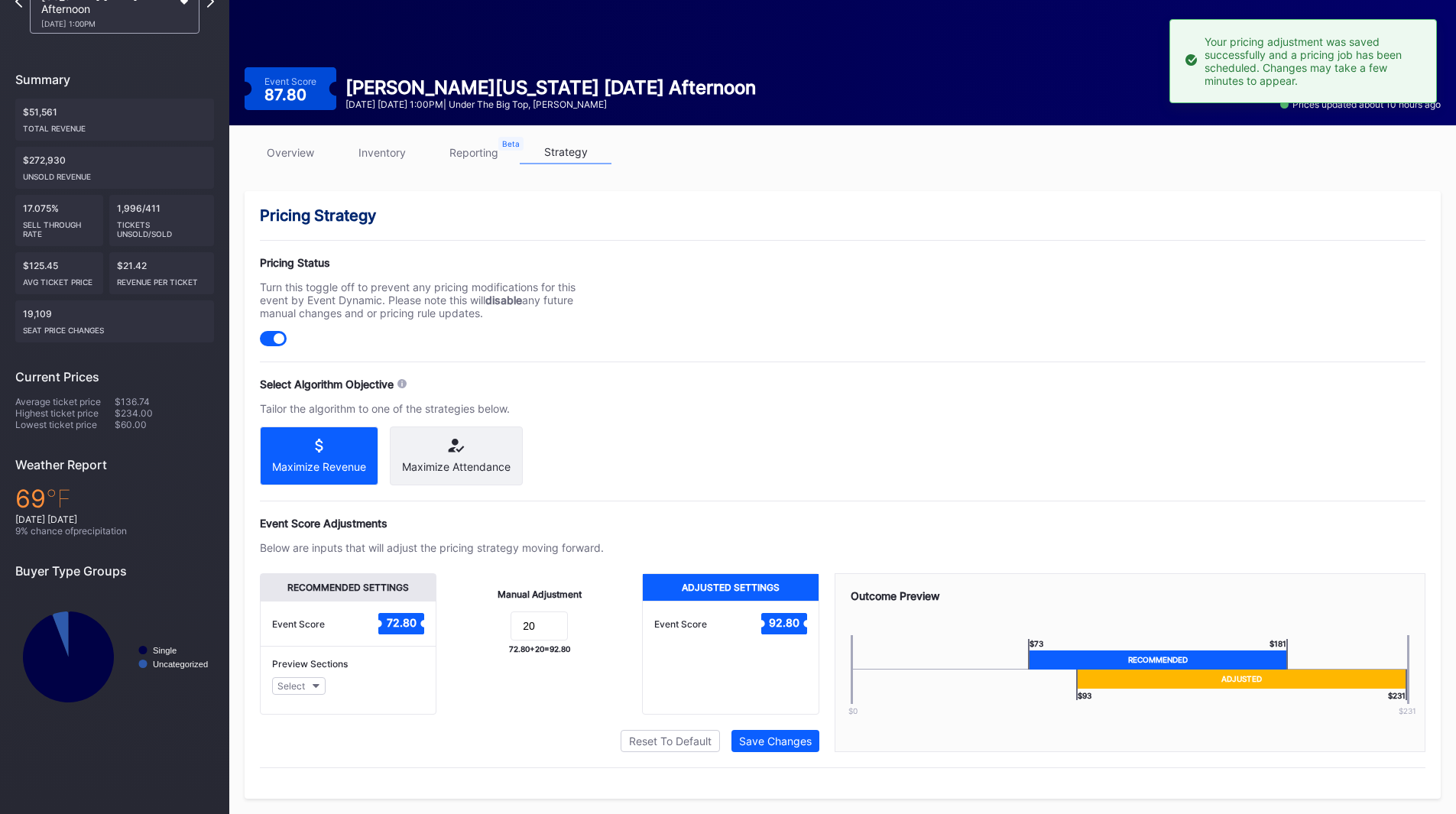
scroll to position [0, 0]
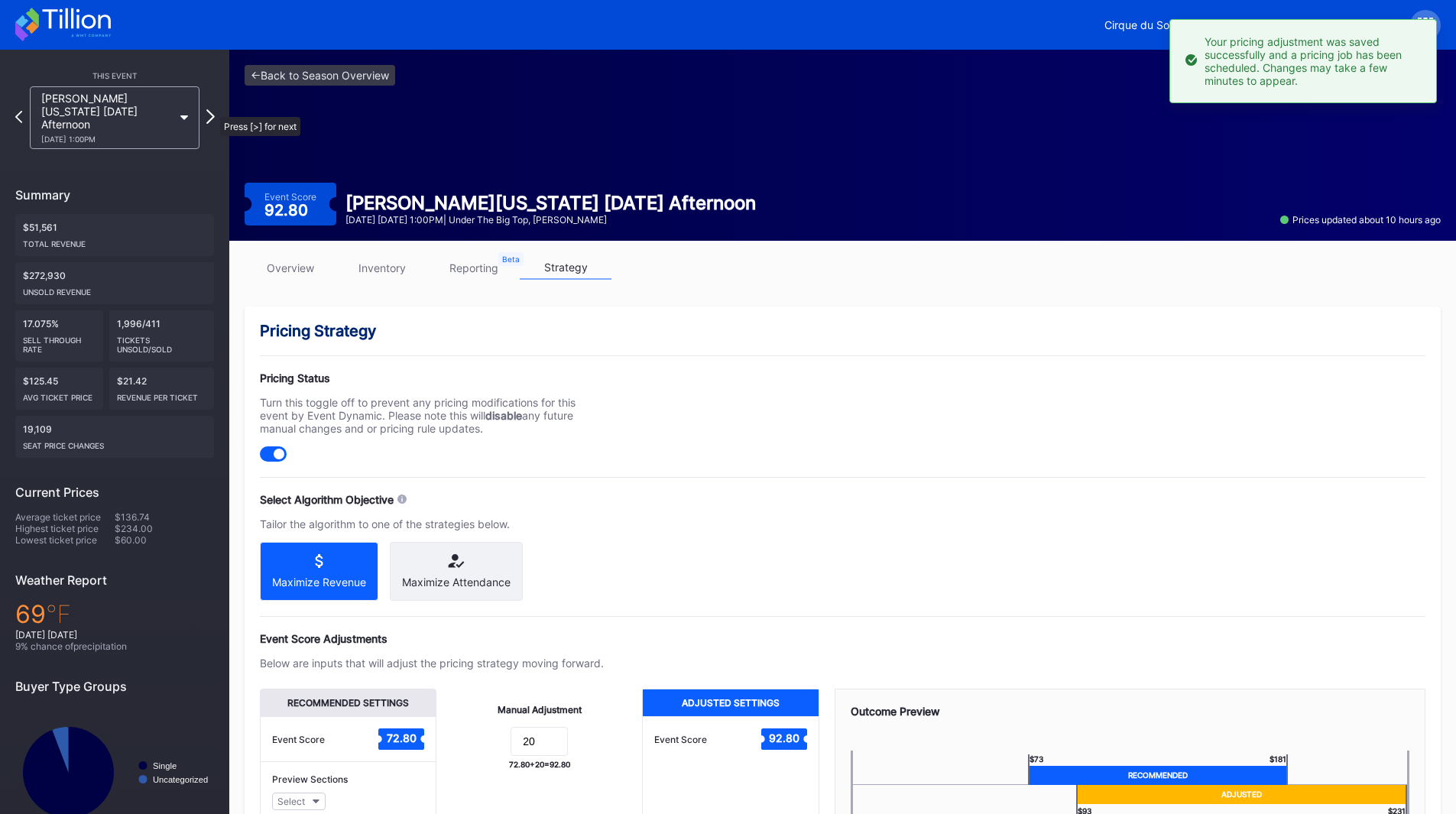
click at [213, 109] on icon at bounding box center [211, 116] width 9 height 15
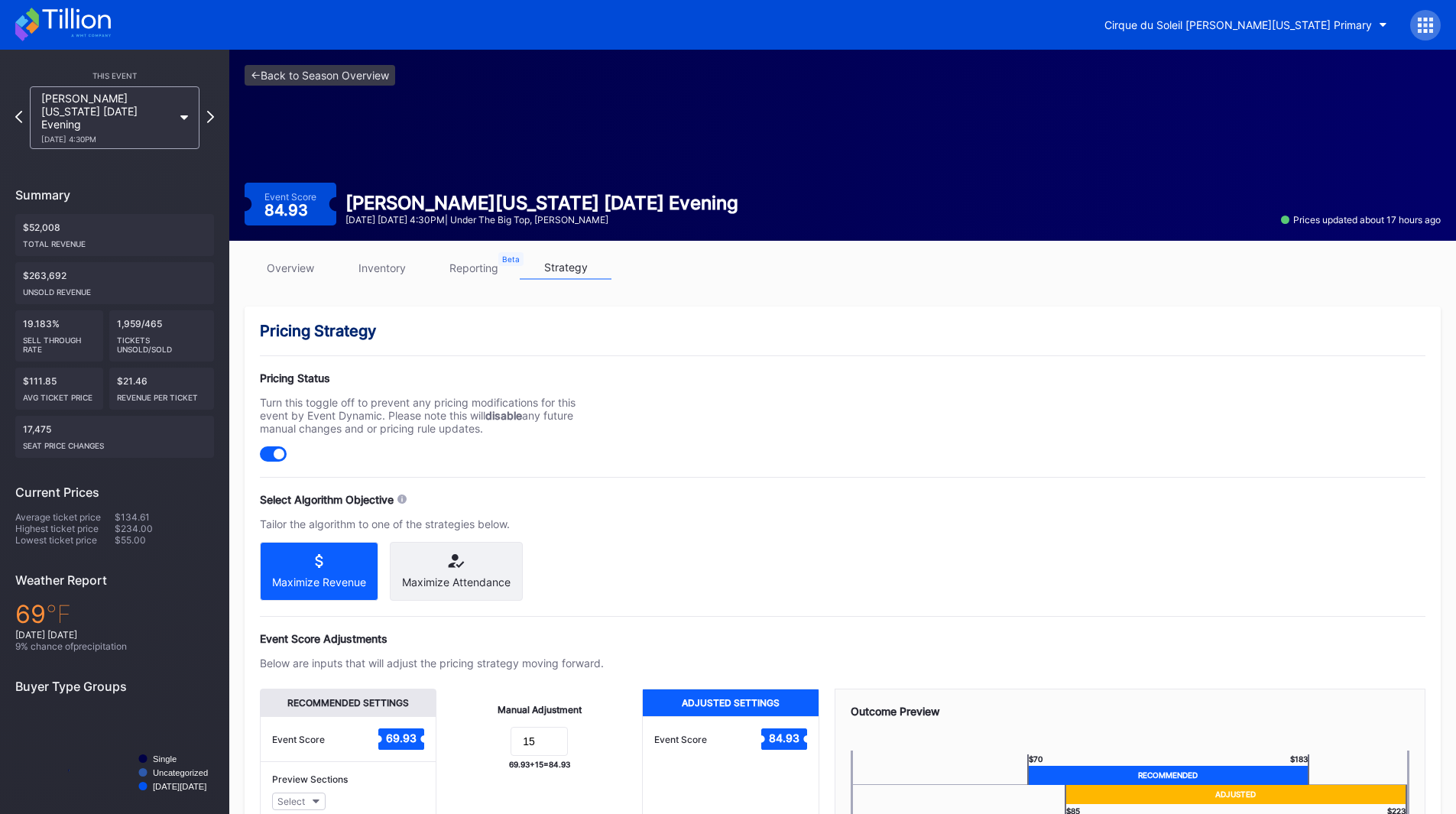
scroll to position [128, 0]
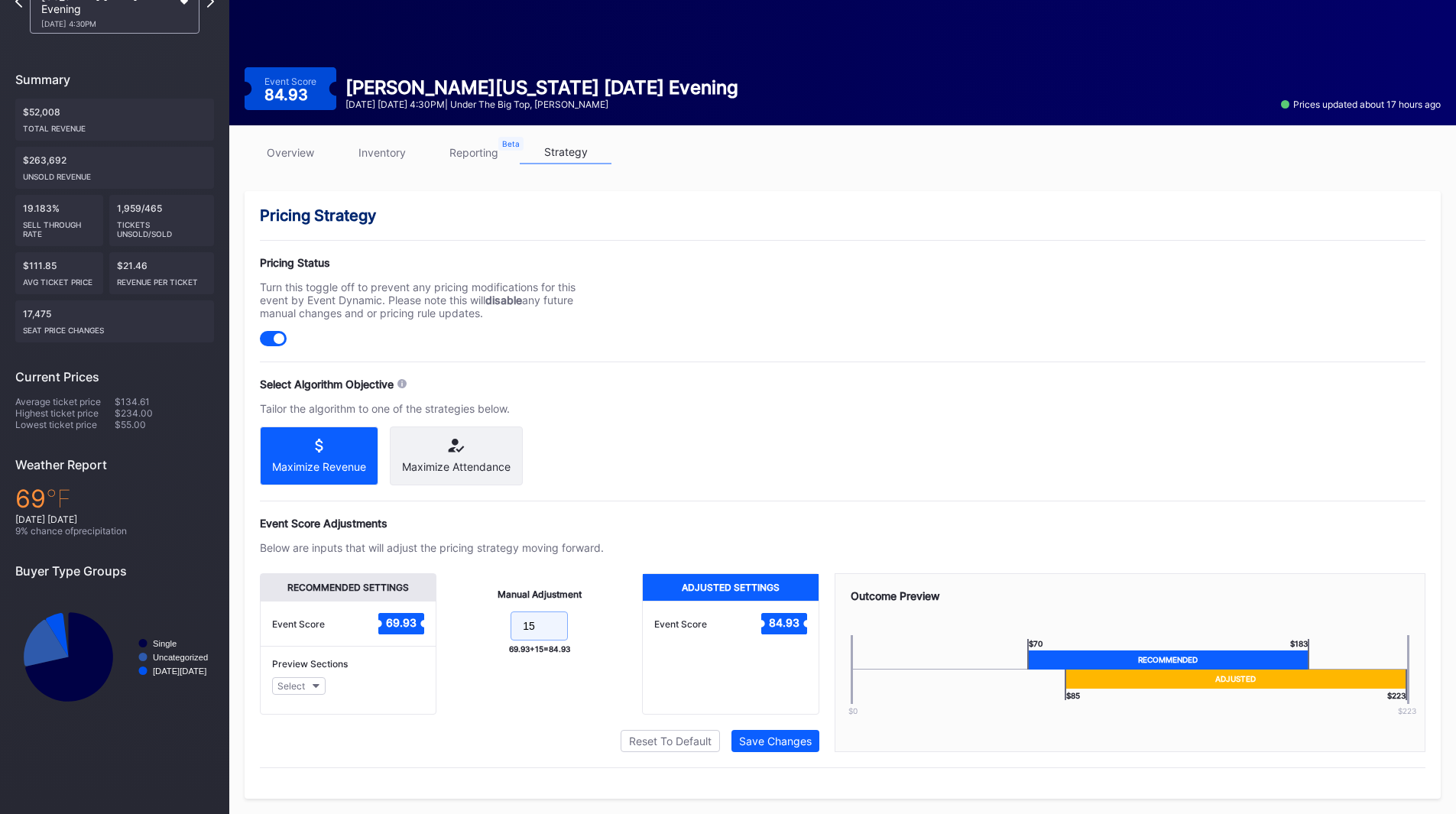
drag, startPoint x: 537, startPoint y: 633, endPoint x: 452, endPoint y: 628, distance: 85.1
click at [452, 628] on form "15" at bounding box center [539, 628] width 175 height 33
type input "20"
click at [750, 735] on div "Save Changes" at bounding box center [775, 740] width 73 height 13
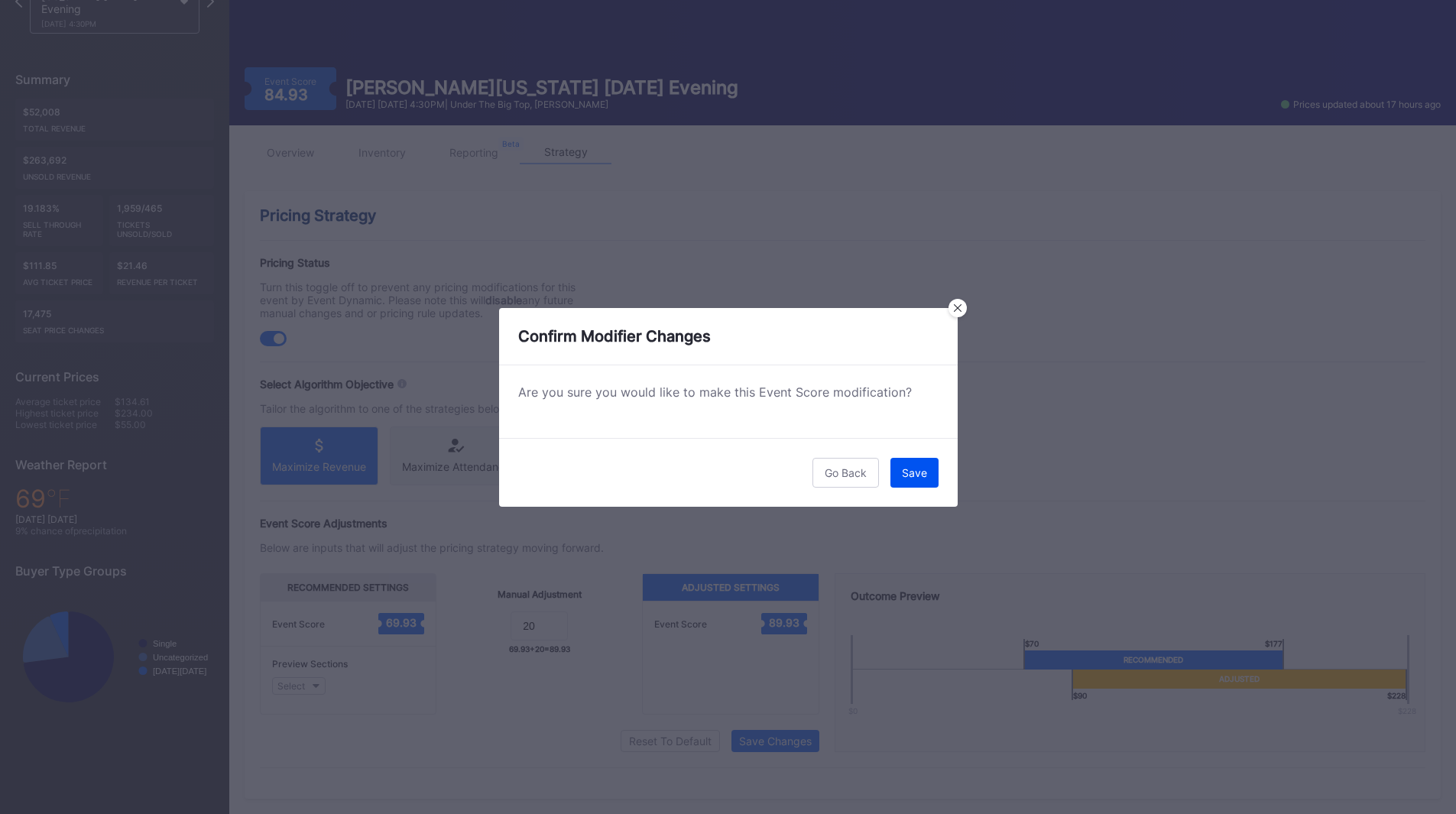
click at [902, 481] on button "Save" at bounding box center [914, 472] width 48 height 29
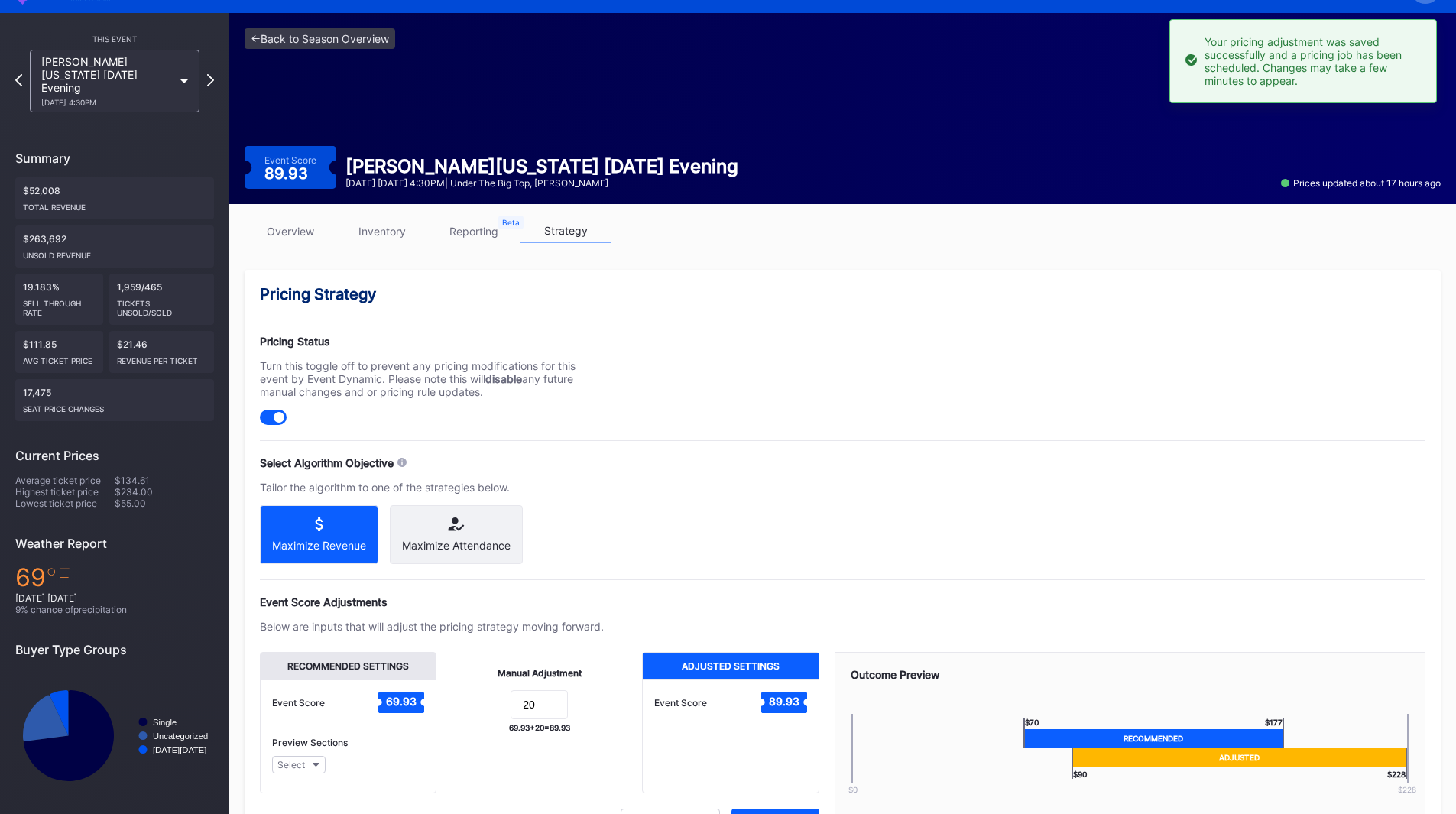
scroll to position [0, 0]
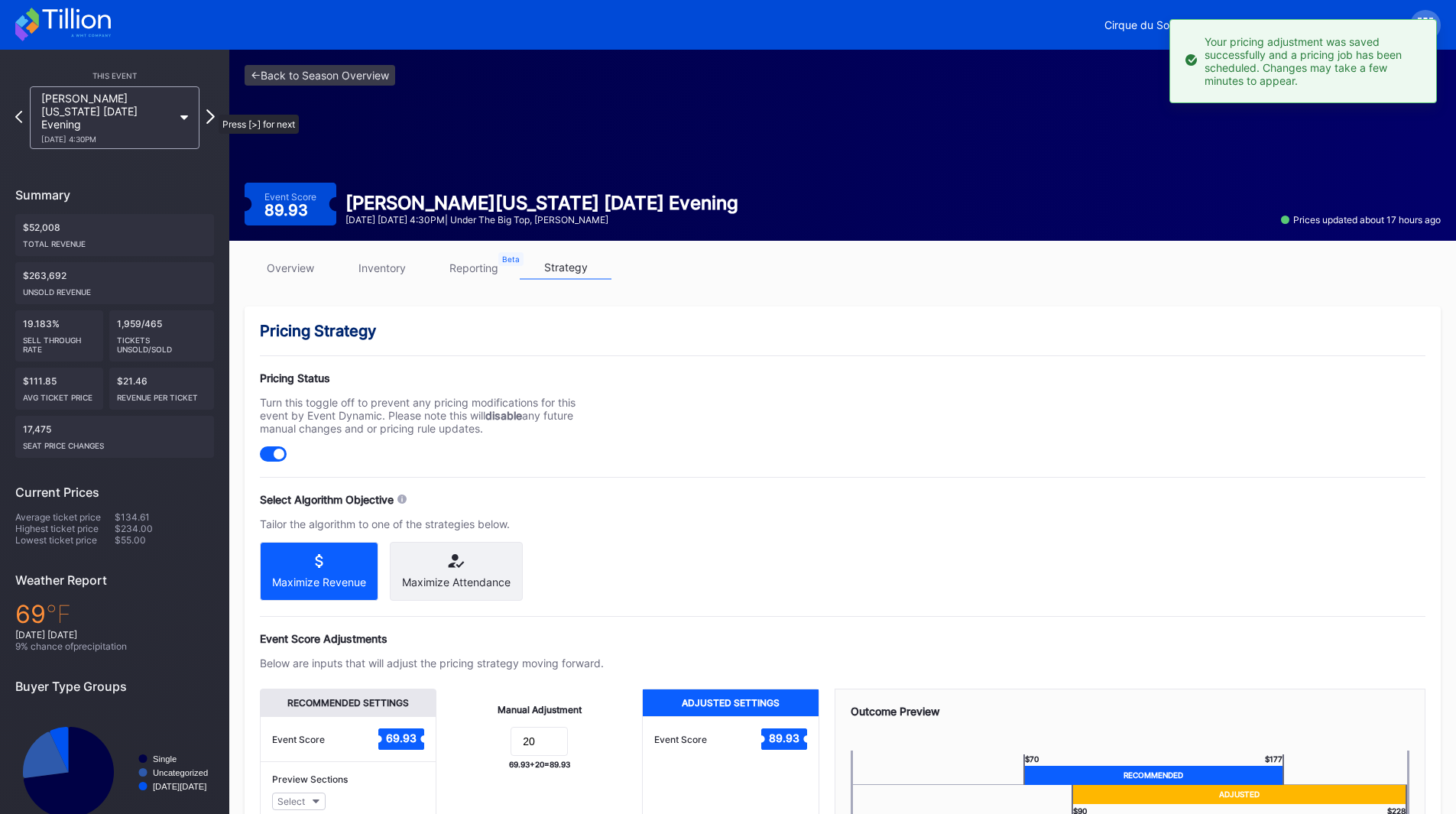
click at [211, 109] on icon at bounding box center [211, 116] width 9 height 15
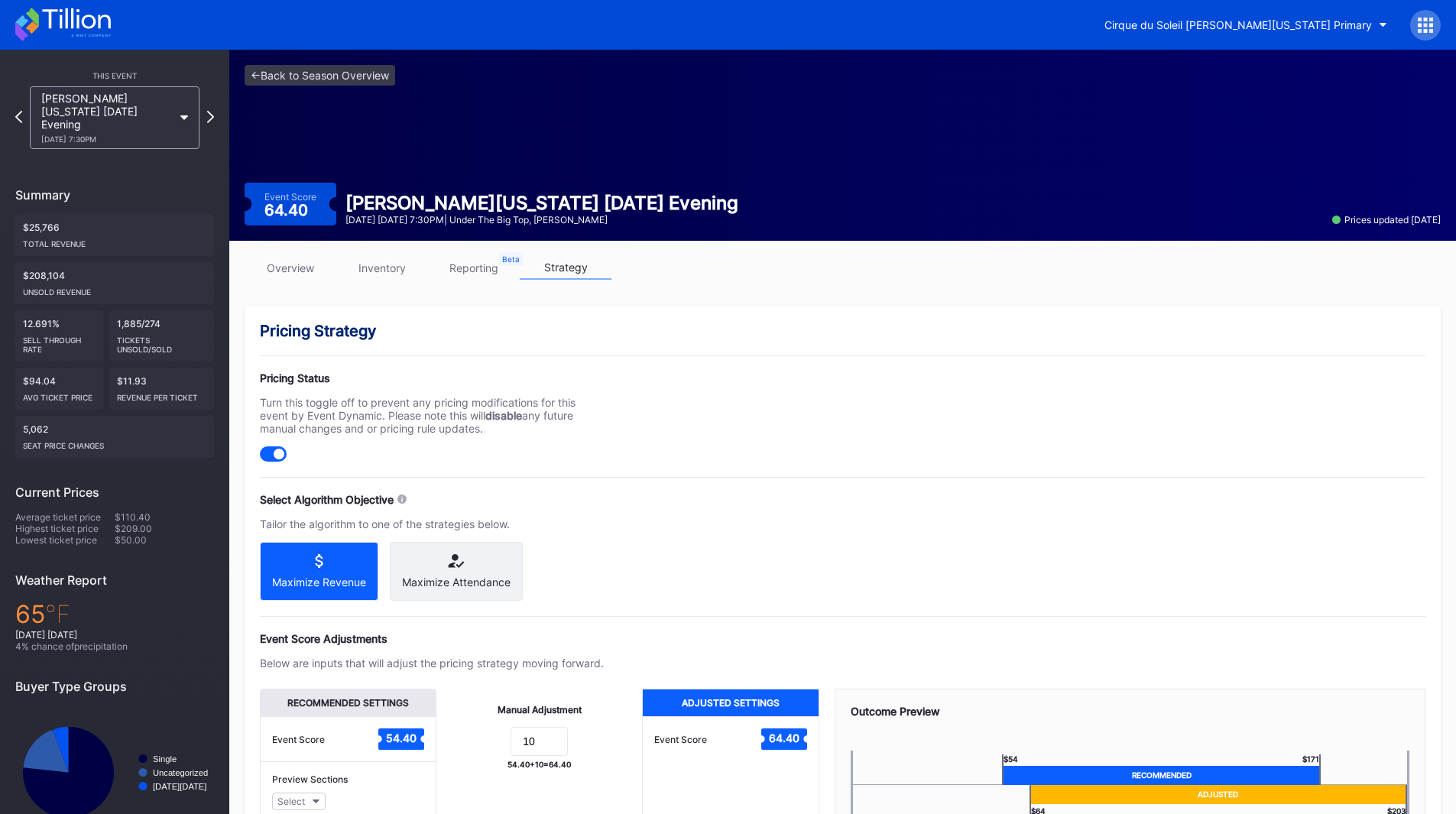
click at [81, 22] on icon at bounding box center [63, 24] width 95 height 34
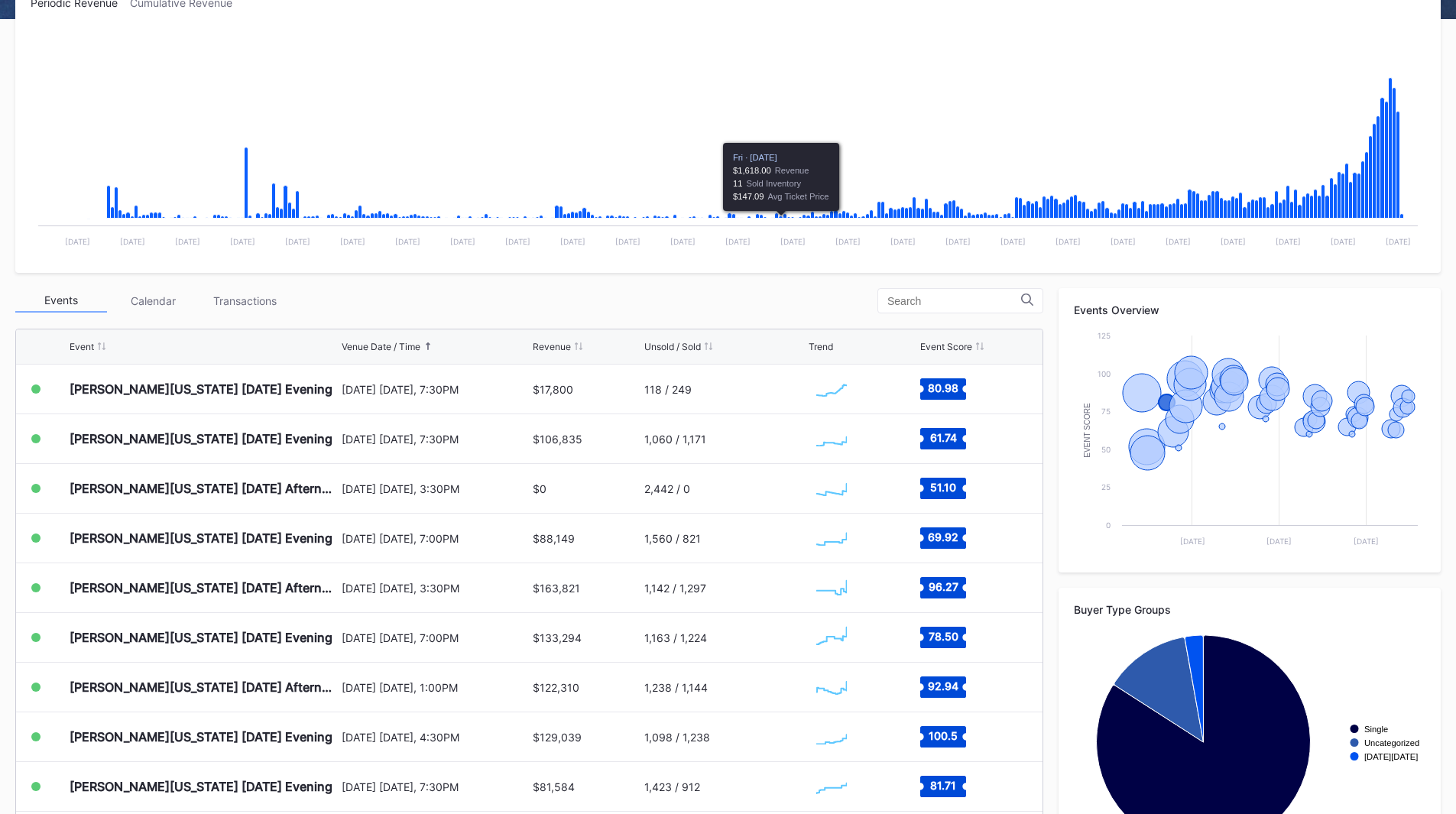
scroll to position [305, 0]
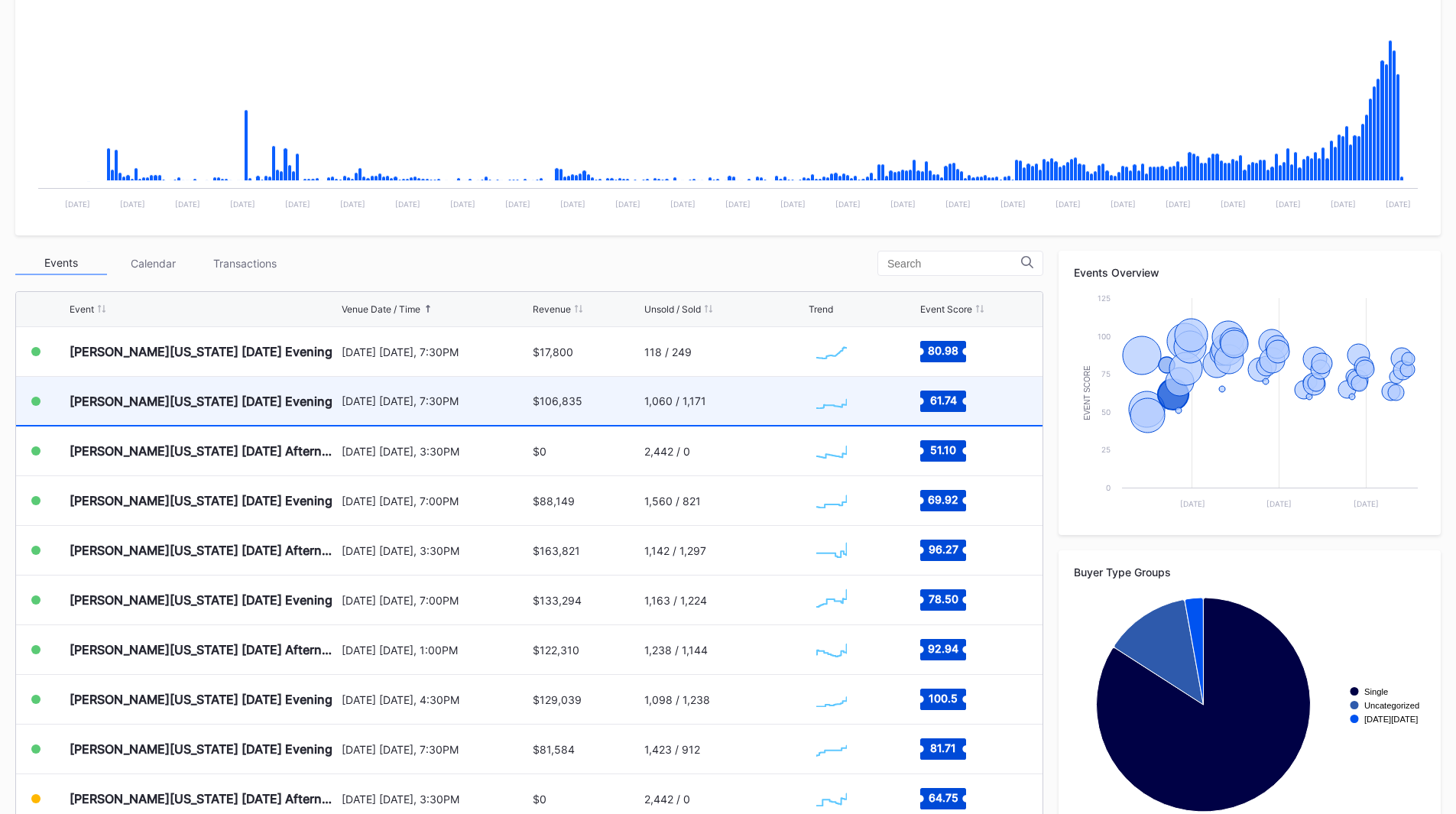
click at [549, 401] on div "$106,835" at bounding box center [557, 401] width 49 height 13
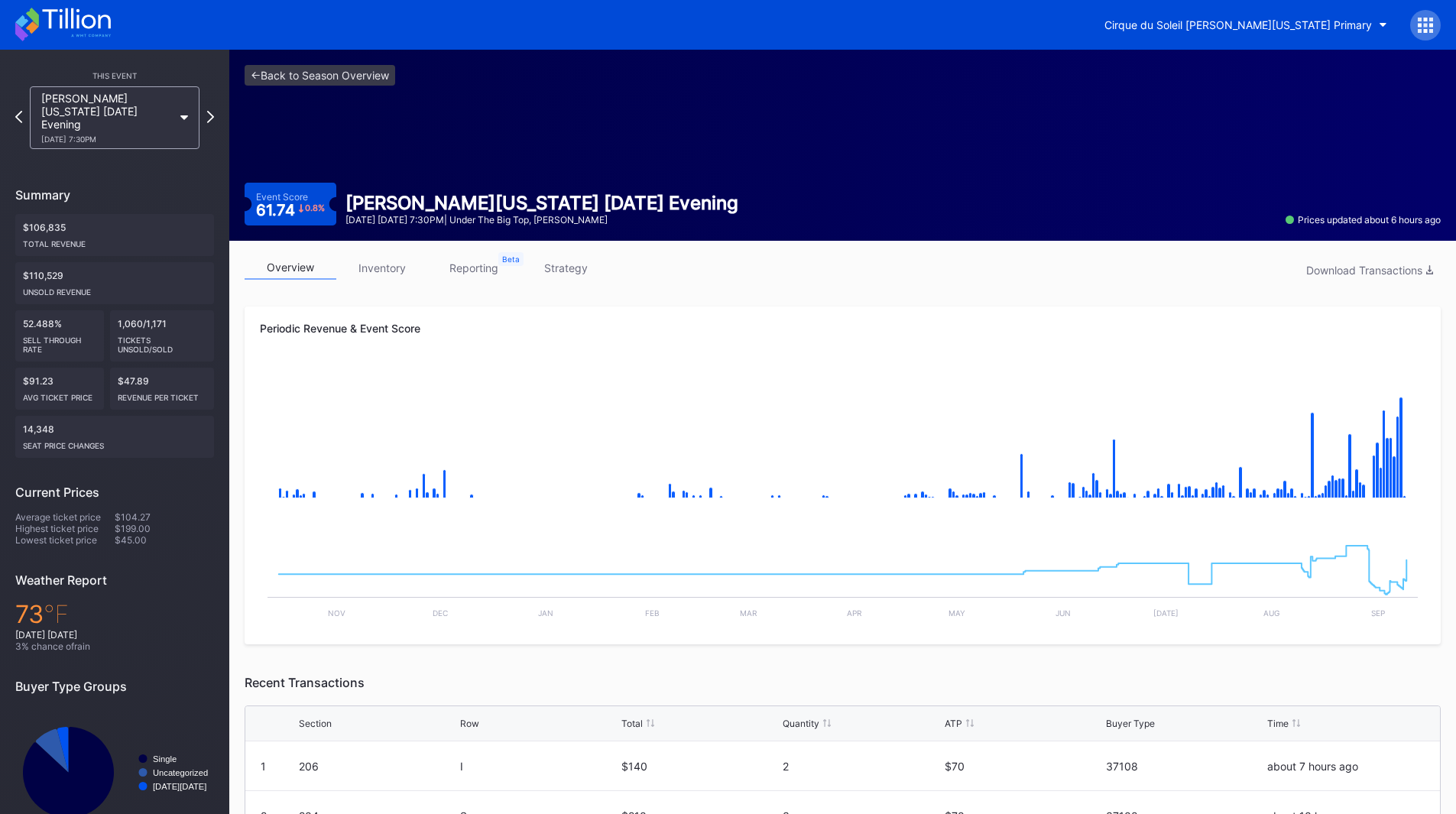
click at [47, 27] on icon at bounding box center [63, 24] width 95 height 34
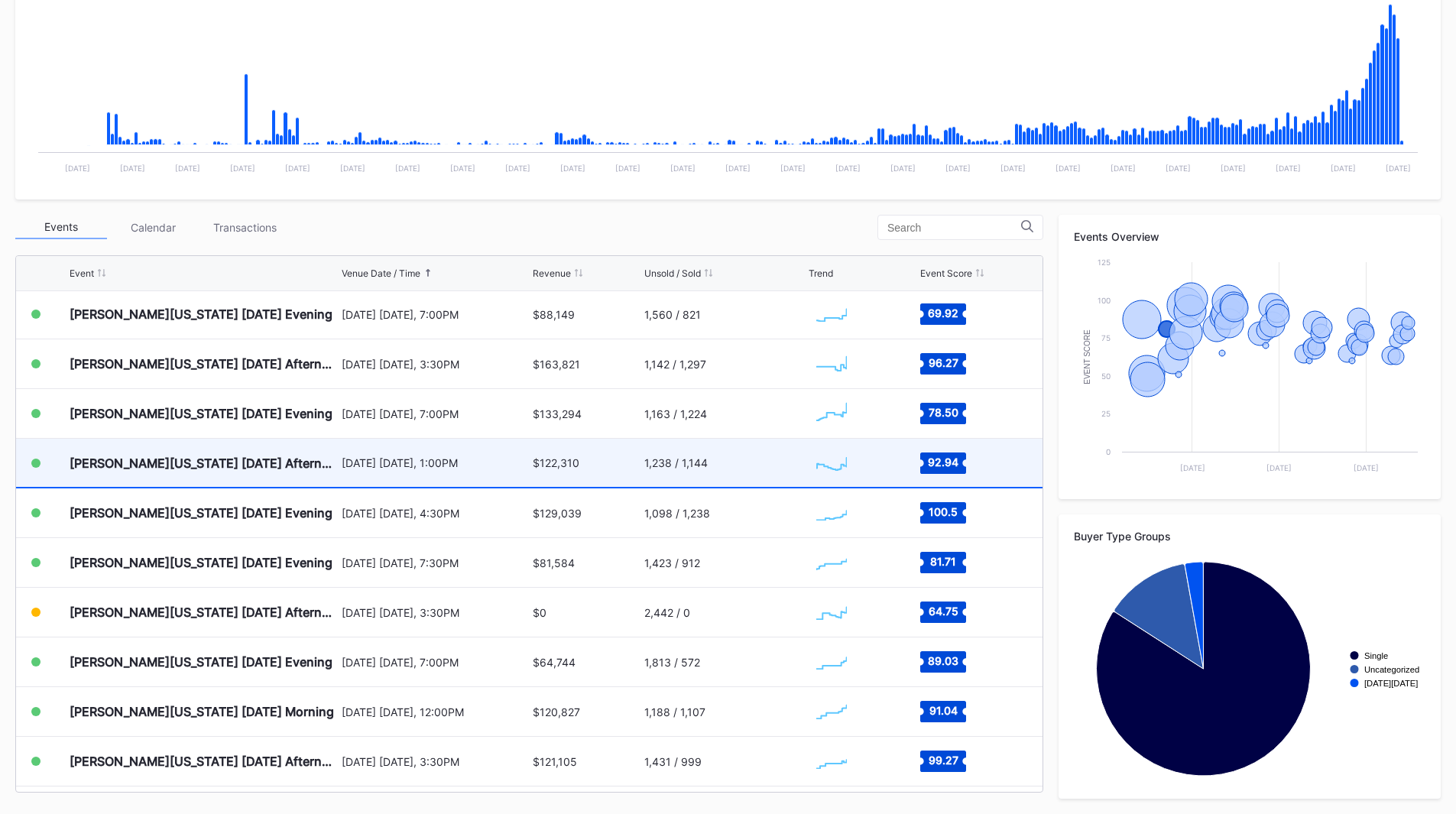
scroll to position [455, 0]
